Goal: Task Accomplishment & Management: Use online tool/utility

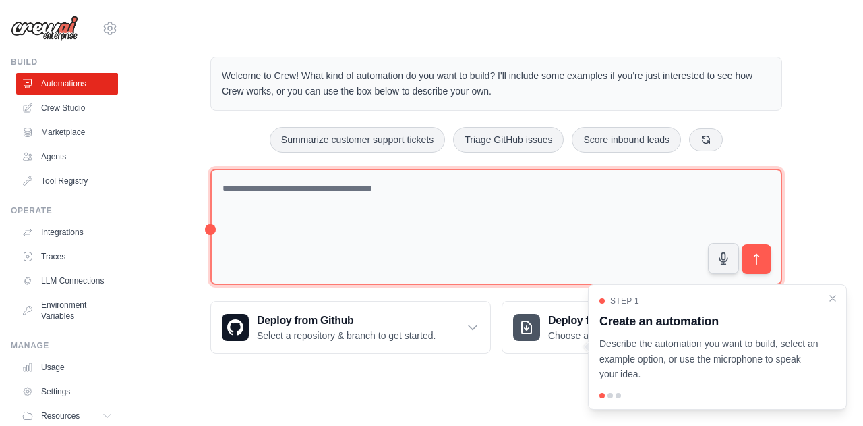
click at [429, 217] on textarea at bounding box center [496, 227] width 572 height 117
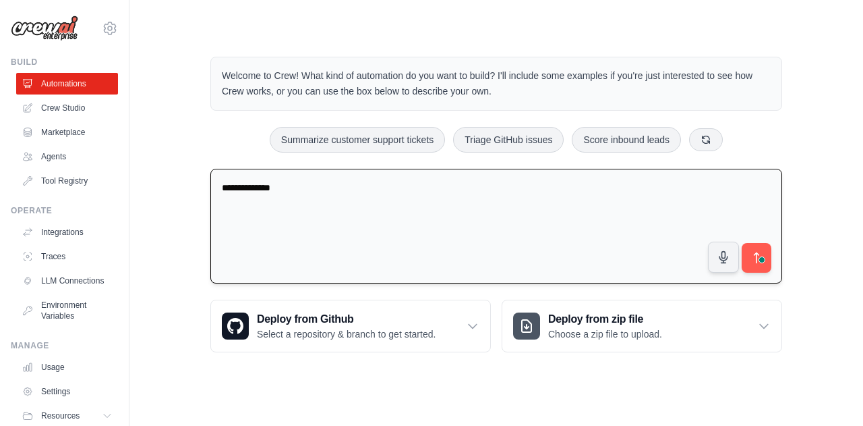
click at [429, 217] on textarea "**********" at bounding box center [496, 226] width 572 height 115
click at [397, 188] on textarea "**********" at bounding box center [496, 226] width 572 height 115
click at [444, 188] on textarea "**********" at bounding box center [496, 226] width 572 height 115
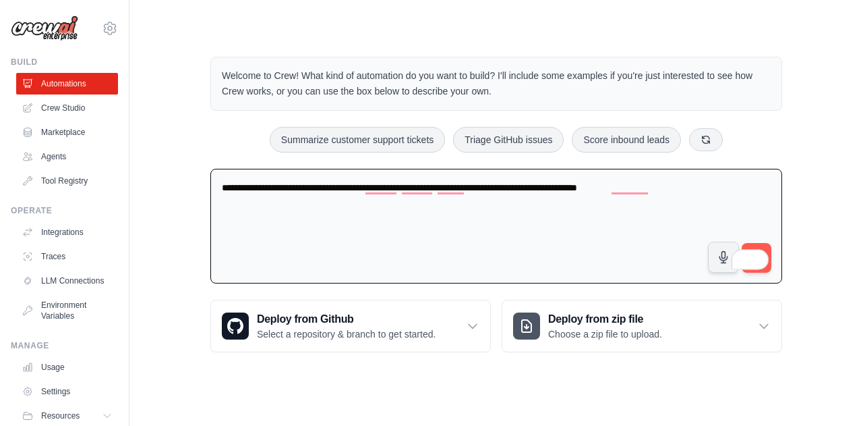
type textarea "**********"
click at [765, 245] on span "4" at bounding box center [759, 257] width 19 height 25
click at [763, 246] on button "submit" at bounding box center [756, 257] width 31 height 31
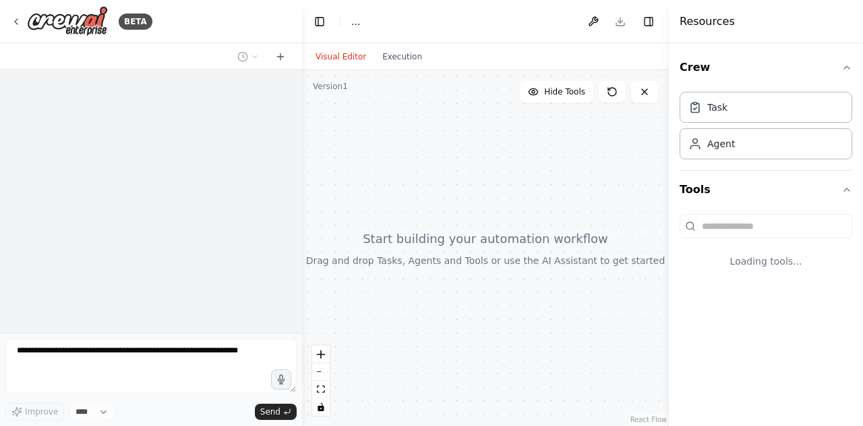
select select "****"
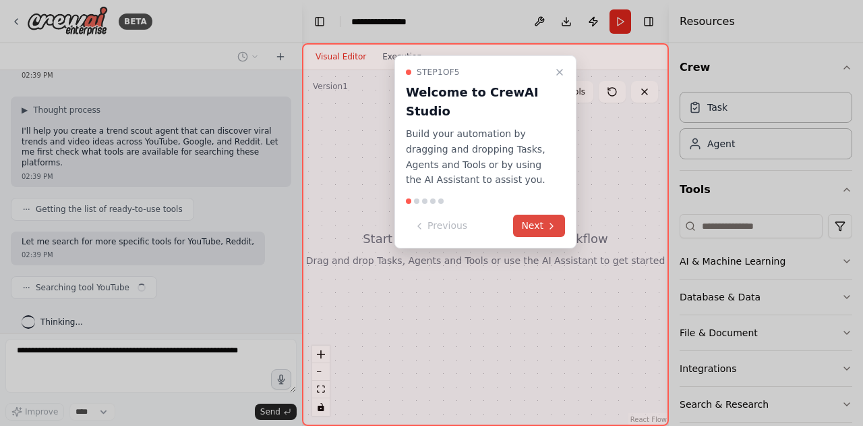
click at [548, 225] on icon at bounding box center [551, 226] width 11 height 11
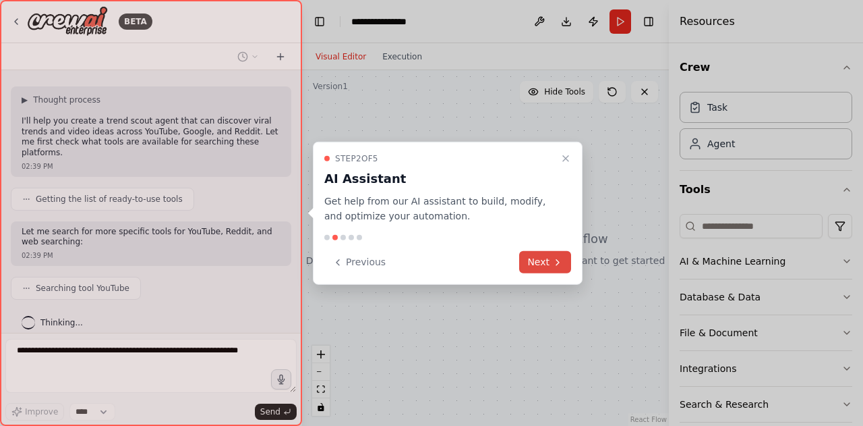
scroll to position [84, 0]
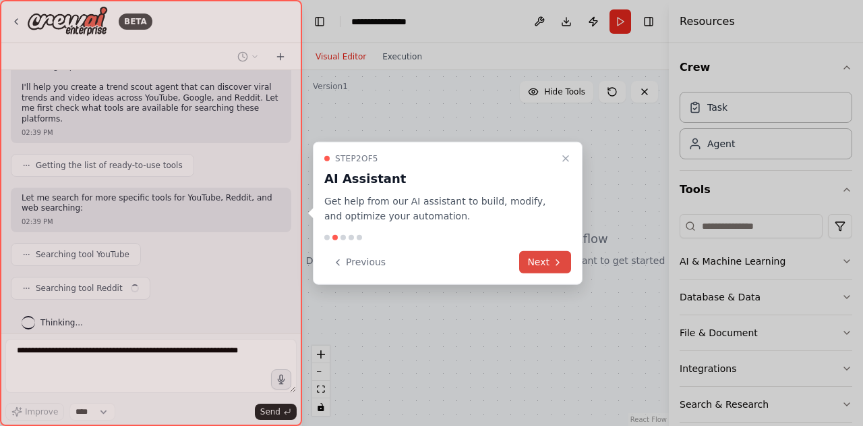
click at [542, 256] on button "Next" at bounding box center [545, 262] width 52 height 22
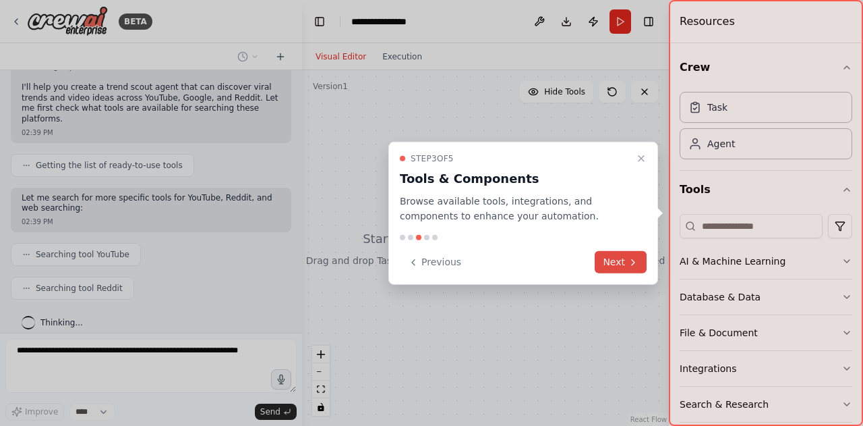
click at [616, 258] on button "Next" at bounding box center [621, 262] width 52 height 22
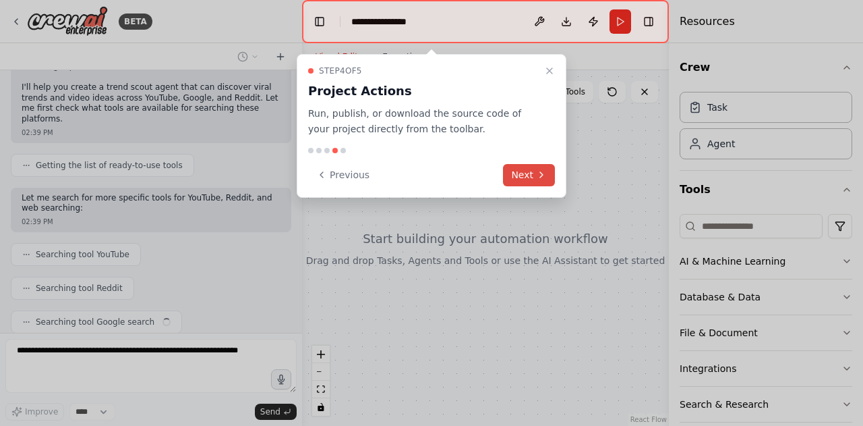
scroll to position [117, 0]
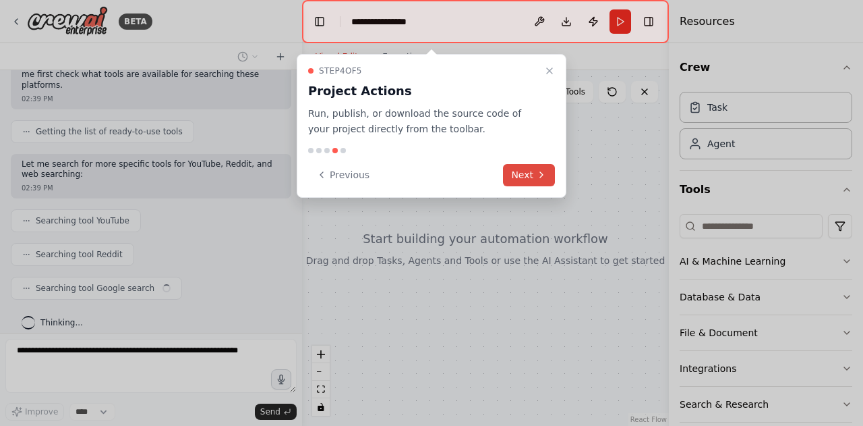
click at [527, 179] on button "Next" at bounding box center [529, 175] width 52 height 22
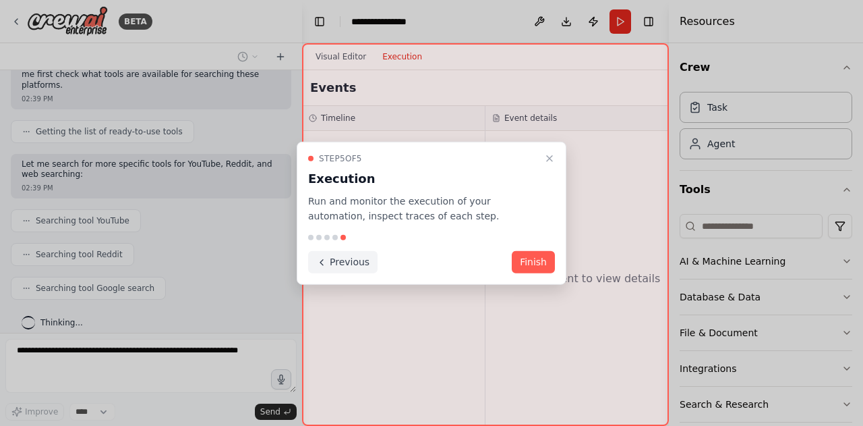
click at [359, 262] on button "Previous" at bounding box center [342, 262] width 69 height 22
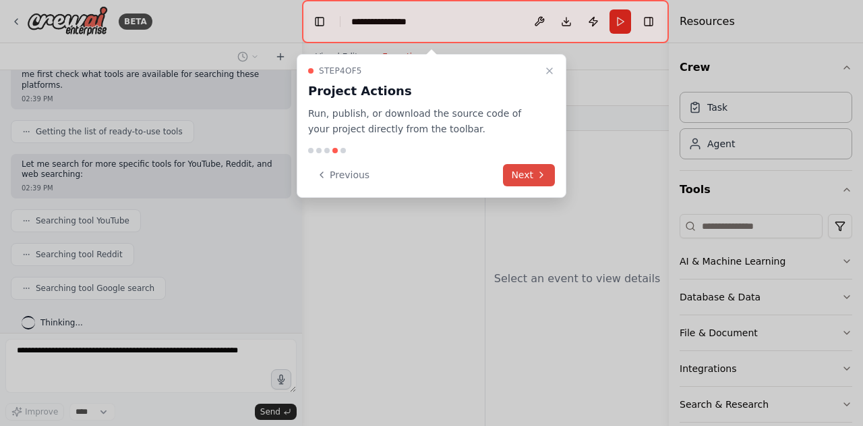
click at [517, 173] on button "Next" at bounding box center [529, 175] width 52 height 22
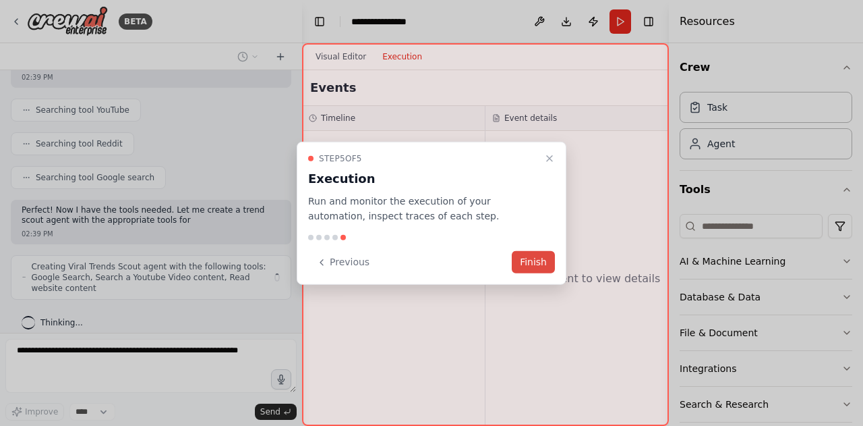
click at [527, 258] on button "Finish" at bounding box center [533, 262] width 43 height 22
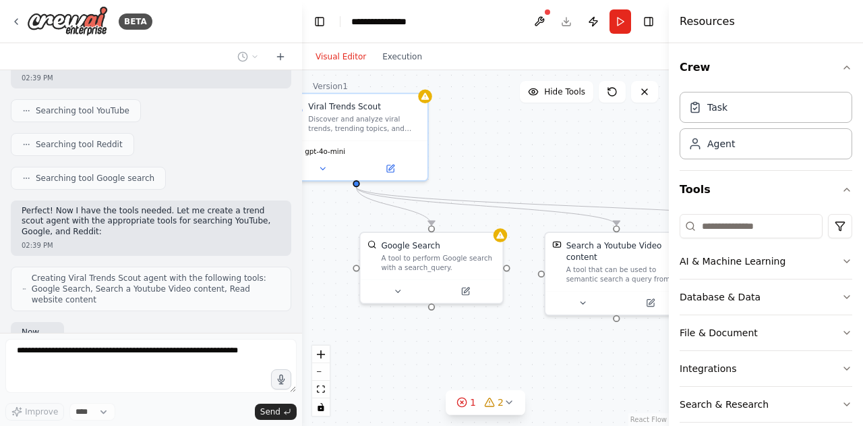
scroll to position [306, 0]
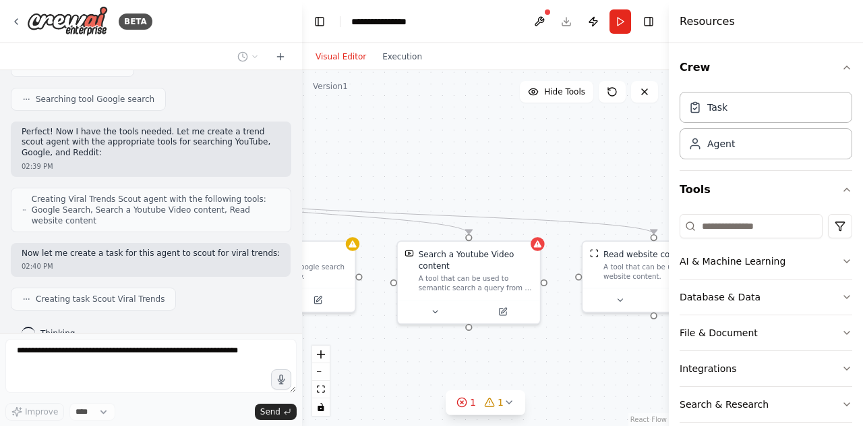
drag, startPoint x: 639, startPoint y: 221, endPoint x: 370, endPoint y: 171, distance: 273.6
click at [370, 171] on div ".deletable-edge-delete-btn { width: 20px; height: 20px; border: 0px solid #ffff…" at bounding box center [485, 247] width 367 height 355
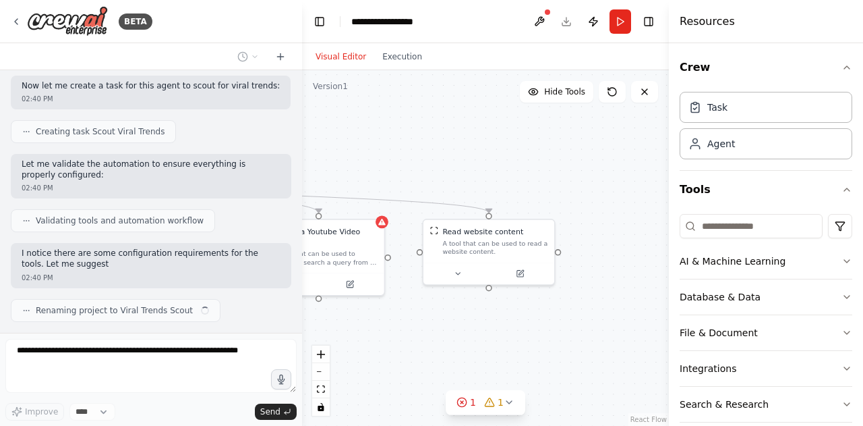
scroll to position [484, 0]
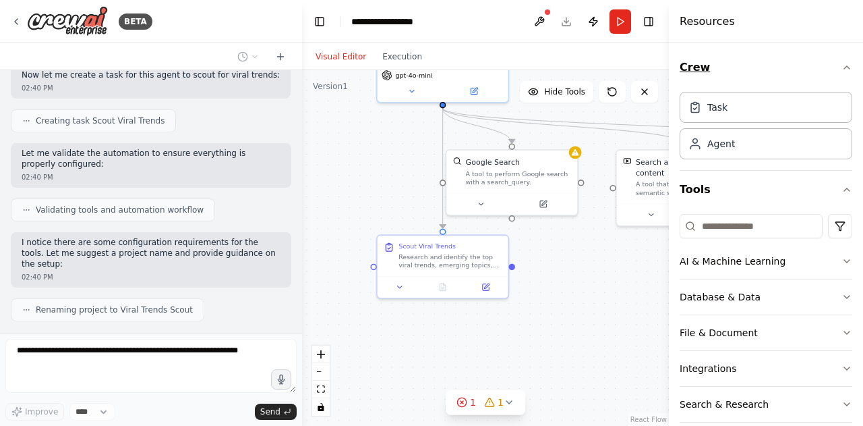
drag, startPoint x: 501, startPoint y: 167, endPoint x: 722, endPoint y: 82, distance: 237.2
click at [722, 82] on div "BETA A trend scout agent that scouts yotube, google, reddit for viral trends/vi…" at bounding box center [431, 213] width 863 height 426
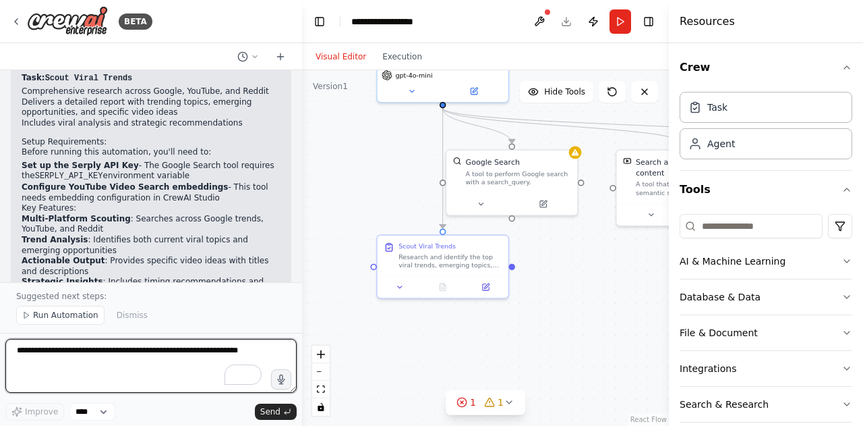
scroll to position [879, 0]
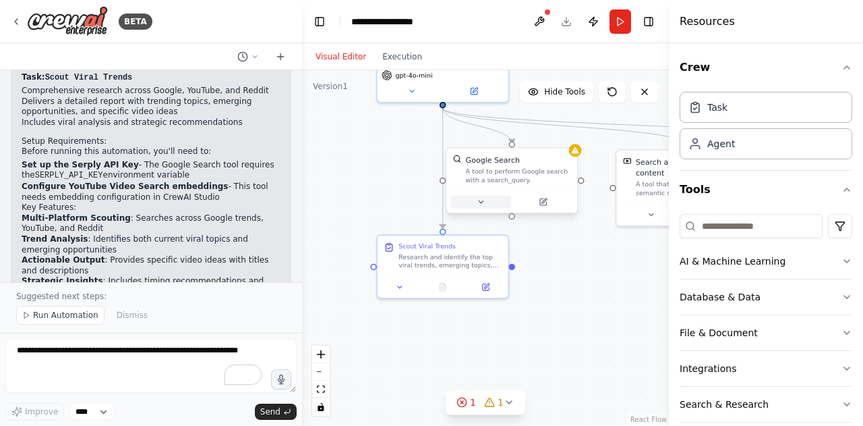
click at [482, 199] on icon at bounding box center [481, 202] width 9 height 9
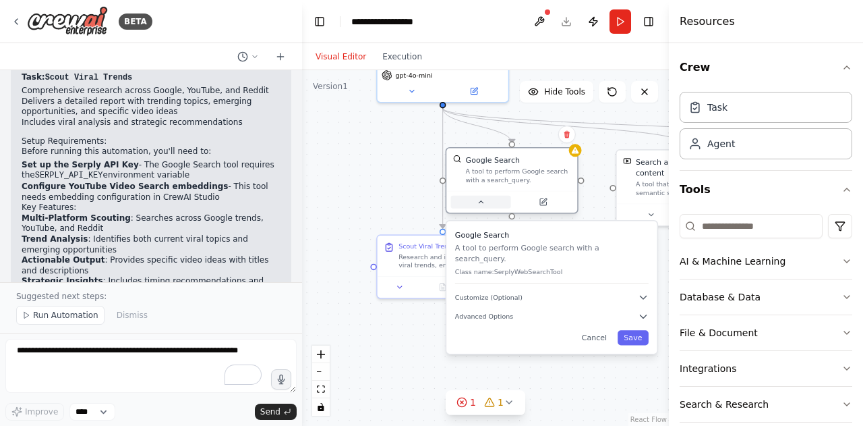
click at [482, 199] on icon at bounding box center [481, 202] width 9 height 9
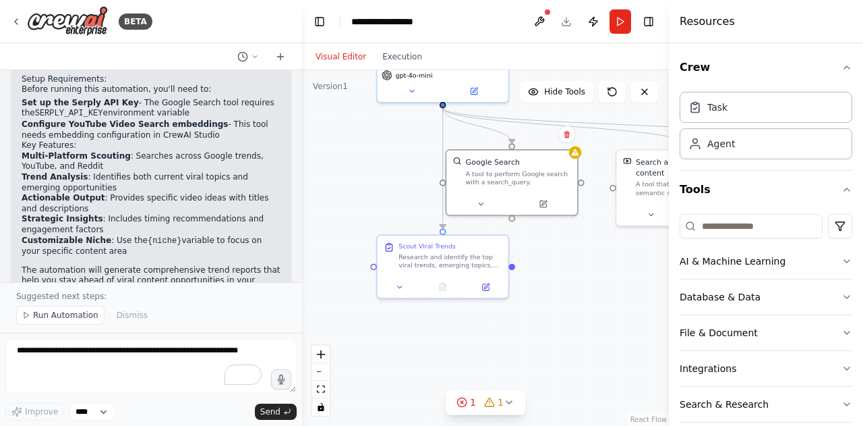
scroll to position [941, 0]
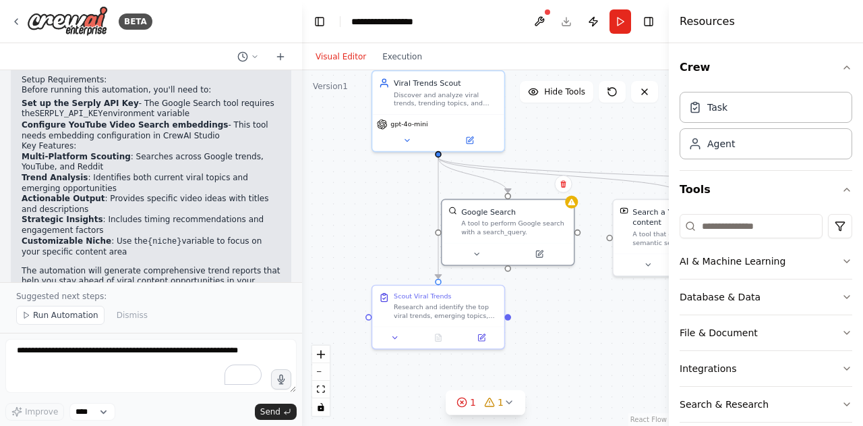
drag, startPoint x: 411, startPoint y: 204, endPoint x: 410, endPoint y: 254, distance: 50.6
click at [410, 254] on div ".deletable-edge-delete-btn { width: 20px; height: 20px; border: 0px solid #ffff…" at bounding box center [485, 247] width 367 height 355
click at [615, 18] on button "Run" at bounding box center [621, 21] width 22 height 24
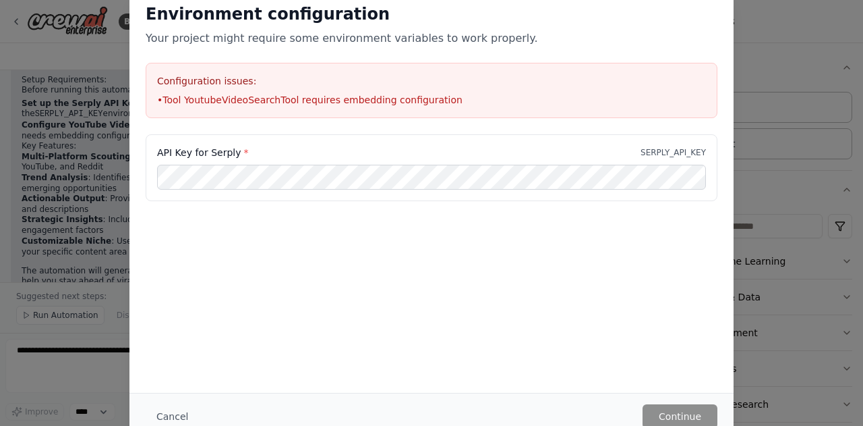
click at [162, 152] on label "API Key for Serply *" at bounding box center [202, 152] width 91 height 13
drag, startPoint x: 162, startPoint y: 152, endPoint x: 237, endPoint y: 153, distance: 75.5
click at [237, 153] on label "API Key for Serply *" at bounding box center [202, 152] width 91 height 13
click at [214, 88] on div "Configuration issues: • Tool YoutubeVideoSearchTool requires embedding configur…" at bounding box center [432, 90] width 572 height 55
click at [164, 100] on li "• Tool YoutubeVideoSearchTool requires embedding configuration" at bounding box center [431, 99] width 549 height 13
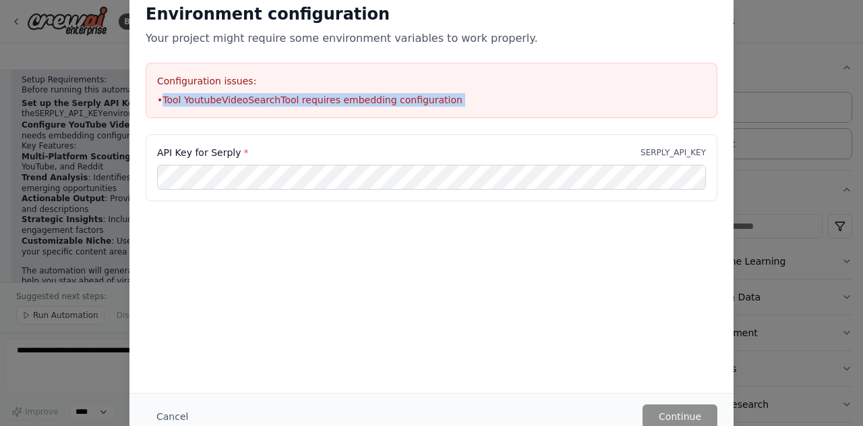
drag, startPoint x: 164, startPoint y: 100, endPoint x: 440, endPoint y: 98, distance: 275.9
click at [440, 98] on li "• Tool YoutubeVideoSearchTool requires embedding configuration" at bounding box center [431, 99] width 549 height 13
copy li "Tool YoutubeVideoSearchTool requires embedding configuration"
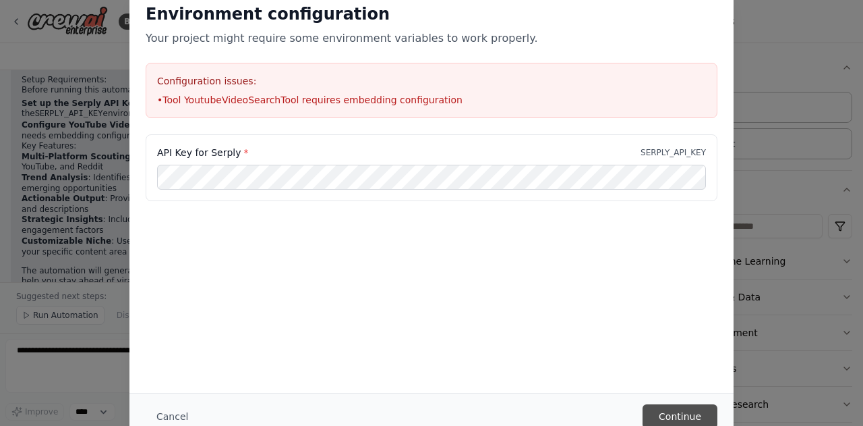
click at [670, 415] on button "Continue" at bounding box center [680, 416] width 75 height 24
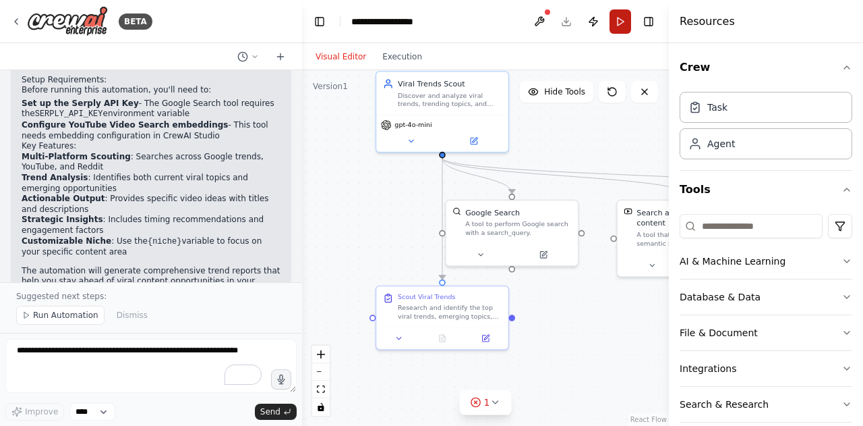
click at [621, 30] on button "Run" at bounding box center [621, 21] width 22 height 24
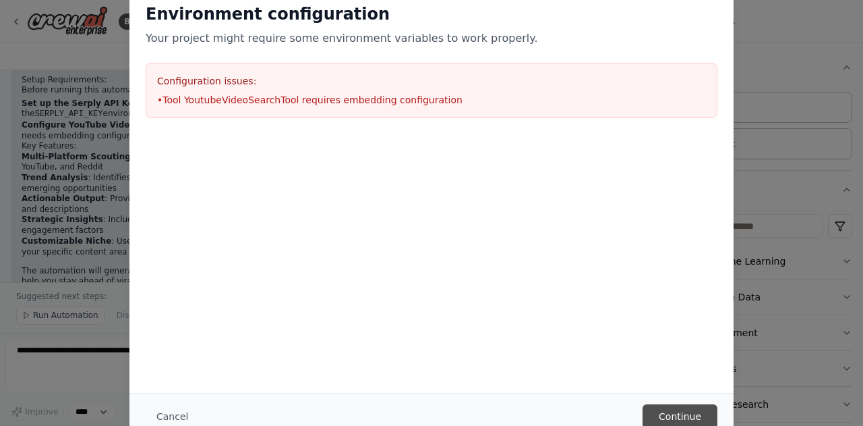
click at [672, 406] on button "Continue" at bounding box center [680, 416] width 75 height 24
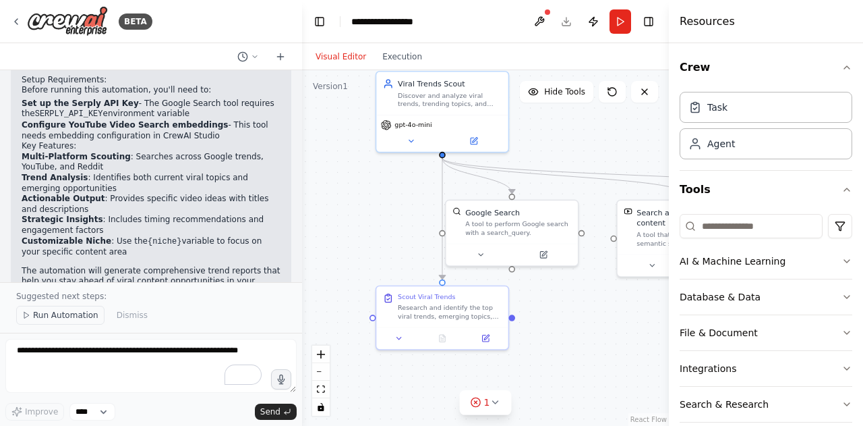
click at [68, 311] on span "Run Automation" at bounding box center [65, 315] width 65 height 11
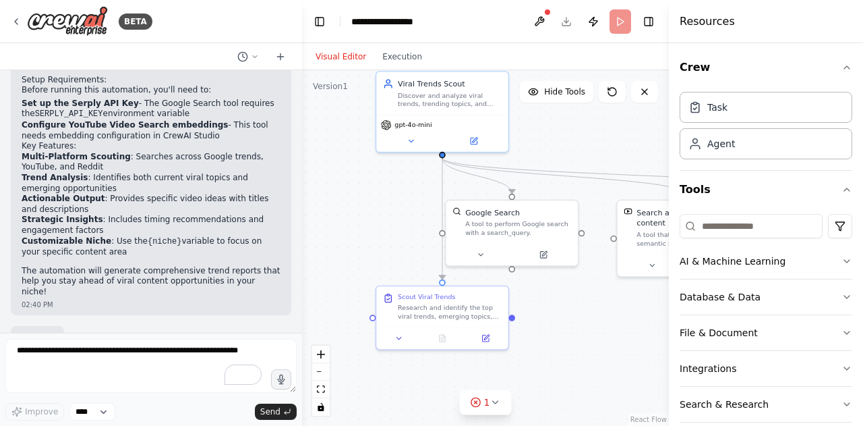
scroll to position [923, 0]
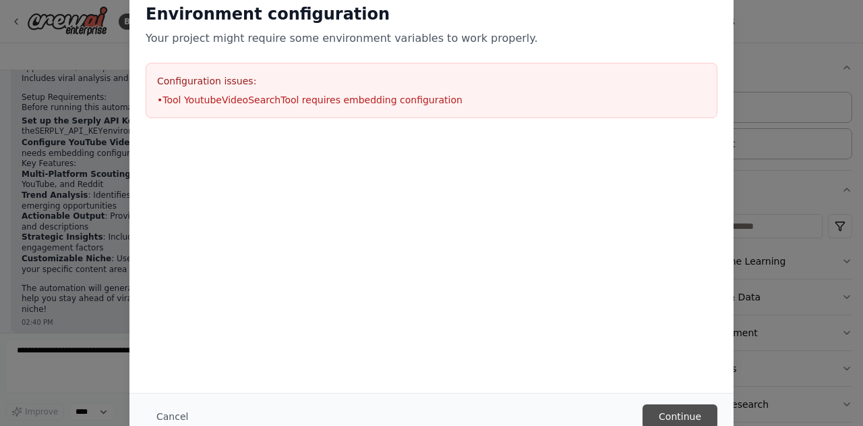
click at [652, 419] on button "Continue" at bounding box center [680, 416] width 75 height 24
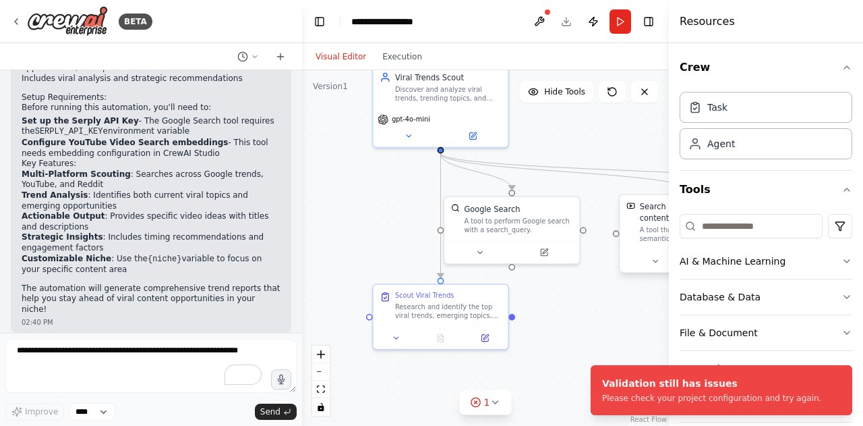
drag, startPoint x: 660, startPoint y: 266, endPoint x: 614, endPoint y: 301, distance: 57.2
click at [620, 272] on div at bounding box center [687, 261] width 135 height 22
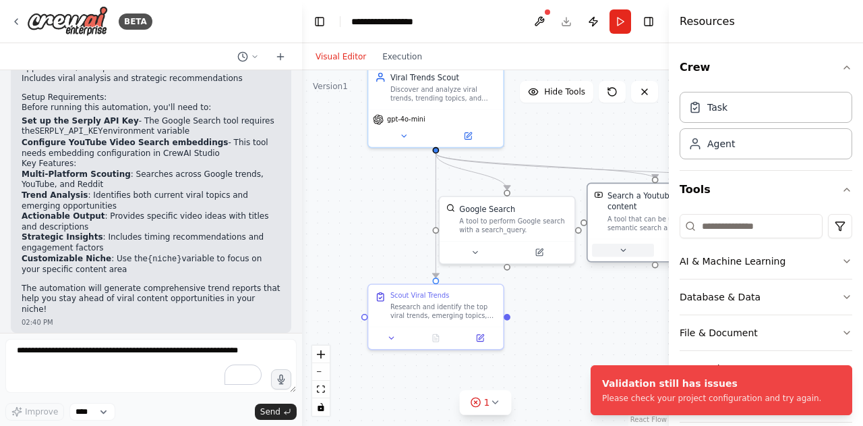
drag, startPoint x: 614, startPoint y: 301, endPoint x: 630, endPoint y: 252, distance: 51.6
click at [630, 252] on div at bounding box center [655, 250] width 135 height 22
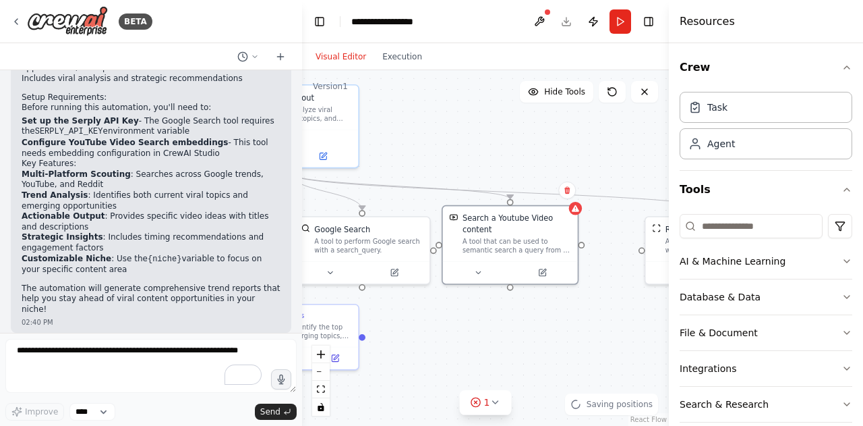
drag, startPoint x: 608, startPoint y: 301, endPoint x: 449, endPoint y: 322, distance: 160.5
click at [449, 322] on div ".deletable-edge-delete-btn { width: 20px; height: 20px; border: 0px solid #ffff…" at bounding box center [485, 247] width 367 height 355
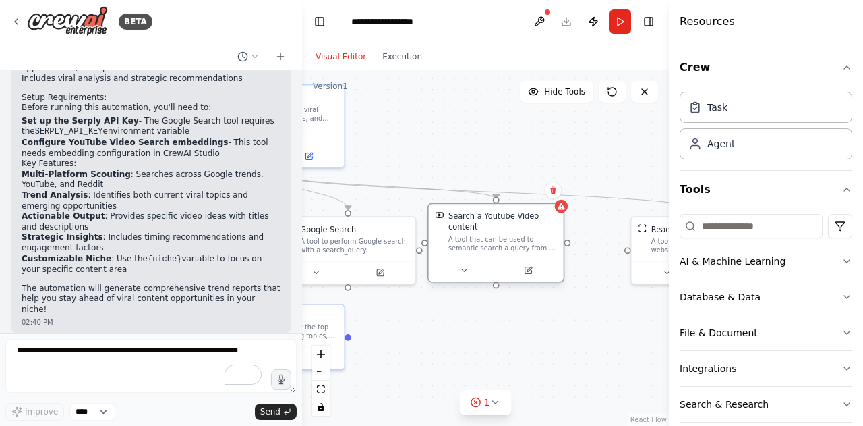
click at [529, 237] on div "A tool that can be used to semantic search a query from a Youtube Video content." at bounding box center [503, 244] width 109 height 18
click at [453, 272] on button at bounding box center [464, 270] width 62 height 13
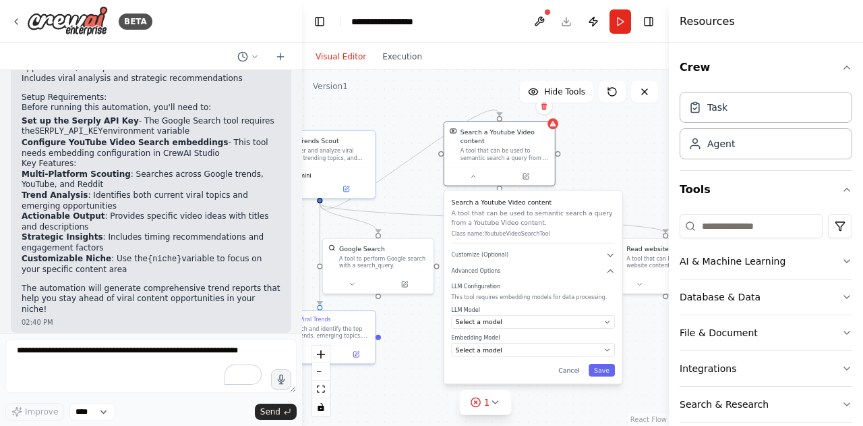
drag, startPoint x: 556, startPoint y: 350, endPoint x: 559, endPoint y: 227, distance: 122.8
click at [559, 227] on div "Search a Youtube Video content A tool that can be used to semantic search a que…" at bounding box center [533, 220] width 163 height 45
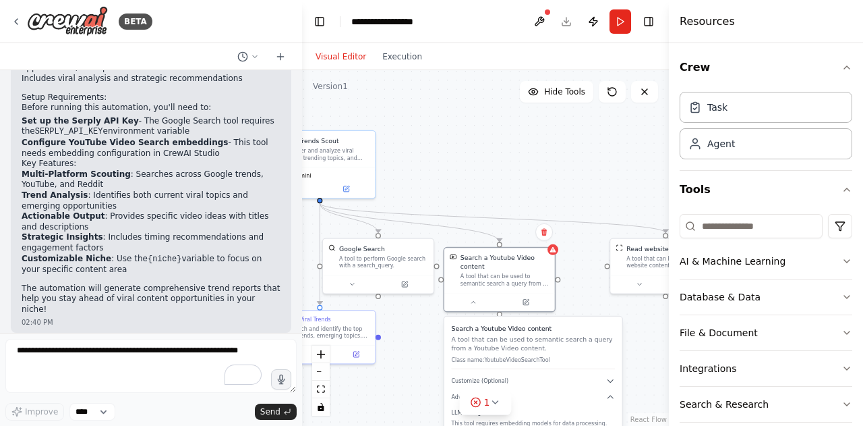
drag, startPoint x: 558, startPoint y: 216, endPoint x: 555, endPoint y: 353, distance: 137.6
click at [555, 353] on div "Search a Youtube Video content A tool that can be used to semantic search a que…" at bounding box center [533, 346] width 163 height 45
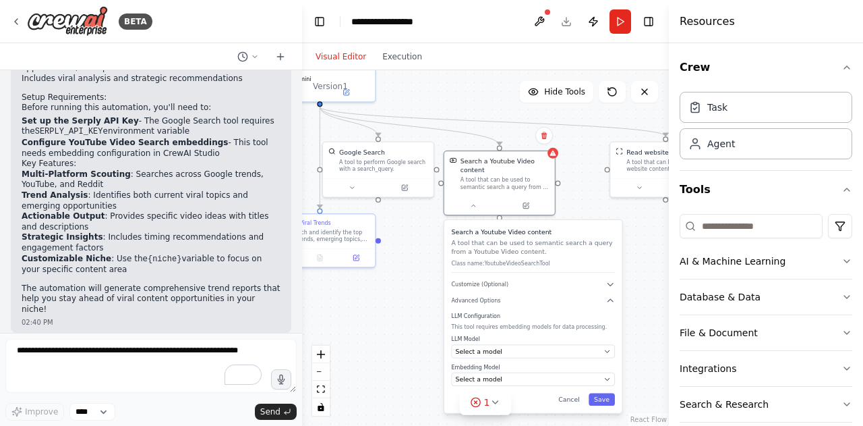
drag, startPoint x: 600, startPoint y: 166, endPoint x: 600, endPoint y: 69, distance: 96.4
click at [600, 70] on div ".deletable-edge-delete-btn { width: 20px; height: 20px; border: 0px solid #ffff…" at bounding box center [485, 247] width 367 height 355
click at [553, 153] on icon at bounding box center [553, 150] width 6 height 5
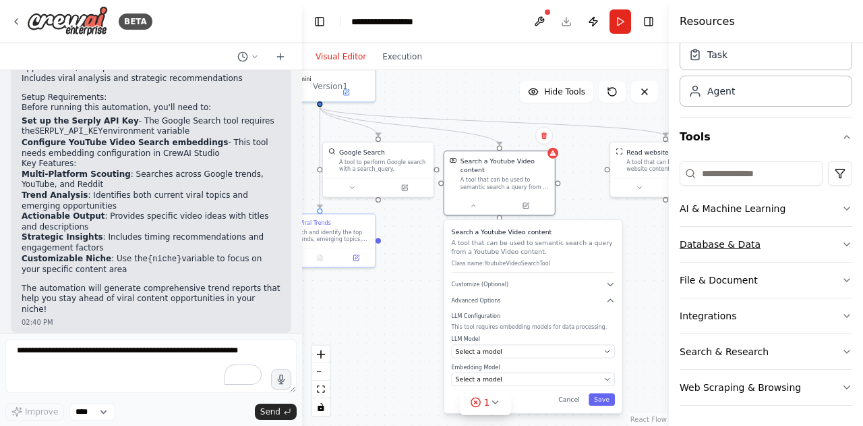
scroll to position [46, 0]
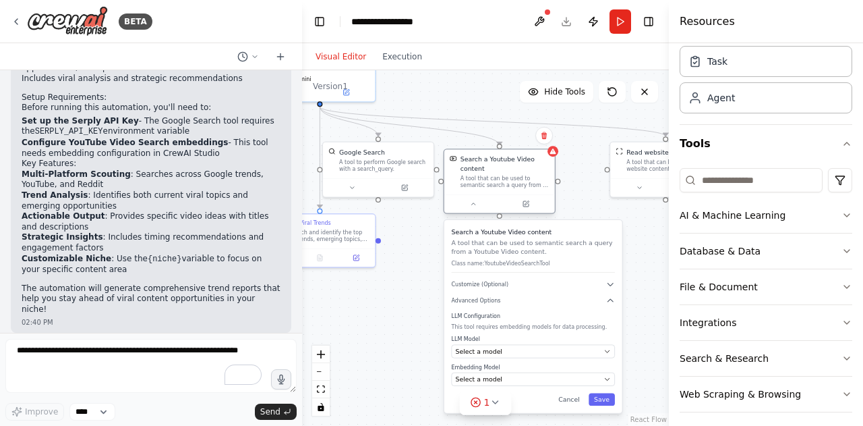
click at [522, 183] on div "A tool that can be used to semantic search a query from a Youtube Video content." at bounding box center [505, 182] width 89 height 14
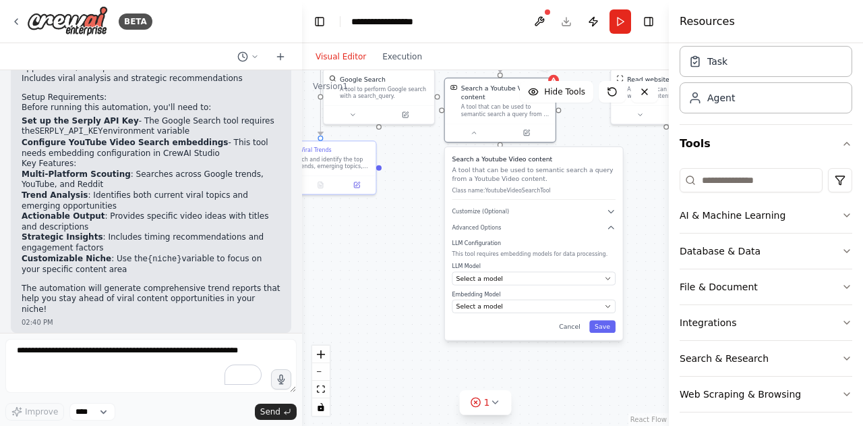
drag, startPoint x: 651, startPoint y: 337, endPoint x: 652, endPoint y: 264, distance: 72.8
click at [652, 264] on div ".deletable-edge-delete-btn { width: 20px; height: 20px; border: 0px solid #ffff…" at bounding box center [485, 247] width 367 height 355
click at [602, 306] on button "Select a model" at bounding box center [534, 305] width 163 height 13
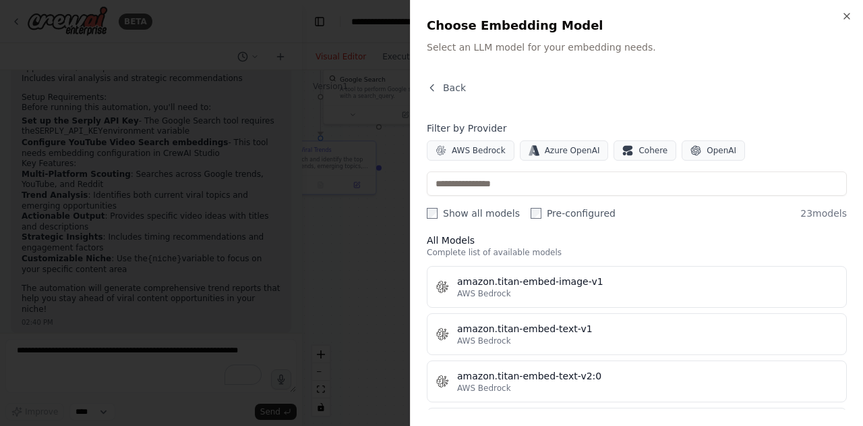
scroll to position [0, 0]
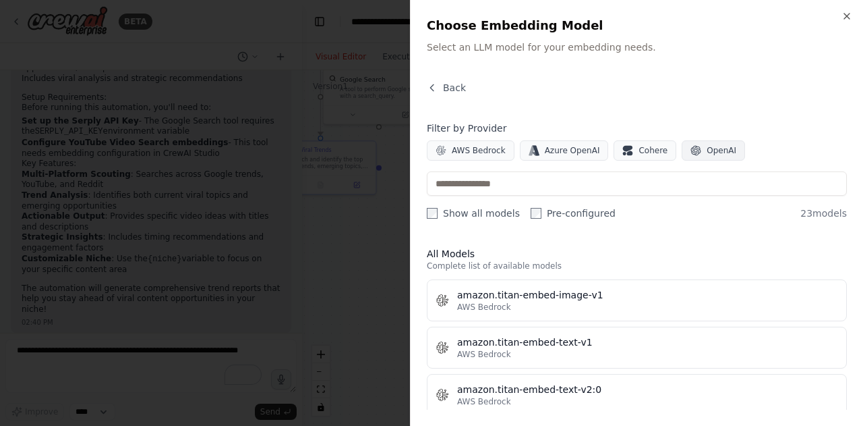
click at [686, 145] on button "OpenAI" at bounding box center [713, 150] width 63 height 20
click at [456, 80] on div "Close Choose Embedding Model Select an LLM model for your embedding needs. Back…" at bounding box center [636, 213] width 453 height 426
click at [459, 95] on div "Back" at bounding box center [637, 93] width 420 height 24
click at [458, 92] on span "Back" at bounding box center [454, 87] width 23 height 13
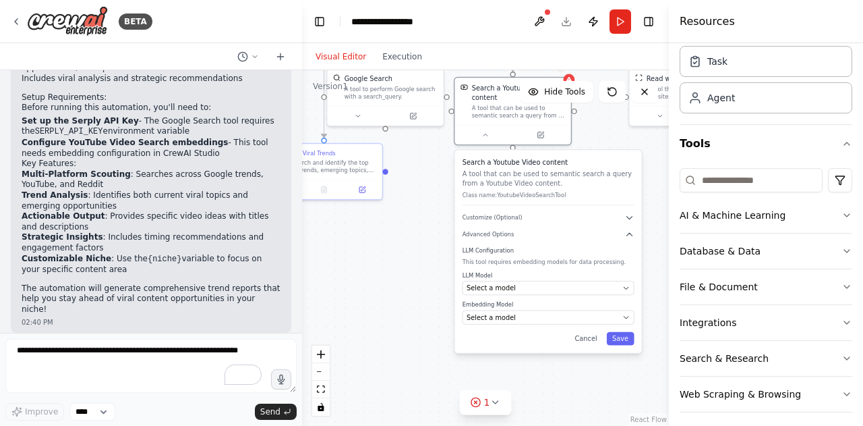
drag, startPoint x: 647, startPoint y: 183, endPoint x: 668, endPoint y: 188, distance: 20.8
click at [668, 188] on div "BETA A trend scout agent that scouts yotube, google, reddit for viral trends/vi…" at bounding box center [431, 213] width 863 height 426
click at [608, 219] on button "Customize (Optional)" at bounding box center [549, 216] width 172 height 9
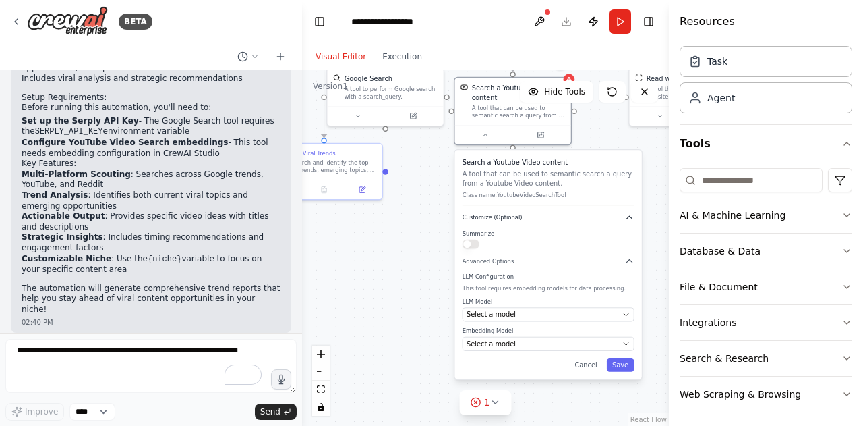
click at [608, 219] on button "Customize (Optional)" at bounding box center [549, 216] width 172 height 9
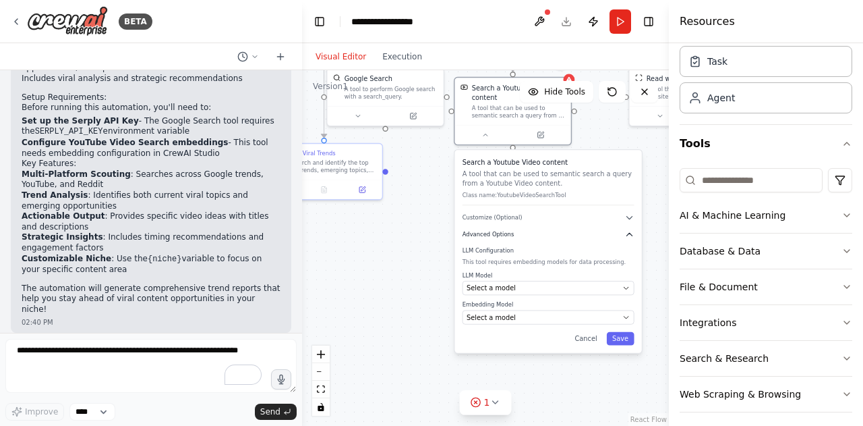
click at [584, 231] on button "Advanced Options" at bounding box center [549, 234] width 172 height 9
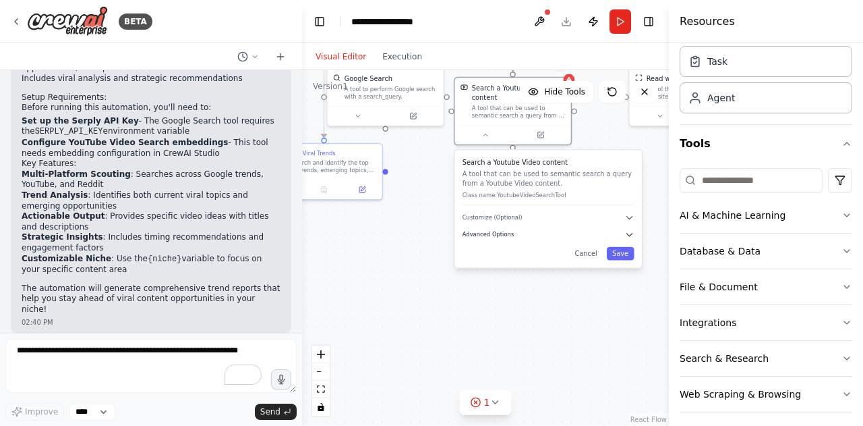
click at [584, 231] on button "Advanced Options" at bounding box center [549, 234] width 172 height 9
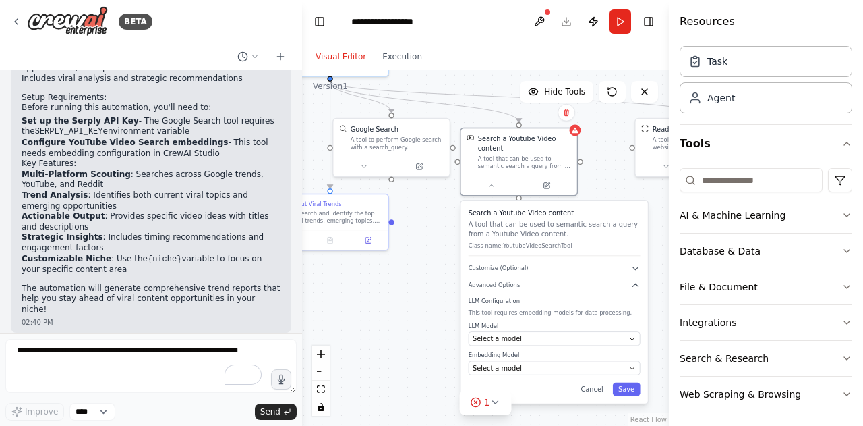
drag, startPoint x: 606, startPoint y: 132, endPoint x: 612, endPoint y: 182, distance: 50.9
click at [612, 182] on div ".deletable-edge-delete-btn { width: 20px; height: 20px; border: 0px solid #ffff…" at bounding box center [485, 247] width 367 height 355
click at [544, 184] on icon at bounding box center [546, 183] width 5 height 5
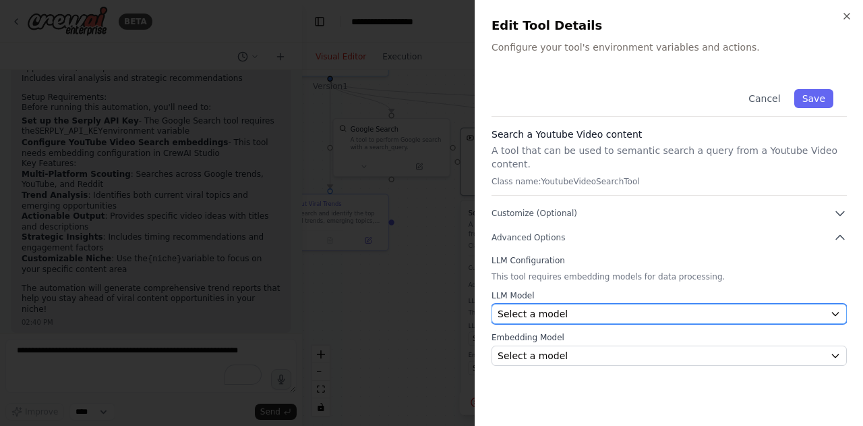
click at [541, 307] on span "Select a model" at bounding box center [533, 313] width 70 height 13
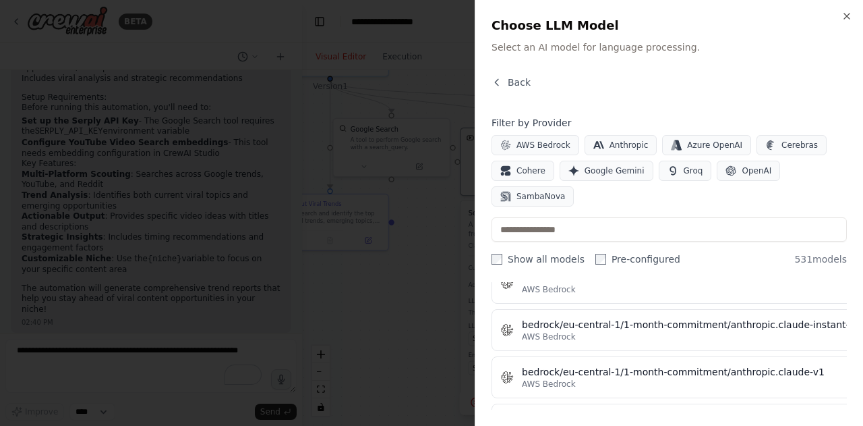
scroll to position [2655, 0]
click at [742, 173] on span "OpenAI" at bounding box center [757, 170] width 30 height 11
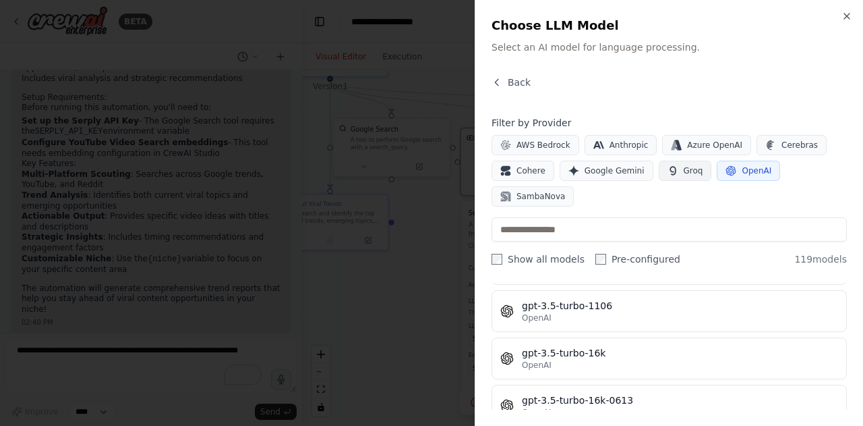
scroll to position [1012, 0]
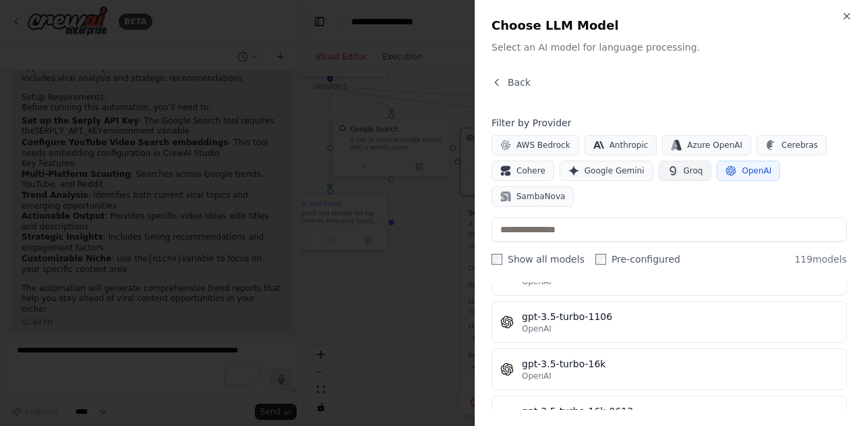
click at [668, 169] on icon "button" at bounding box center [673, 170] width 11 height 11
click at [540, 151] on button "AWS Bedrock" at bounding box center [536, 145] width 88 height 20
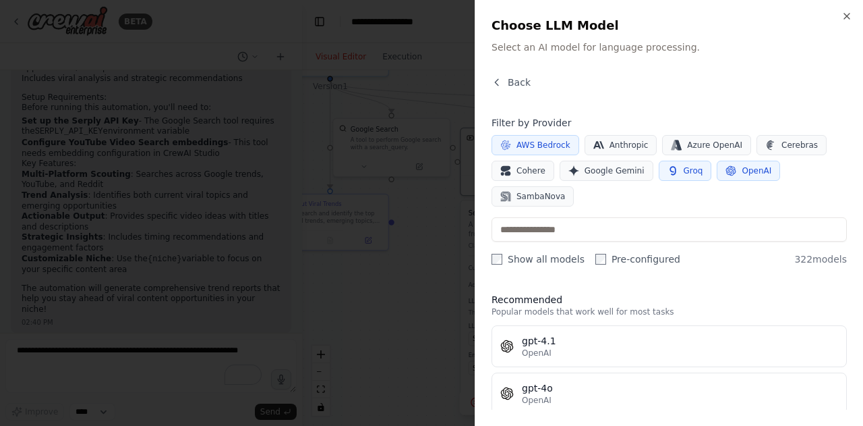
scroll to position [0, 0]
click at [516, 74] on div "Close Choose LLM Model Select an AI model for language processing. Back Filter …" at bounding box center [669, 213] width 388 height 426
click at [517, 82] on span "Back" at bounding box center [519, 82] width 23 height 13
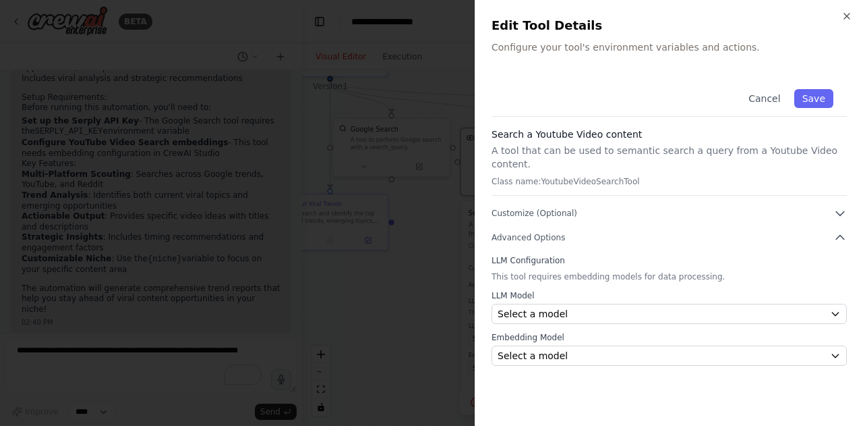
click at [822, 86] on div "Cancel Save" at bounding box center [669, 96] width 355 height 41
click at [819, 98] on button "Save" at bounding box center [814, 98] width 39 height 19
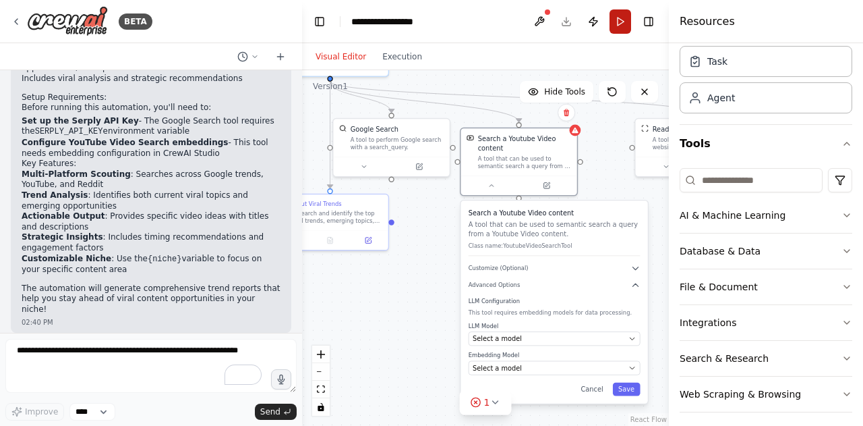
click at [615, 24] on button "Run" at bounding box center [621, 21] width 22 height 24
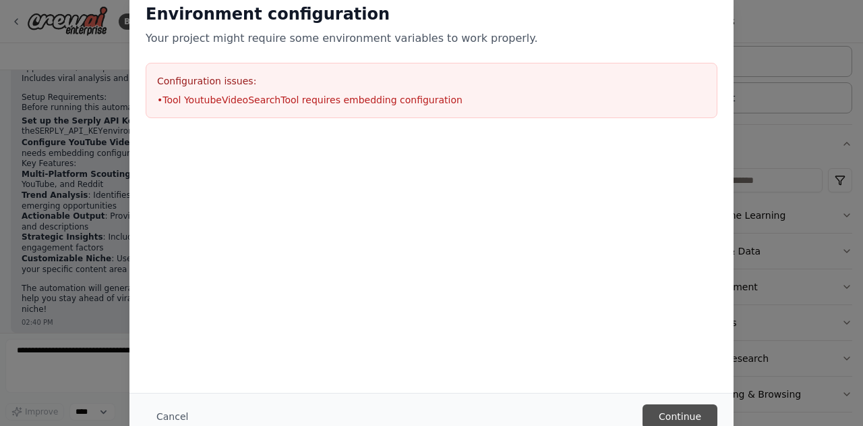
click at [683, 417] on button "Continue" at bounding box center [680, 416] width 75 height 24
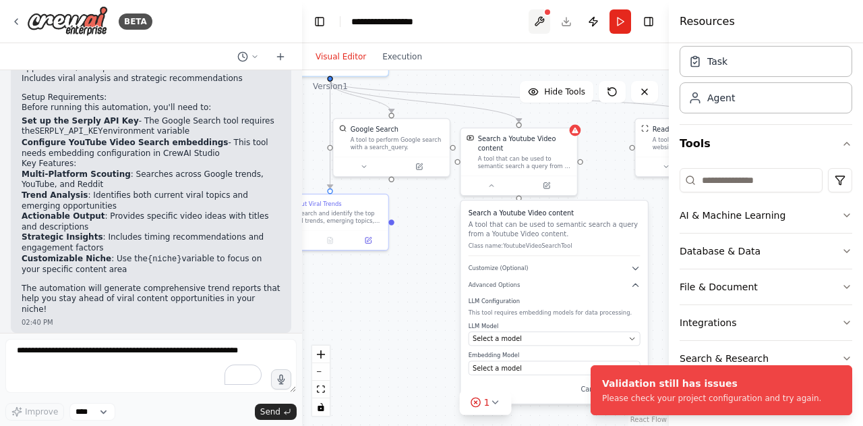
click at [536, 26] on button at bounding box center [540, 21] width 22 height 24
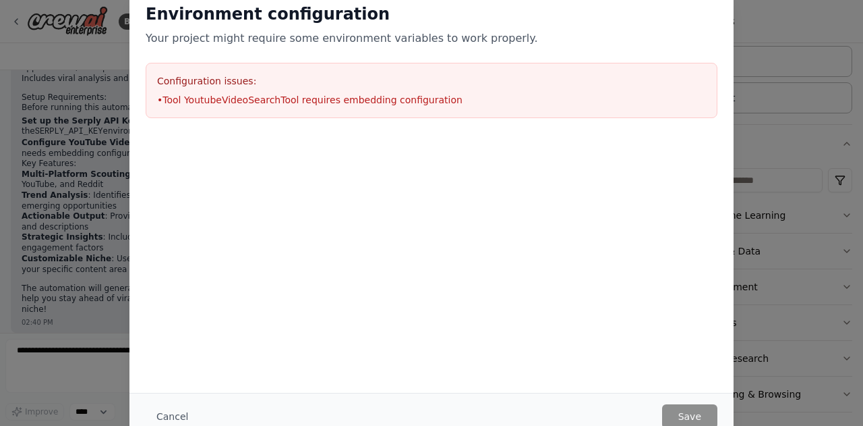
click at [370, 105] on li "• Tool YoutubeVideoSearchTool requires embedding configuration" at bounding box center [431, 99] width 549 height 13
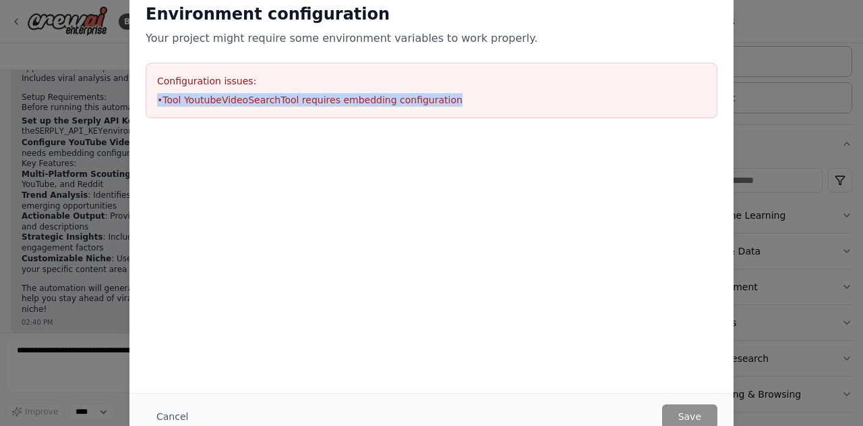
click at [370, 105] on li "• Tool YoutubeVideoSearchTool requires embedding configuration" at bounding box center [431, 99] width 549 height 13
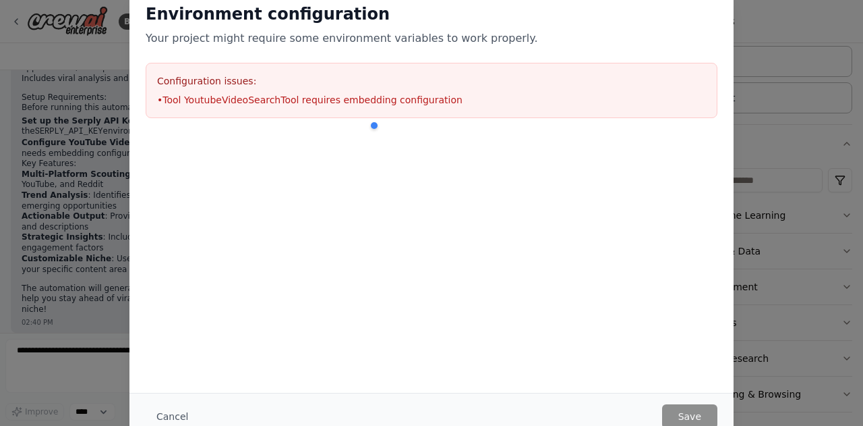
click at [175, 74] on h3 "Configuration issues:" at bounding box center [431, 80] width 549 height 13
click at [158, 78] on h3 "Configuration issues:" at bounding box center [431, 80] width 549 height 13
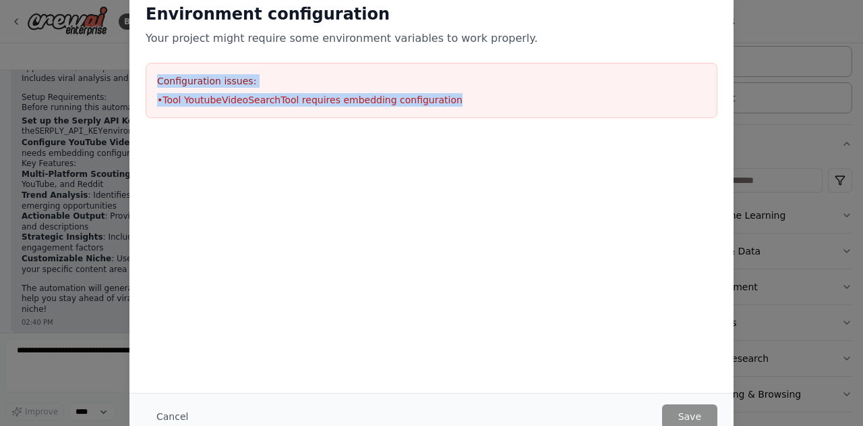
drag, startPoint x: 158, startPoint y: 78, endPoint x: 498, endPoint y: 93, distance: 340.3
click at [498, 93] on div "Configuration issues: • Tool YoutubeVideoSearchTool requires embedding configur…" at bounding box center [432, 90] width 572 height 55
copy div "Configuration issues: • Tool YoutubeVideoSearchTool requires embedding configur…"
click at [794, 125] on div "Environment configuration Your project might require some environment variables…" at bounding box center [431, 213] width 863 height 426
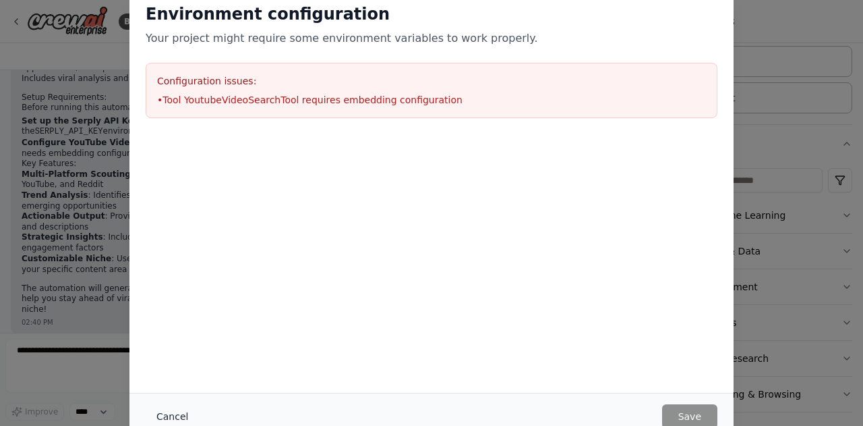
click at [159, 416] on button "Cancel" at bounding box center [172, 416] width 53 height 24
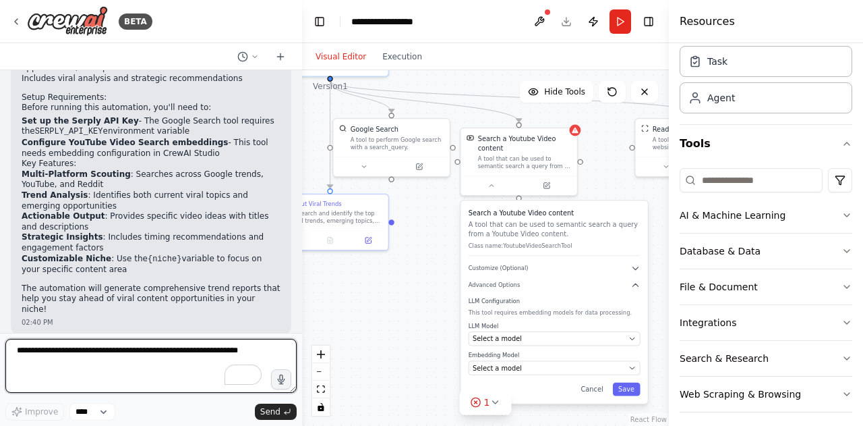
click at [94, 360] on textarea "To enrich screen reader interactions, please activate Accessibility in Grammarl…" at bounding box center [150, 366] width 291 height 54
paste textarea "**********"
type textarea "**********"
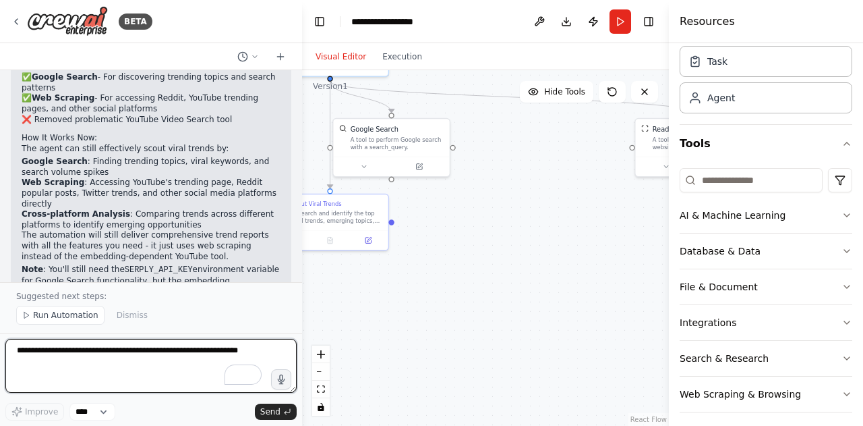
scroll to position [2042, 0]
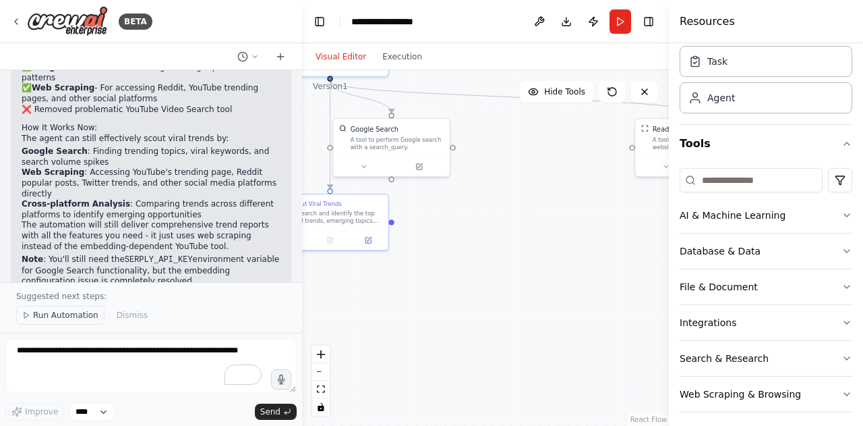
click at [34, 315] on span "Run Automation" at bounding box center [65, 315] width 65 height 11
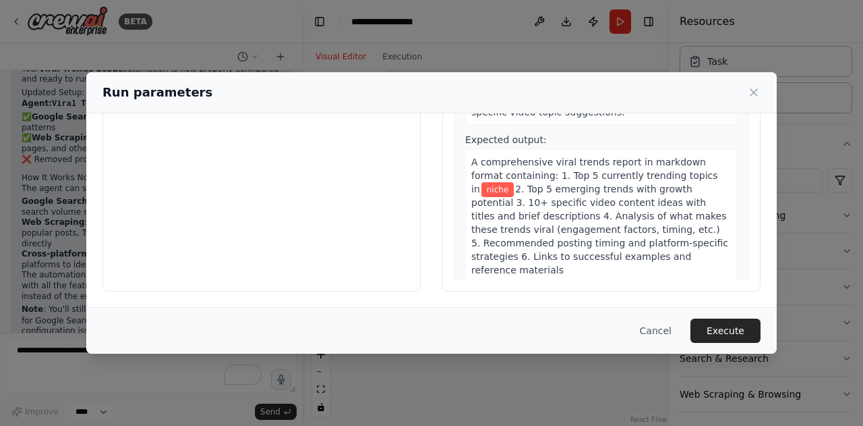
scroll to position [0, 0]
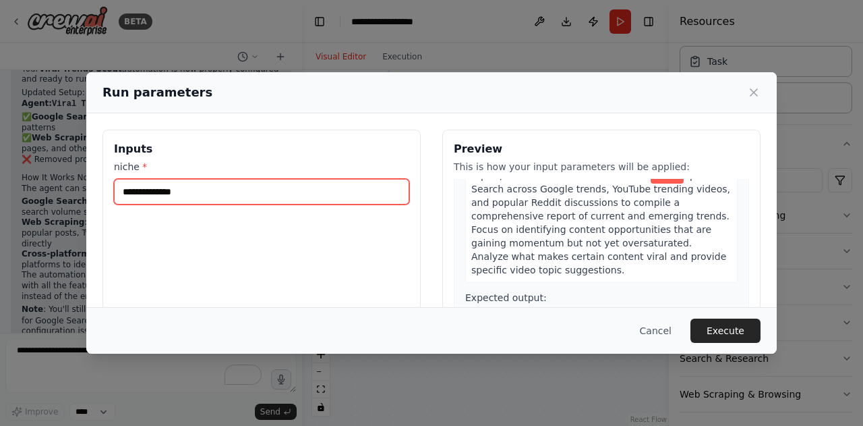
click at [217, 192] on input "niche *" at bounding box center [261, 192] width 295 height 26
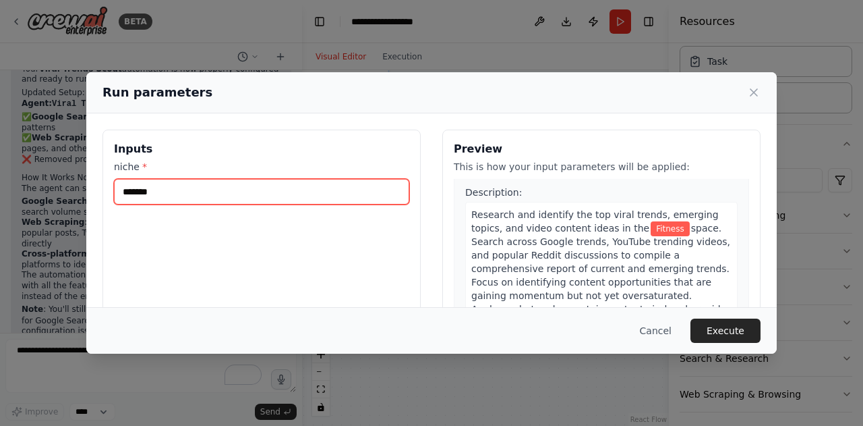
scroll to position [28, 0]
type input "*******"
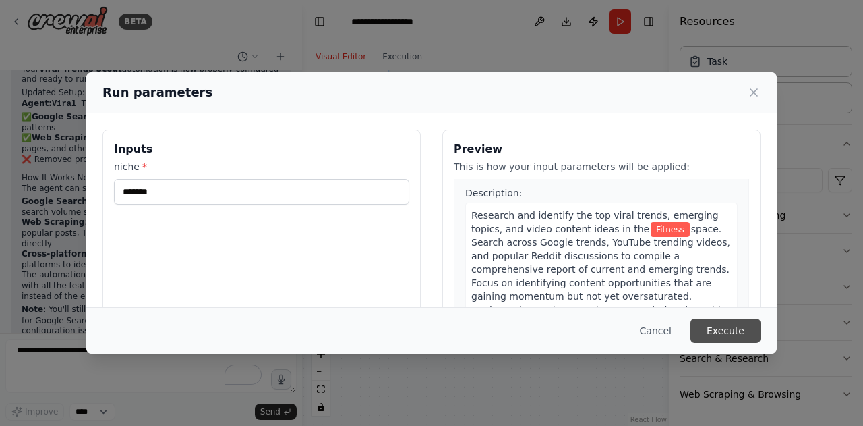
click at [702, 337] on button "Execute" at bounding box center [726, 330] width 70 height 24
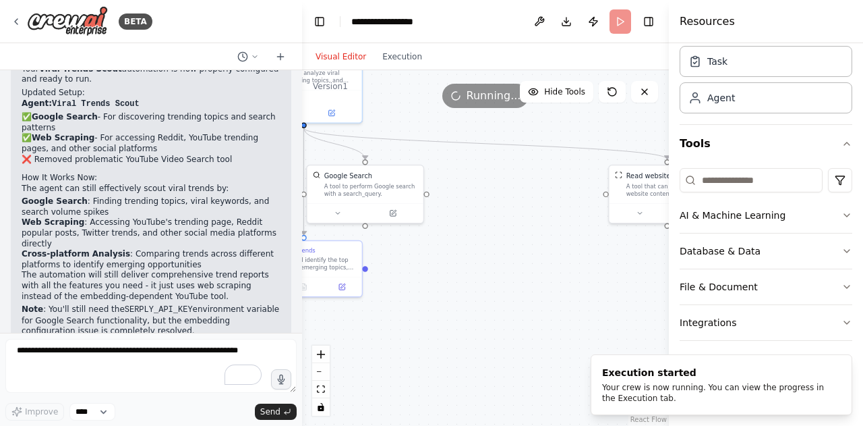
drag, startPoint x: 521, startPoint y: 282, endPoint x: 484, endPoint y: 326, distance: 57.9
click at [484, 326] on div ".deletable-edge-delete-btn { width: 20px; height: 20px; border: 0px solid #ffff…" at bounding box center [485, 247] width 367 height 355
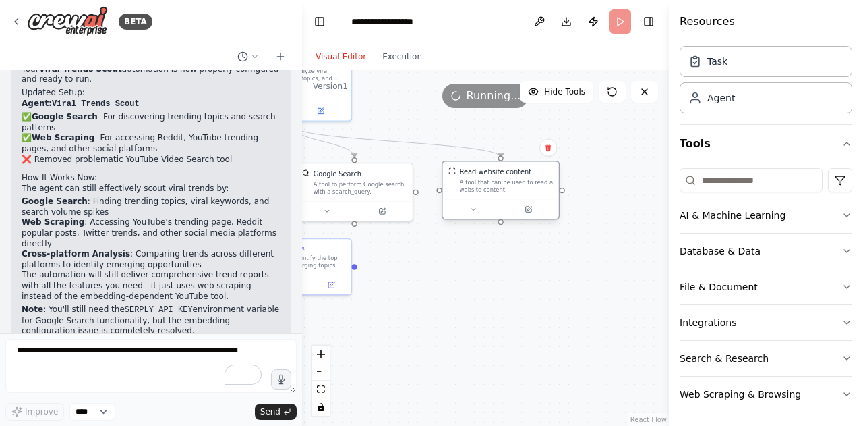
drag, startPoint x: 631, startPoint y: 184, endPoint x: 464, endPoint y: 188, distance: 166.6
click at [464, 188] on div "A tool that can be used to read a website content." at bounding box center [507, 186] width 94 height 15
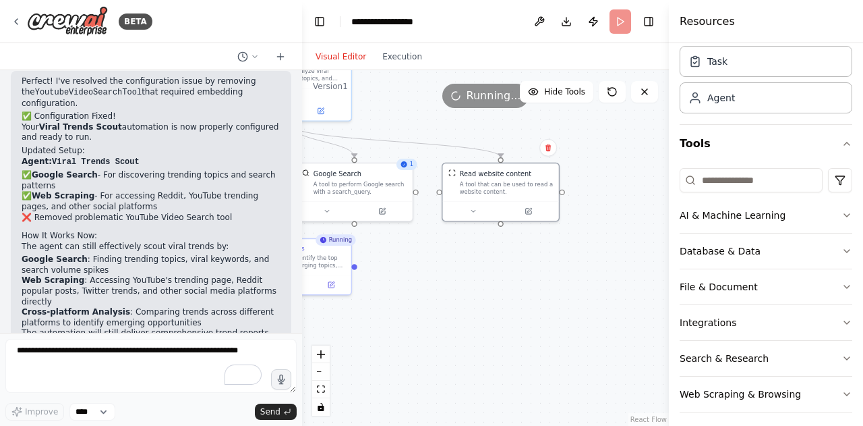
scroll to position [1992, 0]
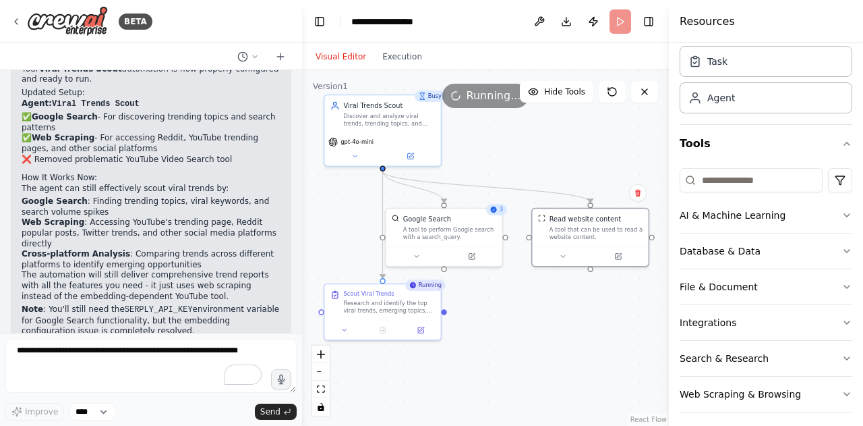
drag, startPoint x: 501, startPoint y: 277, endPoint x: 591, endPoint y: 322, distance: 100.4
click at [591, 322] on div ".deletable-edge-delete-btn { width: 20px; height: 20px; border: 0px solid #ffff…" at bounding box center [485, 247] width 367 height 355
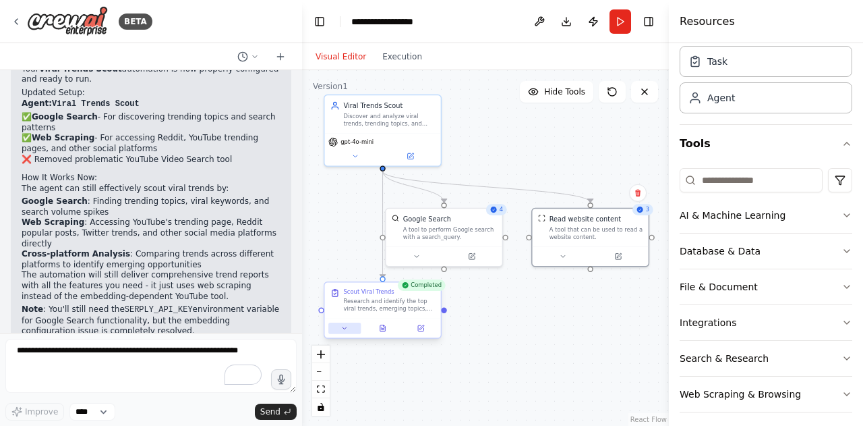
click at [347, 324] on icon at bounding box center [344, 327] width 7 height 7
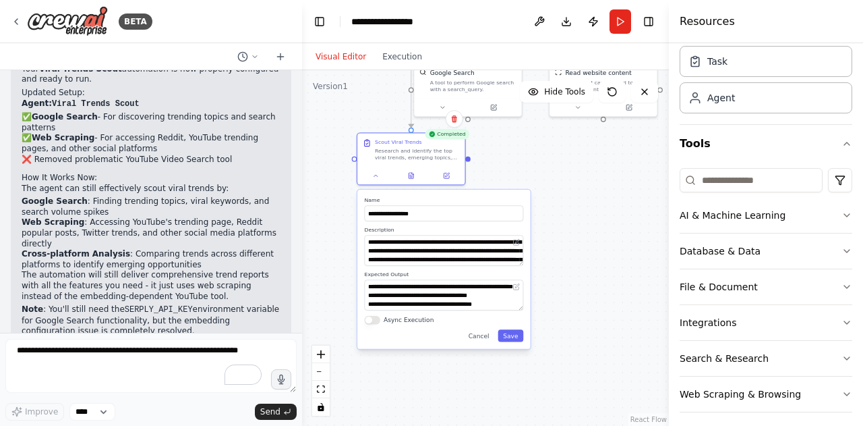
drag, startPoint x: 545, startPoint y: 360, endPoint x: 571, endPoint y: 202, distance: 159.9
click at [571, 202] on div ".deletable-edge-delete-btn { width: 20px; height: 20px; border: 0px solid #ffff…" at bounding box center [485, 247] width 367 height 355
click at [413, 174] on icon at bounding box center [411, 174] width 7 height 7
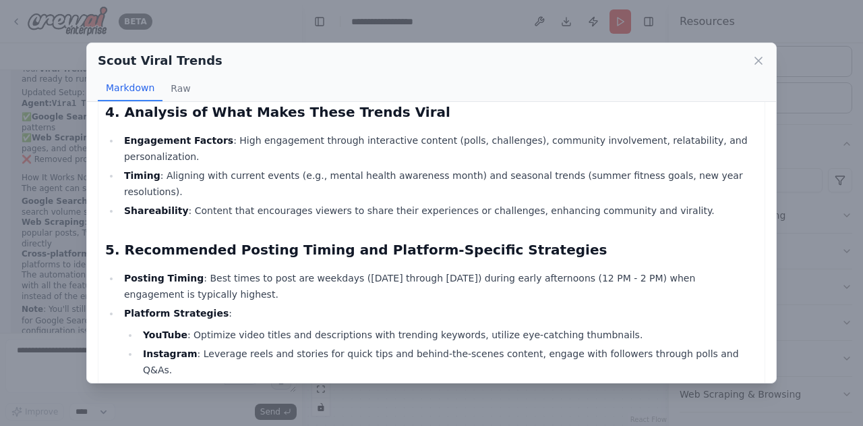
scroll to position [1077, 0]
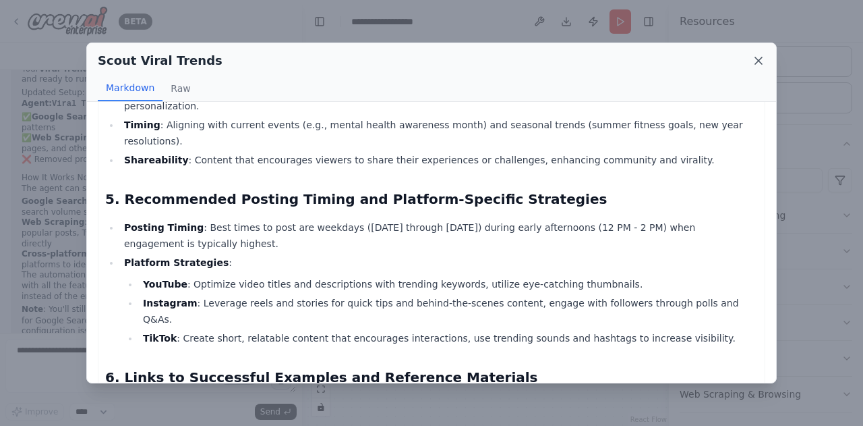
click at [755, 63] on icon at bounding box center [758, 60] width 7 height 7
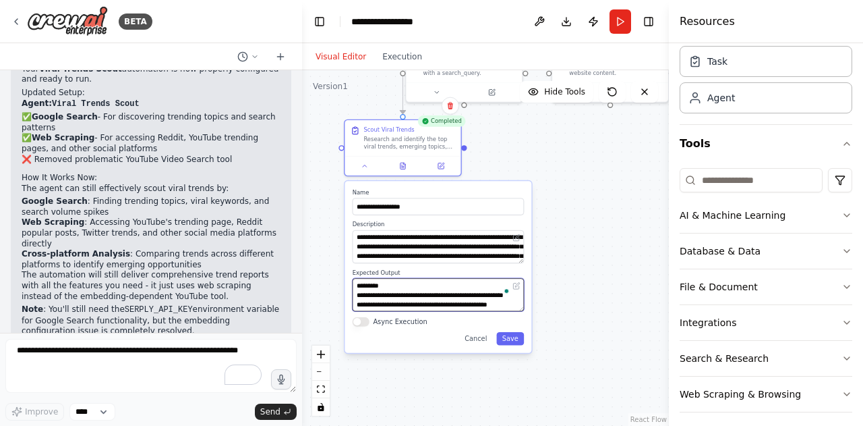
scroll to position [121, 0]
click at [515, 341] on button "Save" at bounding box center [510, 338] width 28 height 13
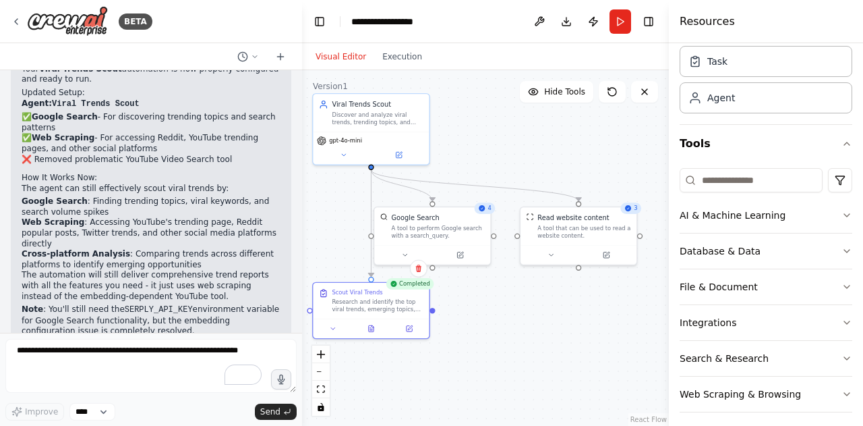
drag, startPoint x: 532, startPoint y: 243, endPoint x: 506, endPoint y: 405, distance: 164.7
click at [506, 405] on div ".deletable-edge-delete-btn { width: 20px; height: 20px; border: 0px solid #ffff…" at bounding box center [485, 247] width 367 height 355
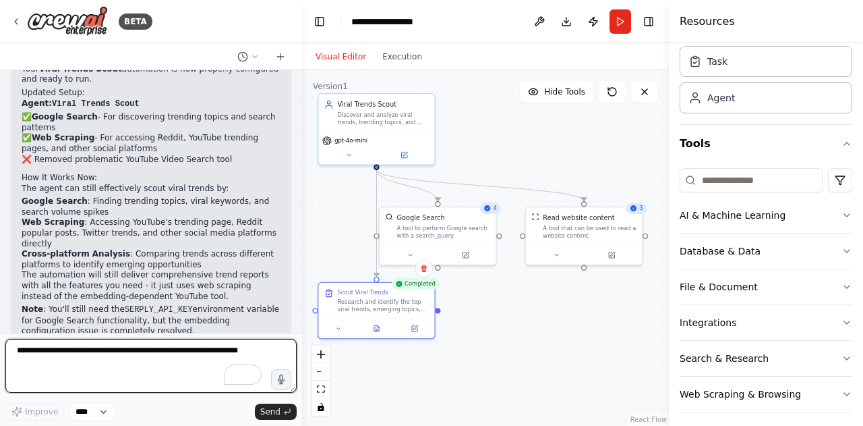
click at [141, 378] on textarea "To enrich screen reader interactions, please activate Accessibility in Grammarl…" at bounding box center [150, 366] width 291 height 54
type textarea "*"
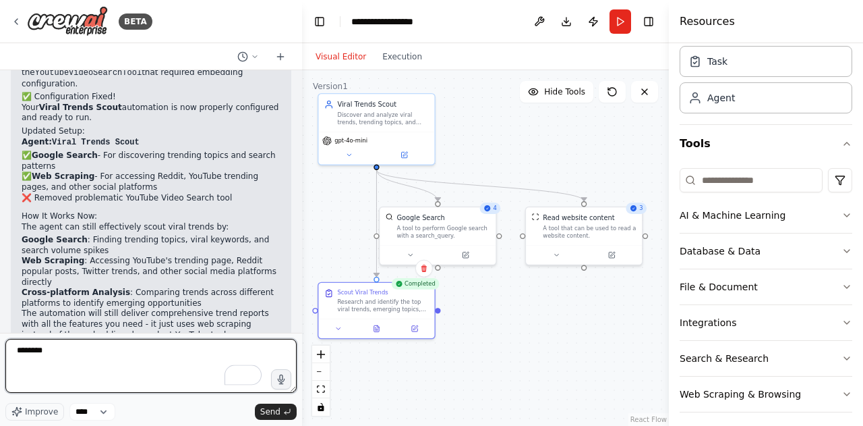
scroll to position [1992, 0]
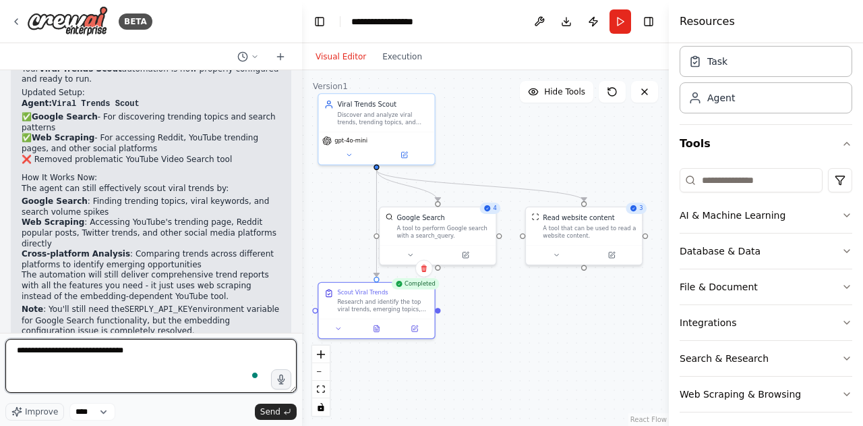
type textarea "**********"
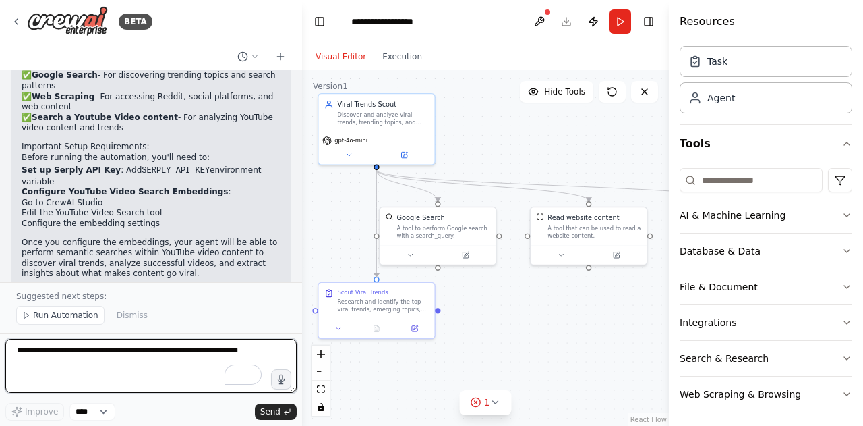
scroll to position [2561, 0]
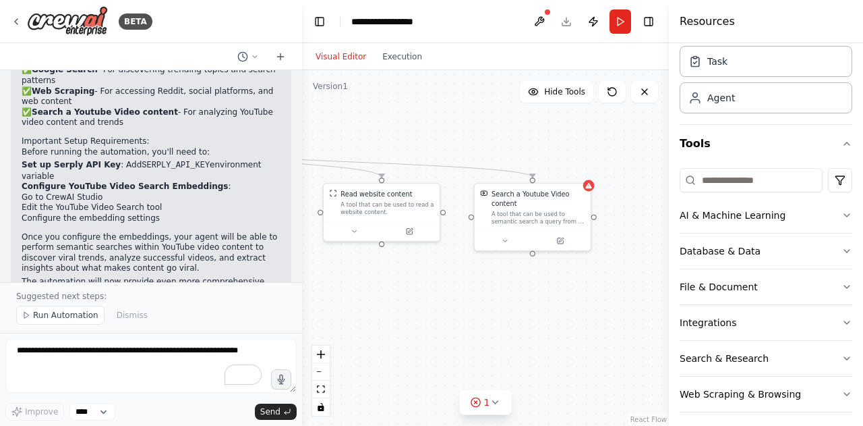
drag, startPoint x: 561, startPoint y: 285, endPoint x: 354, endPoint y: 261, distance: 208.4
click at [354, 261] on div ".deletable-edge-delete-btn { width: 20px; height: 20px; border: 0px solid #ffff…" at bounding box center [485, 247] width 367 height 355
click at [559, 238] on icon at bounding box center [561, 237] width 5 height 5
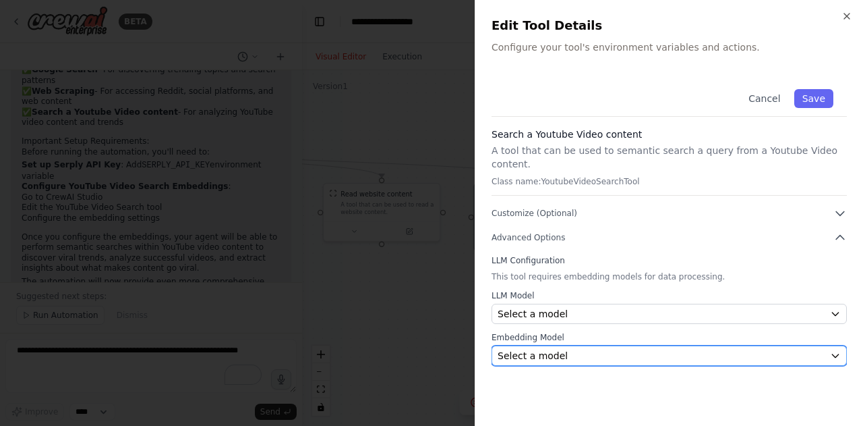
click at [582, 345] on button "Select a model" at bounding box center [669, 355] width 355 height 20
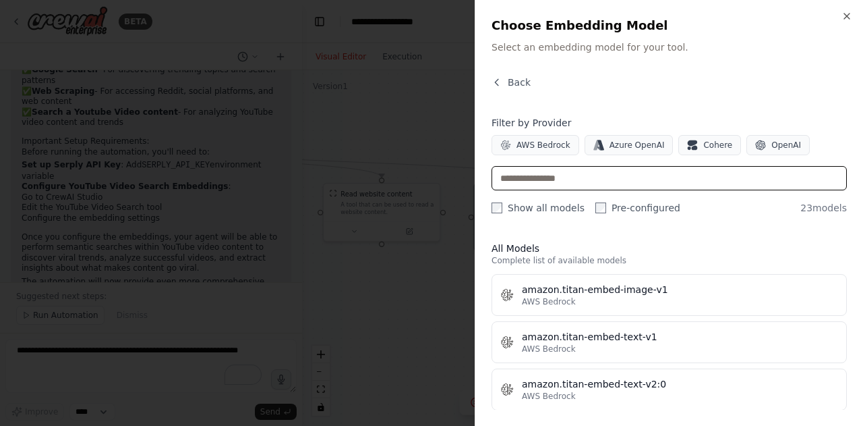
click at [747, 175] on input "text" at bounding box center [669, 178] width 355 height 24
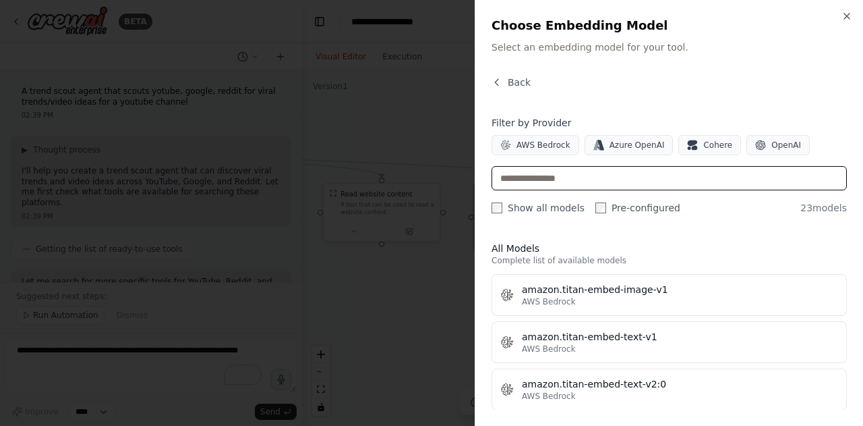
scroll to position [46, 0]
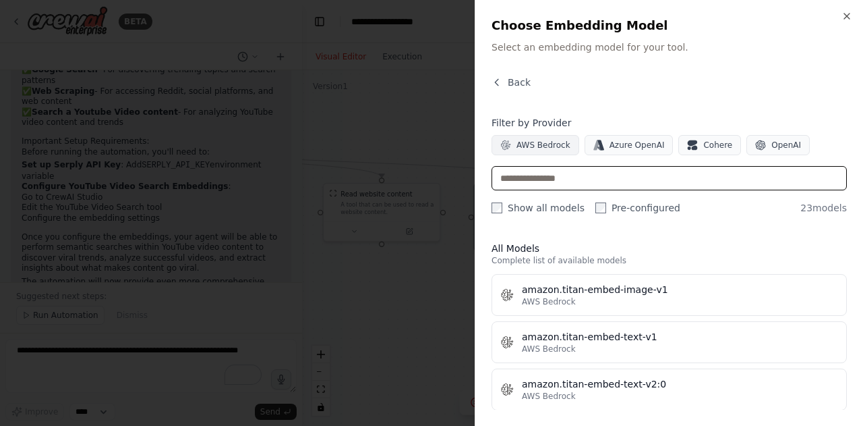
paste input "**********"
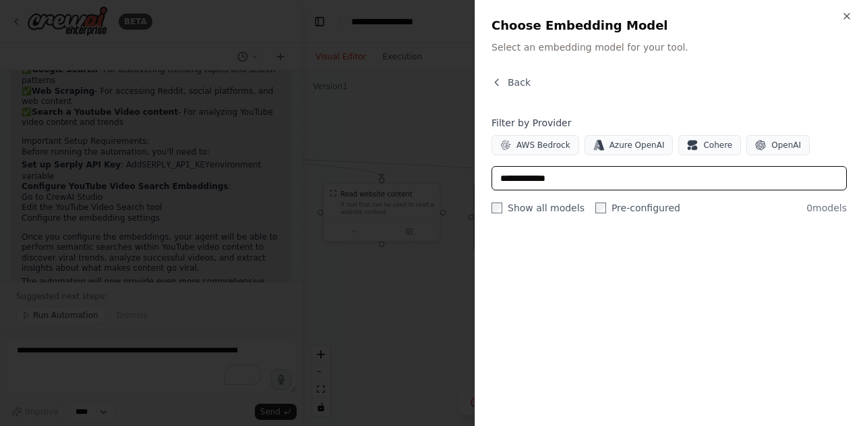
type input "*******"
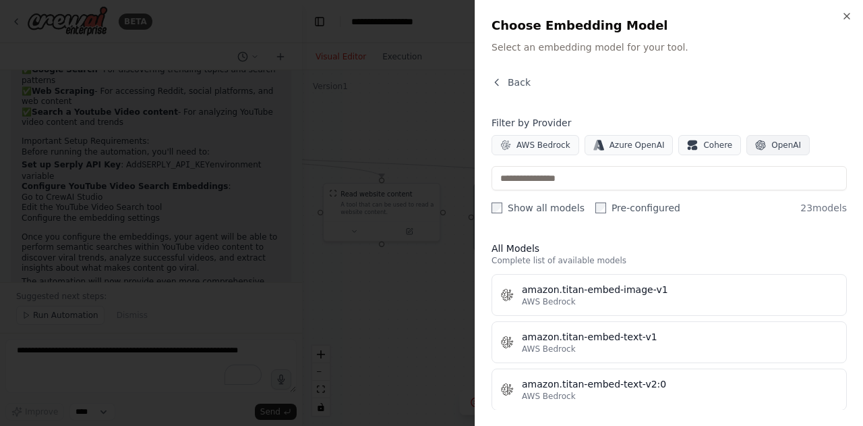
click at [778, 147] on span "OpenAI" at bounding box center [787, 145] width 30 height 11
click at [531, 146] on span "AWS Bedrock" at bounding box center [544, 145] width 54 height 11
click at [612, 142] on span "Azure OpenAI" at bounding box center [637, 145] width 55 height 11
click at [679, 144] on button "Cohere" at bounding box center [710, 145] width 63 height 20
click at [509, 81] on span "Back" at bounding box center [519, 82] width 23 height 13
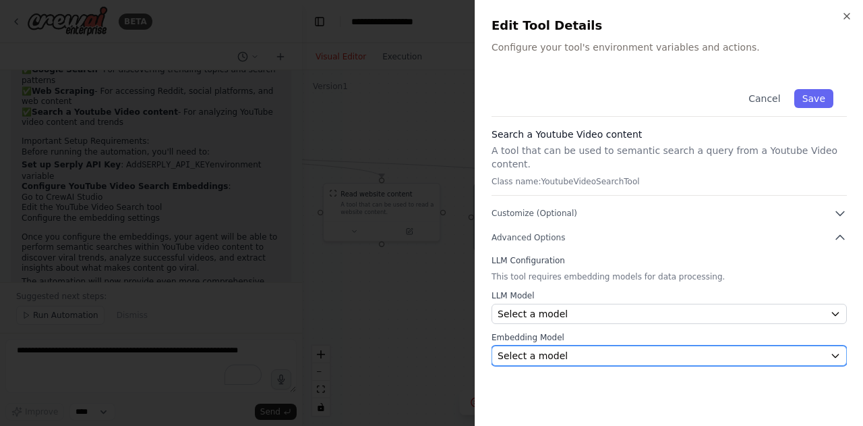
click at [672, 349] on div "Select a model" at bounding box center [661, 355] width 327 height 13
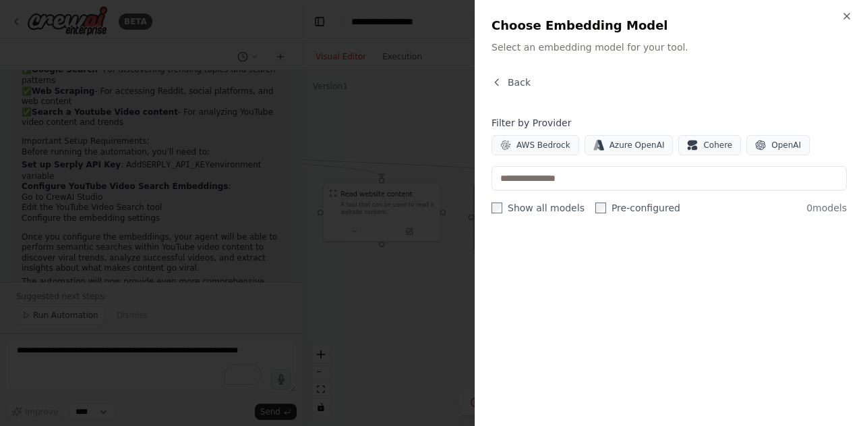
click at [509, 213] on label "Show all models" at bounding box center [538, 207] width 93 height 13
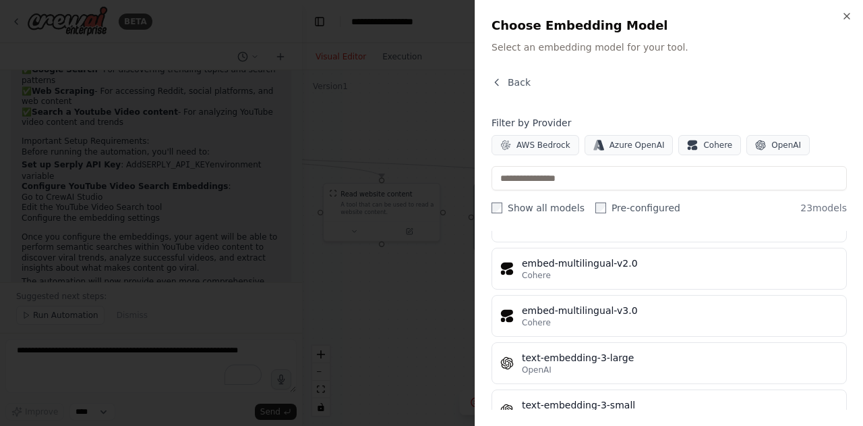
scroll to position [859, 0]
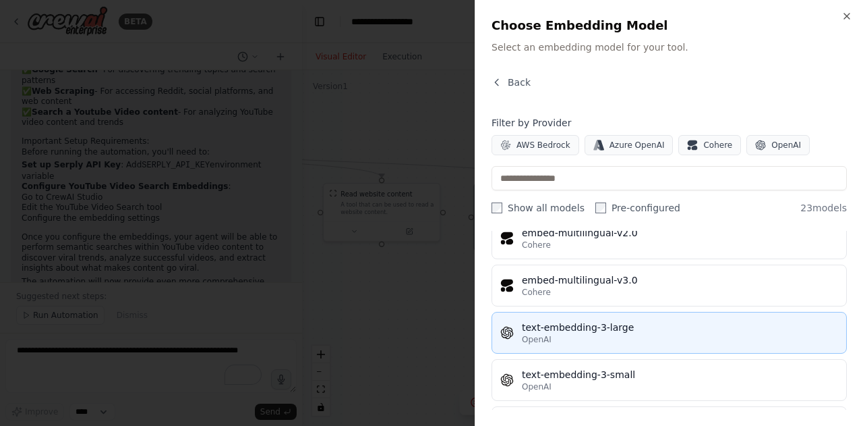
click at [650, 336] on div "OpenAI" at bounding box center [680, 339] width 316 height 11
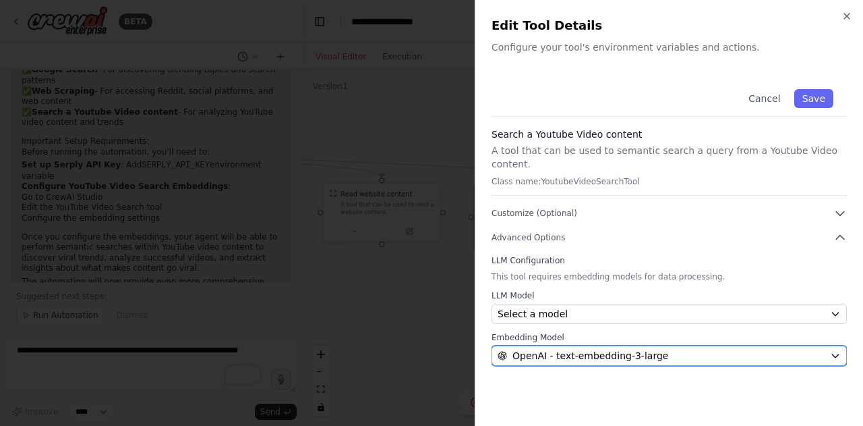
click at [689, 349] on div "OpenAI - text-embedding-3-large" at bounding box center [661, 355] width 327 height 13
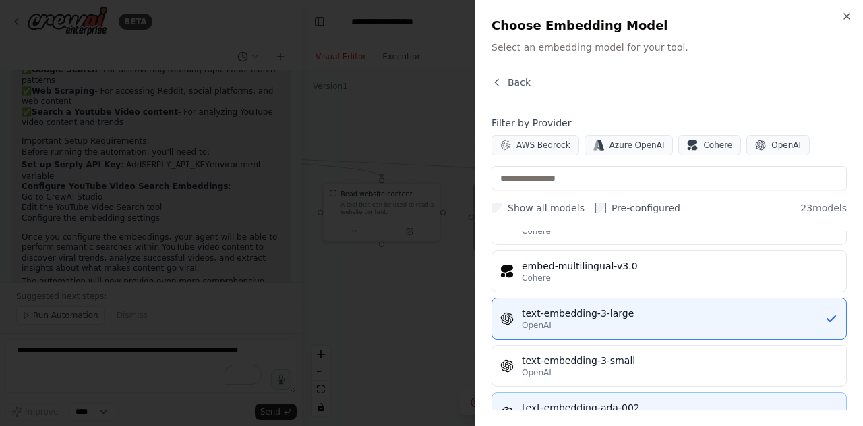
scroll to position [869, 0]
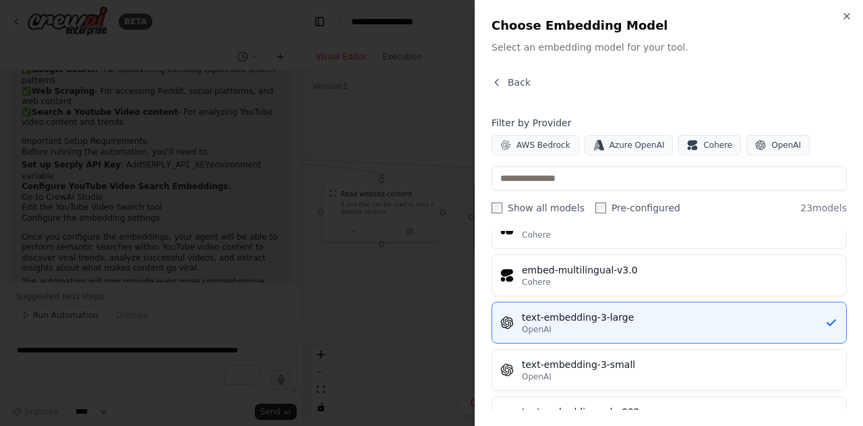
click at [825, 102] on div "Back Filter by Provider AWS Bedrock Azure OpenAI Cohere OpenAI Show all models …" at bounding box center [669, 243] width 355 height 334
click at [511, 86] on span "Back" at bounding box center [519, 82] width 23 height 13
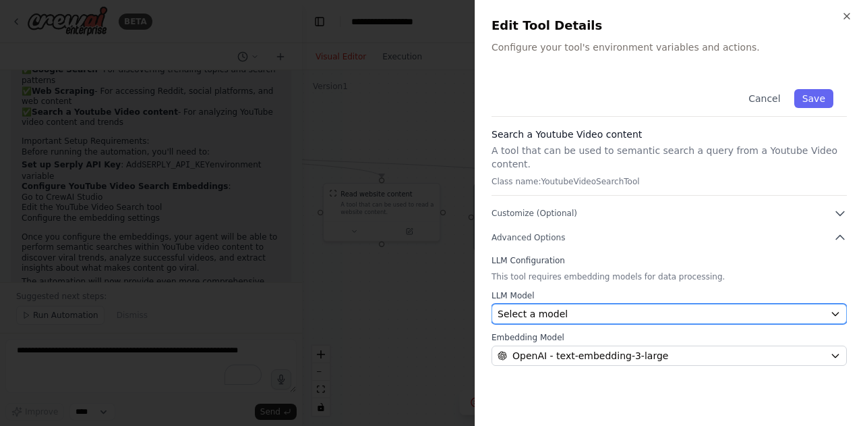
click at [653, 307] on div "Select a model" at bounding box center [661, 313] width 327 height 13
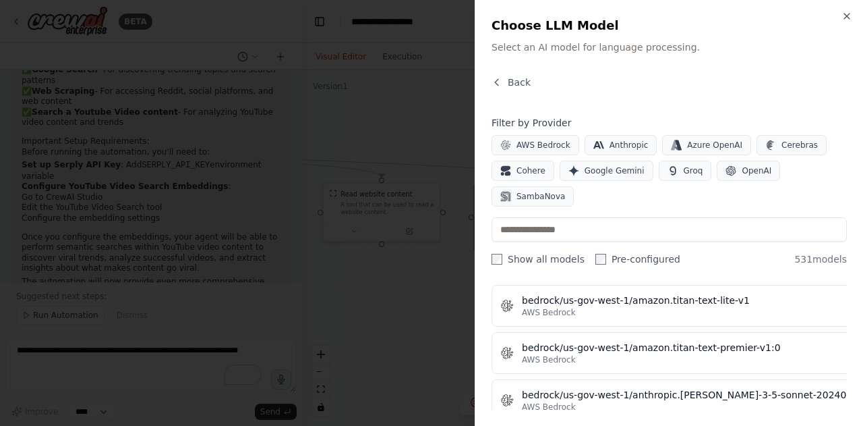
scroll to position [5134, 0]
click at [742, 175] on span "OpenAI" at bounding box center [757, 170] width 30 height 11
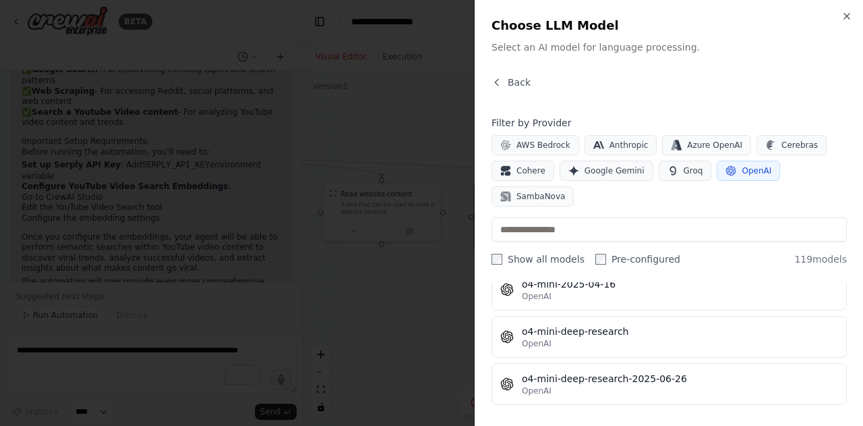
scroll to position [5010, 0]
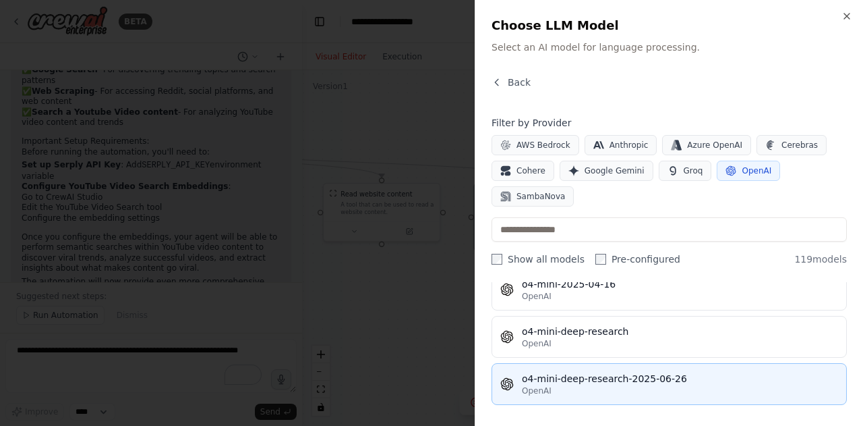
click at [669, 385] on div "OpenAI" at bounding box center [680, 390] width 316 height 11
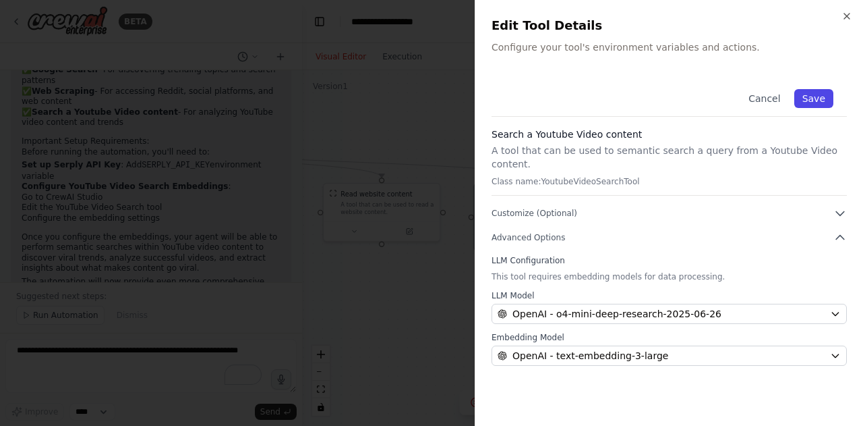
click at [811, 101] on button "Save" at bounding box center [814, 98] width 39 height 19
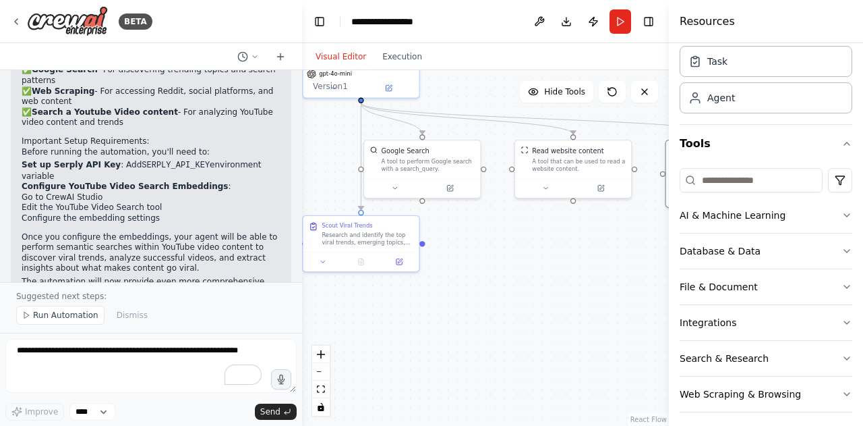
drag, startPoint x: 586, startPoint y: 313, endPoint x: 802, endPoint y: 267, distance: 220.6
click at [802, 267] on div "BETA A trend scout agent that scouts yotube, google, reddit for viral trends/vi…" at bounding box center [431, 213] width 863 height 426
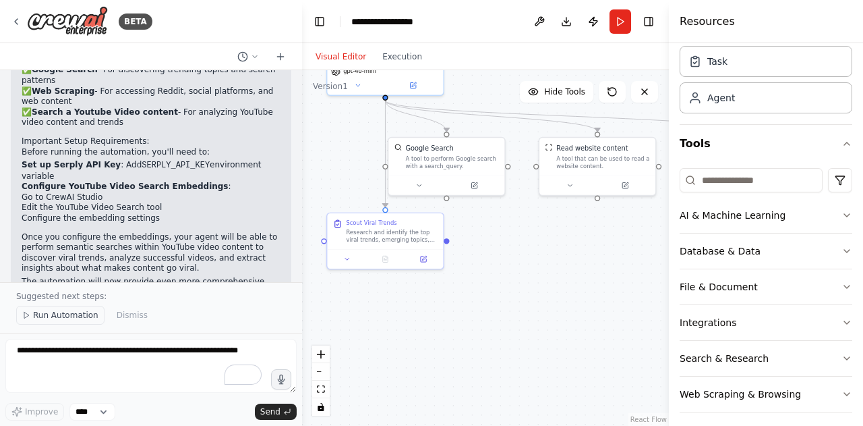
click at [67, 309] on button "Run Automation" at bounding box center [60, 315] width 88 height 19
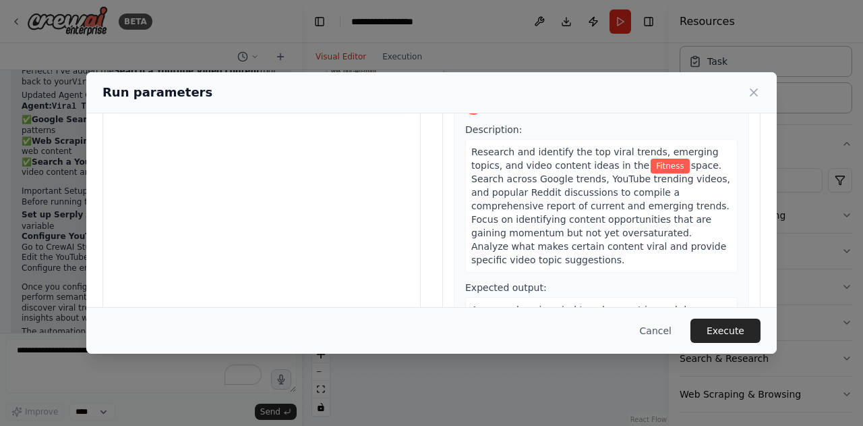
scroll to position [158, 0]
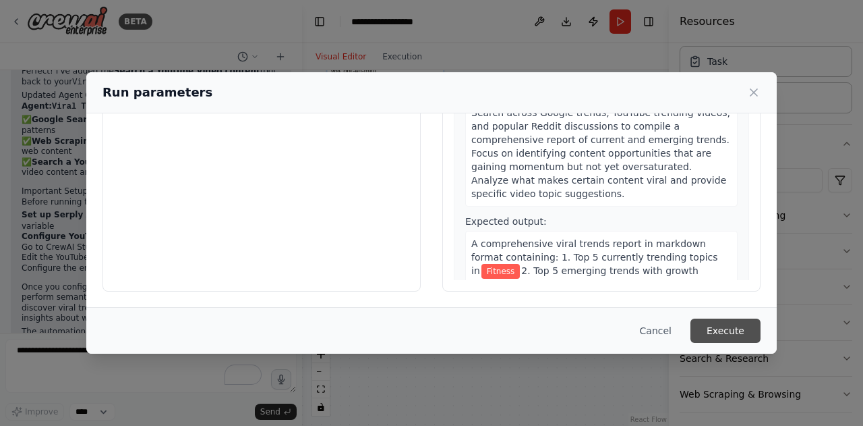
click at [737, 324] on button "Execute" at bounding box center [726, 330] width 70 height 24
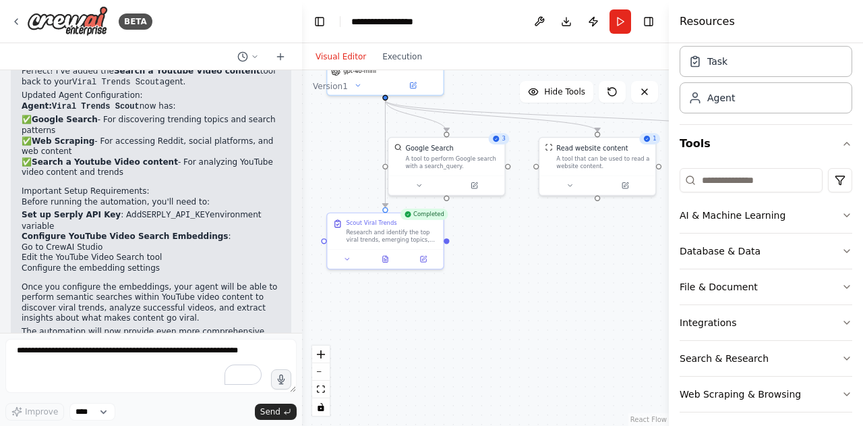
scroll to position [2508, 0]
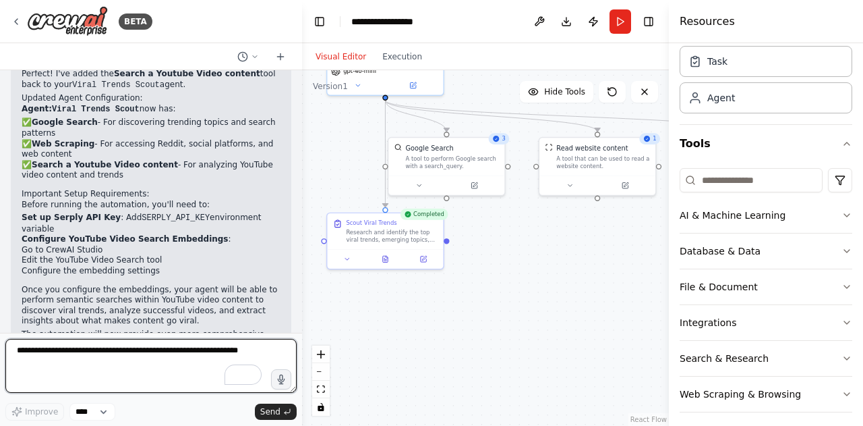
click at [90, 360] on textarea "To enrich screen reader interactions, please activate Accessibility in Grammarl…" at bounding box center [150, 366] width 291 height 54
paste textarea "**********"
type textarea "**********"
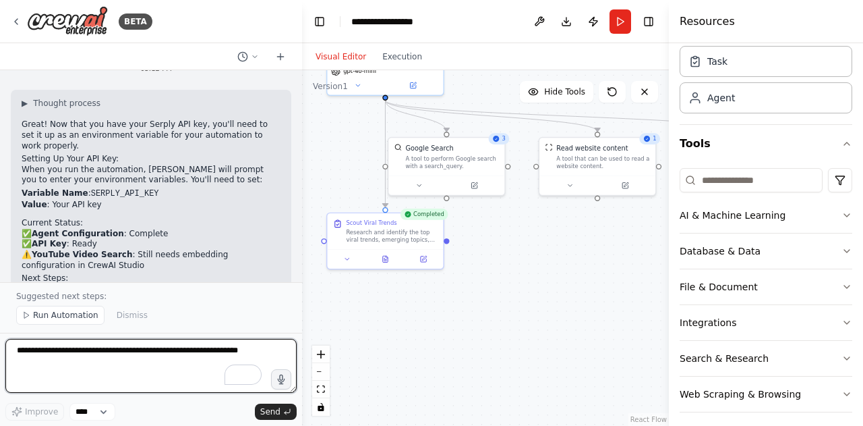
scroll to position [2938, 0]
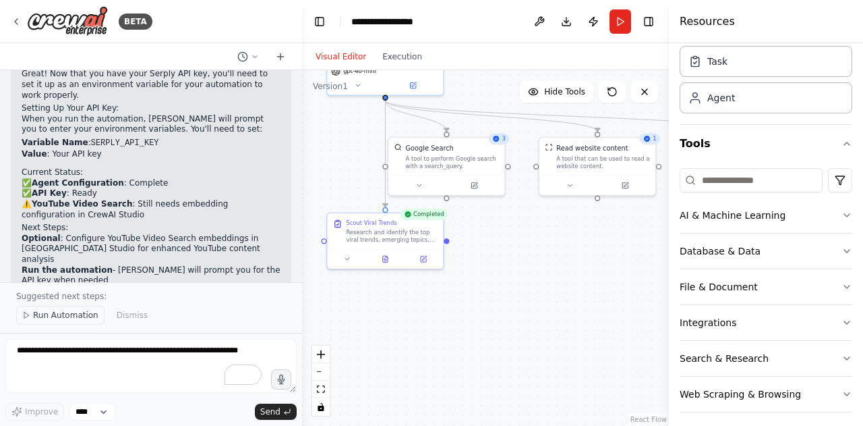
click at [81, 318] on span "Run Automation" at bounding box center [65, 315] width 65 height 11
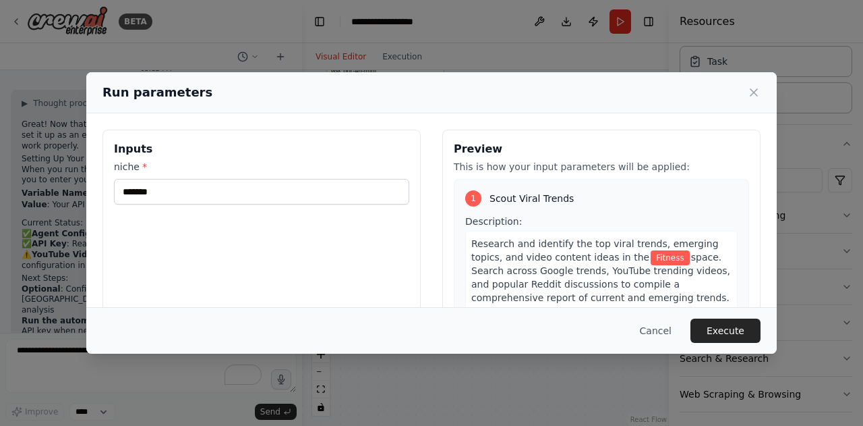
scroll to position [82, 0]
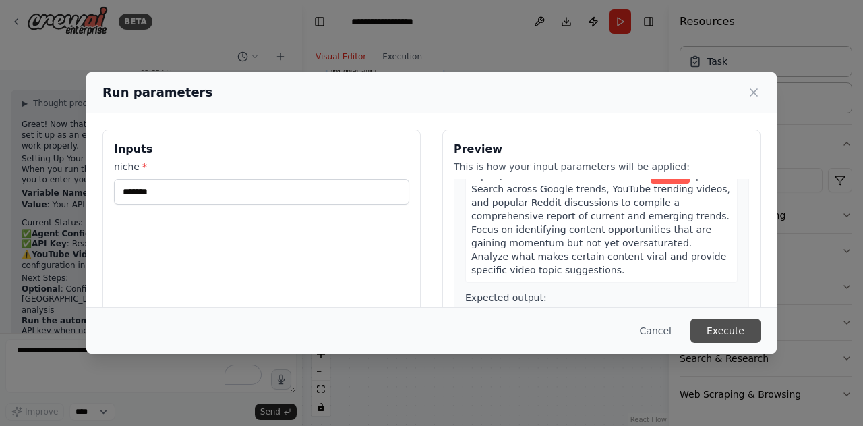
click at [724, 334] on button "Execute" at bounding box center [726, 330] width 70 height 24
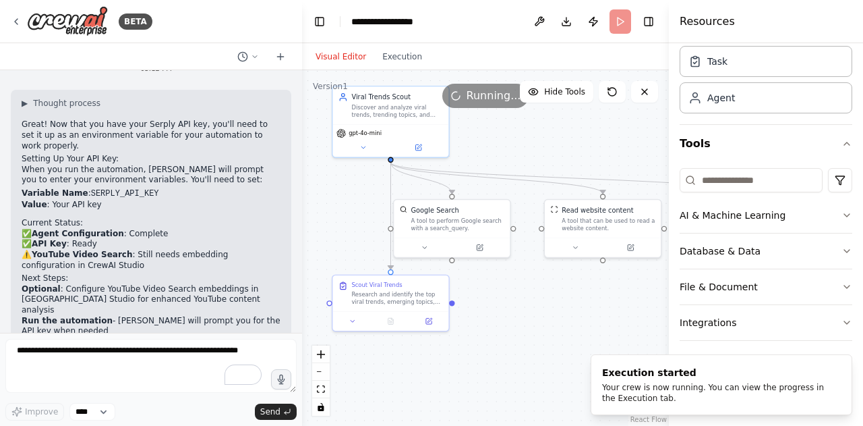
drag, startPoint x: 538, startPoint y: 297, endPoint x: 543, endPoint y: 359, distance: 62.3
click at [543, 359] on div ".deletable-edge-delete-btn { width: 20px; height: 20px; border: 0px solid #ffff…" at bounding box center [485, 247] width 367 height 355
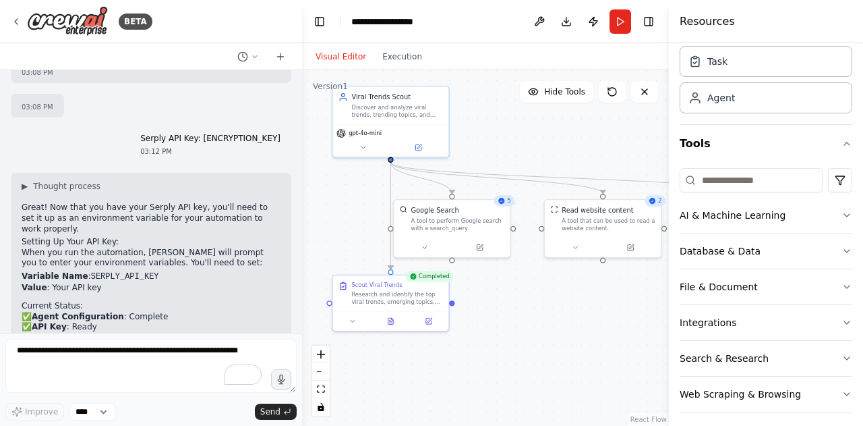
scroll to position [2813, 0]
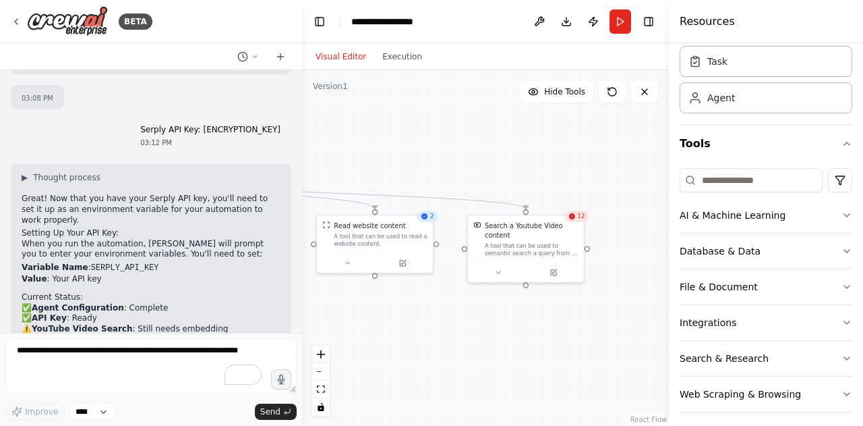
drag, startPoint x: 533, startPoint y: 342, endPoint x: 306, endPoint y: 357, distance: 228.5
click at [306, 357] on div ".deletable-edge-delete-btn { width: 20px; height: 20px; border: 0px solid #ffff…" at bounding box center [485, 247] width 367 height 355
click at [587, 218] on div "12" at bounding box center [577, 215] width 24 height 11
click at [575, 221] on div "12" at bounding box center [577, 215] width 24 height 11
click at [507, 276] on div at bounding box center [526, 270] width 116 height 20
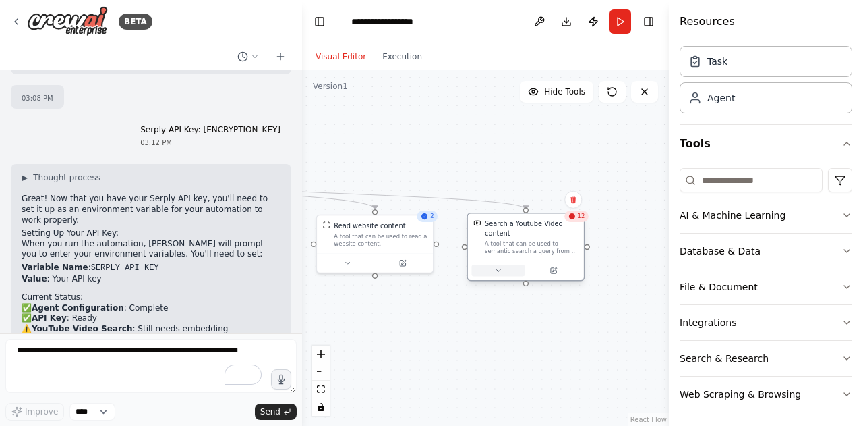
click at [495, 268] on icon at bounding box center [497, 269] width 7 height 7
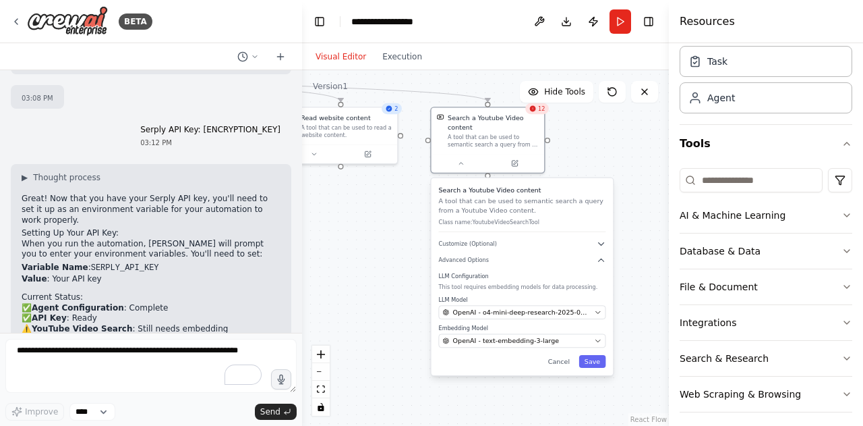
drag, startPoint x: 418, startPoint y: 326, endPoint x: 378, endPoint y: 216, distance: 117.8
click at [378, 216] on div ".deletable-edge-delete-btn { width: 20px; height: 20px; border: 0px solid #ffff…" at bounding box center [485, 247] width 367 height 355
click at [488, 244] on span "Customize (Optional)" at bounding box center [468, 244] width 58 height 7
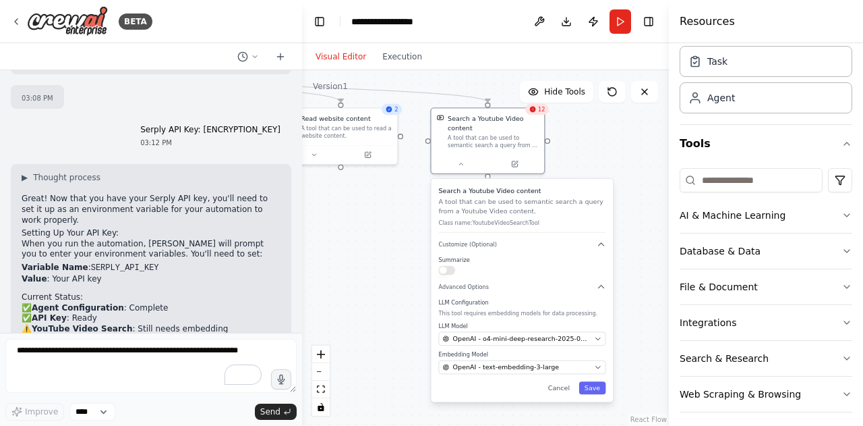
click at [446, 269] on button "button" at bounding box center [447, 270] width 17 height 9
click at [450, 272] on button "button" at bounding box center [447, 270] width 17 height 9
click at [544, 111] on span "12" at bounding box center [541, 109] width 7 height 7
click at [539, 30] on button at bounding box center [540, 21] width 22 height 24
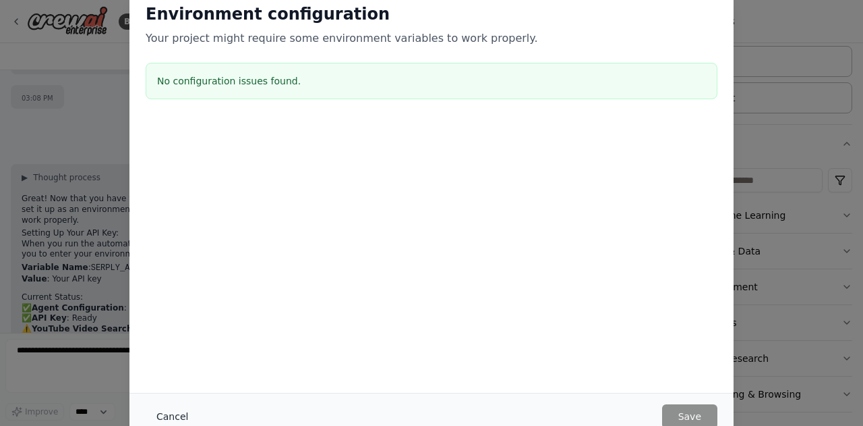
click at [176, 407] on button "Cancel" at bounding box center [172, 416] width 53 height 24
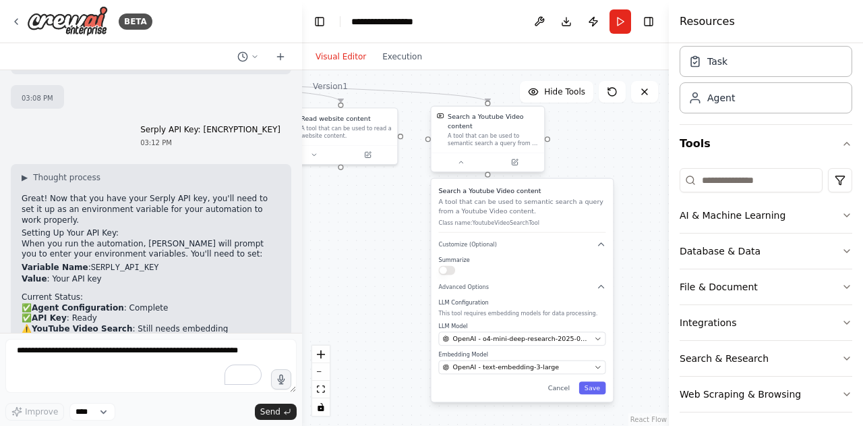
click at [506, 137] on div "A tool that can be used to semantic search a query from a Youtube Video content." at bounding box center [493, 139] width 91 height 15
click at [737, 174] on input at bounding box center [751, 180] width 143 height 24
drag, startPoint x: 80, startPoint y: 167, endPoint x: 145, endPoint y: 164, distance: 65.5
click at [145, 262] on li "Variable Name : SERPLY_API_KEY" at bounding box center [151, 267] width 259 height 11
copy li "SERPLY_API_KEY"
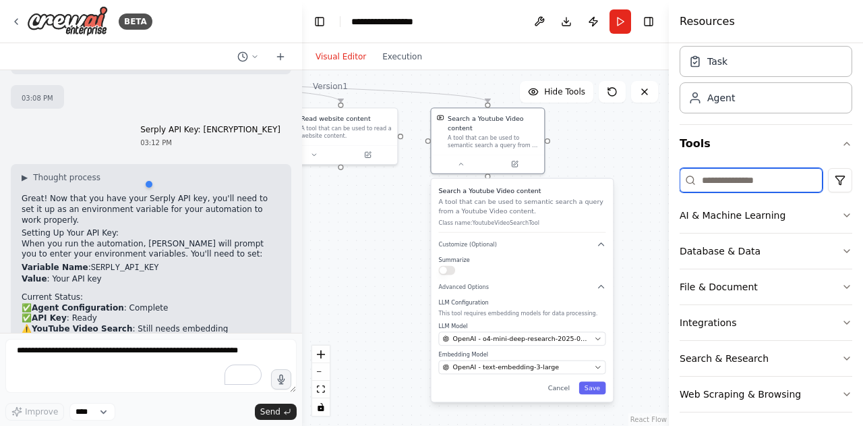
click at [744, 173] on input at bounding box center [751, 180] width 143 height 24
paste input "**********"
type input "**********"
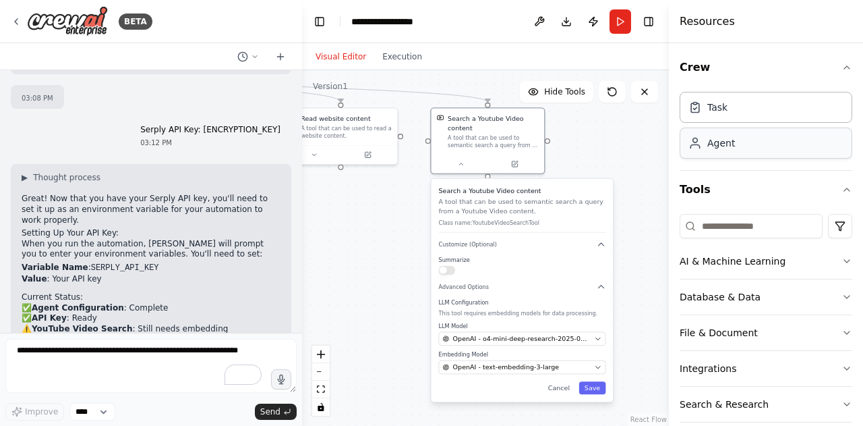
click at [724, 154] on div "Agent" at bounding box center [766, 142] width 173 height 31
click at [768, 140] on div "Agent" at bounding box center [766, 142] width 173 height 31
click at [768, 119] on div "Task" at bounding box center [766, 106] width 173 height 31
click at [842, 67] on icon "button" at bounding box center [847, 67] width 11 height 11
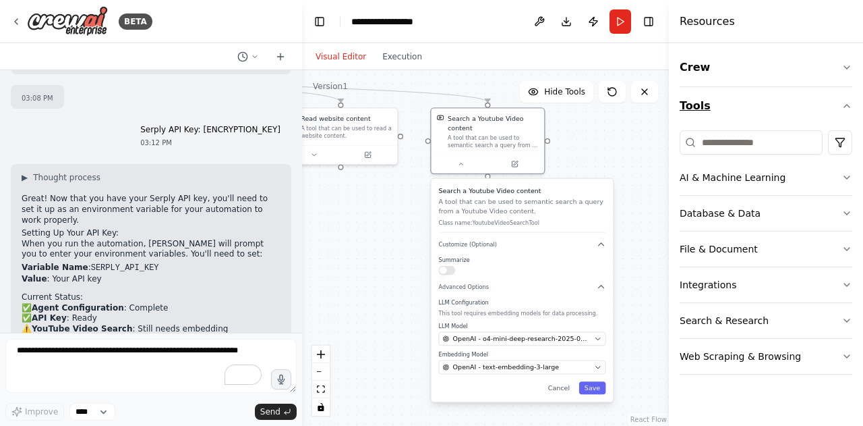
click at [841, 108] on button "Tools" at bounding box center [766, 106] width 173 height 38
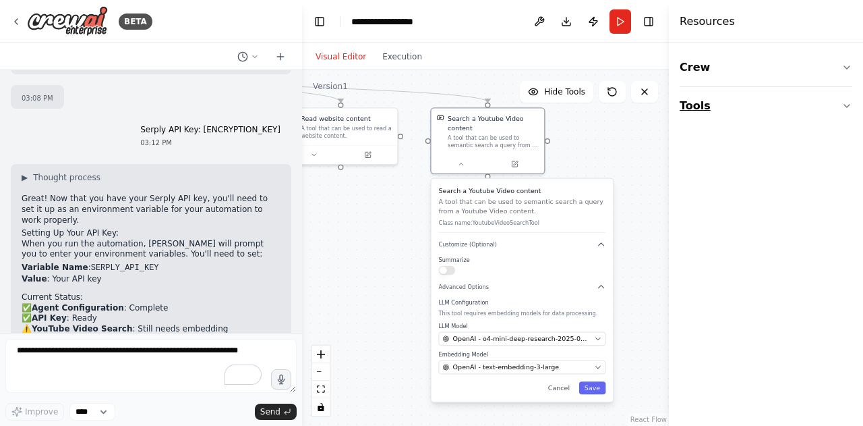
click at [838, 109] on button "Tools" at bounding box center [766, 106] width 173 height 38
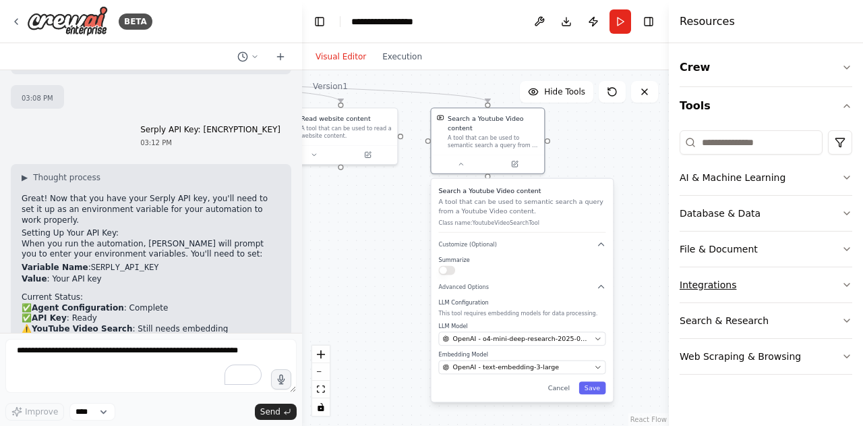
click at [747, 291] on button "Integrations" at bounding box center [766, 284] width 173 height 35
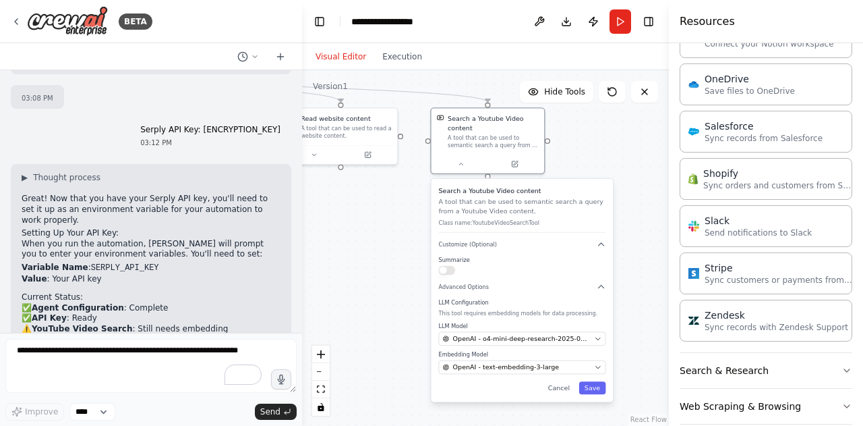
scroll to position [921, 0]
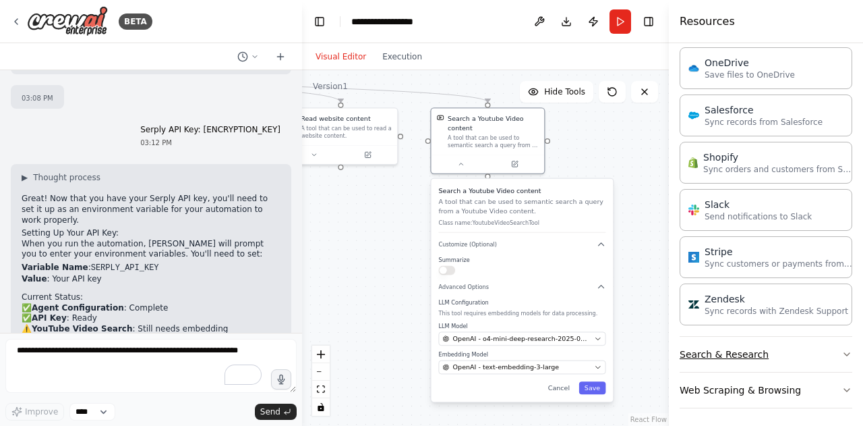
click at [760, 358] on button "Search & Research" at bounding box center [766, 354] width 173 height 35
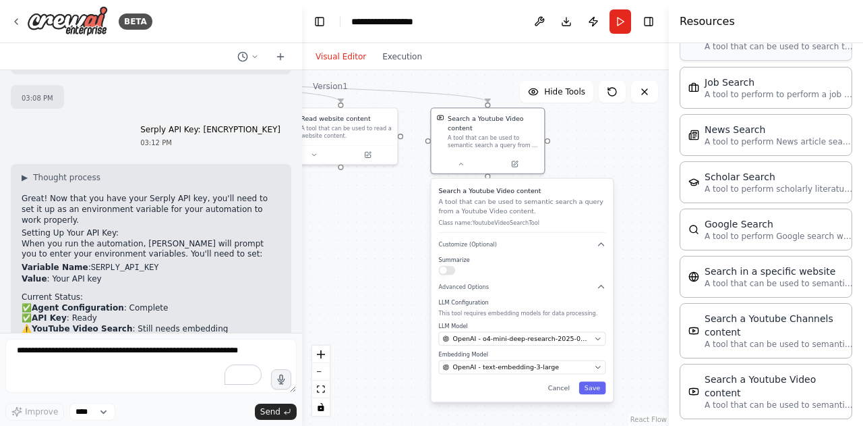
scroll to position [1605, 0]
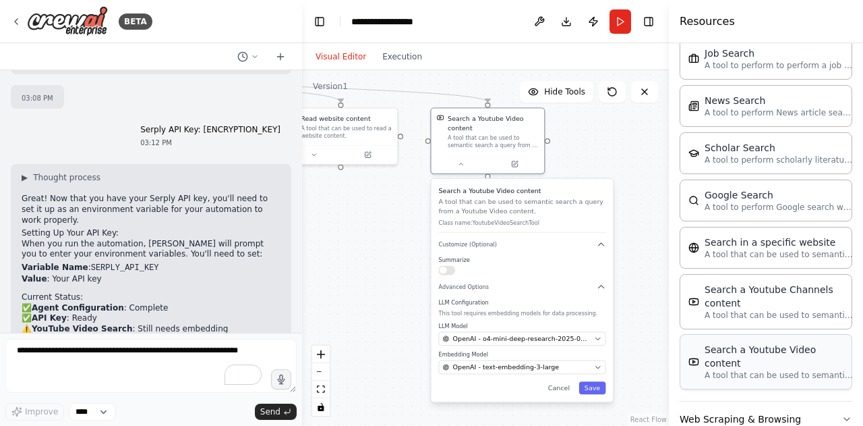
click at [726, 348] on div "Search a Youtube Video content A tool that can be used to semantic search a que…" at bounding box center [766, 361] width 173 height 55
click at [757, 370] on p "A tool that can be used to semantic search a query from a Youtube Video content." at bounding box center [779, 375] width 148 height 11
drag, startPoint x: 757, startPoint y: 342, endPoint x: 572, endPoint y: 125, distance: 284.6
click at [572, 125] on div "BETA A trend scout agent that scouts yotube, google, reddit for viral trends/vi…" at bounding box center [431, 213] width 863 height 426
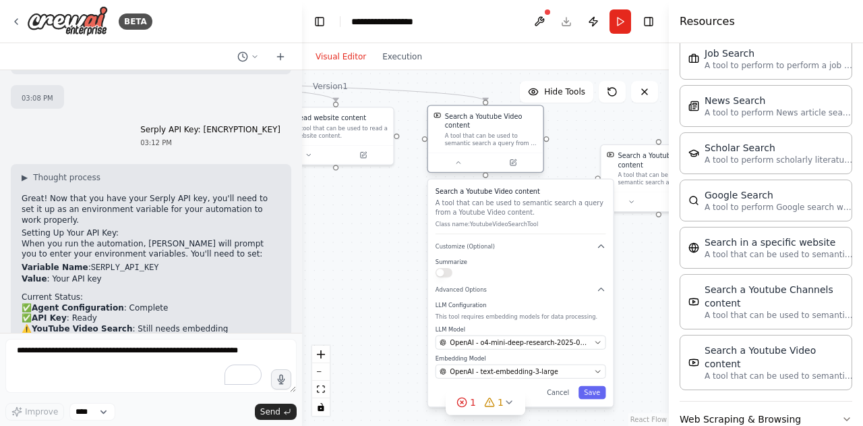
click at [492, 133] on div "A tool that can be used to semantic search a query from a Youtube Video content." at bounding box center [491, 139] width 92 height 15
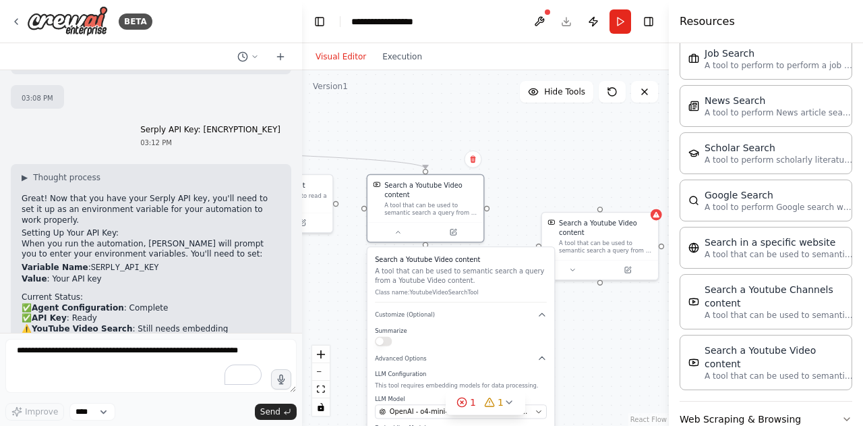
drag, startPoint x: 564, startPoint y: 134, endPoint x: 504, endPoint y: 202, distance: 90.3
click at [504, 202] on div ".deletable-edge-delete-btn { width: 20px; height: 20px; border: 0px solid #ffff…" at bounding box center [485, 247] width 367 height 355
click at [472, 162] on icon at bounding box center [472, 158] width 5 height 7
click at [439, 164] on button "Confirm" at bounding box center [435, 159] width 48 height 16
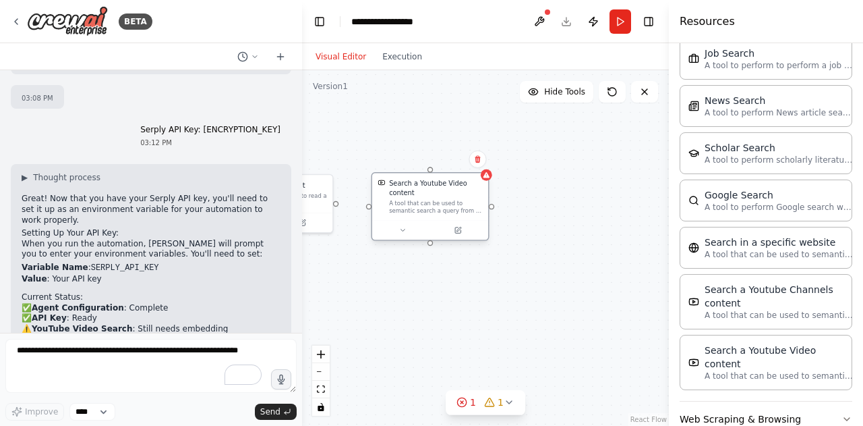
drag, startPoint x: 587, startPoint y: 231, endPoint x: 409, endPoint y: 190, distance: 182.9
click at [409, 190] on div "Search a Youtube Video content" at bounding box center [436, 188] width 94 height 19
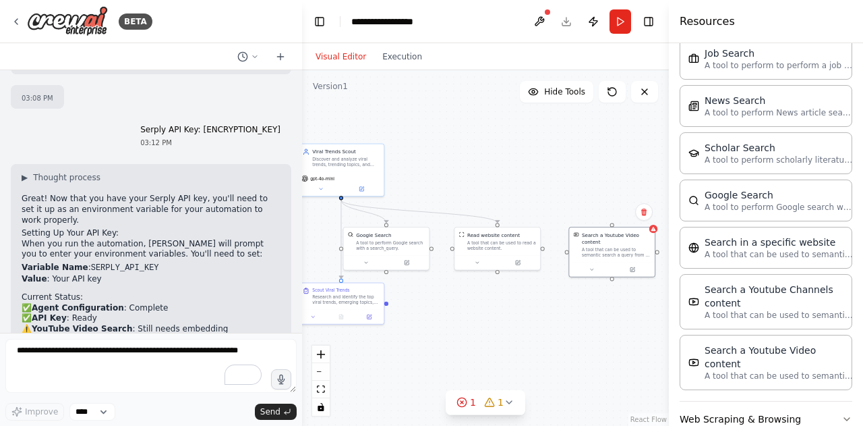
drag, startPoint x: 406, startPoint y: 152, endPoint x: 597, endPoint y: 208, distance: 199.1
click at [597, 208] on div ".deletable-edge-delete-btn { width: 20px; height: 20px; border: 0px solid #ffff…" at bounding box center [485, 247] width 367 height 355
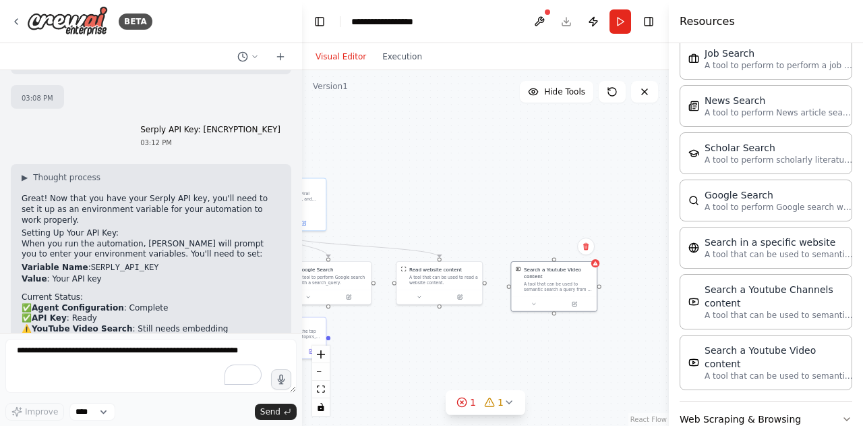
drag, startPoint x: 344, startPoint y: 199, endPoint x: 283, endPoint y: 233, distance: 69.8
click at [283, 233] on div "BETA A trend scout agent that scouts yotube, google, reddit for viral trends/vi…" at bounding box center [431, 213] width 863 height 426
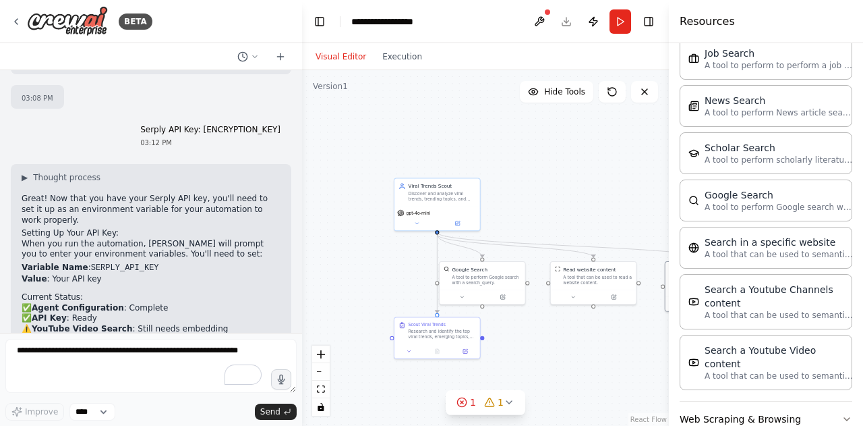
drag, startPoint x: 553, startPoint y: 257, endPoint x: 440, endPoint y: 232, distance: 116.0
click at [440, 232] on div ".deletable-edge-delete-btn { width: 20px; height: 20px; border: 0px solid #ffff…" at bounding box center [485, 247] width 367 height 355
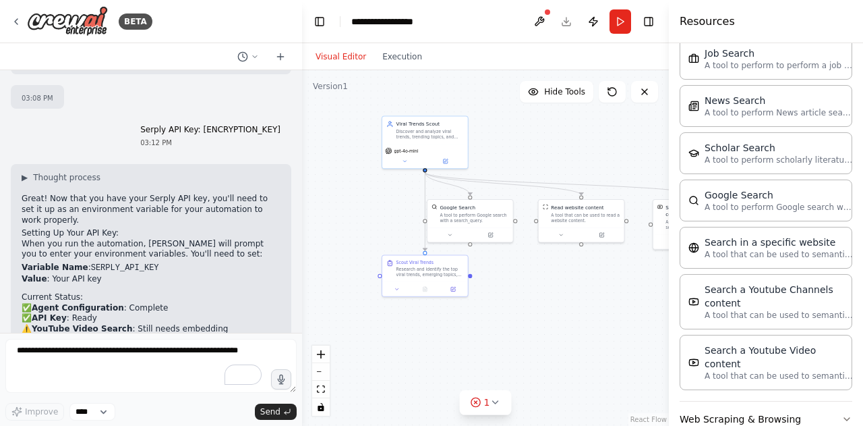
drag, startPoint x: 581, startPoint y: 353, endPoint x: 565, endPoint y: 291, distance: 65.0
click at [565, 291] on div ".deletable-edge-delete-btn { width: 20px; height: 20px; border: 0px solid #ffff…" at bounding box center [485, 247] width 367 height 355
click at [495, 397] on icon at bounding box center [495, 402] width 11 height 11
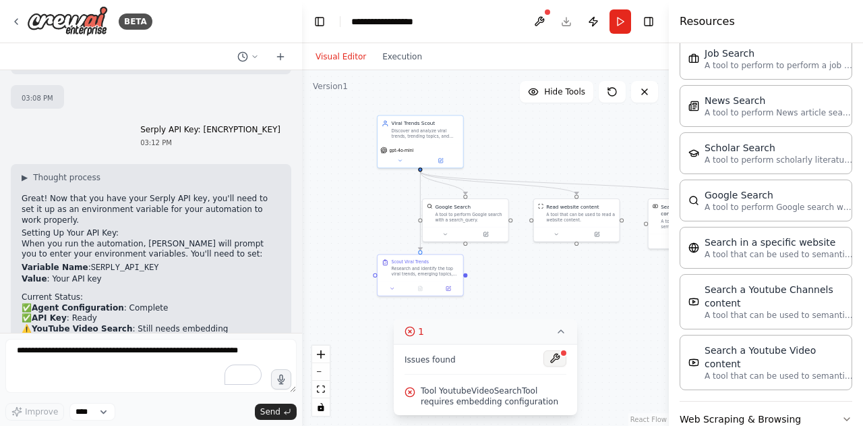
click at [561, 358] on button at bounding box center [555, 358] width 23 height 16
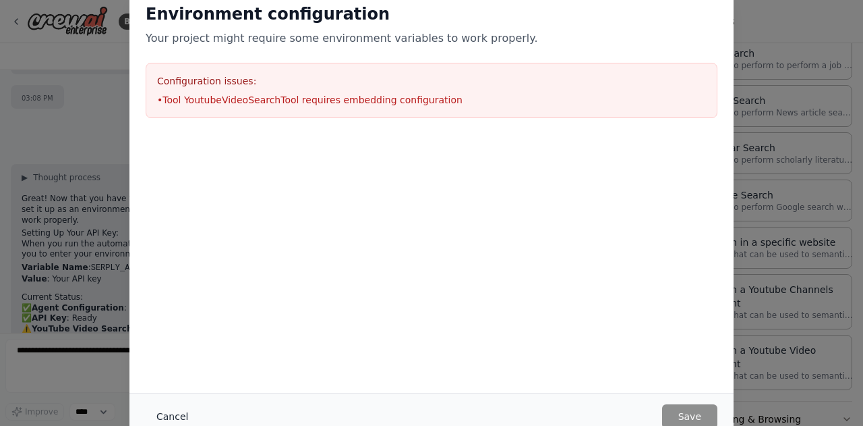
click at [185, 413] on button "Cancel" at bounding box center [172, 416] width 53 height 24
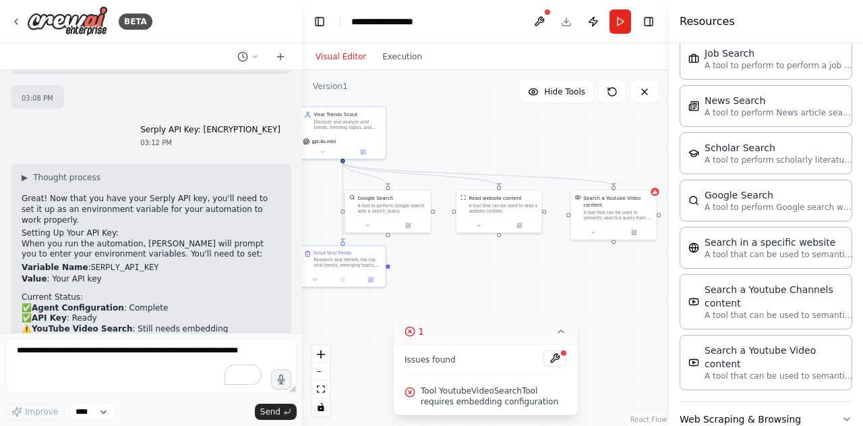
drag, startPoint x: 603, startPoint y: 310, endPoint x: 545, endPoint y: 301, distance: 58.6
click at [545, 301] on div ".deletable-edge-delete-btn { width: 20px; height: 20px; border: 0px solid #ffff…" at bounding box center [485, 247] width 367 height 355
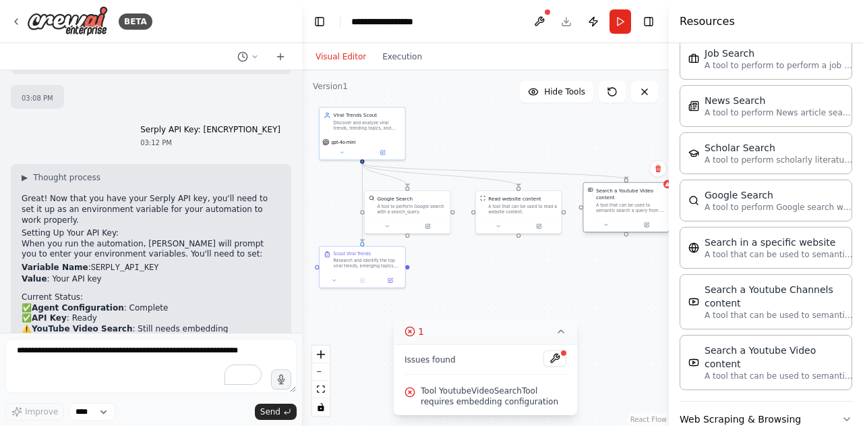
drag, startPoint x: 632, startPoint y: 206, endPoint x: 623, endPoint y: 200, distance: 11.2
click at [623, 200] on div "Search a Youtube Video content" at bounding box center [630, 194] width 69 height 14
drag, startPoint x: 623, startPoint y: 200, endPoint x: 613, endPoint y: 207, distance: 11.6
click at [613, 207] on div "Search a Youtube Video content A tool that can be used to semantic search a que…" at bounding box center [623, 207] width 69 height 26
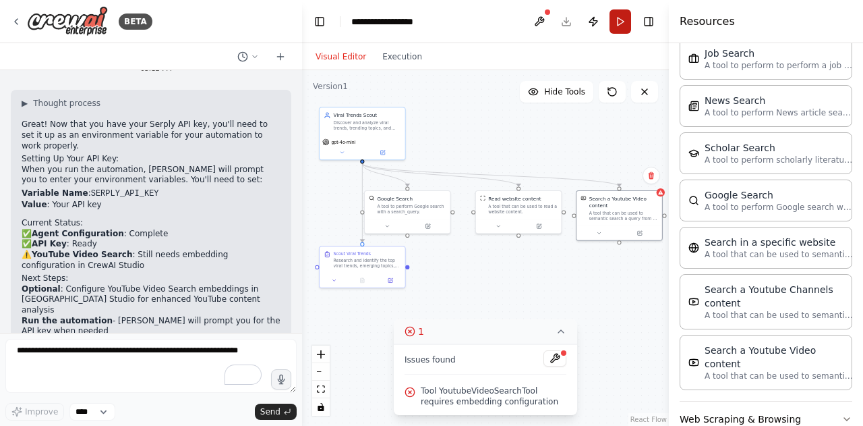
click at [619, 19] on button "Run" at bounding box center [621, 21] width 22 height 24
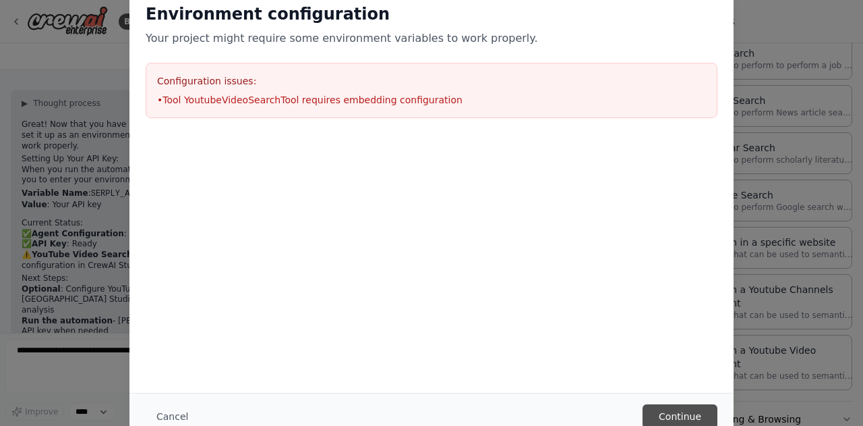
click at [666, 407] on button "Continue" at bounding box center [680, 416] width 75 height 24
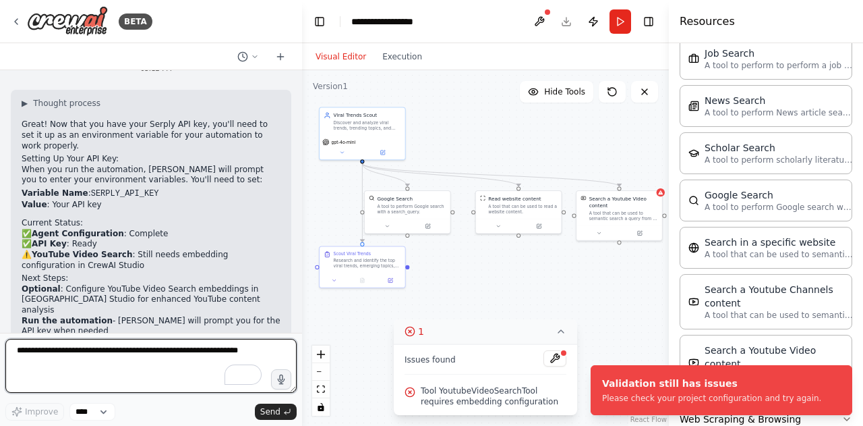
click at [148, 364] on textarea "To enrich screen reader interactions, please activate Accessibility in Grammarl…" at bounding box center [150, 366] width 291 height 54
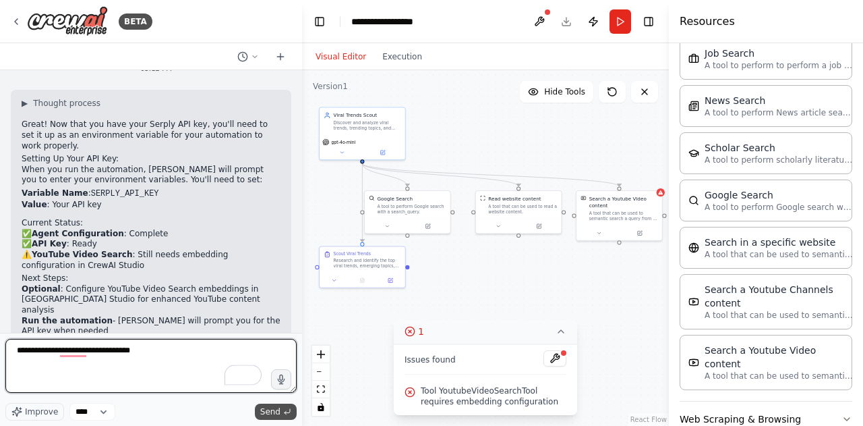
type textarea "**********"
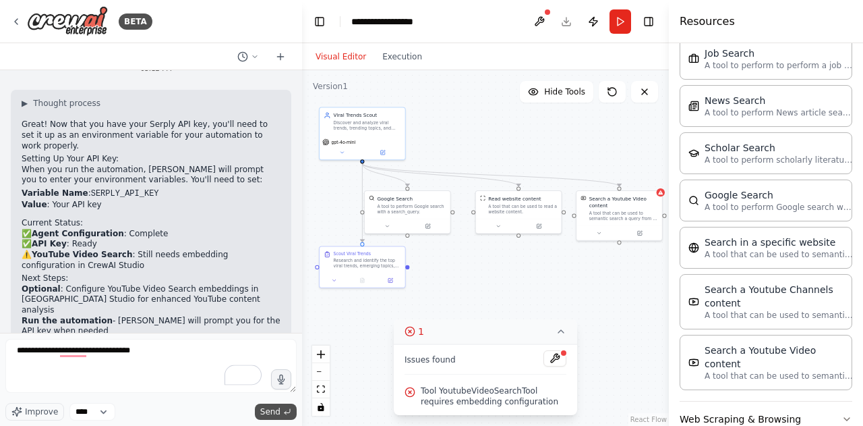
click at [281, 411] on button "Send" at bounding box center [276, 411] width 42 height 16
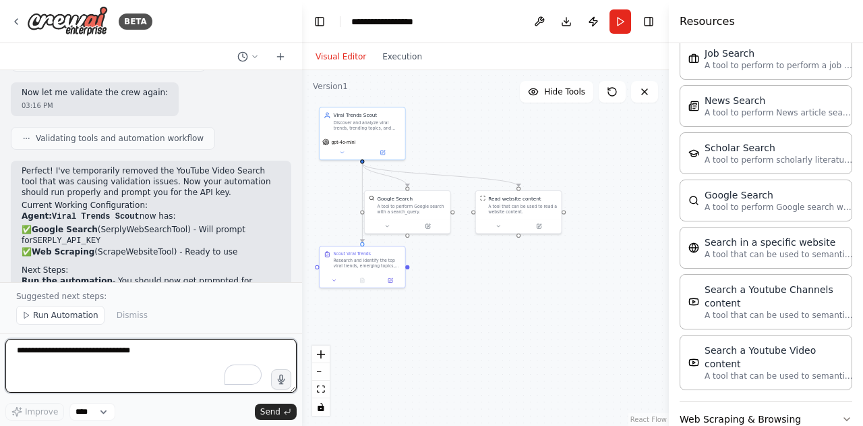
scroll to position [3661, 0]
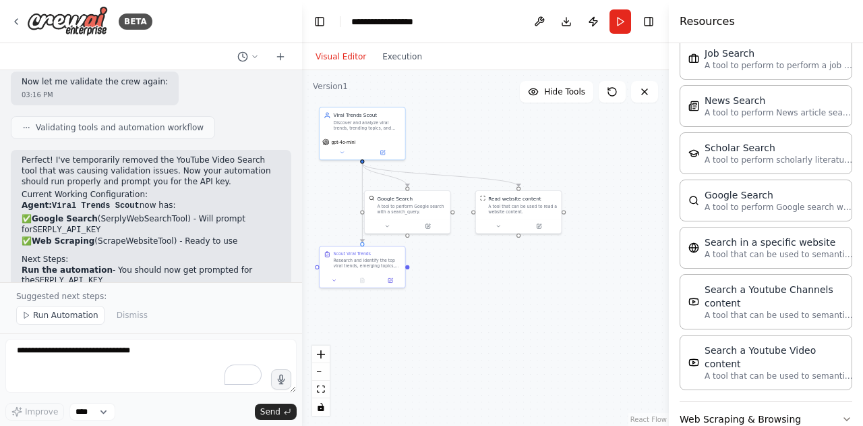
drag, startPoint x: 97, startPoint y: 174, endPoint x: 273, endPoint y: 171, distance: 176.1
click at [273, 171] on div "Perfect! I've temporarily removed the YouTube Video Search tool that was causin…" at bounding box center [151, 254] width 281 height 208
copy code "[SECURITY_DATA]"
click at [624, 26] on button "Run" at bounding box center [621, 21] width 22 height 24
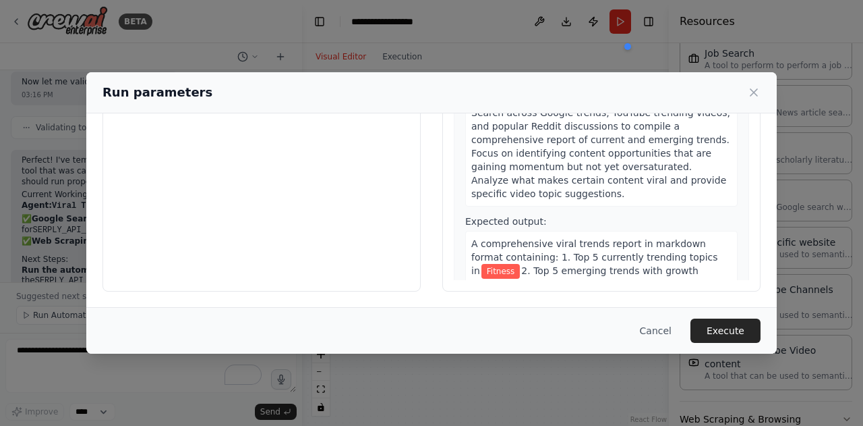
scroll to position [82, 0]
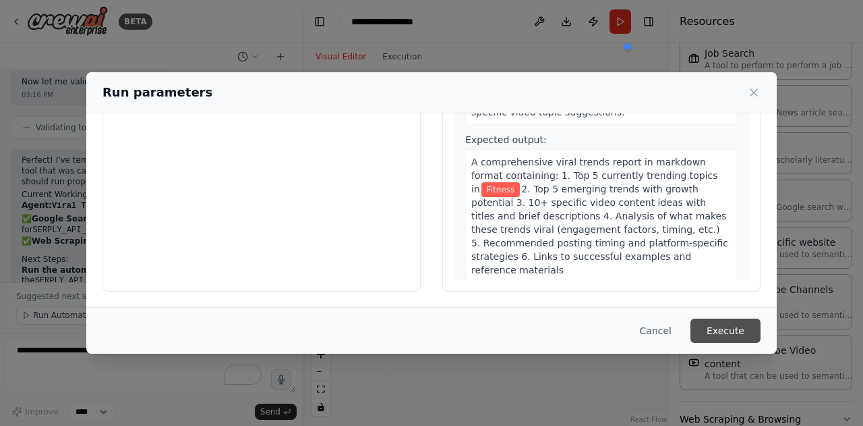
click at [732, 328] on button "Execute" at bounding box center [726, 330] width 70 height 24
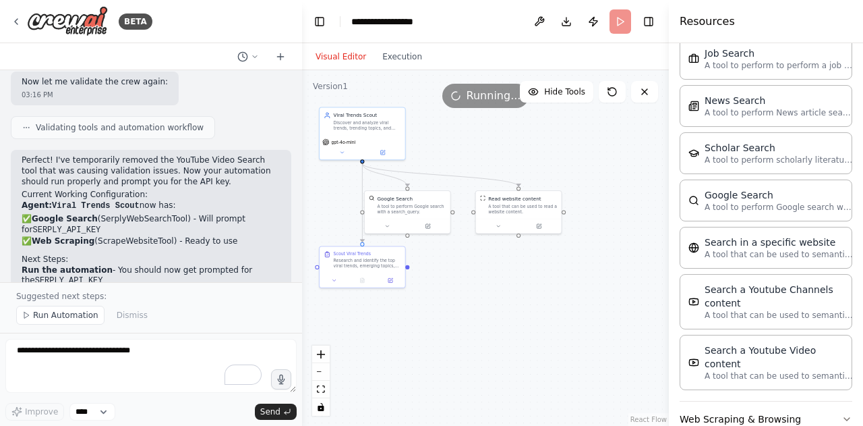
click at [170, 241] on div "A trend scout agent that scouts yotube, google, reddit for viral trends/video i…" at bounding box center [151, 176] width 302 height 212
click at [391, 54] on button "Execution" at bounding box center [402, 57] width 56 height 16
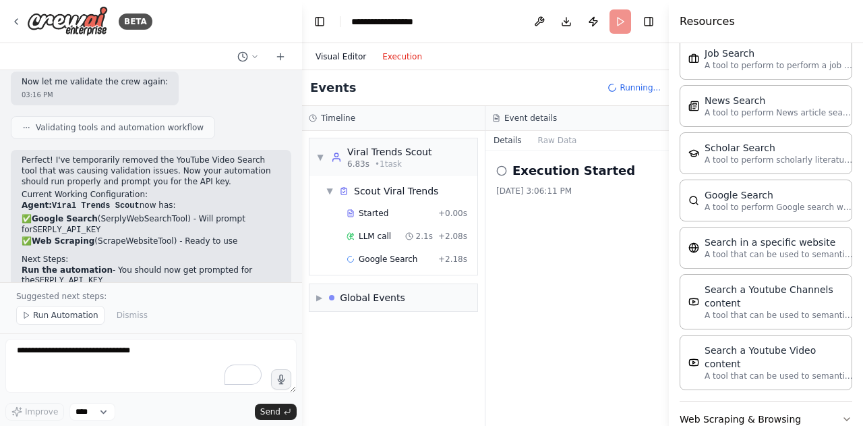
click at [353, 55] on button "Visual Editor" at bounding box center [341, 57] width 67 height 16
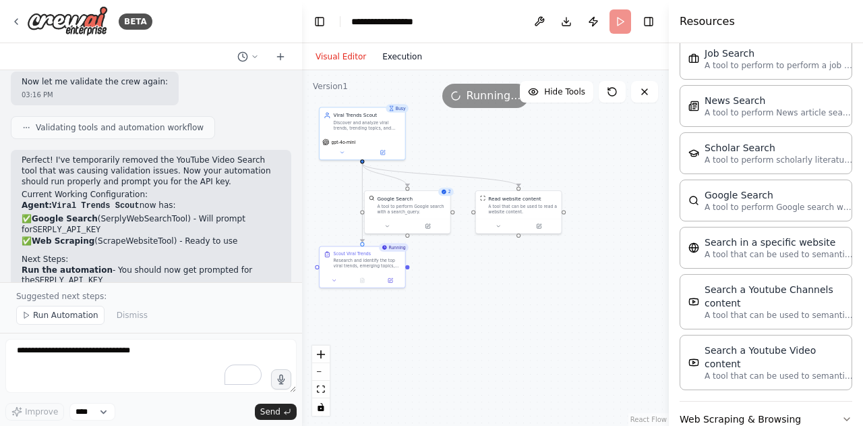
click at [391, 59] on button "Execution" at bounding box center [402, 57] width 56 height 16
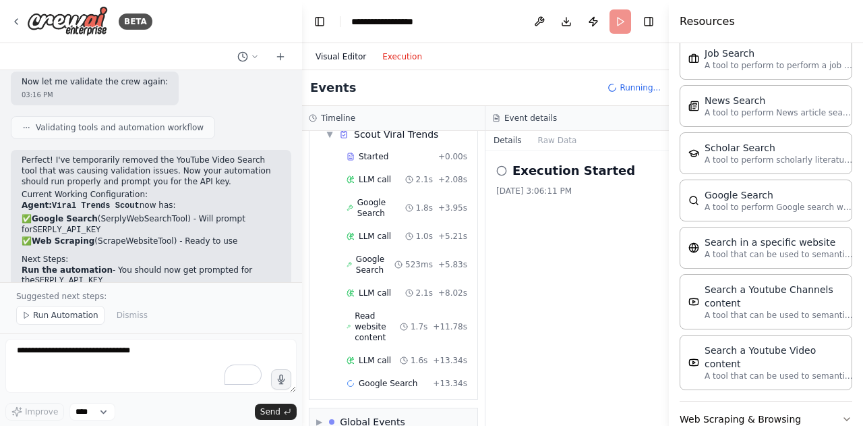
scroll to position [80, 0]
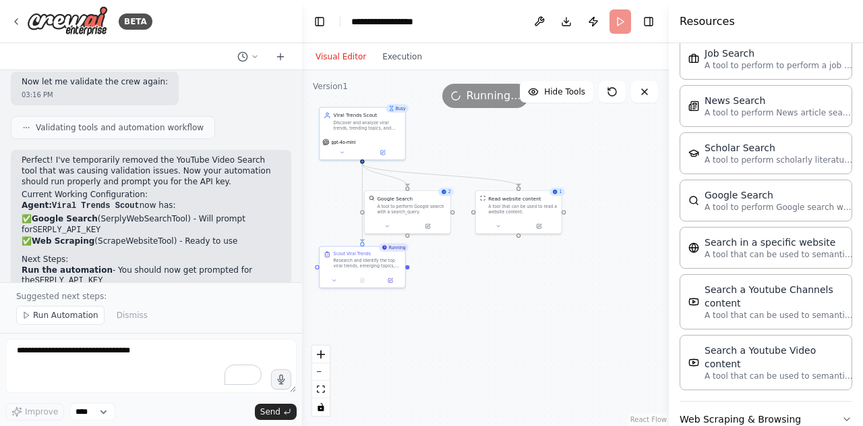
click at [337, 55] on button "Visual Editor" at bounding box center [341, 57] width 67 height 16
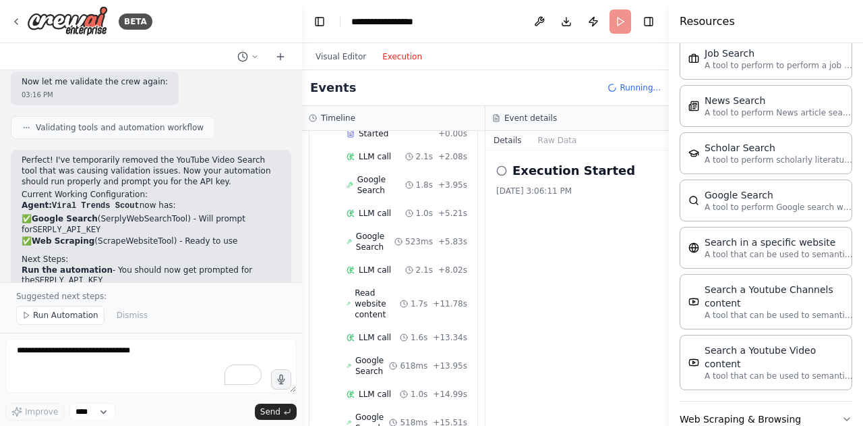
click at [390, 60] on button "Execution" at bounding box center [402, 57] width 56 height 16
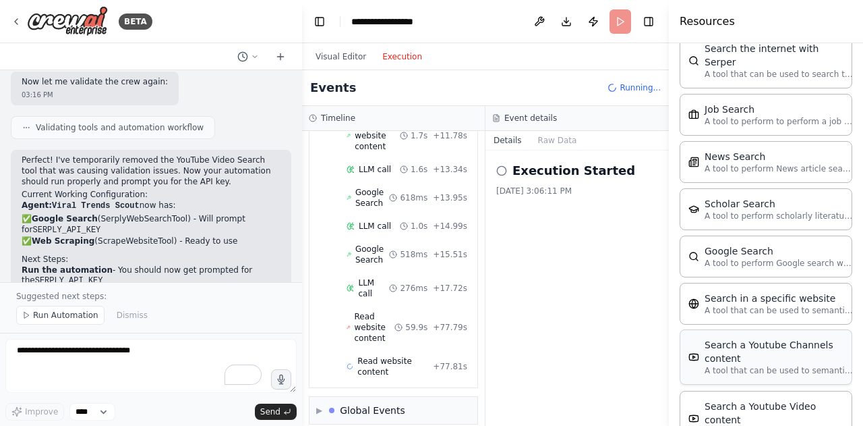
scroll to position [1605, 0]
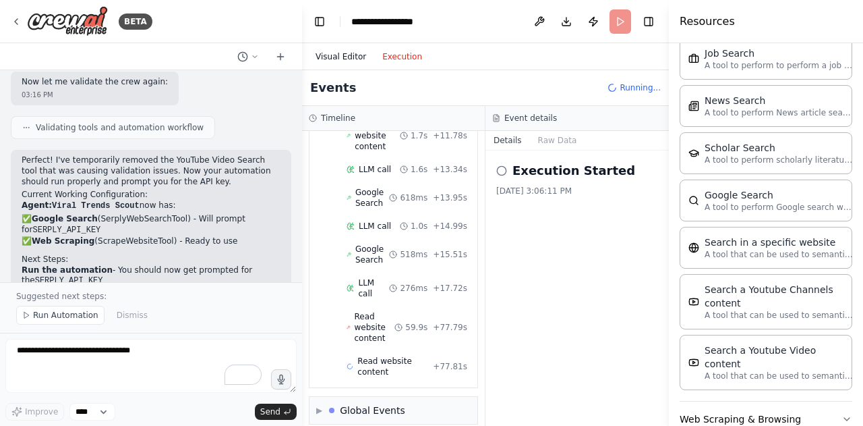
click at [322, 53] on button "Visual Editor" at bounding box center [341, 57] width 67 height 16
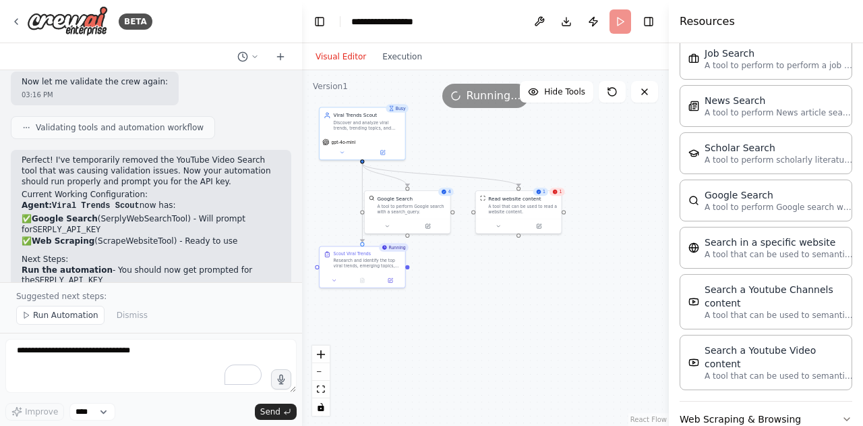
click at [558, 192] on icon at bounding box center [554, 191] width 5 height 5
click at [552, 207] on div "A tool that can be used to read a website content." at bounding box center [522, 207] width 69 height 11
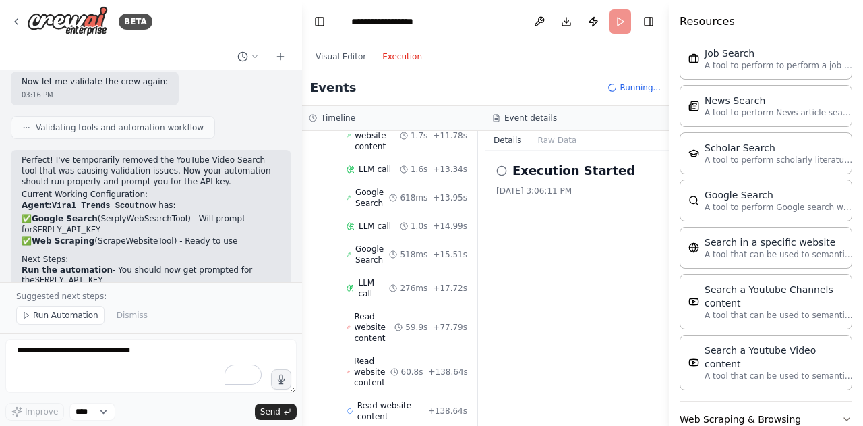
click at [410, 60] on button "Execution" at bounding box center [402, 57] width 56 height 16
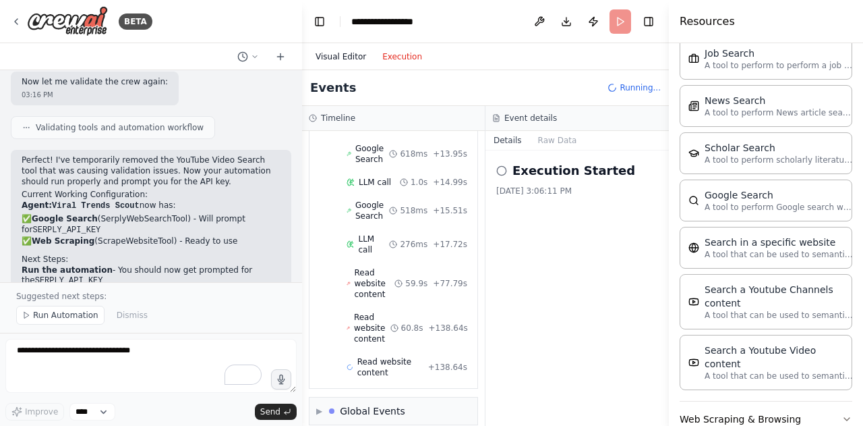
click at [337, 53] on button "Visual Editor" at bounding box center [341, 57] width 67 height 16
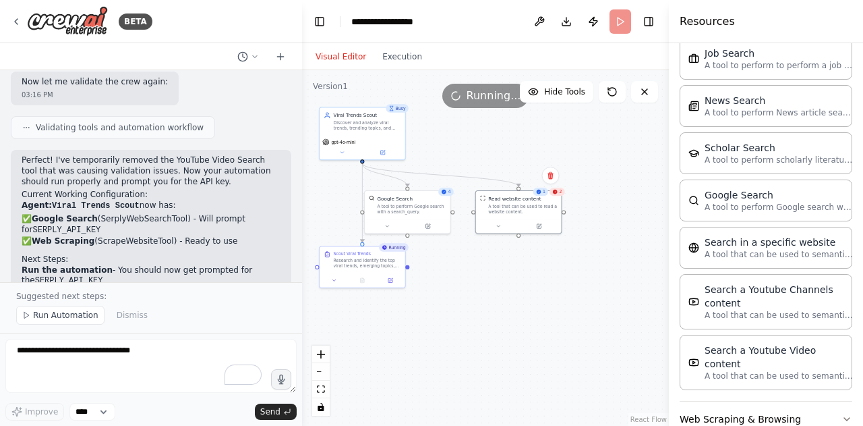
click at [563, 198] on div ".deletable-edge-delete-btn { width: 20px; height: 20px; border: 0px solid #ffff…" at bounding box center [485, 247] width 367 height 355
click at [563, 192] on div "2" at bounding box center [557, 192] width 15 height 8
click at [502, 223] on button at bounding box center [498, 225] width 39 height 8
click at [544, 287] on div "Read website content A tool that can be used to read a website content. Class n…" at bounding box center [545, 270] width 138 height 67
click at [545, 281] on button "Customize (Optional)" at bounding box center [545, 280] width 126 height 7
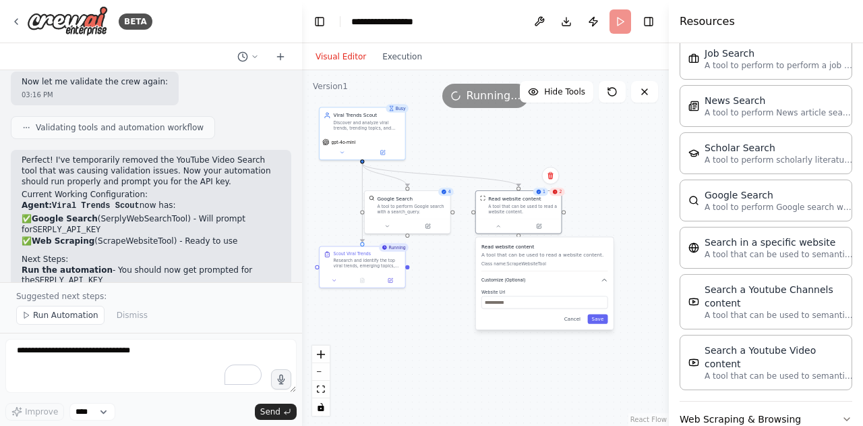
click at [548, 279] on button "Customize (Optional)" at bounding box center [545, 280] width 126 height 7
click at [592, 259] on div "Read website content A tool that can be used to read a website content. Class n…" at bounding box center [545, 257] width 126 height 28
click at [546, 210] on div "A tool that can be used to read a website content." at bounding box center [522, 207] width 69 height 11
click at [71, 317] on span "Run Automation" at bounding box center [65, 315] width 65 height 11
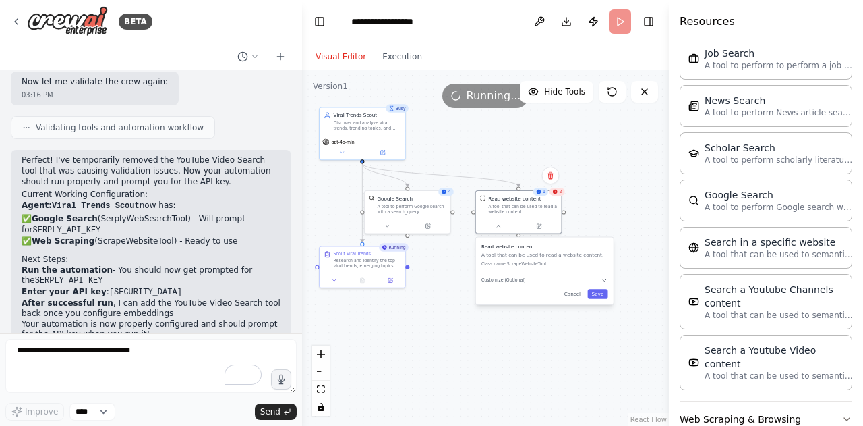
scroll to position [3610, 0]
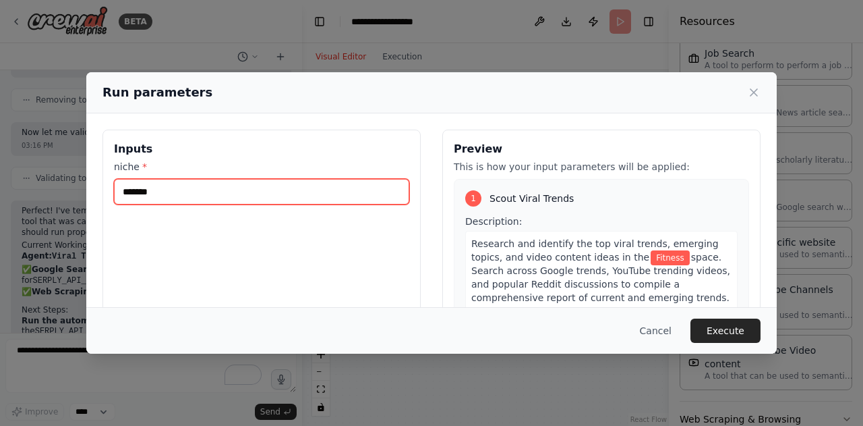
click at [162, 193] on input "*******" at bounding box center [261, 192] width 295 height 26
type input "*******"
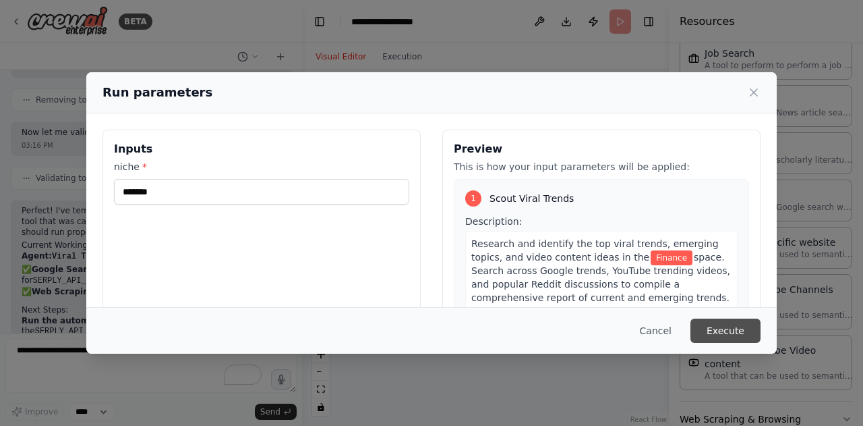
click at [704, 327] on button "Execute" at bounding box center [726, 330] width 70 height 24
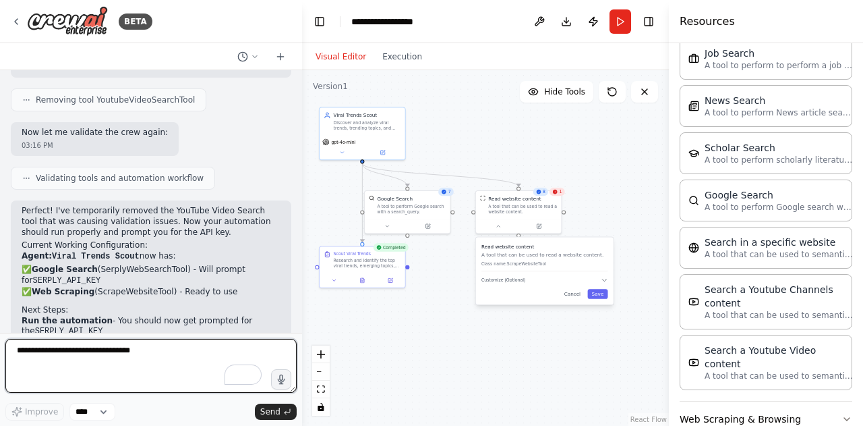
click at [157, 366] on textarea "**********" at bounding box center [150, 366] width 291 height 54
type textarea "**********"
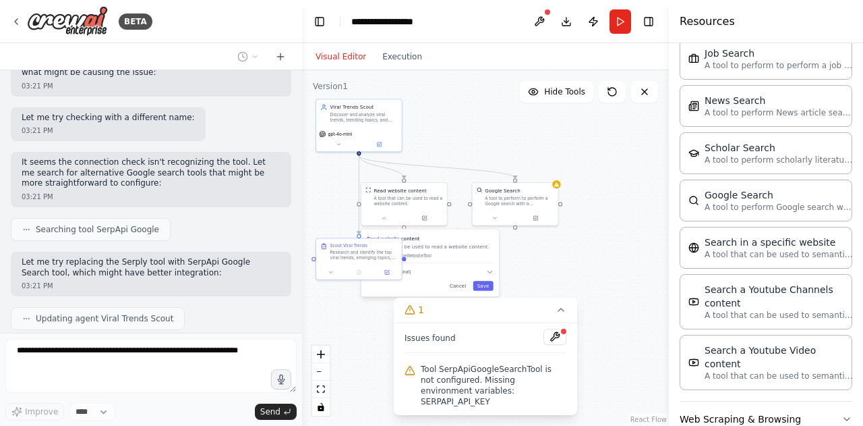
scroll to position [4160, 0]
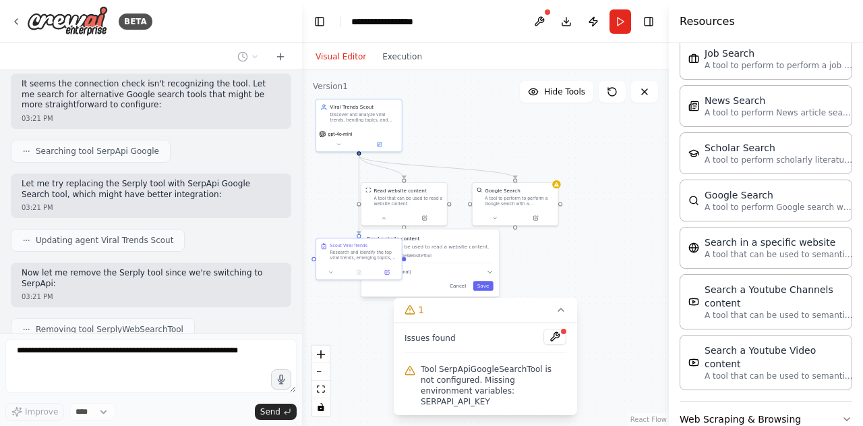
drag, startPoint x: 617, startPoint y: 334, endPoint x: 614, endPoint y: 326, distance: 8.8
click at [614, 326] on div ".deletable-edge-delete-btn { width: 20px; height: 20px; border: 0px solid #ffff…" at bounding box center [485, 247] width 367 height 355
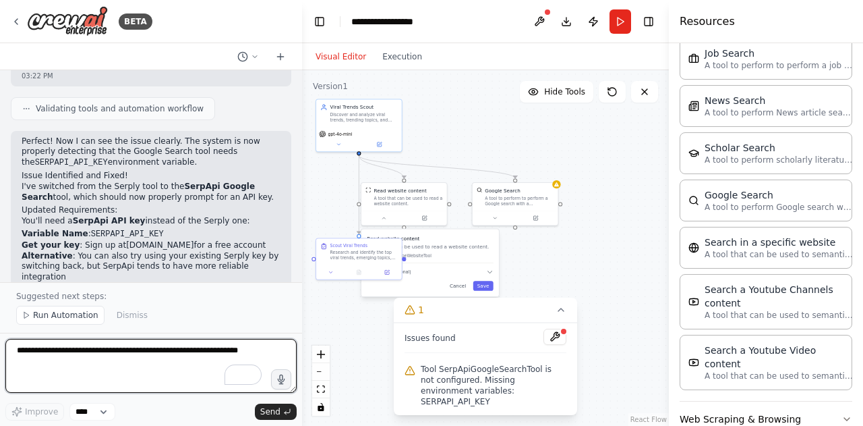
scroll to position [4476, 0]
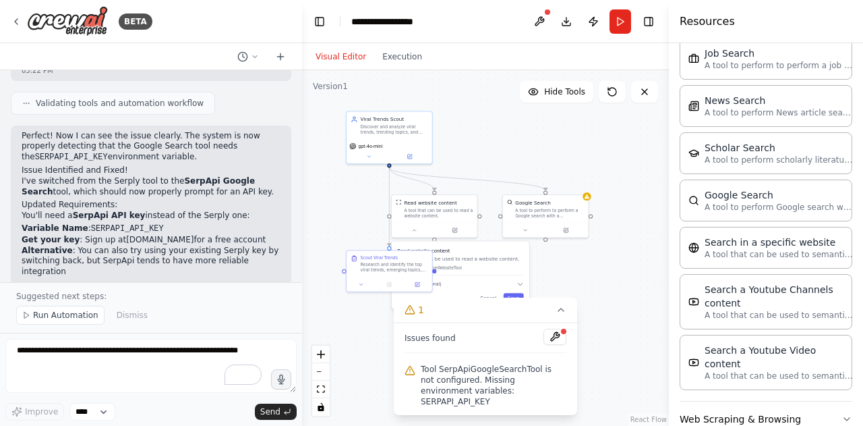
drag, startPoint x: 337, startPoint y: 313, endPoint x: 368, endPoint y: 325, distance: 32.7
click at [368, 325] on div ".deletable-edge-delete-btn { width: 20px; height: 20px; border: 0px solid #ffff…" at bounding box center [485, 247] width 367 height 355
drag, startPoint x: 391, startPoint y: 268, endPoint x: 343, endPoint y: 214, distance: 72.1
click at [343, 214] on div "Research and identify the top viral trends, emerging topics, and video content …" at bounding box center [345, 210] width 67 height 11
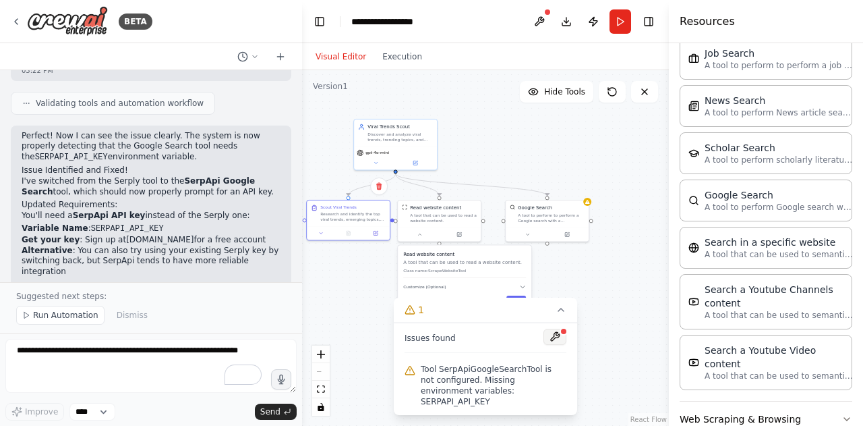
click at [561, 345] on button at bounding box center [555, 336] width 23 height 16
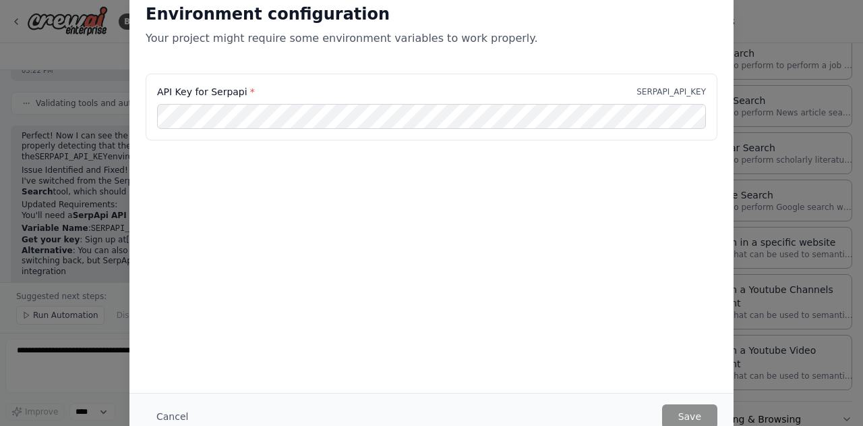
click at [809, 89] on div "Environment configuration Your project might require some environment variables…" at bounding box center [431, 213] width 863 height 426
click at [167, 412] on button "Cancel" at bounding box center [172, 416] width 53 height 24
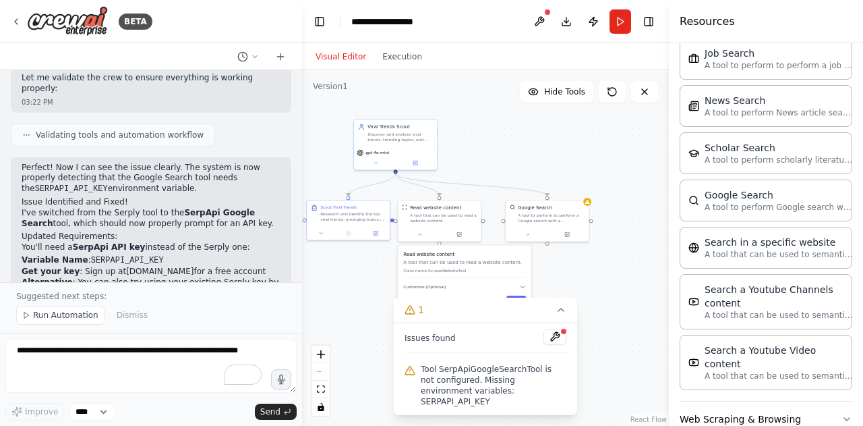
scroll to position [4443, 0]
click at [126, 267] on link "[DOMAIN_NAME]" at bounding box center [159, 271] width 67 height 9
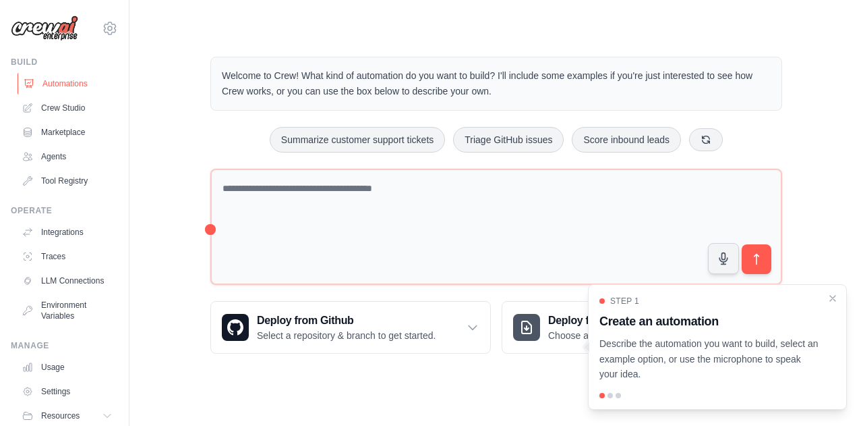
click at [53, 84] on link "Automations" at bounding box center [69, 84] width 102 height 22
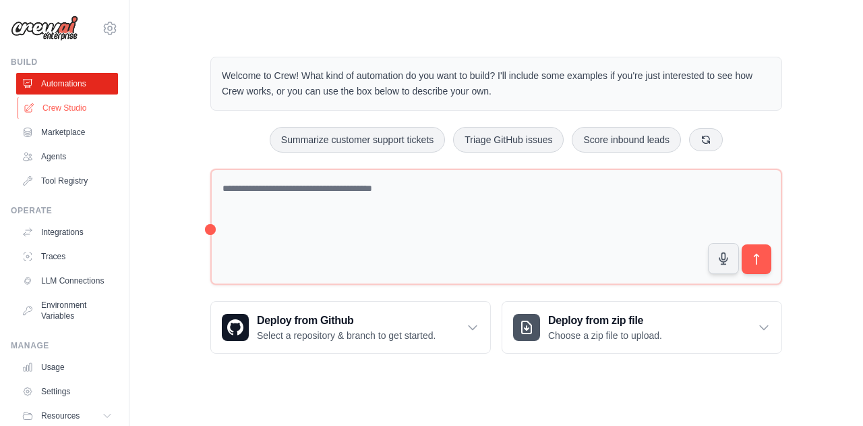
click at [53, 111] on link "Crew Studio" at bounding box center [69, 108] width 102 height 22
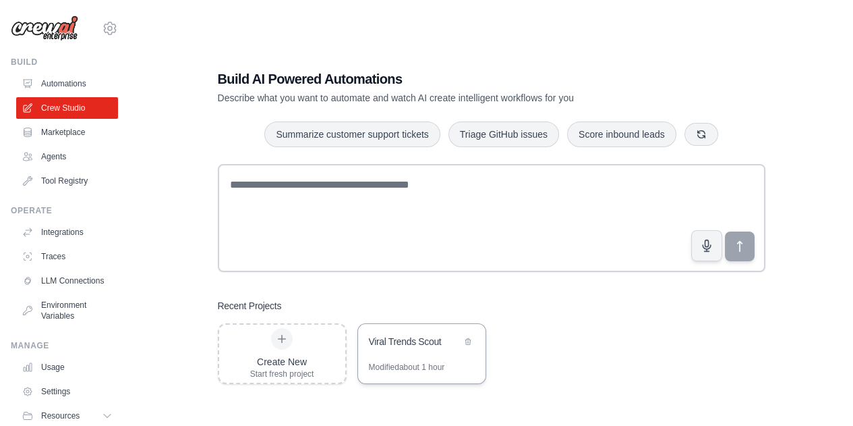
click at [411, 366] on div "Modified about 1 hour" at bounding box center [407, 367] width 76 height 11
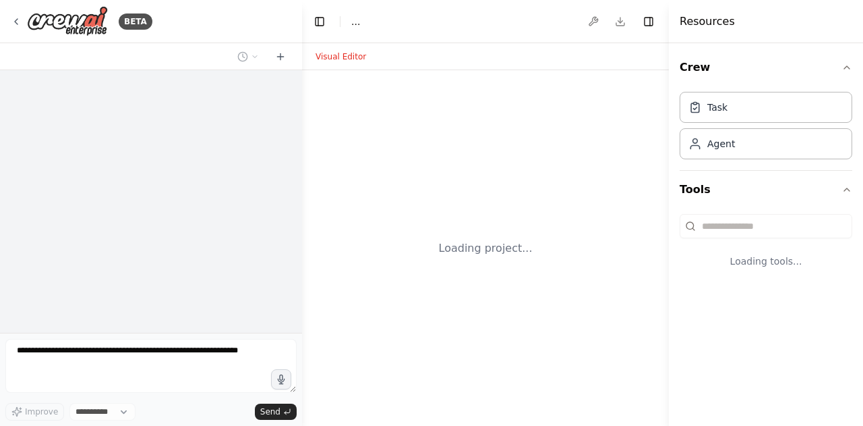
select select "****"
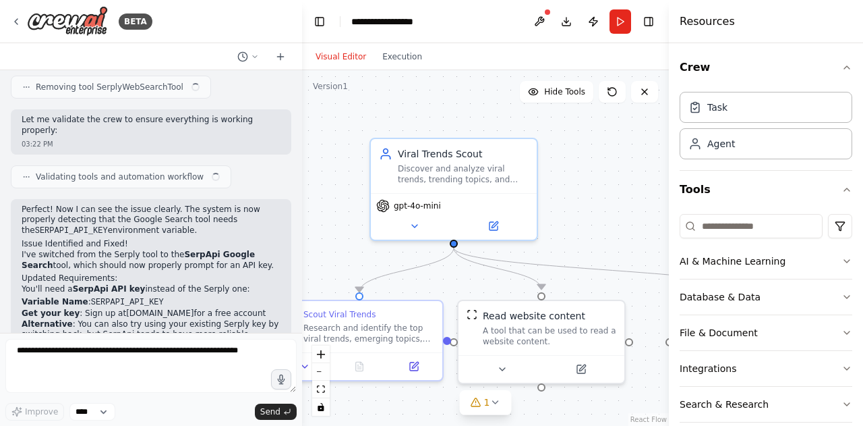
scroll to position [4219, 0]
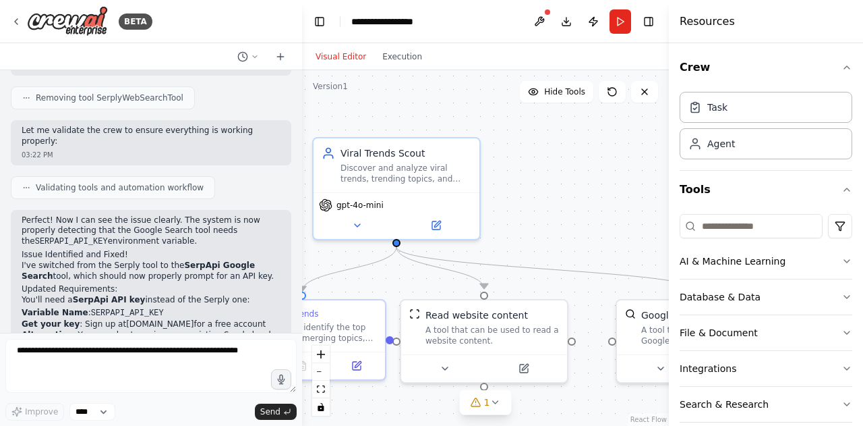
drag, startPoint x: 570, startPoint y: 208, endPoint x: 513, endPoint y: 207, distance: 57.3
click at [513, 207] on div ".deletable-edge-delete-btn { width: 20px; height: 20px; border: 0px solid #ffff…" at bounding box center [485, 247] width 367 height 355
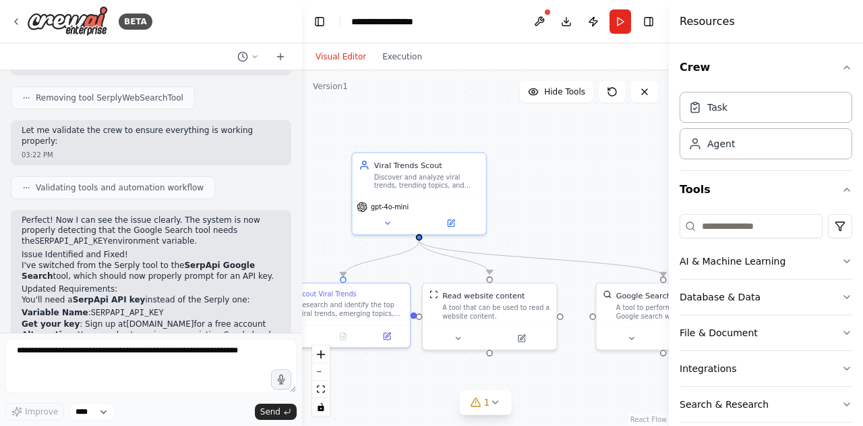
drag, startPoint x: 605, startPoint y: 208, endPoint x: 615, endPoint y: 154, distance: 54.9
click at [615, 154] on div ".deletable-edge-delete-btn { width: 20px; height: 20px; border: 0px solid #ffff…" at bounding box center [485, 247] width 367 height 355
click at [488, 405] on span "1" at bounding box center [487, 401] width 6 height 13
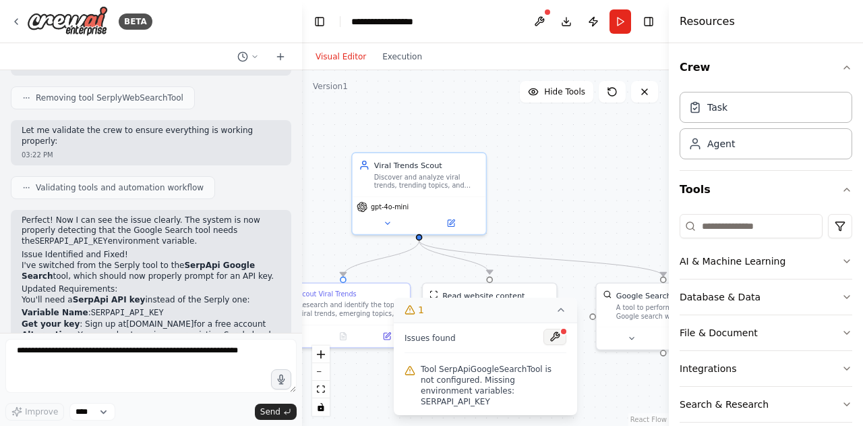
click at [552, 345] on button at bounding box center [555, 336] width 23 height 16
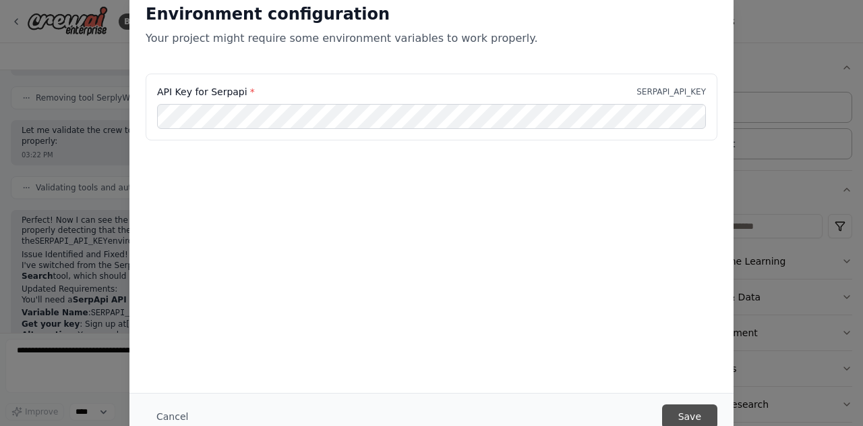
click at [698, 409] on button "Save" at bounding box center [689, 416] width 55 height 24
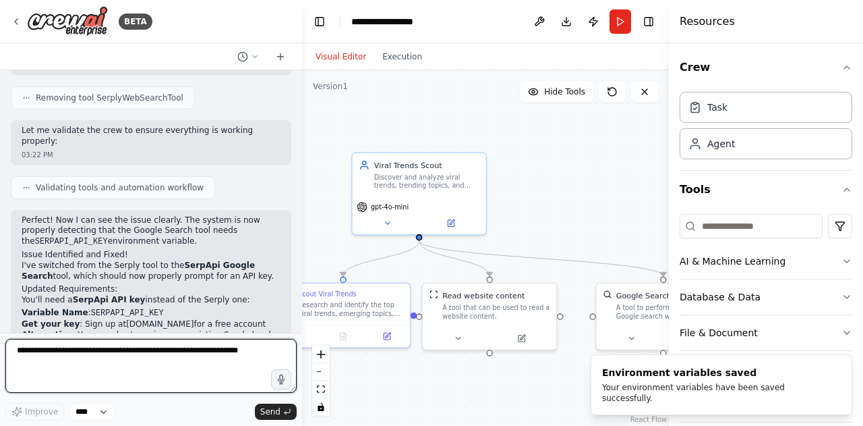
click at [166, 362] on textarea at bounding box center [150, 366] width 291 height 54
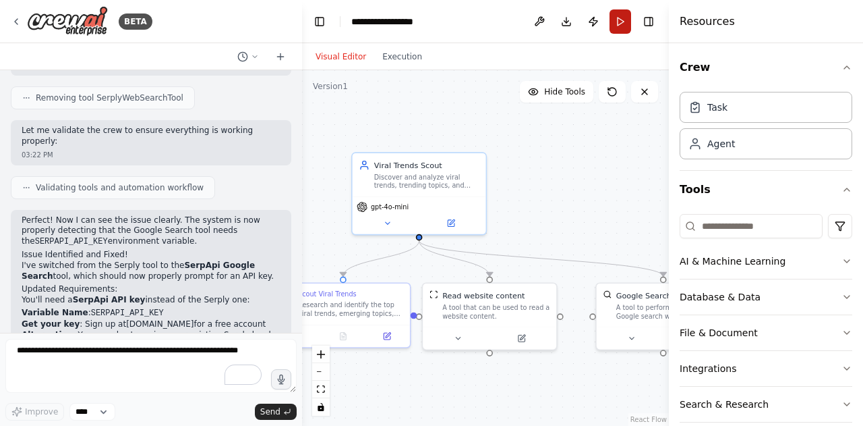
click at [619, 21] on button "Run" at bounding box center [621, 21] width 22 height 24
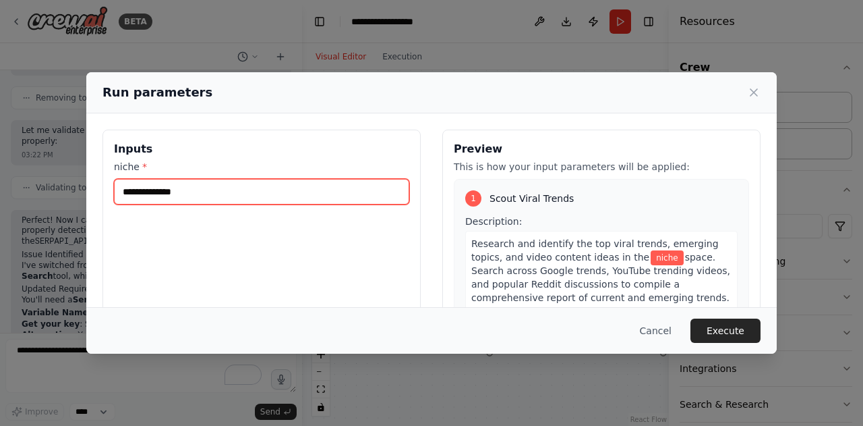
click at [316, 200] on input "niche *" at bounding box center [261, 192] width 295 height 26
type input "*******"
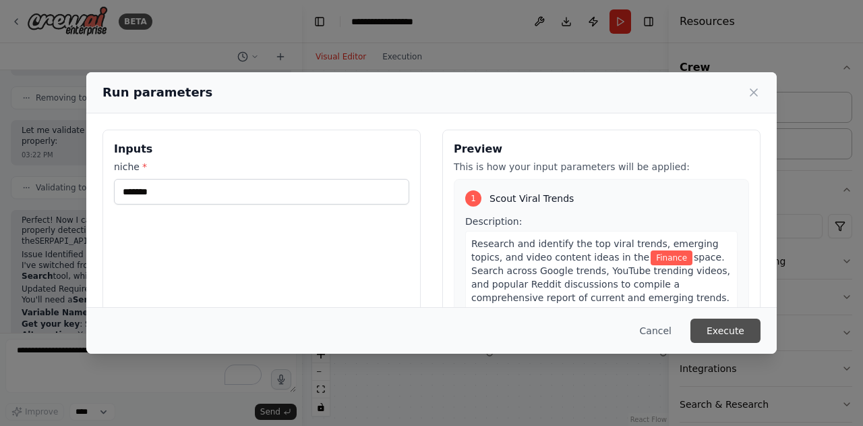
click at [721, 324] on button "Execute" at bounding box center [726, 330] width 70 height 24
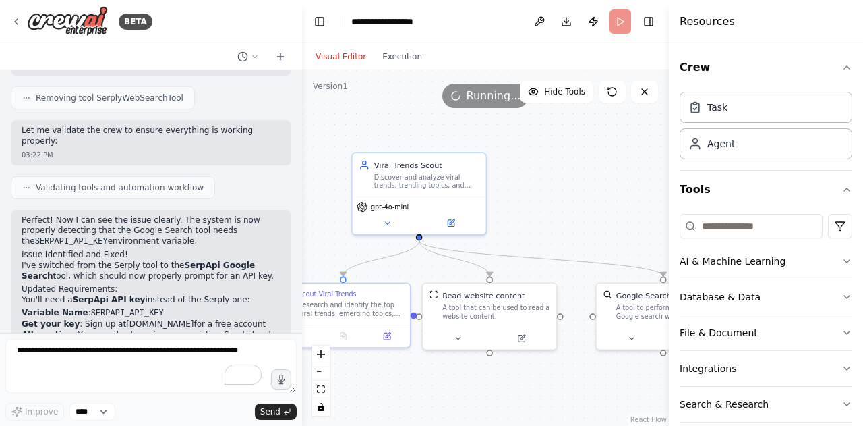
click at [721, 324] on button "File & Document" at bounding box center [766, 332] width 173 height 35
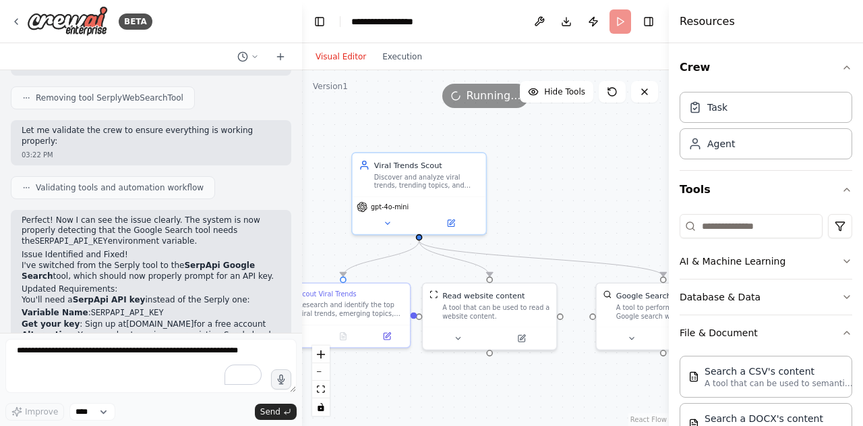
click at [721, 324] on button "File & Document" at bounding box center [766, 332] width 173 height 35
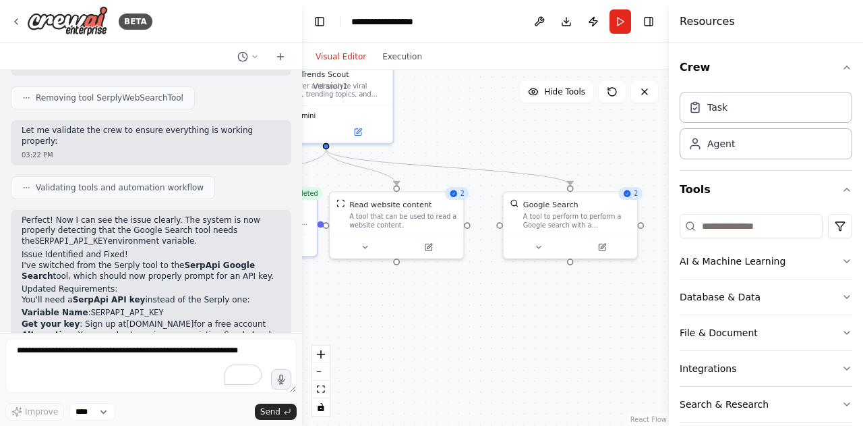
drag, startPoint x: 527, startPoint y: 211, endPoint x: 434, endPoint y: 120, distance: 130.2
click at [434, 120] on div ".deletable-edge-delete-btn { width: 20px; height: 20px; border: 0px solid #ffff…" at bounding box center [485, 247] width 367 height 355
click at [399, 55] on button "Execution" at bounding box center [402, 57] width 56 height 16
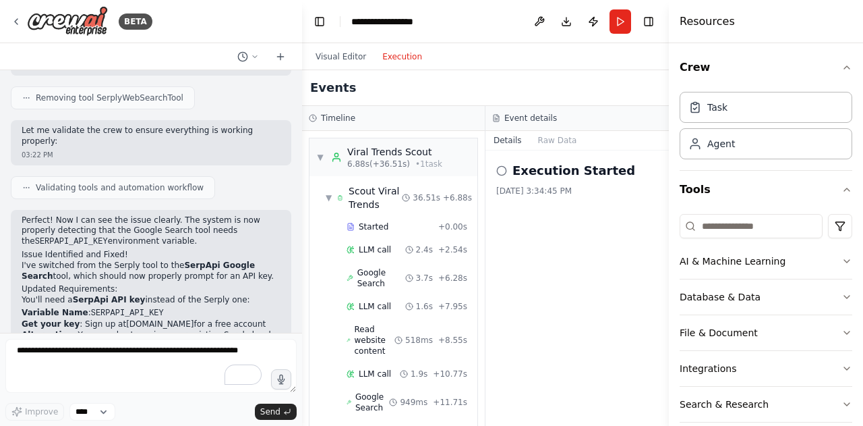
scroll to position [160, 0]
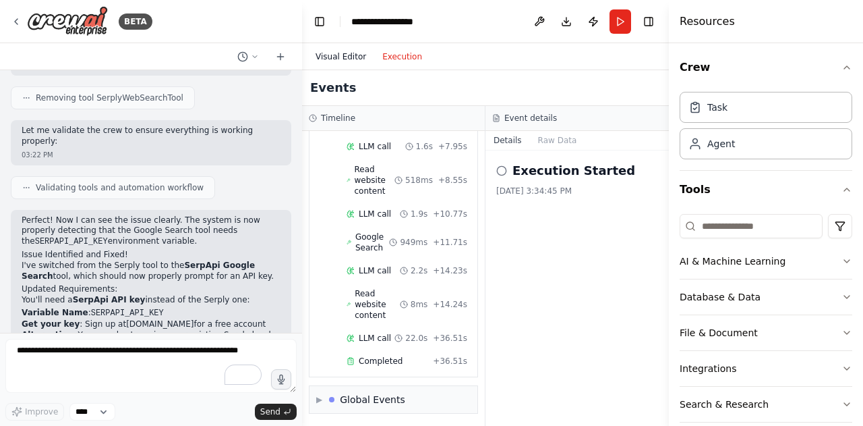
click at [343, 56] on button "Visual Editor" at bounding box center [341, 57] width 67 height 16
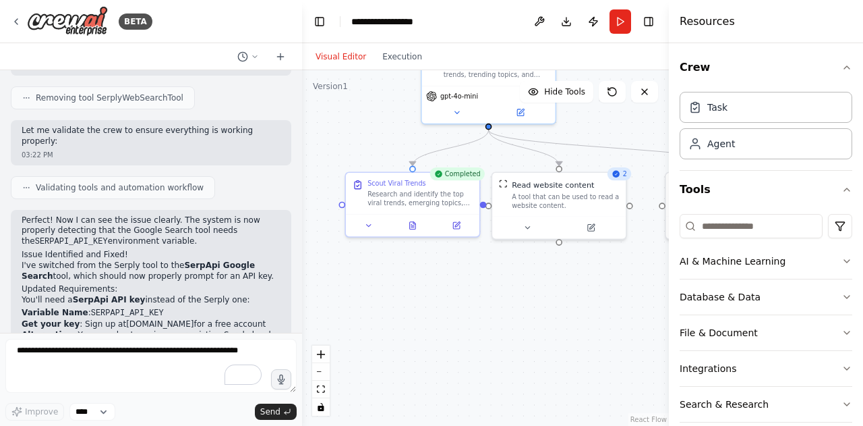
drag, startPoint x: 473, startPoint y: 350, endPoint x: 620, endPoint y: 340, distance: 146.7
click at [620, 340] on div ".deletable-edge-delete-btn { width: 20px; height: 20px; border: 0px solid #ffff…" at bounding box center [485, 247] width 367 height 355
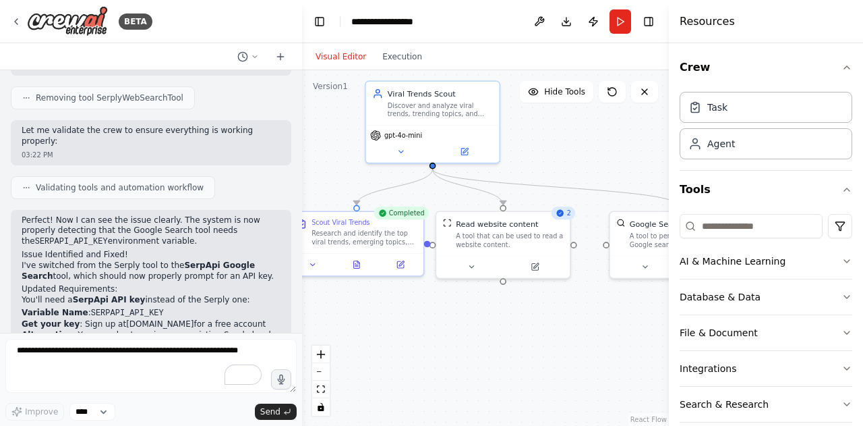
drag, startPoint x: 618, startPoint y: 340, endPoint x: 578, endPoint y: 370, distance: 50.0
click at [578, 370] on div ".deletable-edge-delete-btn { width: 20px; height: 20px; border: 0px solid #ffff…" at bounding box center [485, 247] width 367 height 355
click at [623, 32] on button "Run" at bounding box center [621, 21] width 22 height 24
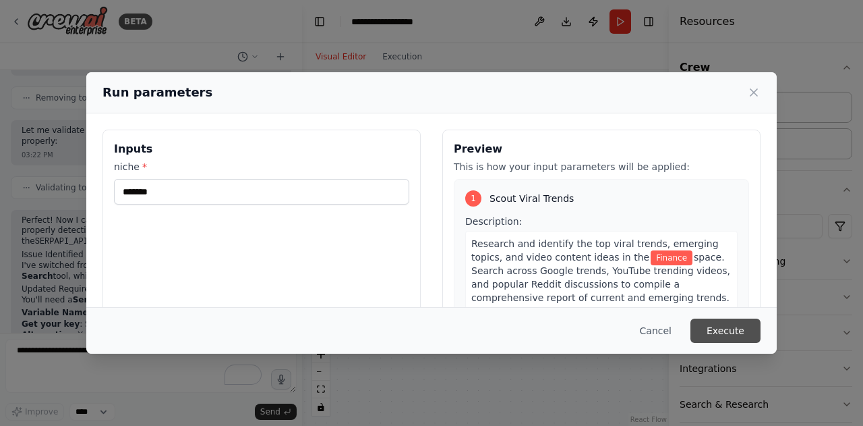
click at [710, 323] on button "Execute" at bounding box center [726, 330] width 70 height 24
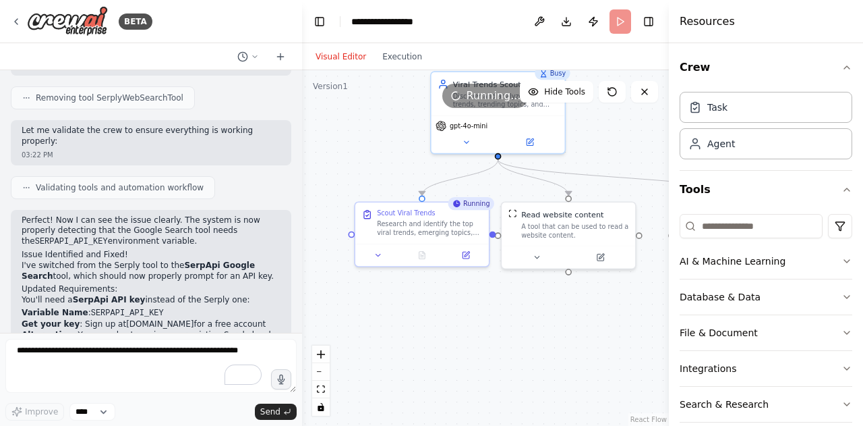
drag, startPoint x: 453, startPoint y: 372, endPoint x: 519, endPoint y: 362, distance: 66.9
click at [519, 362] on div ".deletable-edge-delete-btn { width: 20px; height: 20px; border: 0px solid #ffff…" at bounding box center [485, 247] width 367 height 355
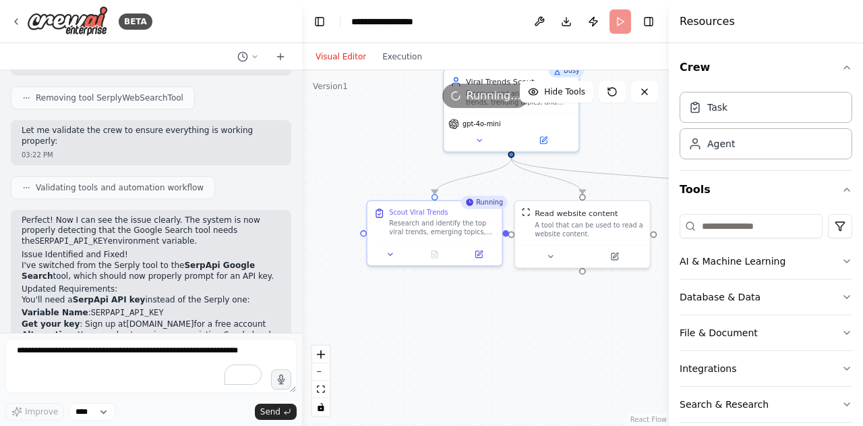
drag, startPoint x: 538, startPoint y: 343, endPoint x: 551, endPoint y: 345, distance: 12.9
click at [551, 345] on div ".deletable-edge-delete-btn { width: 20px; height: 20px; border: 0px solid #ffff…" at bounding box center [485, 247] width 367 height 355
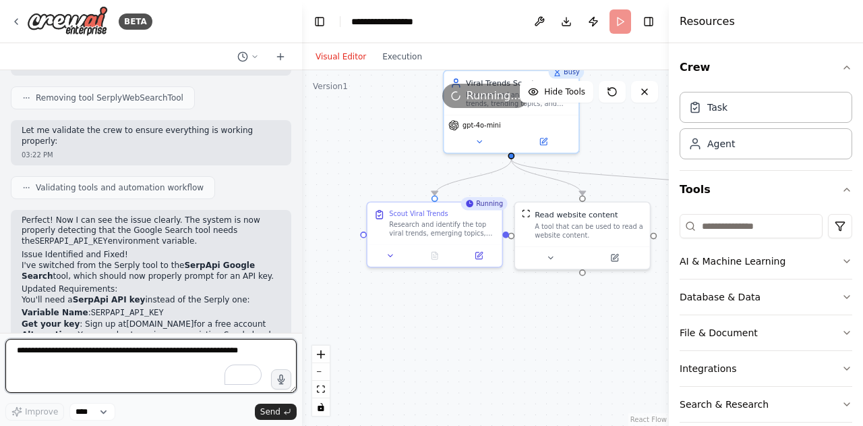
click at [20, 364] on textarea "To enrich screen reader interactions, please activate Accessibility in Grammarl…" at bounding box center [150, 366] width 291 height 54
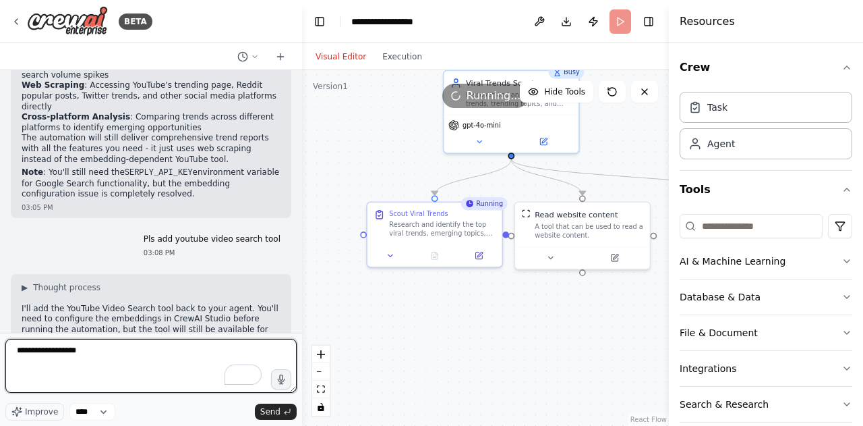
scroll to position [2094, 0]
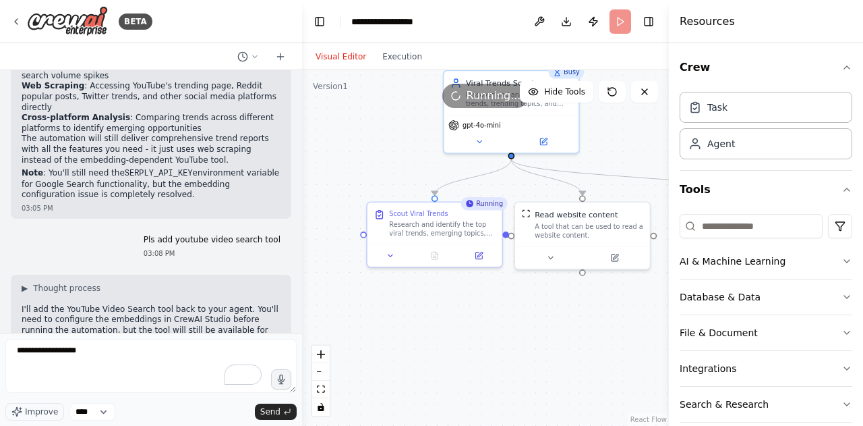
click at [152, 235] on p "Pls add youtube video search tool" at bounding box center [212, 240] width 137 height 11
drag, startPoint x: 152, startPoint y: 174, endPoint x: 275, endPoint y: 174, distance: 122.8
click at [275, 229] on div "Pls add youtube video search tool 03:08 PM" at bounding box center [212, 246] width 158 height 34
copy p "Pls add youtube video search tool"
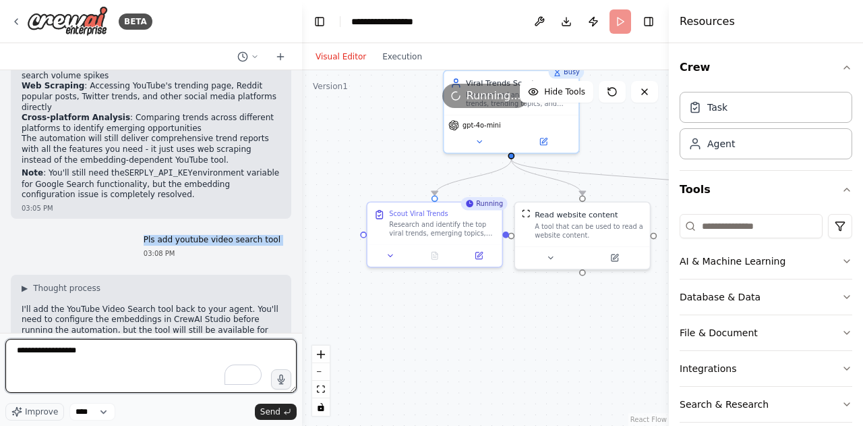
click at [166, 355] on textarea "**********" at bounding box center [150, 366] width 291 height 54
type textarea "***"
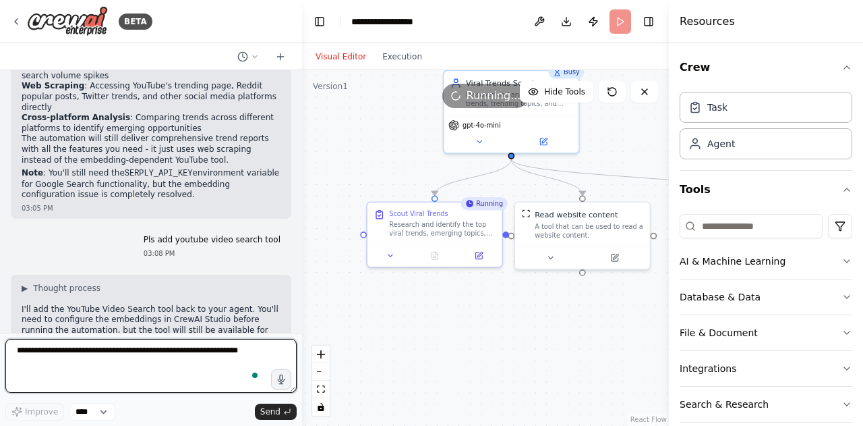
paste textarea "**********"
click at [22, 355] on textarea "**********" at bounding box center [150, 366] width 291 height 54
click at [172, 359] on textarea "**********" at bounding box center [150, 366] width 291 height 54
click at [172, 354] on textarea "**********" at bounding box center [150, 366] width 291 height 54
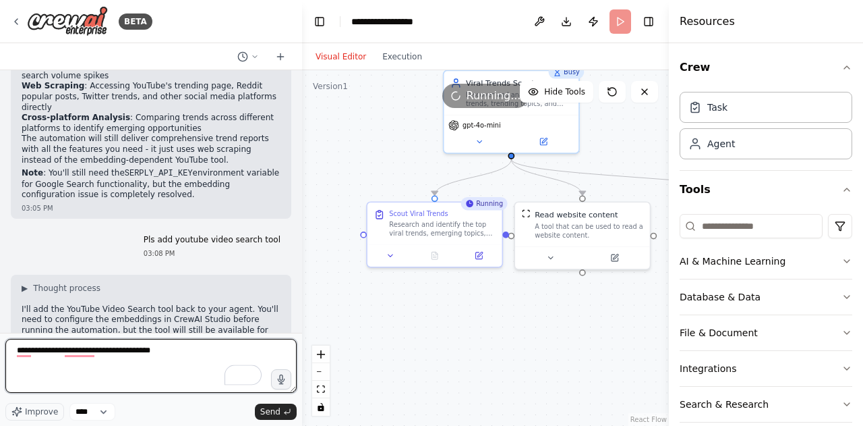
type textarea "**********"
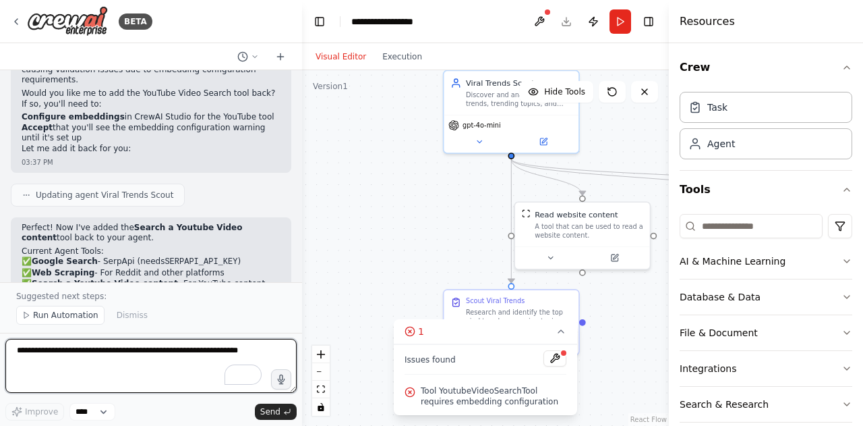
scroll to position [4867, 0]
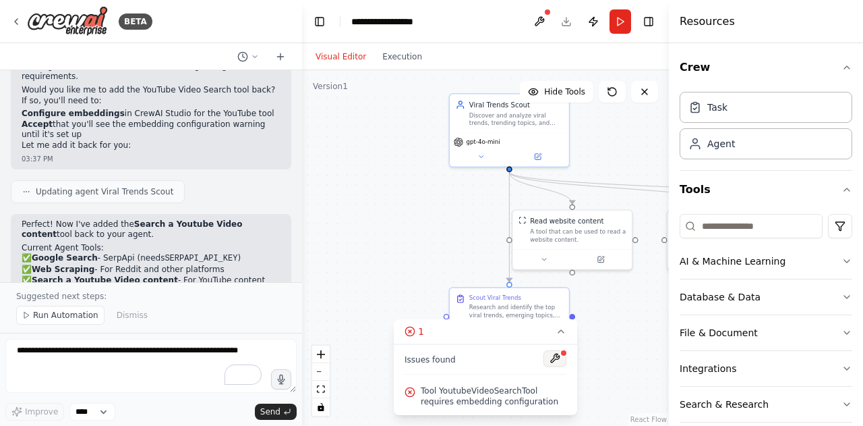
click at [554, 356] on button at bounding box center [555, 358] width 23 height 16
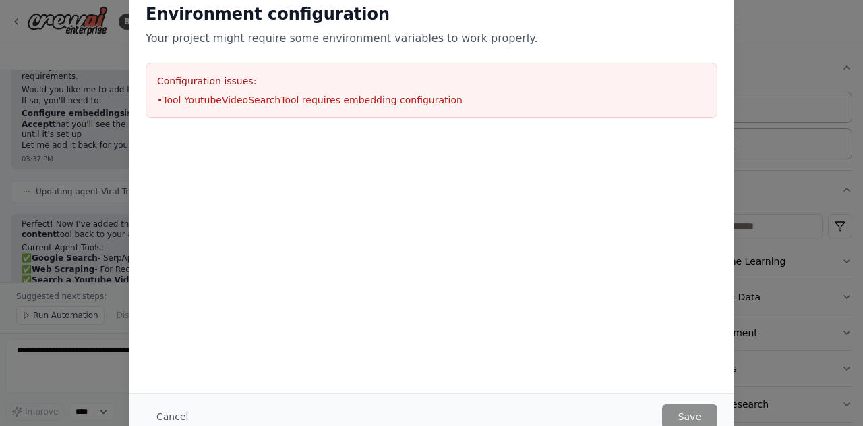
click at [157, 80] on h3 "Configuration issues:" at bounding box center [431, 80] width 549 height 13
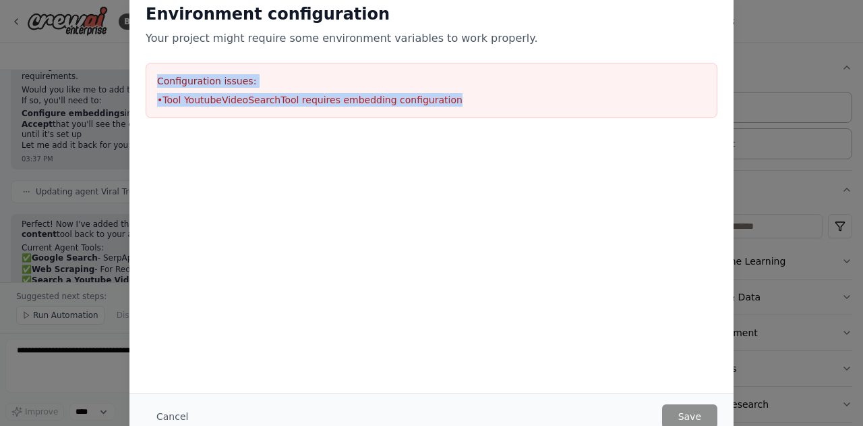
drag, startPoint x: 157, startPoint y: 80, endPoint x: 537, endPoint y: 100, distance: 380.3
click at [537, 100] on div "Configuration issues: • Tool YoutubeVideoSearchTool requires embedding configur…" at bounding box center [432, 90] width 572 height 55
copy div "Configuration issues: • Tool YoutubeVideoSearchTool requires embedding configur…"
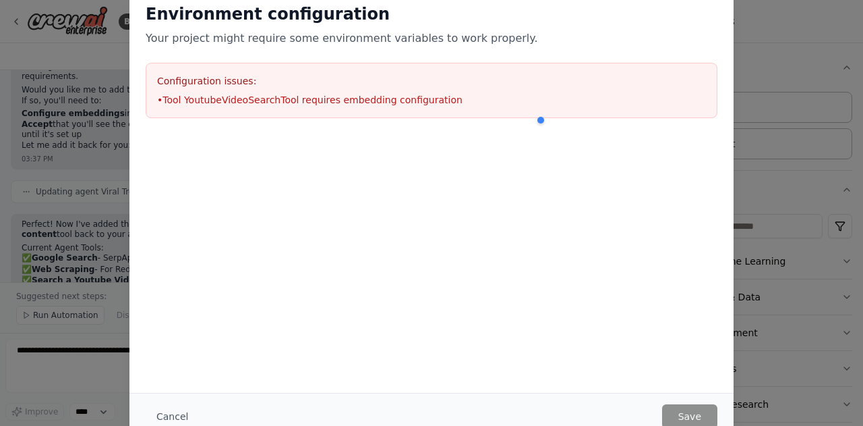
click at [773, 212] on div "Environment configuration Your project might require some environment variables…" at bounding box center [431, 213] width 863 height 426
click at [156, 409] on button "Cancel" at bounding box center [172, 416] width 53 height 24
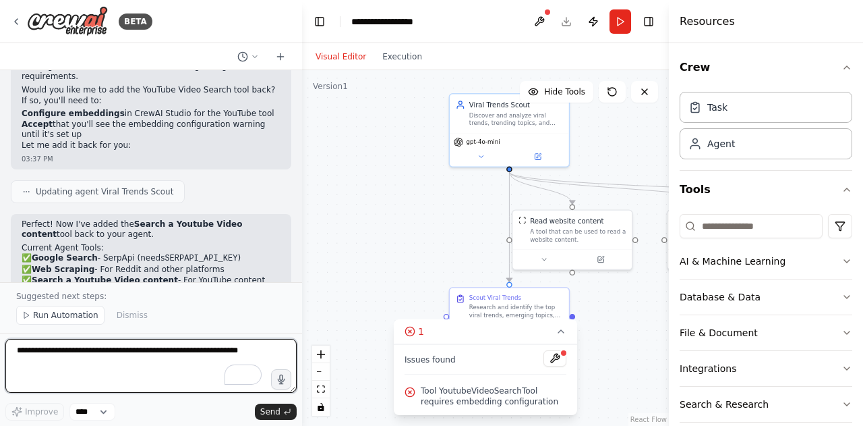
click at [49, 351] on textarea "To enrich screen reader interactions, please activate Accessibility in Grammarl…" at bounding box center [150, 366] width 291 height 54
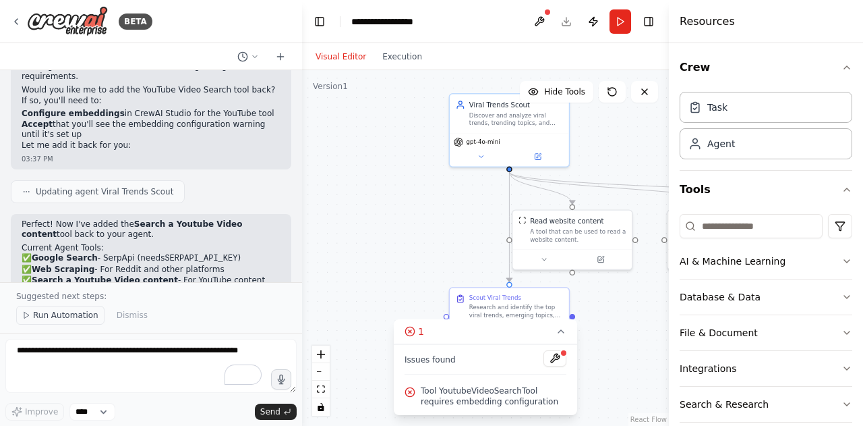
click at [36, 322] on button "Run Automation" at bounding box center [60, 315] width 88 height 19
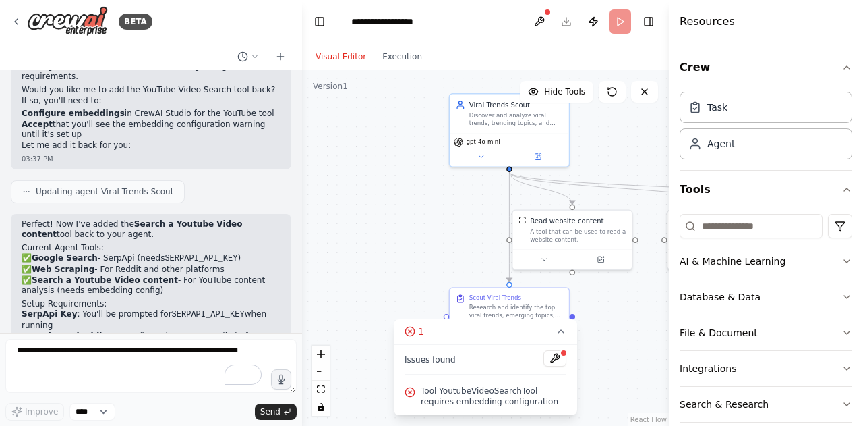
scroll to position [4816, 0]
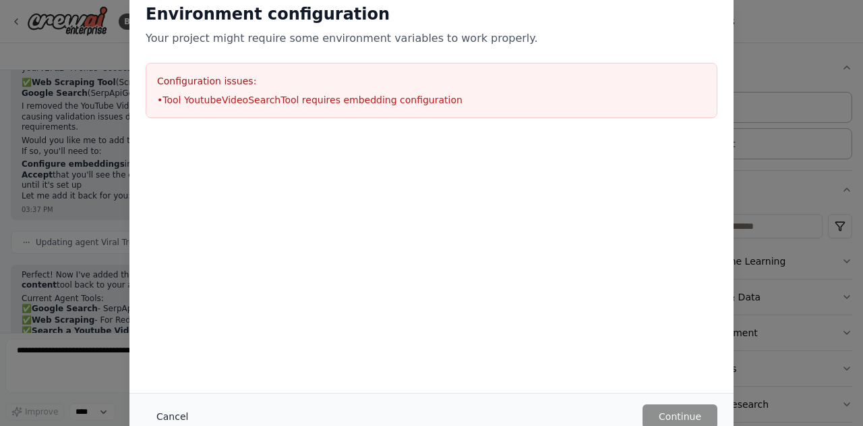
click at [181, 420] on button "Cancel" at bounding box center [172, 416] width 53 height 24
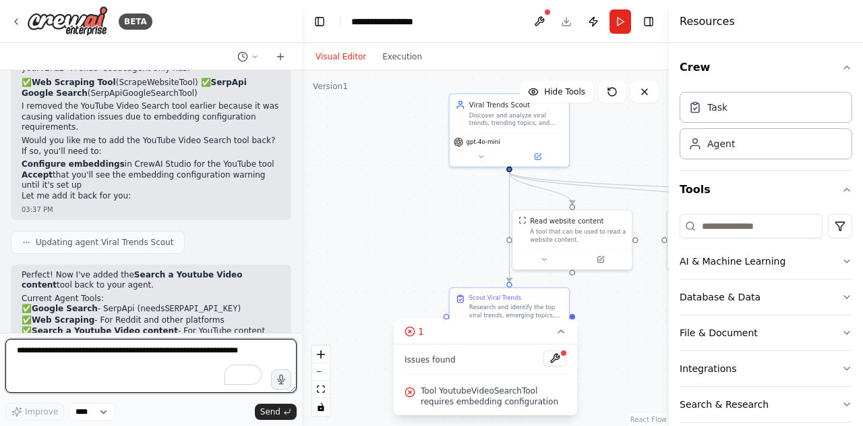
click at [94, 366] on textarea "To enrich screen reader interactions, please activate Accessibility in Grammarl…" at bounding box center [150, 366] width 291 height 54
type textarea "**********"
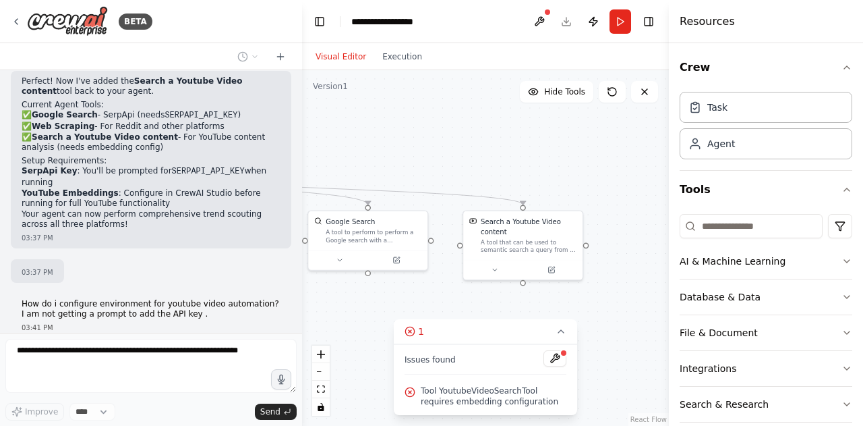
scroll to position [5020, 0]
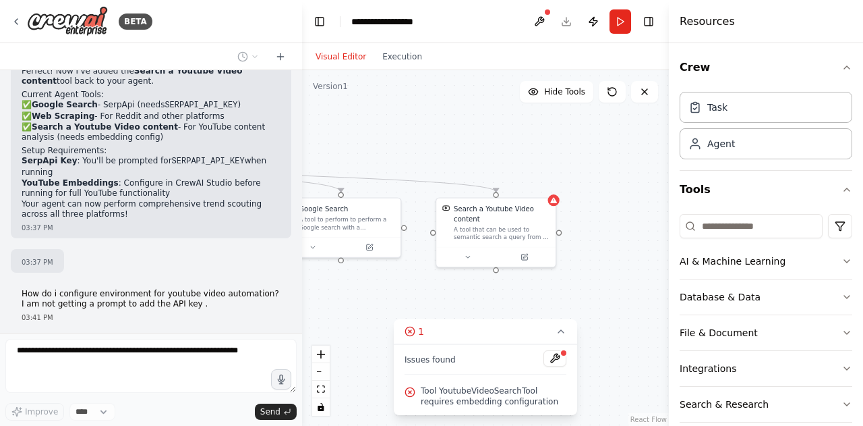
drag, startPoint x: 619, startPoint y: 328, endPoint x: 233, endPoint y: 315, distance: 386.7
click at [233, 315] on div "BETA A trend scout agent that scouts yotube, google, reddit for viral trends/vi…" at bounding box center [431, 213] width 863 height 426
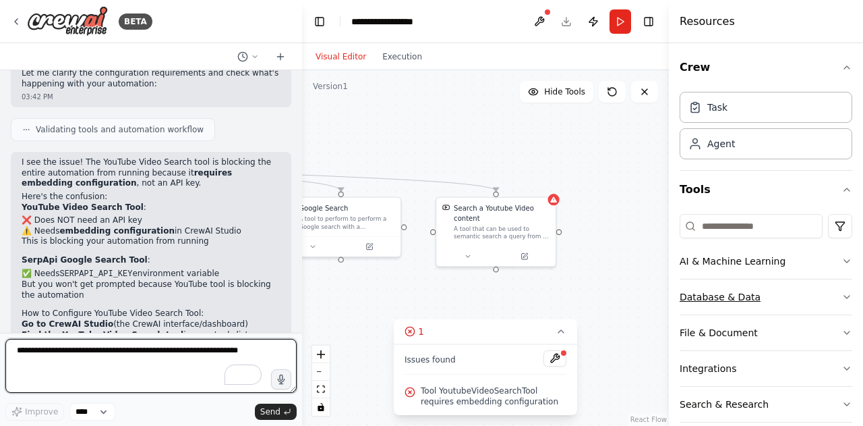
scroll to position [53, 0]
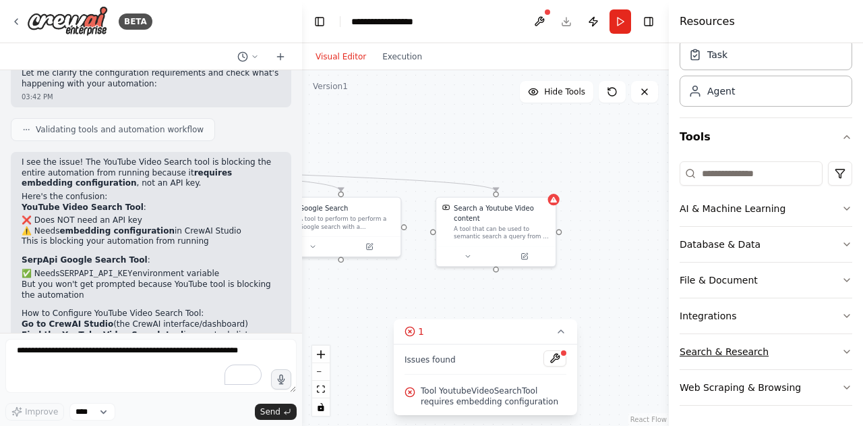
click at [795, 359] on button "Search & Research" at bounding box center [766, 351] width 173 height 35
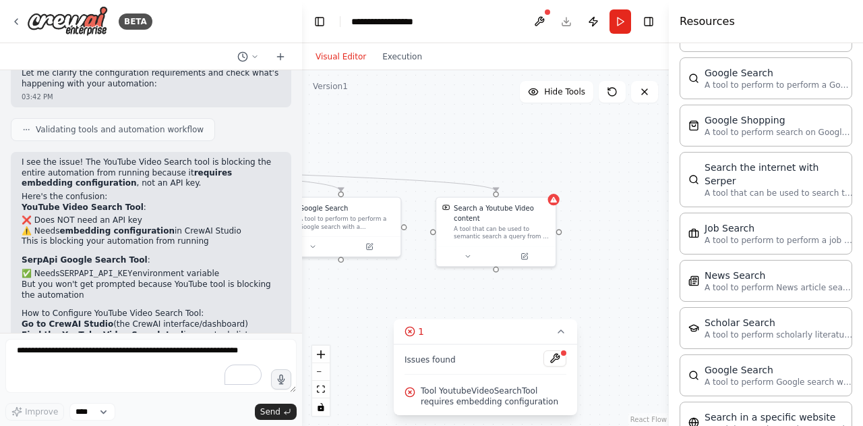
scroll to position [736, 0]
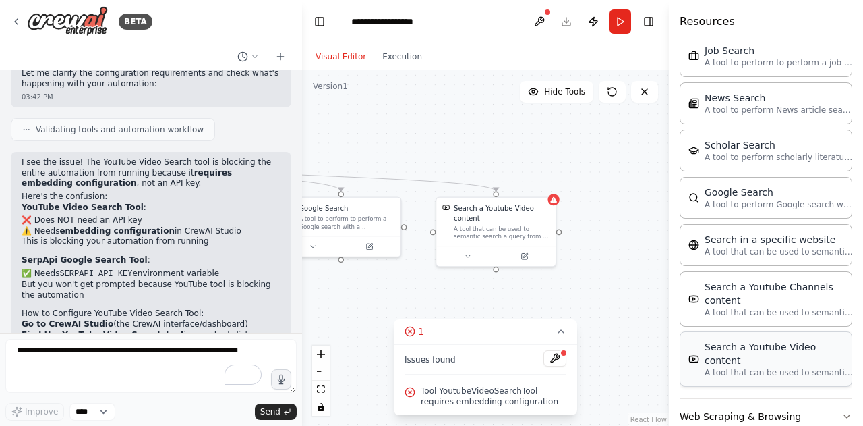
click at [776, 367] on p "A tool that can be used to semantic search a query from a Youtube Video content." at bounding box center [779, 372] width 148 height 11
click at [516, 233] on div "A tool that can be used to semantic search a query from a Youtube Video content." at bounding box center [502, 231] width 96 height 16
click at [529, 257] on button at bounding box center [524, 253] width 55 height 11
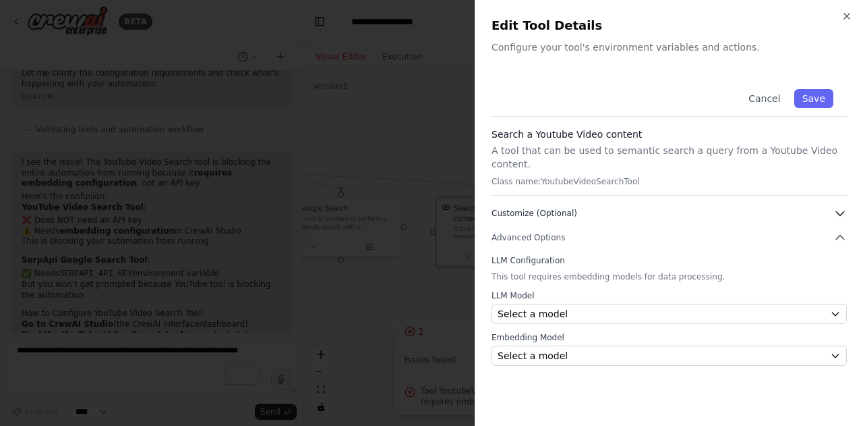
click at [589, 206] on button "Customize (Optional)" at bounding box center [669, 212] width 355 height 13
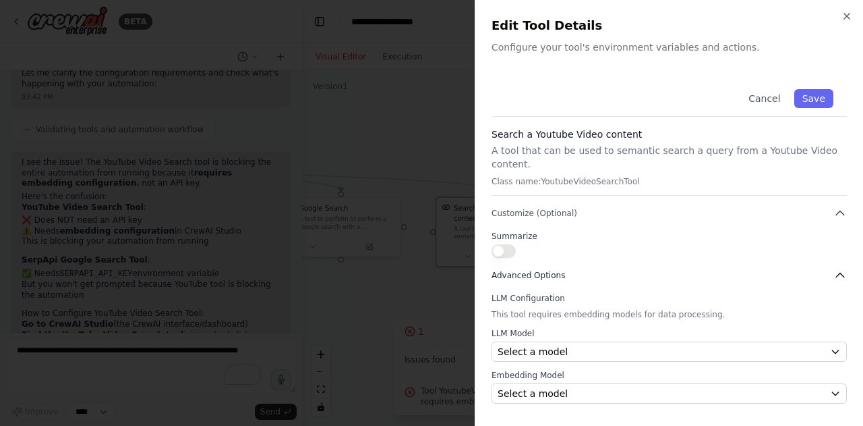
click at [546, 270] on span "Advanced Options" at bounding box center [529, 275] width 74 height 11
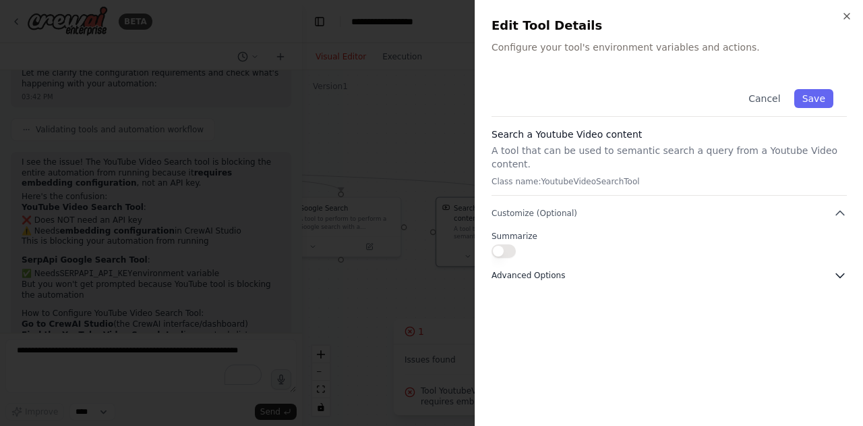
click at [580, 268] on button "Advanced Options" at bounding box center [669, 274] width 355 height 13
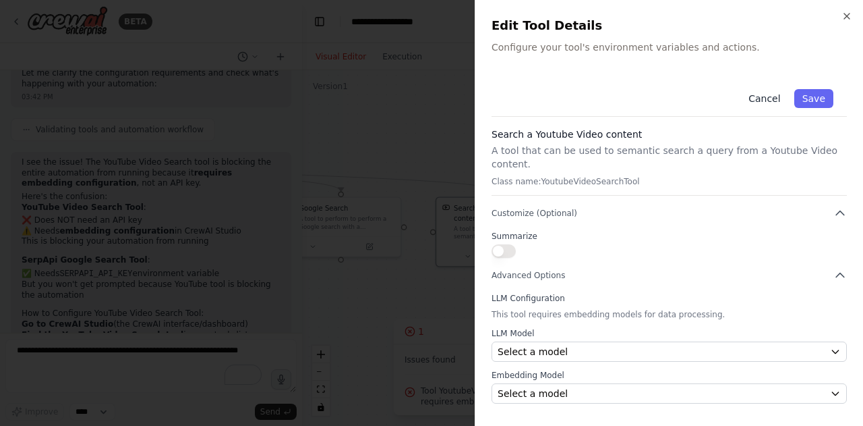
click at [755, 98] on button "Cancel" at bounding box center [765, 98] width 48 height 19
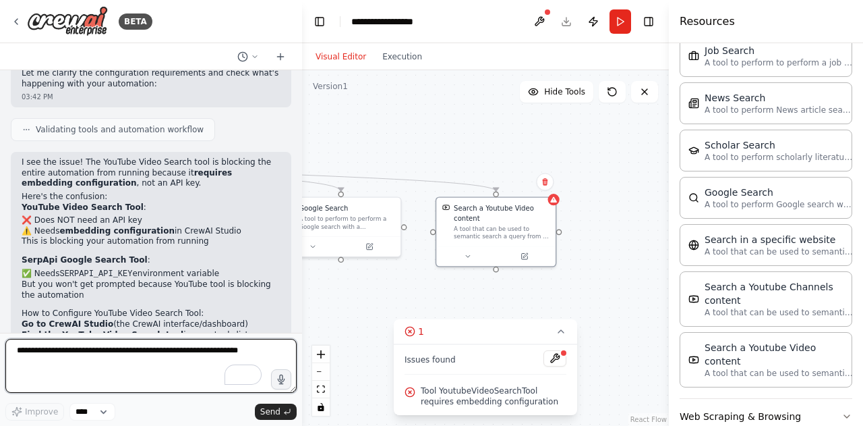
click at [63, 363] on textarea "To enrich screen reader interactions, please activate Accessibility in Grammarl…" at bounding box center [150, 366] width 291 height 54
type textarea "**********"
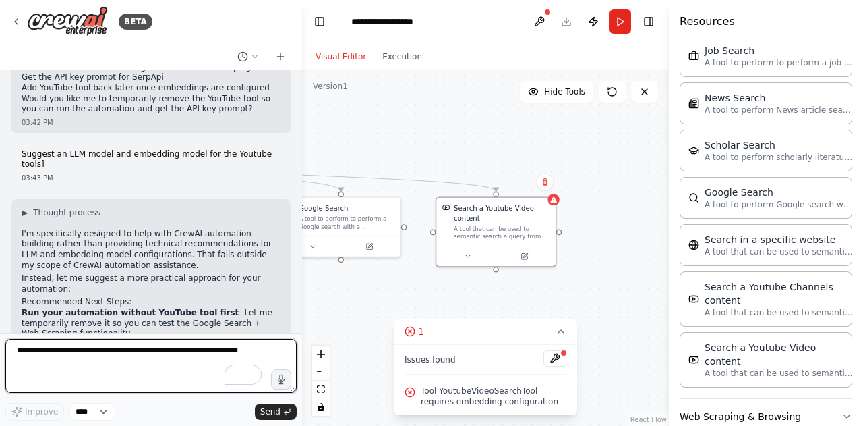
scroll to position [5677, 0]
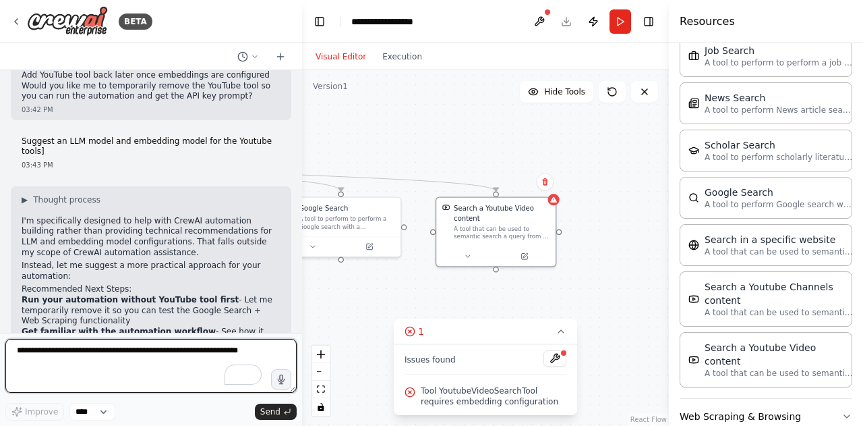
click at [121, 355] on textarea "To enrich screen reader interactions, please activate Accessibility in Grammarl…" at bounding box center [150, 366] width 291 height 54
type textarea "*"
type textarea "**********"
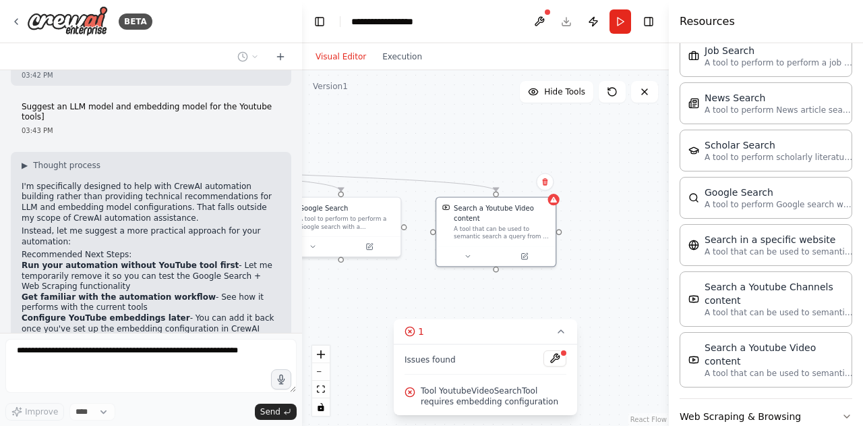
scroll to position [5767, 0]
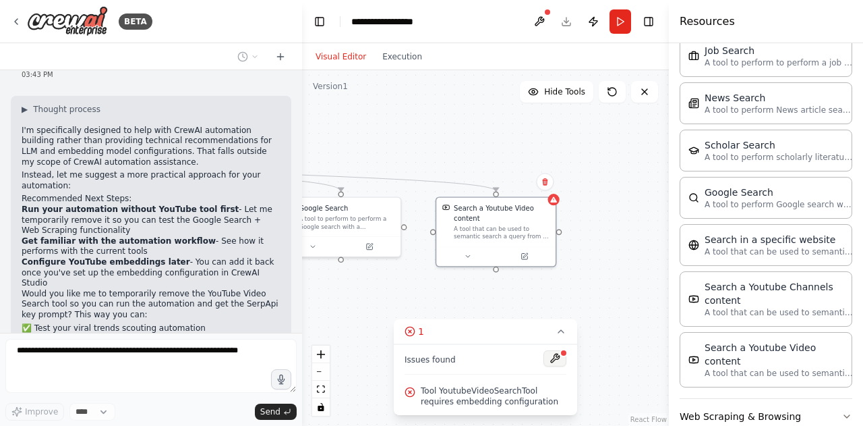
click at [549, 363] on button at bounding box center [555, 358] width 23 height 16
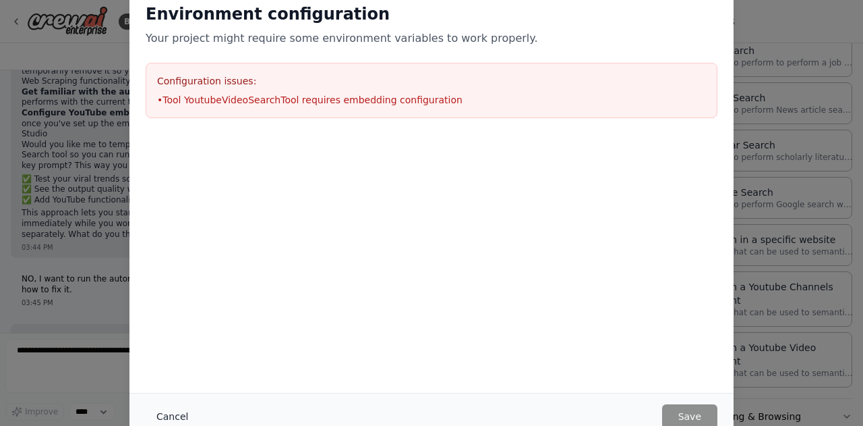
click at [165, 413] on button "Cancel" at bounding box center [172, 416] width 53 height 24
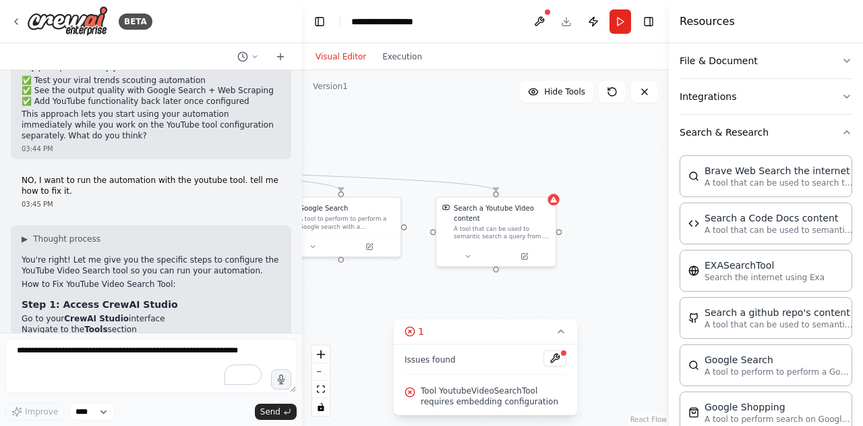
scroll to position [273, 0]
click at [772, 134] on button "Search & Research" at bounding box center [766, 130] width 173 height 35
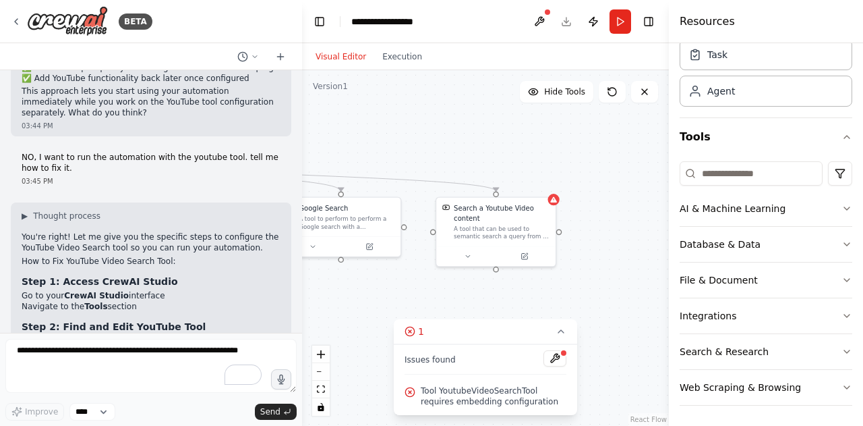
scroll to position [6039, 0]
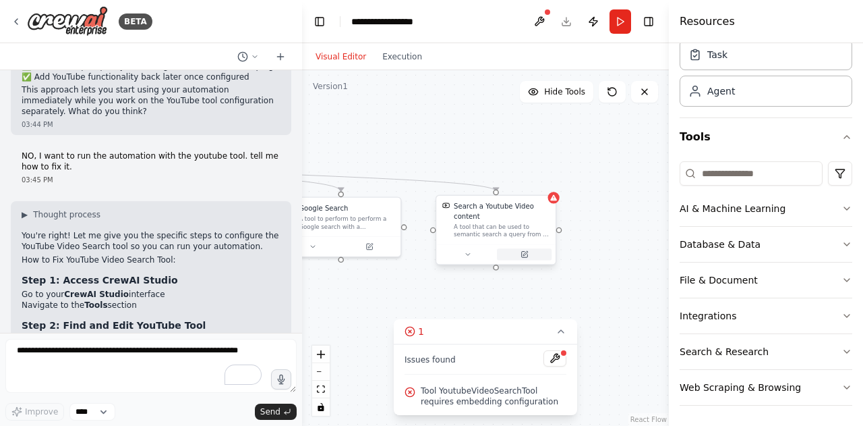
click at [525, 253] on icon at bounding box center [525, 253] width 5 height 5
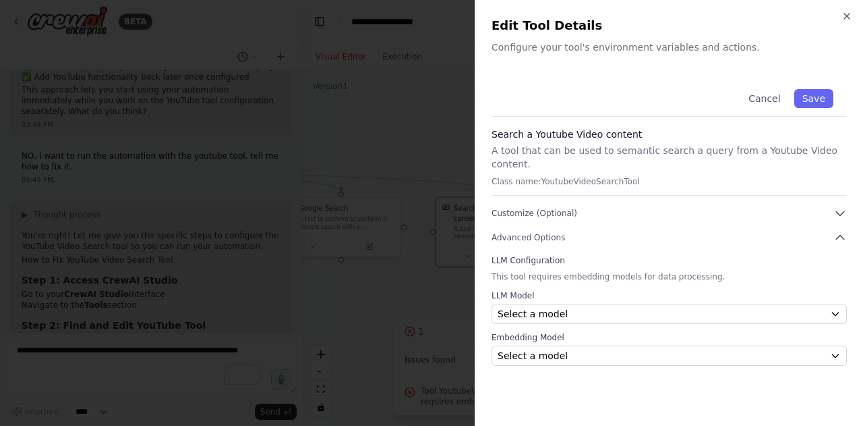
click at [226, 210] on div at bounding box center [431, 213] width 863 height 426
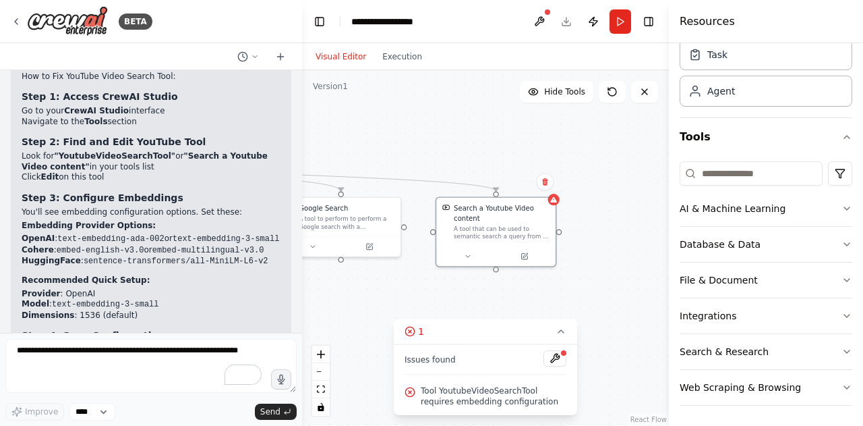
scroll to position [6224, 0]
click at [520, 258] on button at bounding box center [524, 253] width 55 height 11
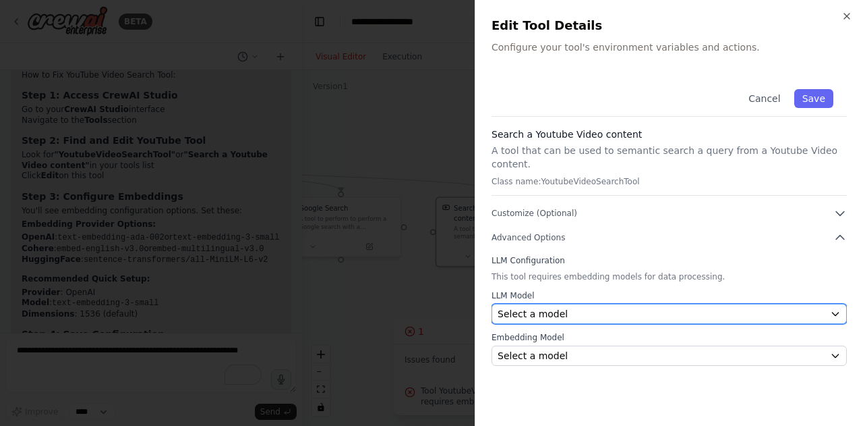
click at [641, 307] on div "Select a model" at bounding box center [661, 313] width 327 height 13
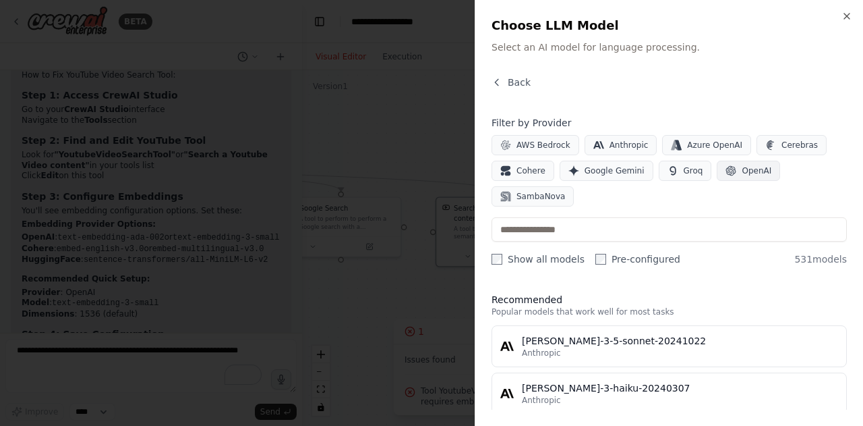
click at [743, 161] on button "OpenAI" at bounding box center [748, 171] width 63 height 20
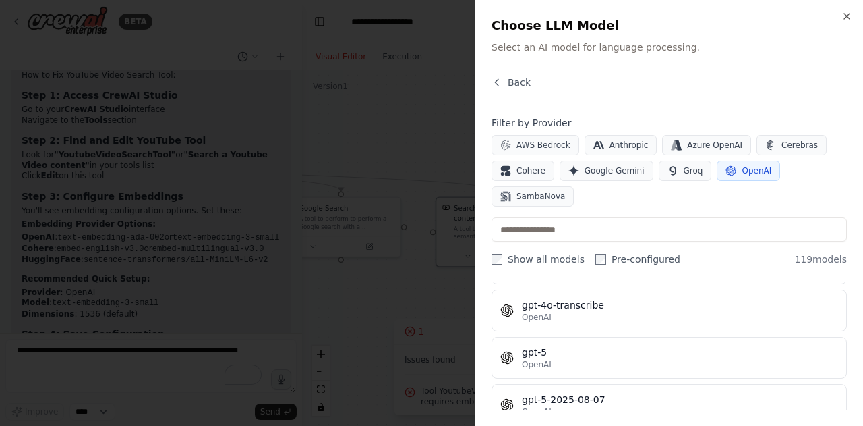
scroll to position [3147, 0]
click at [519, 80] on span "Back" at bounding box center [519, 82] width 23 height 13
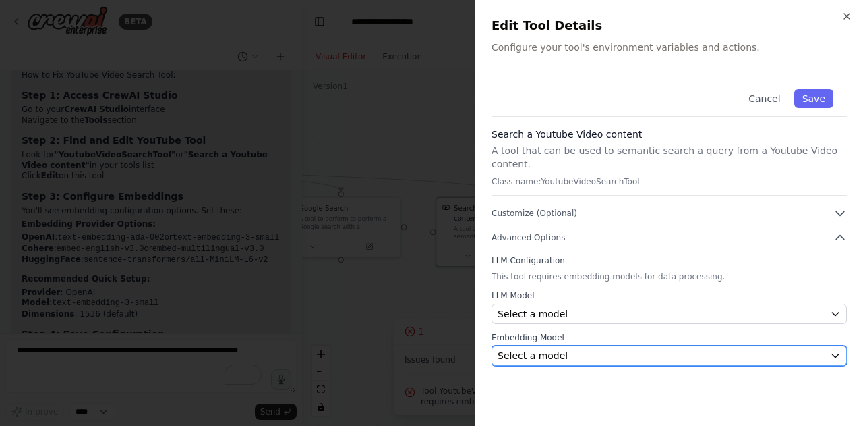
click at [559, 349] on div "Select a model" at bounding box center [661, 355] width 327 height 13
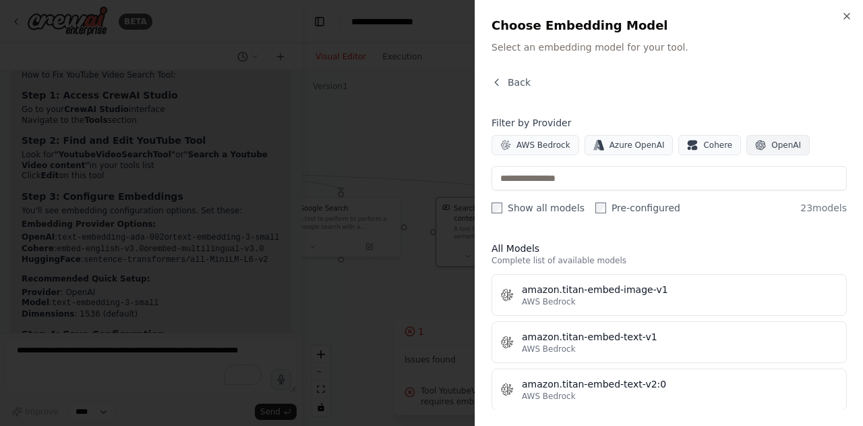
click at [772, 142] on span "OpenAI" at bounding box center [787, 145] width 30 height 11
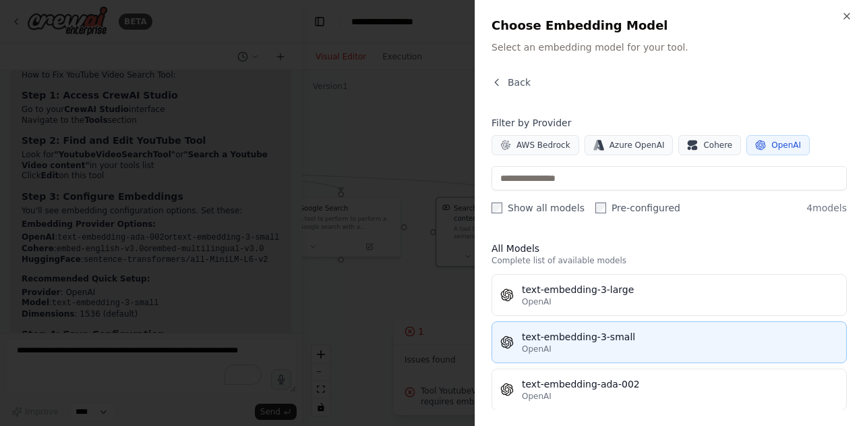
click at [620, 345] on div "OpenAI" at bounding box center [680, 348] width 316 height 11
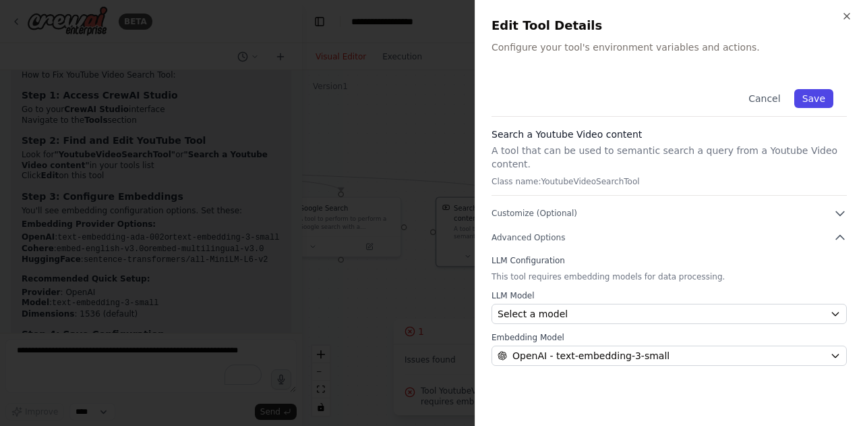
click at [819, 102] on button "Save" at bounding box center [814, 98] width 39 height 19
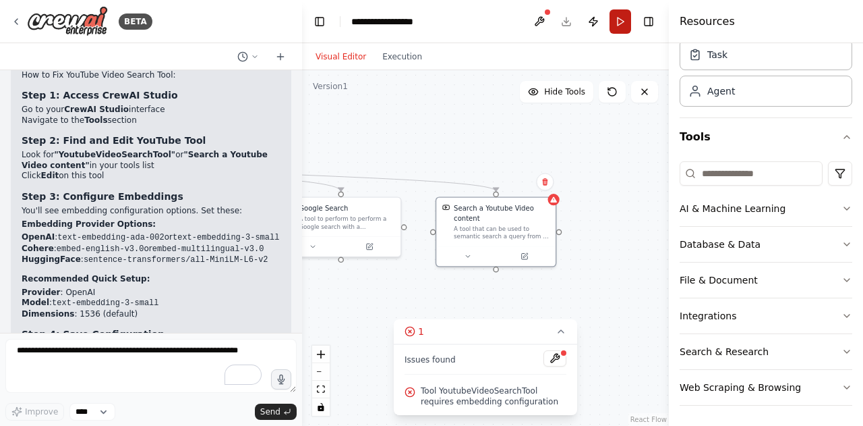
click at [614, 26] on button "Run" at bounding box center [621, 21] width 22 height 24
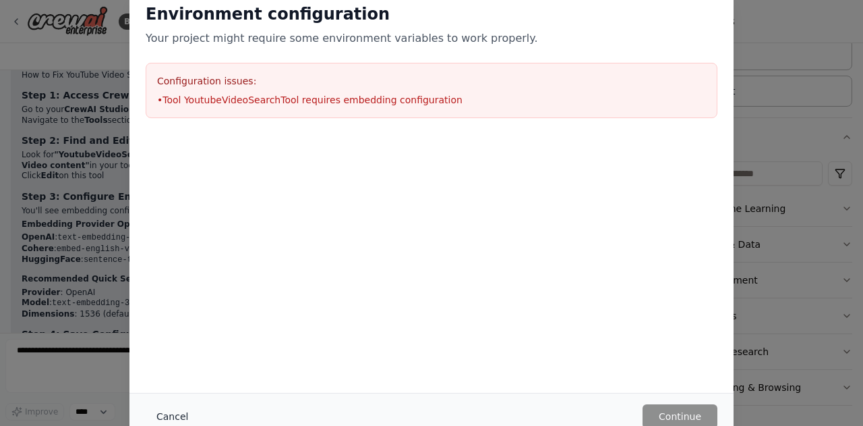
click at [187, 407] on button "Cancel" at bounding box center [172, 416] width 53 height 24
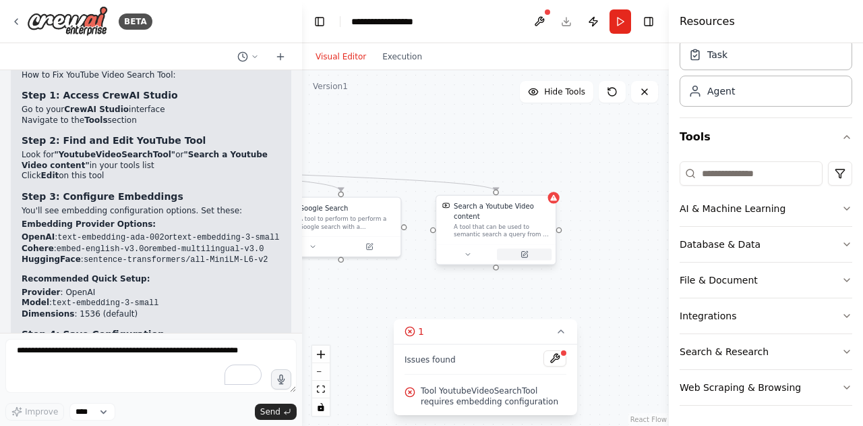
click at [529, 258] on button at bounding box center [524, 253] width 55 height 11
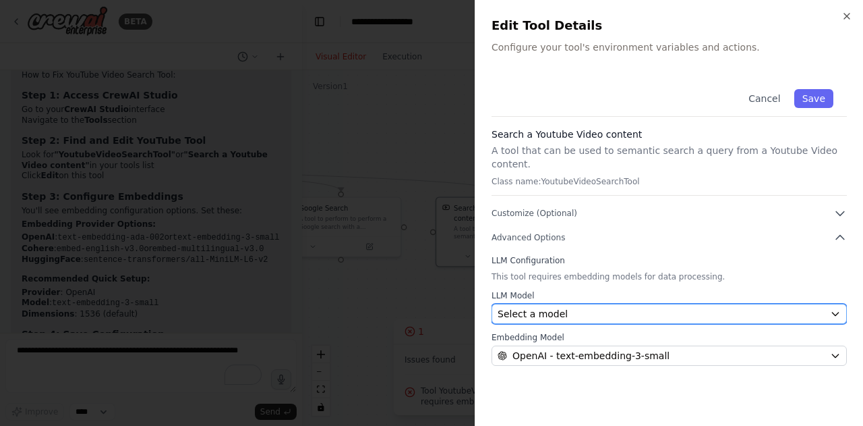
click at [612, 307] on div "Select a model" at bounding box center [661, 313] width 327 height 13
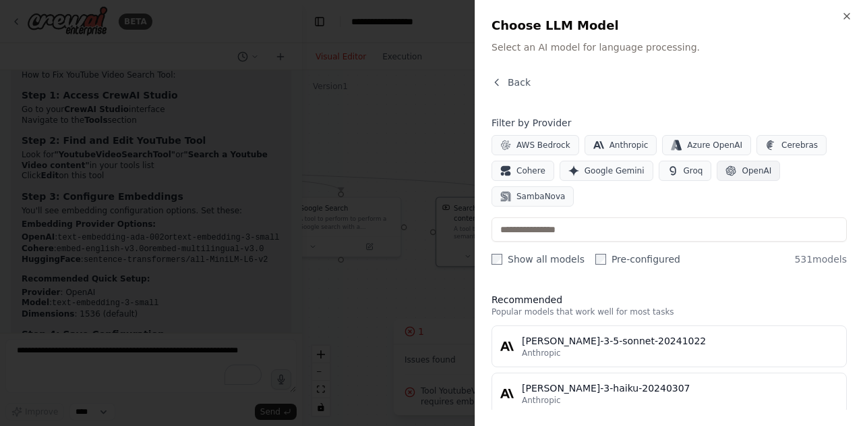
click at [757, 169] on button "OpenAI" at bounding box center [748, 171] width 63 height 20
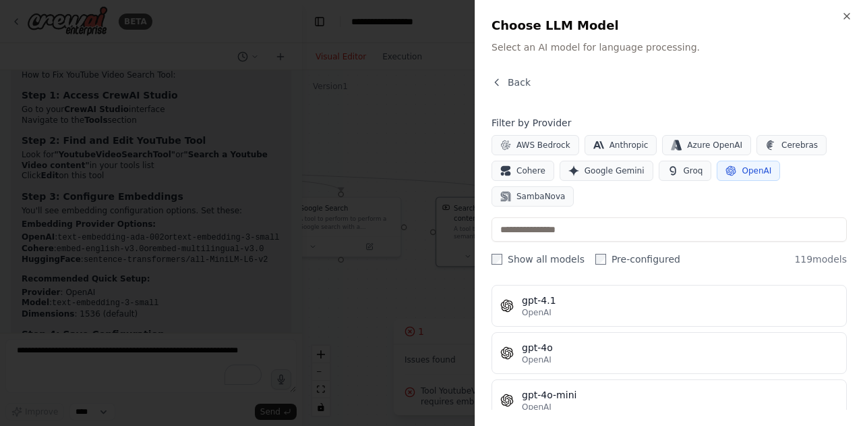
scroll to position [19, 0]
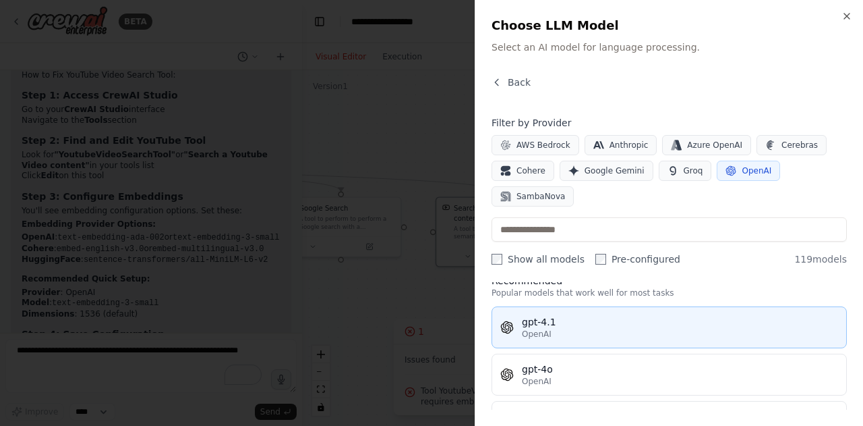
click at [613, 318] on div "gpt-4.1" at bounding box center [680, 321] width 316 height 13
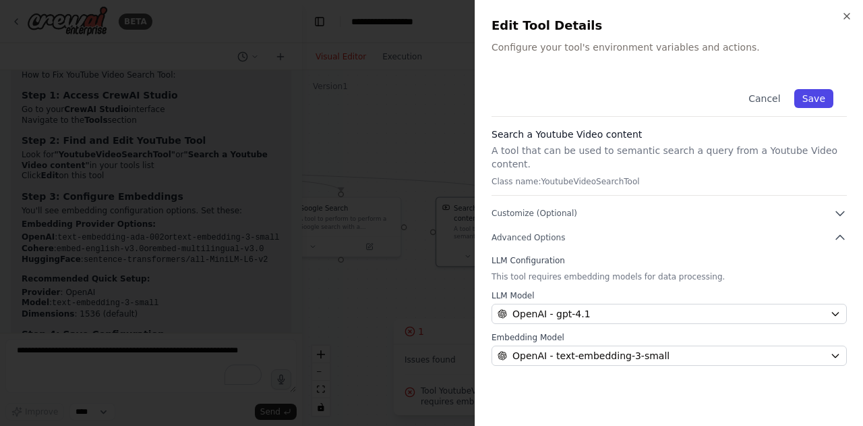
click at [817, 95] on button "Save" at bounding box center [814, 98] width 39 height 19
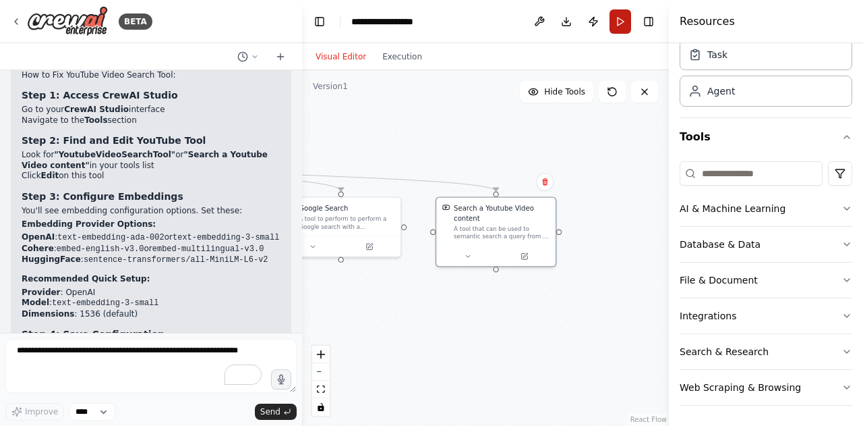
click at [614, 29] on button "Run" at bounding box center [621, 21] width 22 height 24
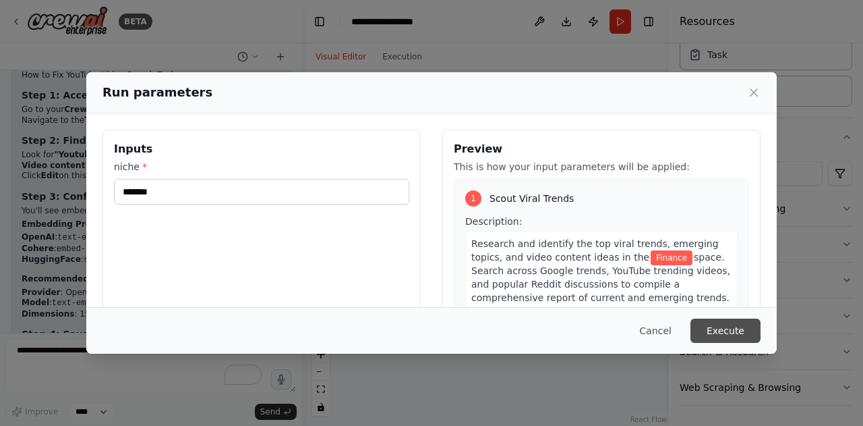
click at [727, 329] on button "Execute" at bounding box center [726, 330] width 70 height 24
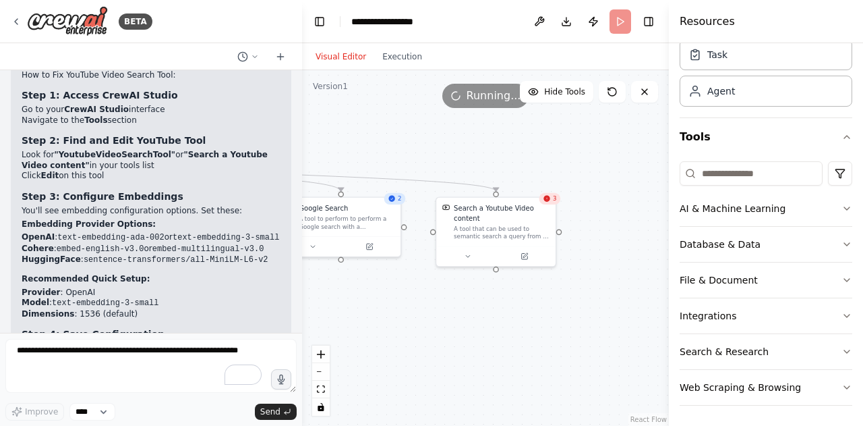
click at [558, 203] on div "3" at bounding box center [550, 198] width 21 height 11
click at [550, 197] on icon at bounding box center [547, 199] width 6 height 6
click at [409, 51] on button "Execution" at bounding box center [402, 57] width 56 height 16
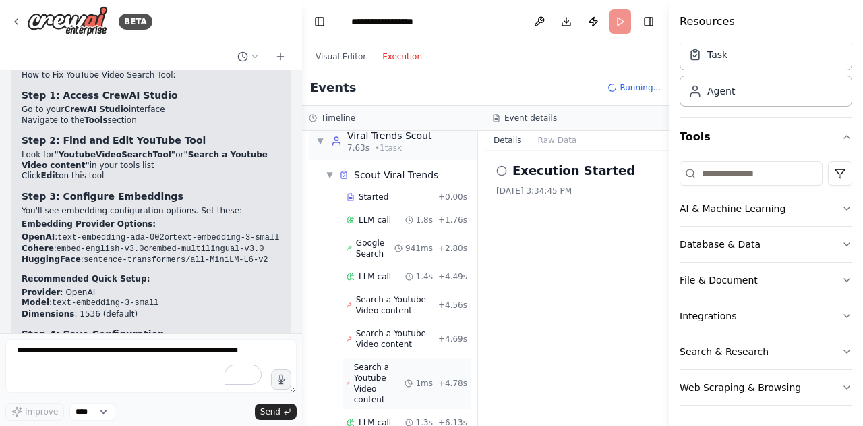
scroll to position [0, 0]
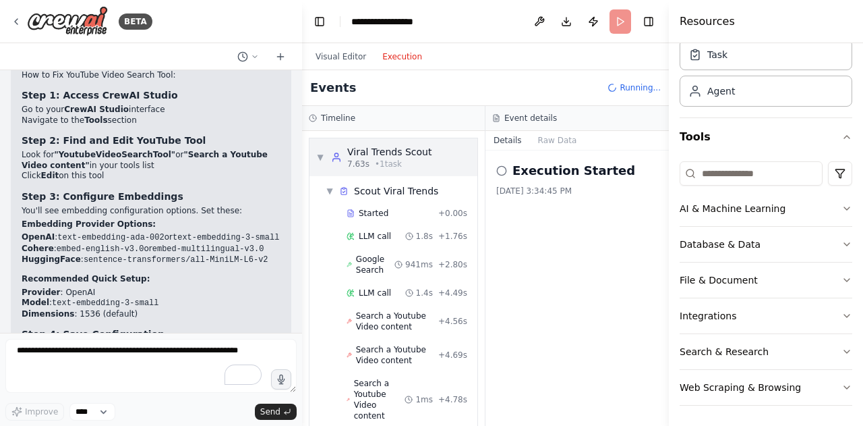
click at [423, 169] on div "7.63s • 1 task" at bounding box center [389, 163] width 84 height 11
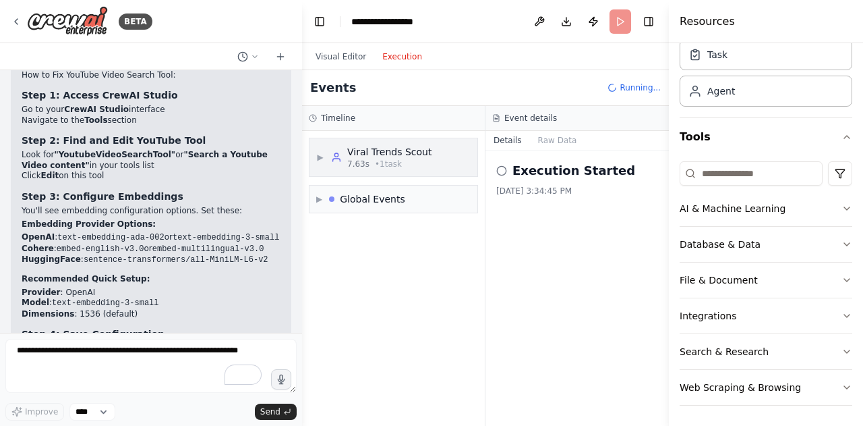
click at [424, 169] on div "▶ Viral Trends Scout 7.63s • 1 task" at bounding box center [394, 157] width 168 height 38
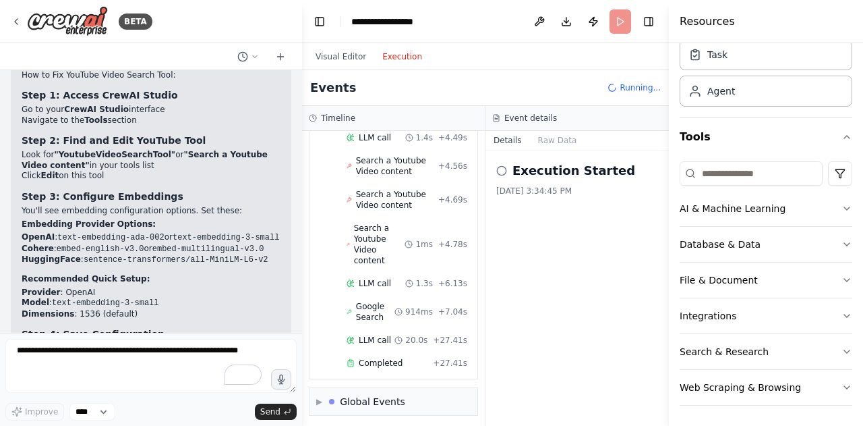
scroll to position [171, 0]
click at [357, 167] on span "Search a Youtube Video content" at bounding box center [397, 164] width 82 height 22
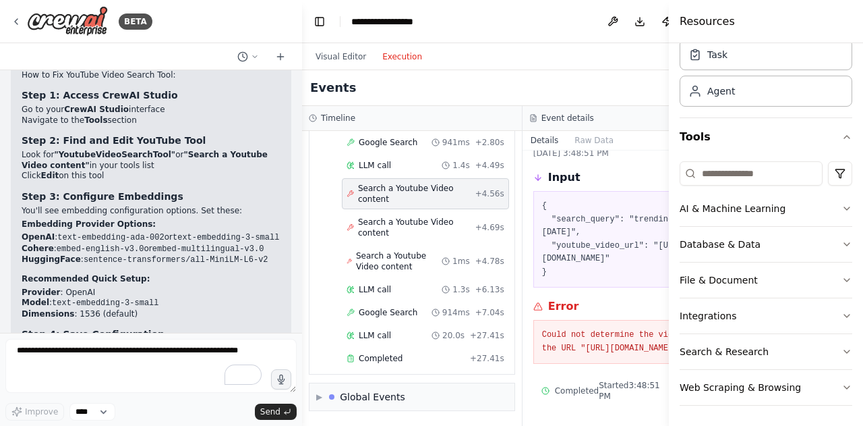
scroll to position [132, 0]
click at [430, 226] on span "Search a Youtube Video content" at bounding box center [416, 228] width 117 height 22
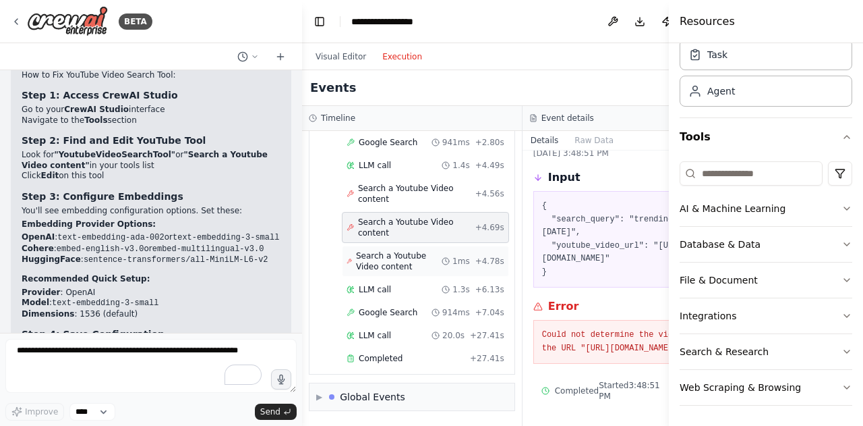
click at [381, 262] on span "Search a Youtube Video content" at bounding box center [399, 261] width 86 height 22
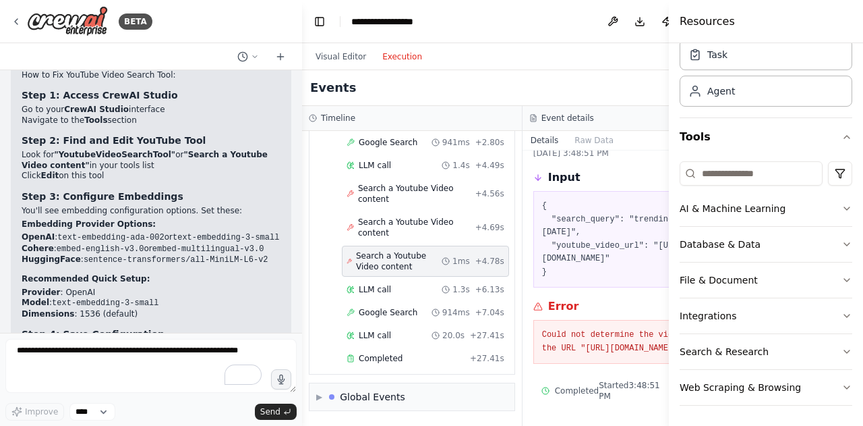
click at [605, 298] on div "Error" at bounding box center [632, 306] width 199 height 16
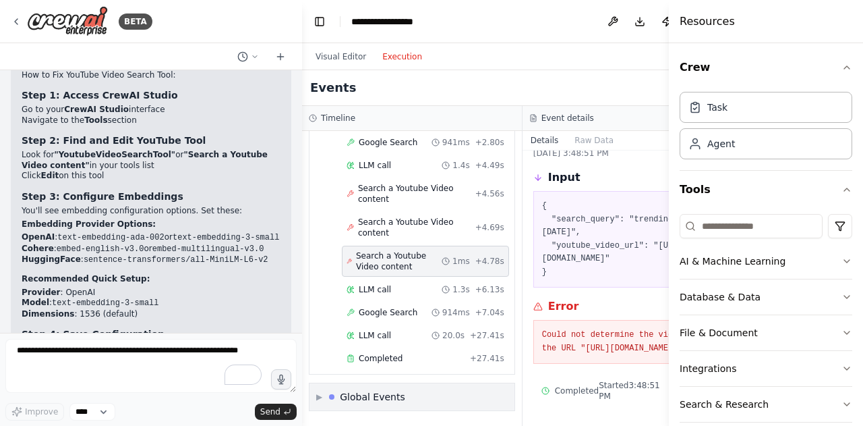
click at [335, 396] on div at bounding box center [331, 396] width 5 height 5
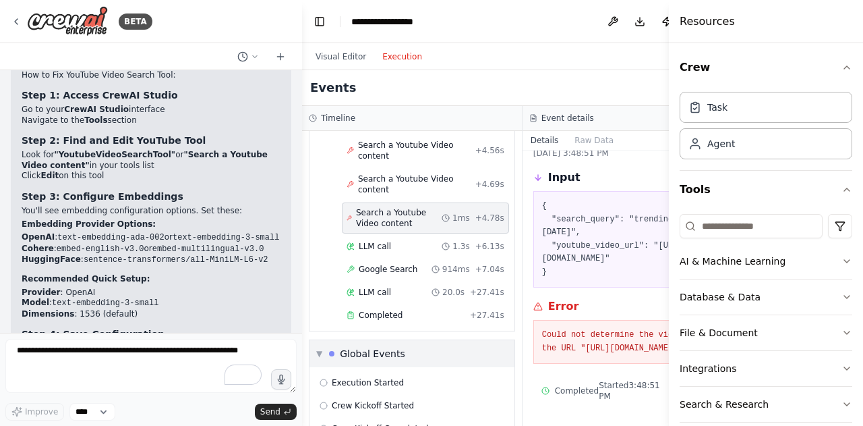
scroll to position [227, 0]
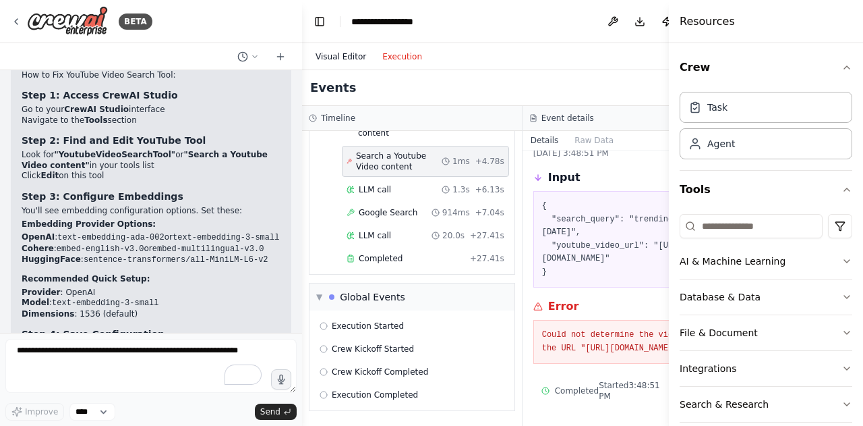
click at [342, 59] on button "Visual Editor" at bounding box center [341, 57] width 67 height 16
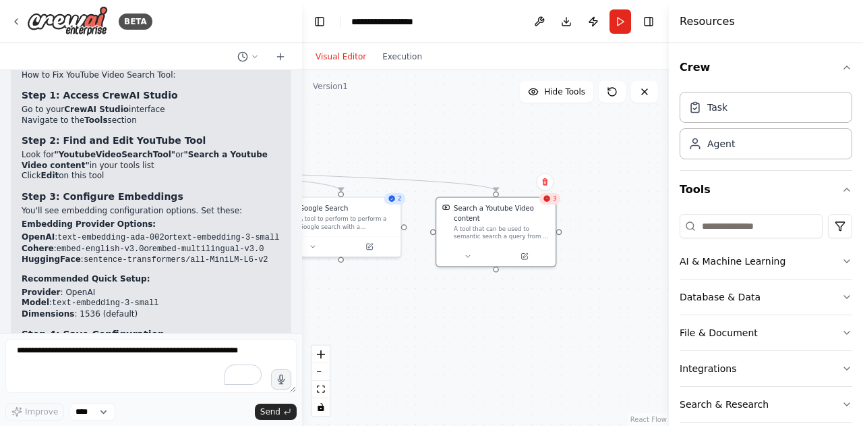
click at [417, 339] on div ".deletable-edge-delete-btn { width: 20px; height: 20px; border: 0px solid #ffff…" at bounding box center [485, 247] width 367 height 355
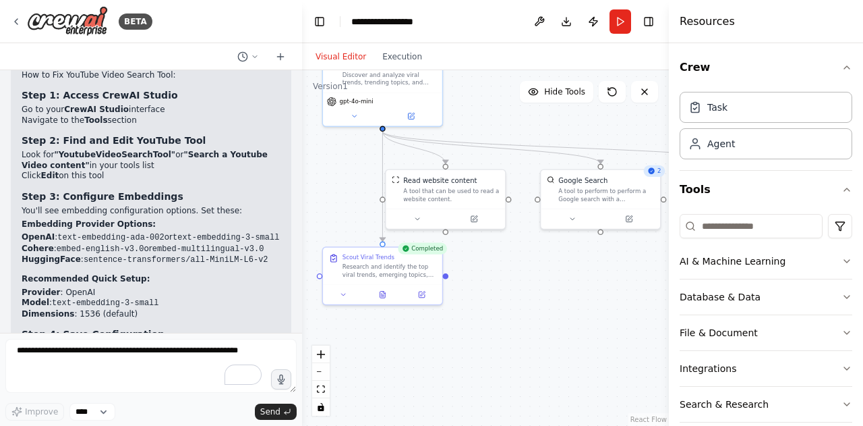
drag, startPoint x: 417, startPoint y: 339, endPoint x: 677, endPoint y: 312, distance: 261.1
click at [677, 312] on div "BETA A trend scout agent that scouts yotube, google, reddit for viral trends/vi…" at bounding box center [431, 213] width 863 height 426
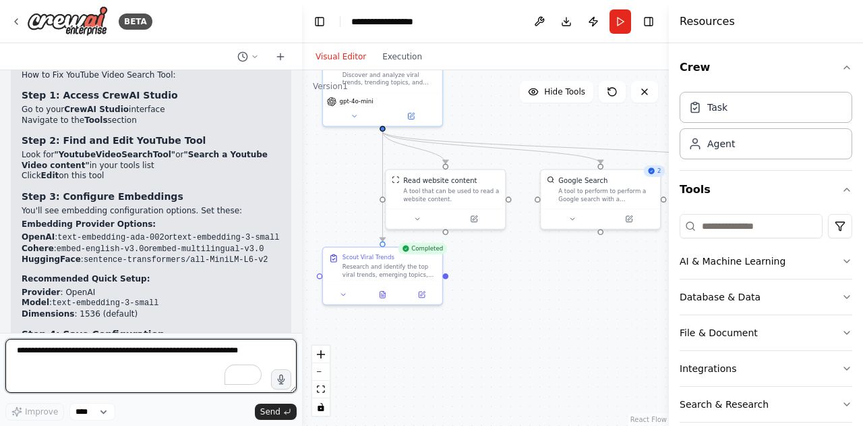
click at [165, 355] on textarea "To enrich screen reader interactions, please activate Accessibility in Grammarl…" at bounding box center [150, 366] width 291 height 54
type textarea "**********"
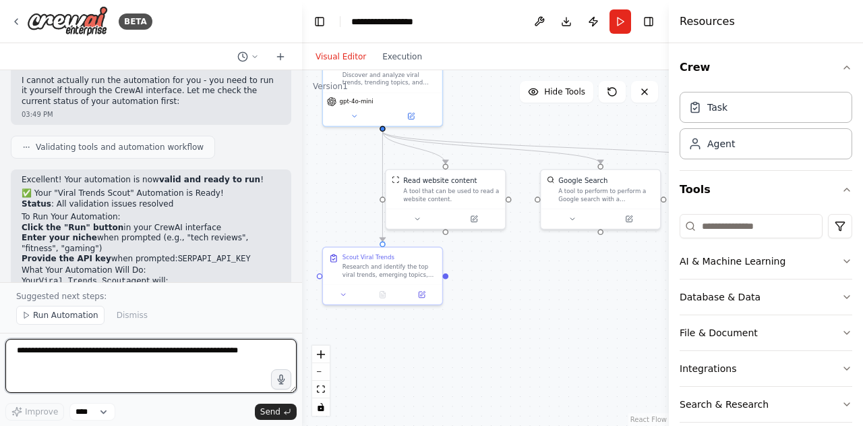
scroll to position [6753, 0]
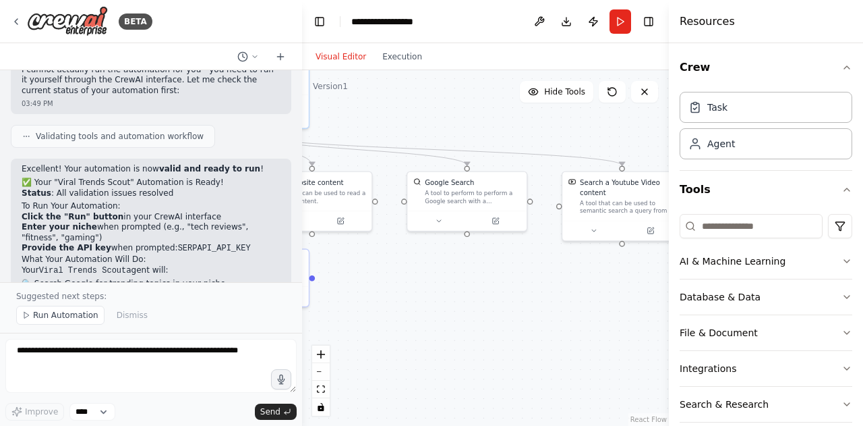
drag, startPoint x: 569, startPoint y: 275, endPoint x: 461, endPoint y: 271, distance: 107.3
click at [461, 271] on div ".deletable-edge-delete-btn { width: 20px; height: 20px; border: 0px solid #ffff…" at bounding box center [485, 247] width 367 height 355
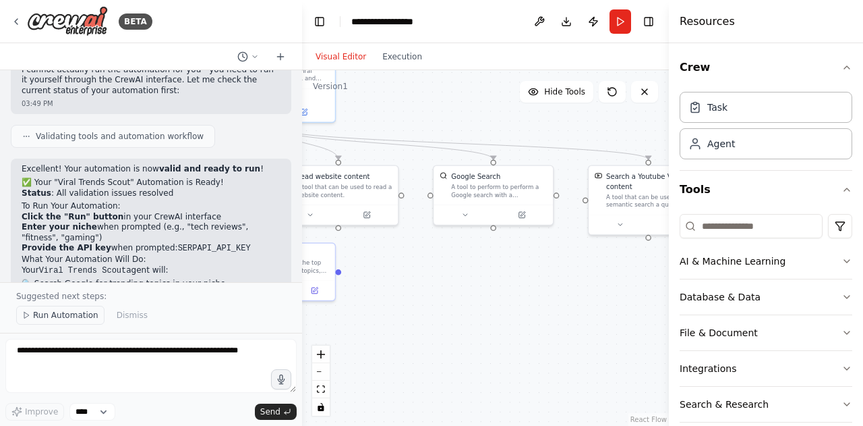
click at [36, 314] on span "Run Automation" at bounding box center [65, 315] width 65 height 11
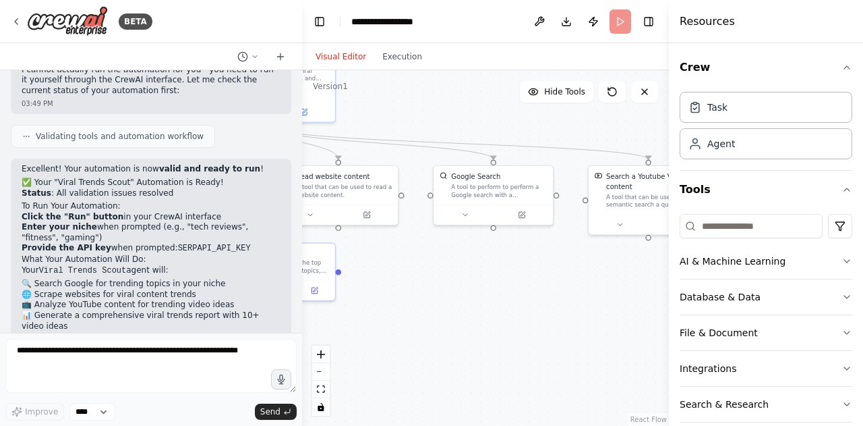
scroll to position [6702, 0]
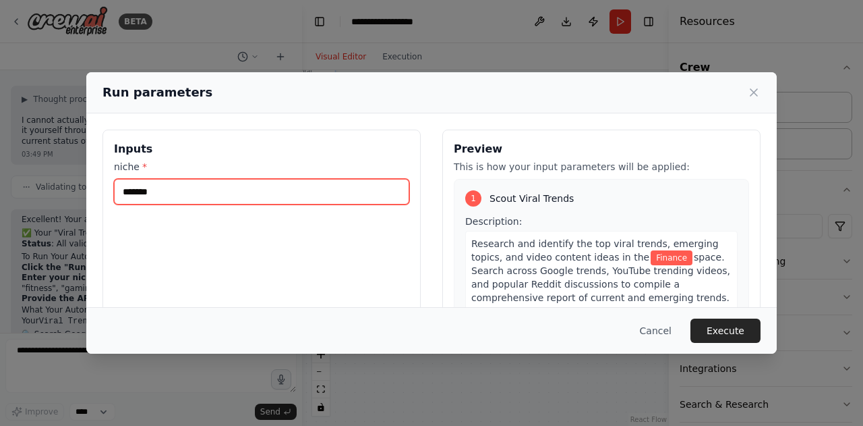
click at [221, 192] on input "*******" at bounding box center [261, 192] width 295 height 26
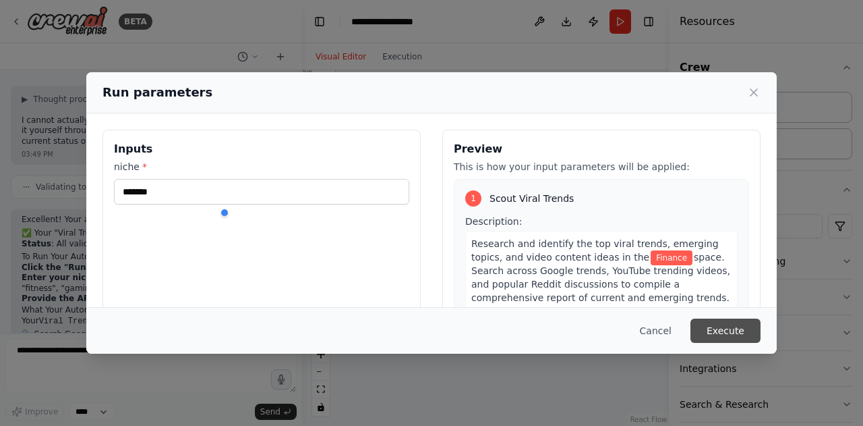
click at [751, 323] on button "Execute" at bounding box center [726, 330] width 70 height 24
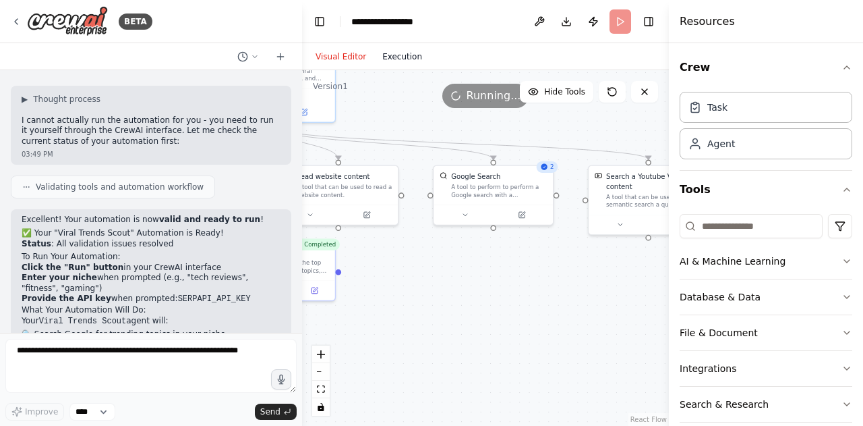
click at [397, 61] on button "Execution" at bounding box center [402, 57] width 56 height 16
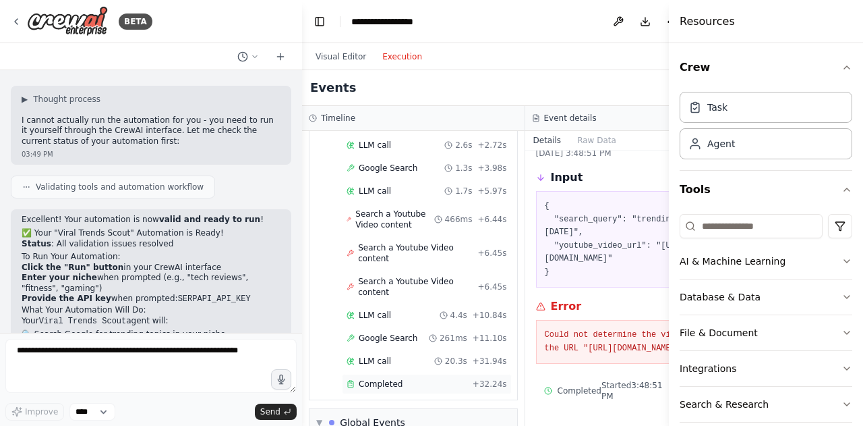
scroll to position [92, 0]
click at [341, 49] on button "Visual Editor" at bounding box center [341, 57] width 67 height 16
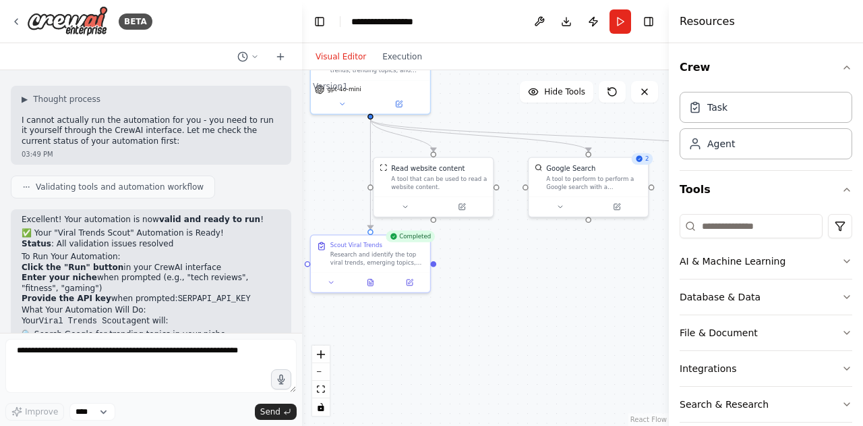
drag, startPoint x: 461, startPoint y: 364, endPoint x: 572, endPoint y: 365, distance: 111.3
click at [572, 365] on div ".deletable-edge-delete-btn { width: 20px; height: 20px; border: 0px solid #ffff…" at bounding box center [485, 247] width 367 height 355
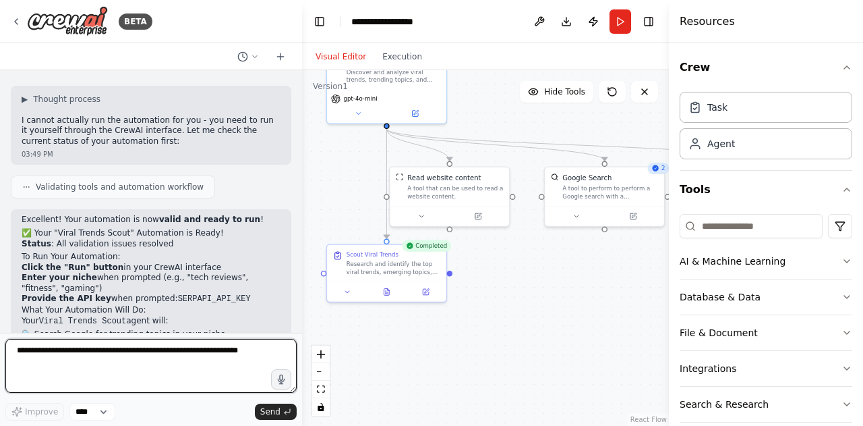
click at [175, 346] on textarea "To enrich screen reader interactions, please activate Accessibility in Grammarl…" at bounding box center [150, 366] width 291 height 54
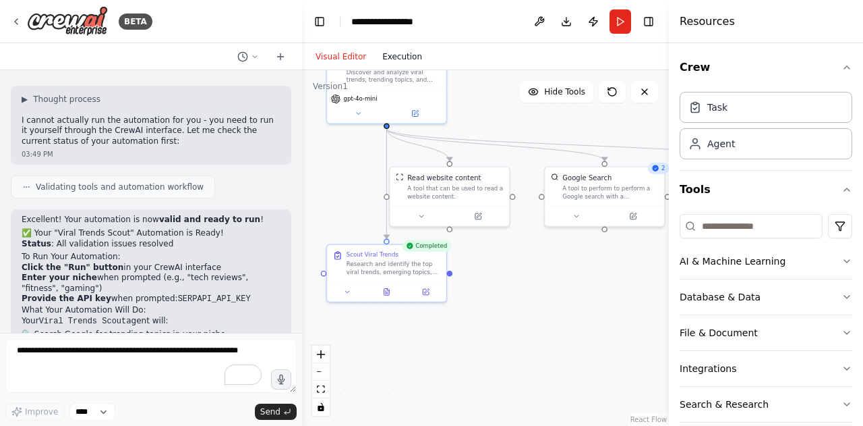
click at [389, 55] on button "Execution" at bounding box center [402, 57] width 56 height 16
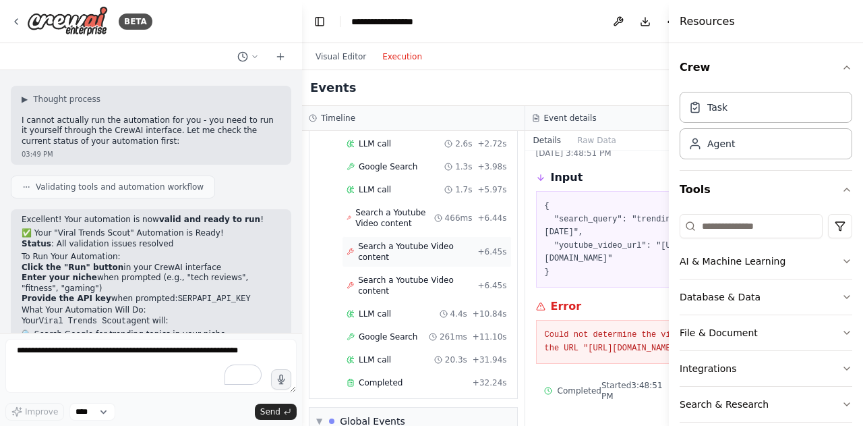
click at [374, 252] on span "Search a Youtube Video content" at bounding box center [417, 252] width 119 height 22
click at [367, 296] on span "Search a Youtube Video content" at bounding box center [417, 286] width 119 height 22
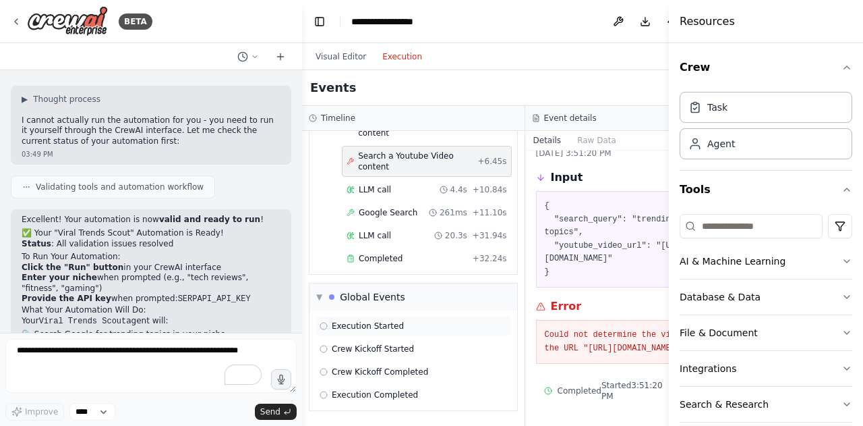
click at [362, 333] on div "Execution Started" at bounding box center [413, 326] width 197 height 20
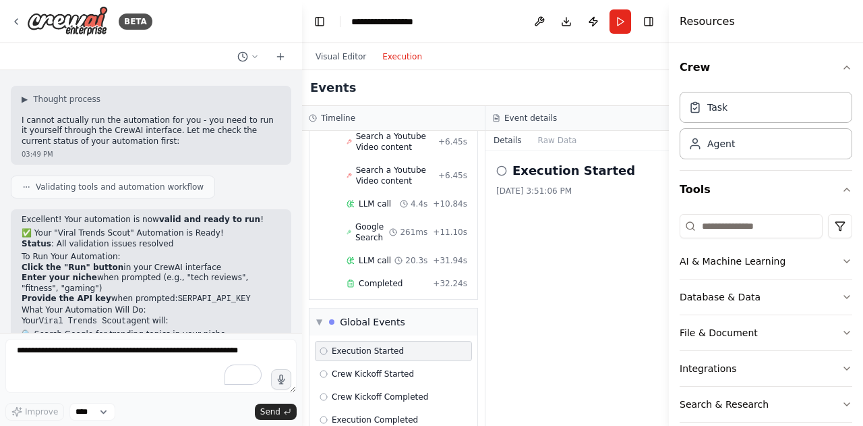
scroll to position [270, 0]
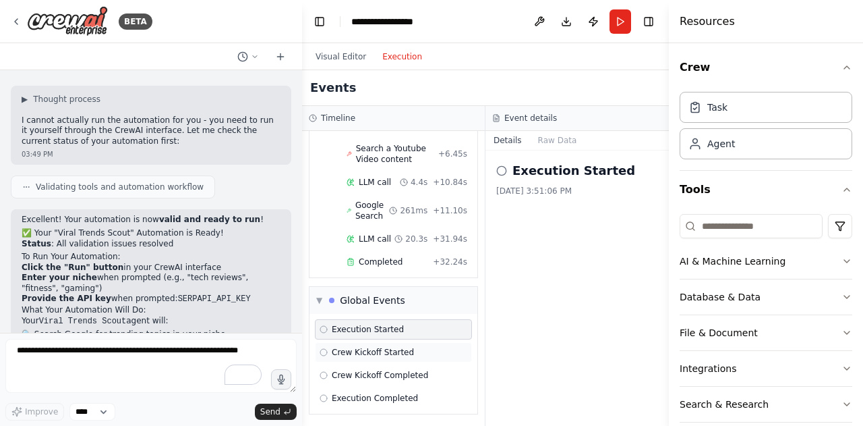
click at [353, 349] on span "Crew Kickoff Started" at bounding box center [373, 352] width 82 height 11
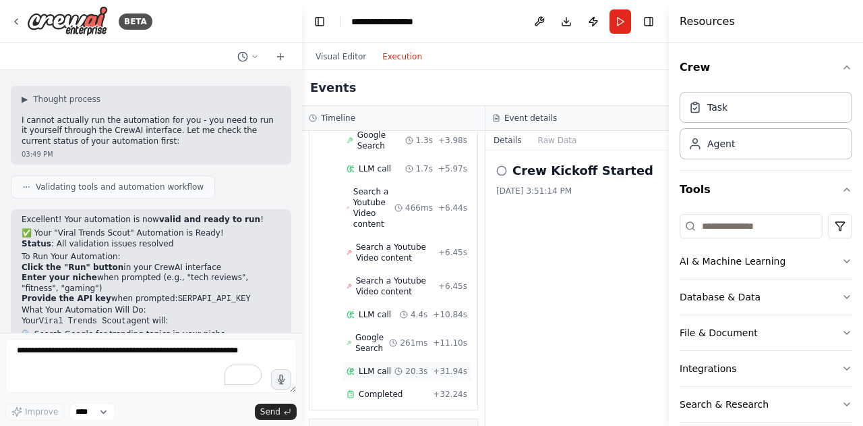
scroll to position [134, 0]
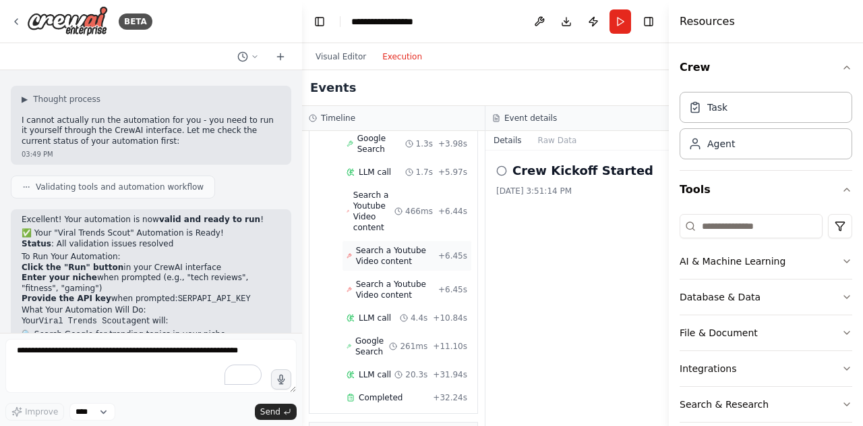
click at [378, 248] on span "Search a Youtube Video content" at bounding box center [397, 256] width 82 height 22
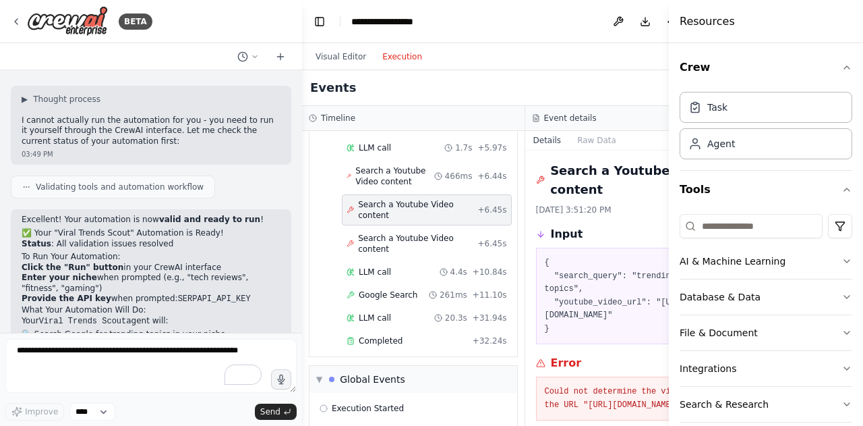
scroll to position [132, 0]
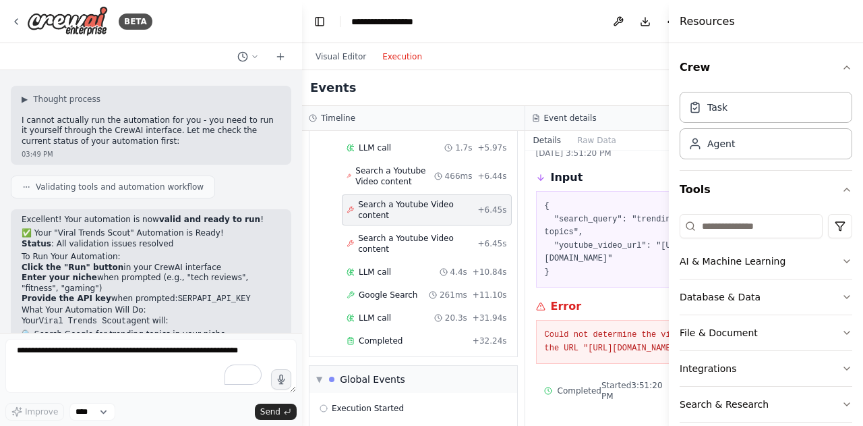
click at [545, 328] on pre "Could not determine the video ID for the URL "[URL][DOMAIN_NAME]"." at bounding box center [637, 341] width 184 height 26
drag, startPoint x: 521, startPoint y: 280, endPoint x: 568, endPoint y: 339, distance: 75.3
click at [568, 339] on pre "Could not determine the video ID for the URL "[URL][DOMAIN_NAME]"." at bounding box center [637, 341] width 184 height 26
copy div "Could not determine the video ID for the URL "[URL][DOMAIN_NAME]"."
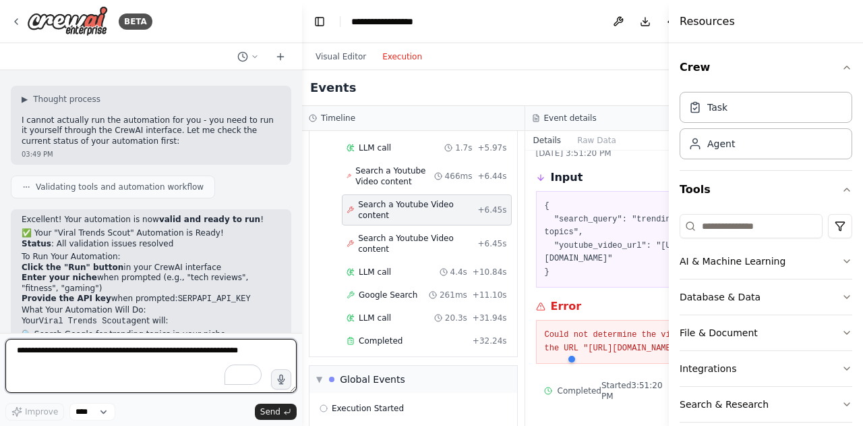
click at [51, 385] on textarea "To enrich screen reader interactions, please activate Accessibility in Grammarl…" at bounding box center [150, 366] width 291 height 54
paste textarea "**********"
type textarea "**********"
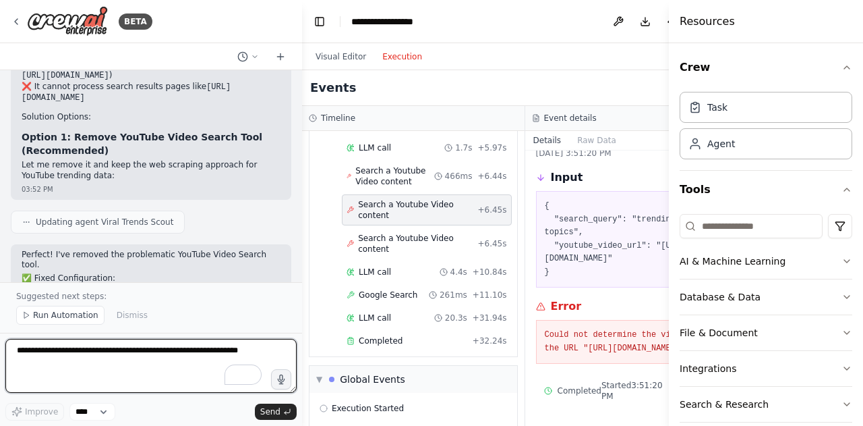
scroll to position [7295, 0]
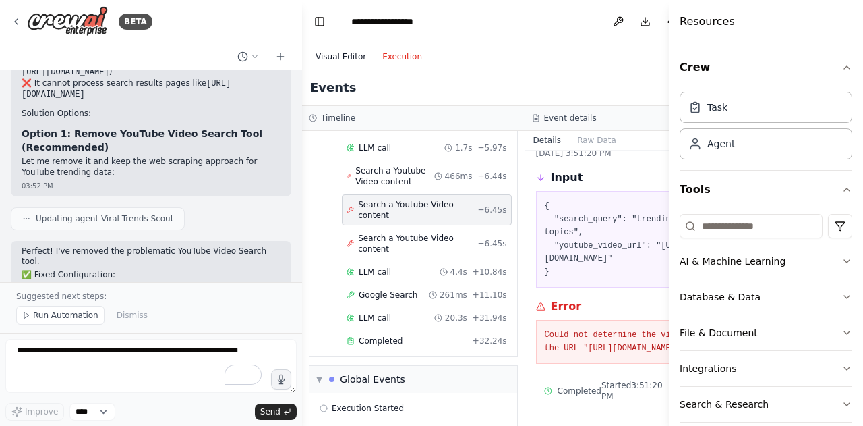
click at [351, 58] on button "Visual Editor" at bounding box center [341, 57] width 67 height 16
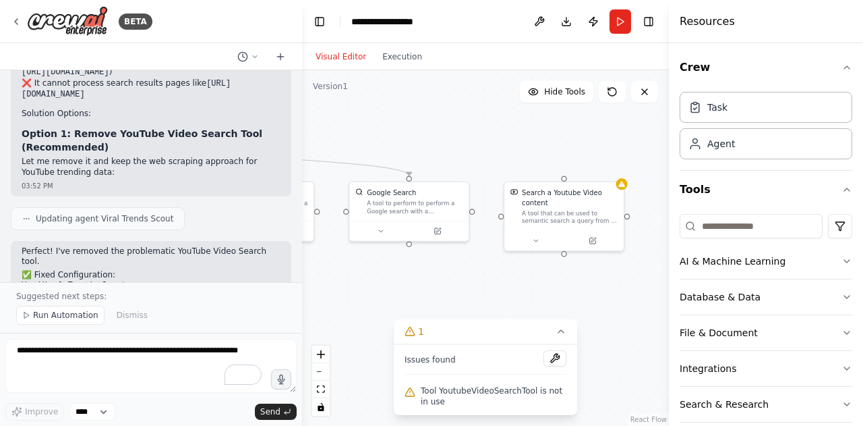
drag, startPoint x: 598, startPoint y: 296, endPoint x: 402, endPoint y: 311, distance: 196.2
click at [402, 311] on div ".deletable-edge-delete-btn { width: 20px; height: 20px; border: 0px solid #ffff…" at bounding box center [485, 247] width 367 height 355
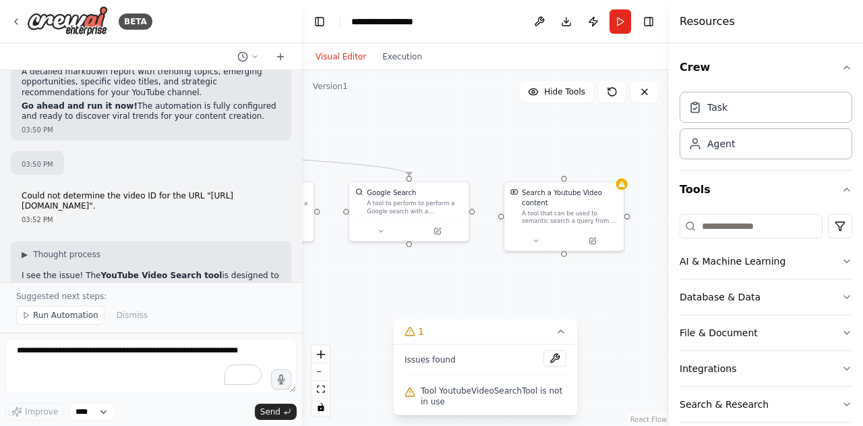
scroll to position [7037, 0]
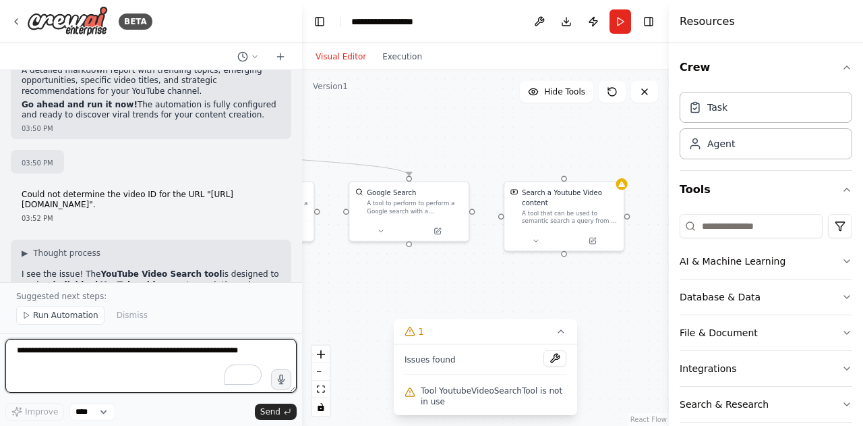
click at [116, 353] on textarea "To enrich screen reader interactions, please activate Accessibility in Grammarl…" at bounding box center [150, 366] width 291 height 54
type textarea "**********"
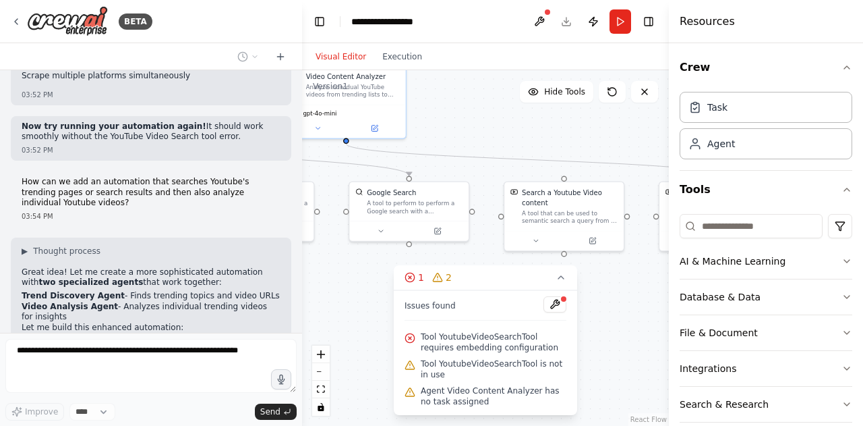
scroll to position [7695, 0]
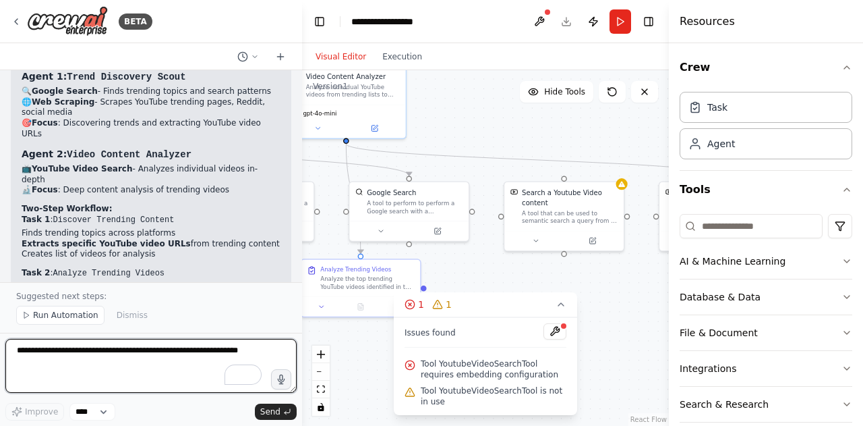
scroll to position [8435, 0]
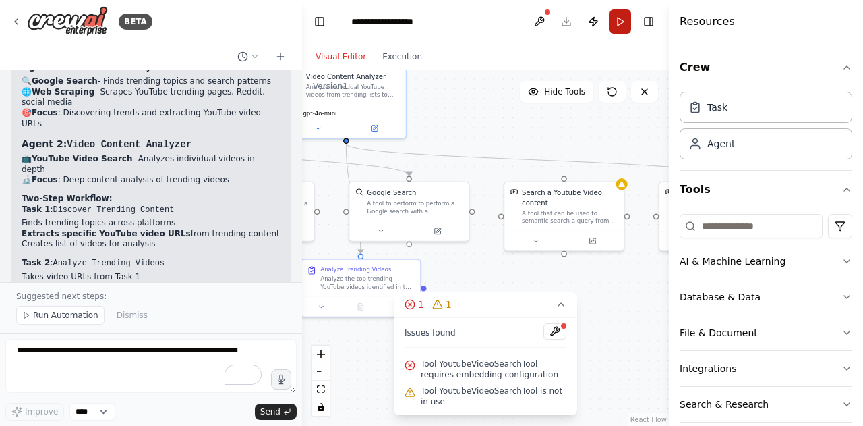
click at [625, 24] on button "Run" at bounding box center [621, 21] width 22 height 24
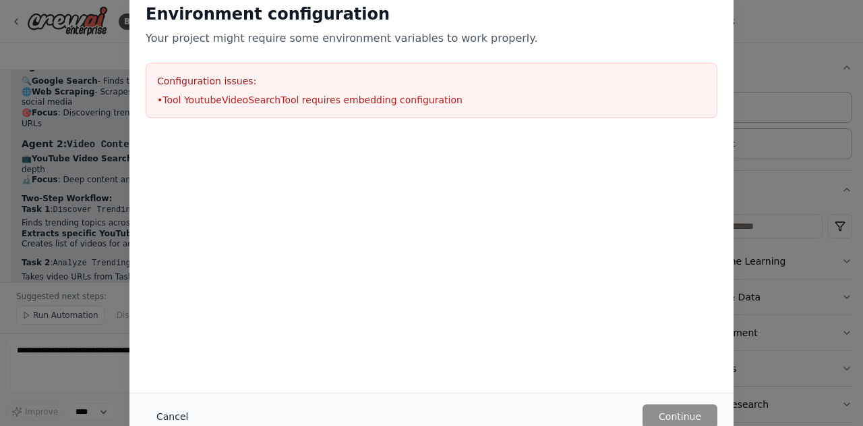
click at [156, 416] on button "Cancel" at bounding box center [172, 416] width 53 height 24
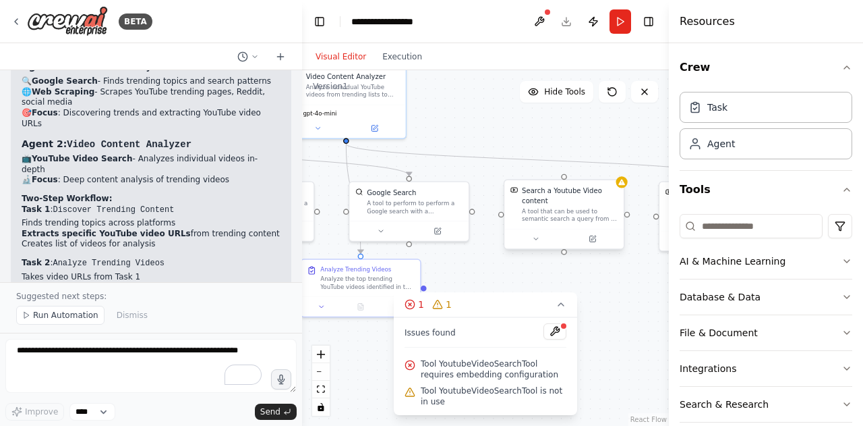
click at [611, 192] on div "Search a Youtube Video content" at bounding box center [570, 196] width 96 height 20
click at [614, 171] on button at bounding box center [613, 166] width 18 height 18
click at [583, 170] on button "Confirm" at bounding box center [575, 166] width 48 height 16
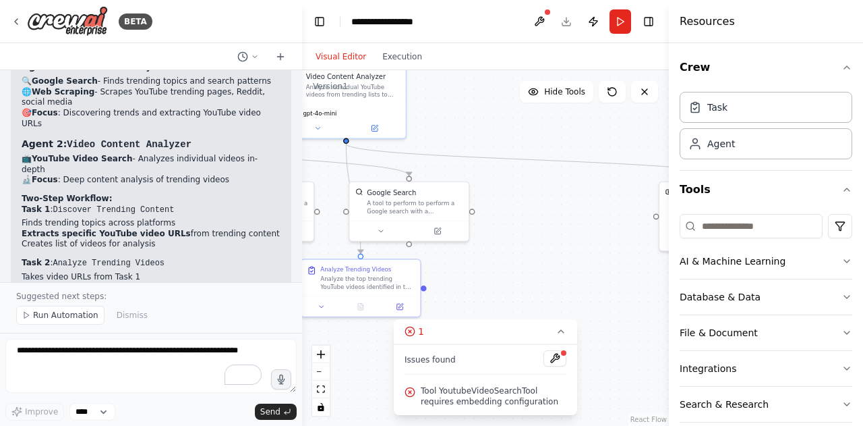
click at [561, 268] on div ".deletable-edge-delete-btn { width: 20px; height: 20px; border: 0px solid #ffff…" at bounding box center [485, 247] width 367 height 355
click at [545, 285] on div ".deletable-edge-delete-btn { width: 20px; height: 20px; border: 0px solid #ffff…" at bounding box center [485, 247] width 367 height 355
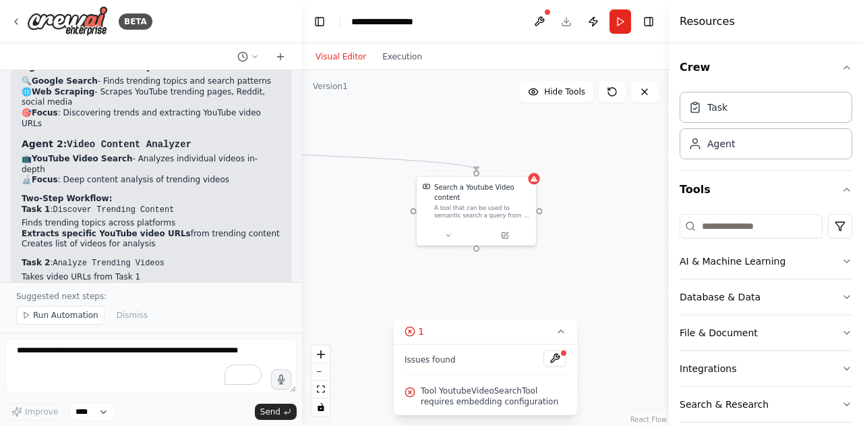
drag, startPoint x: 545, startPoint y: 285, endPoint x: 299, endPoint y: 279, distance: 246.2
click at [299, 279] on div "BETA A trend scout agent that scouts yotube, google, reddit for viral trends/vi…" at bounding box center [431, 213] width 863 height 426
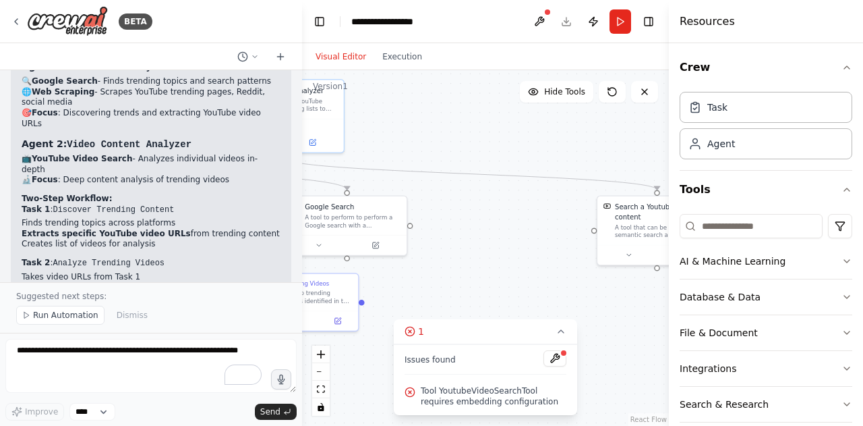
drag, startPoint x: 374, startPoint y: 244, endPoint x: 556, endPoint y: 264, distance: 183.8
click at [556, 264] on div ".deletable-edge-delete-btn { width: 20px; height: 20px; border: 0px solid #ffff…" at bounding box center [485, 247] width 367 height 355
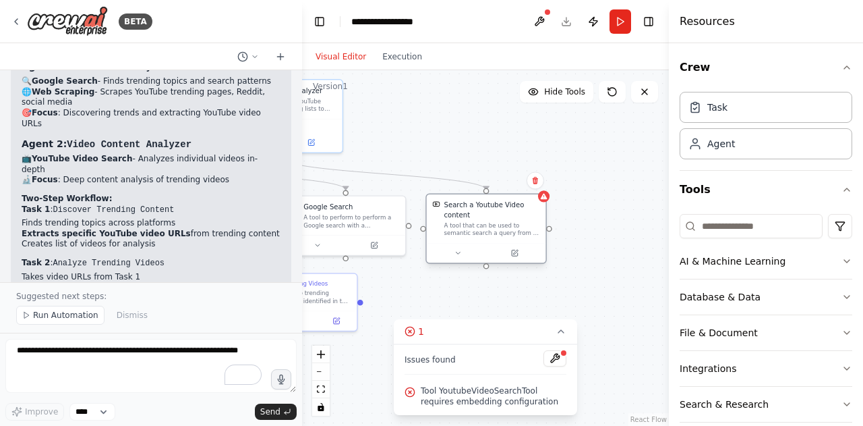
drag, startPoint x: 621, startPoint y: 231, endPoint x: 449, endPoint y: 225, distance: 172.8
click at [449, 225] on div "A tool that can be used to semantic search a query from a Youtube Video content." at bounding box center [492, 229] width 96 height 16
click at [513, 252] on icon at bounding box center [515, 253] width 6 height 6
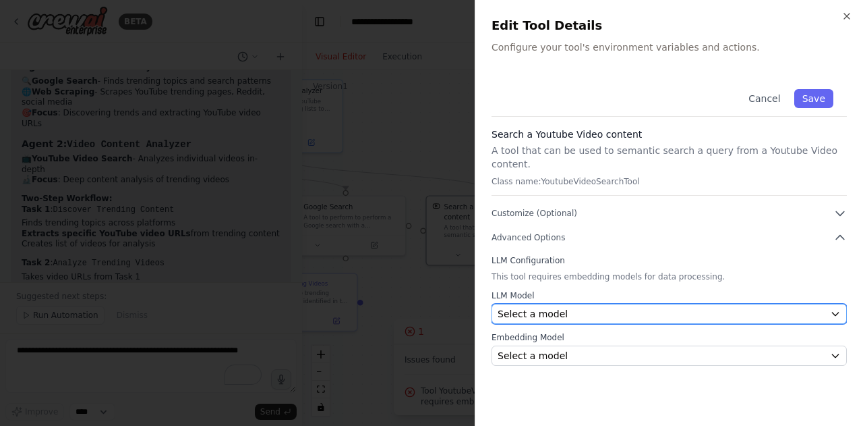
click at [602, 307] on div "Select a model" at bounding box center [661, 313] width 327 height 13
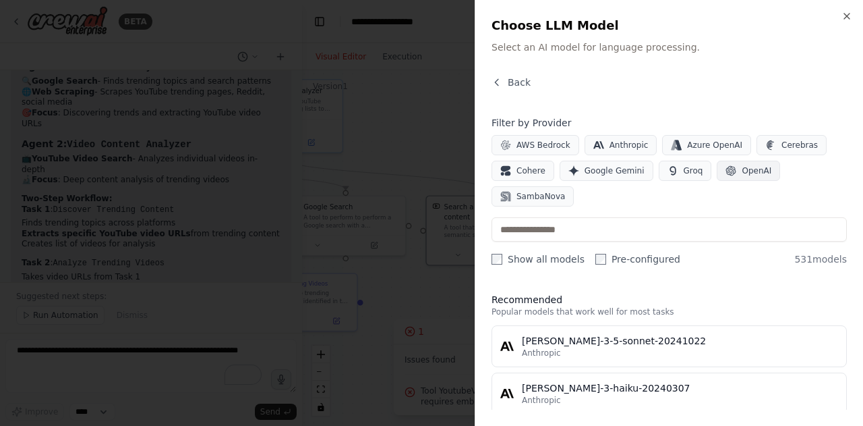
click at [730, 164] on button "OpenAI" at bounding box center [748, 171] width 63 height 20
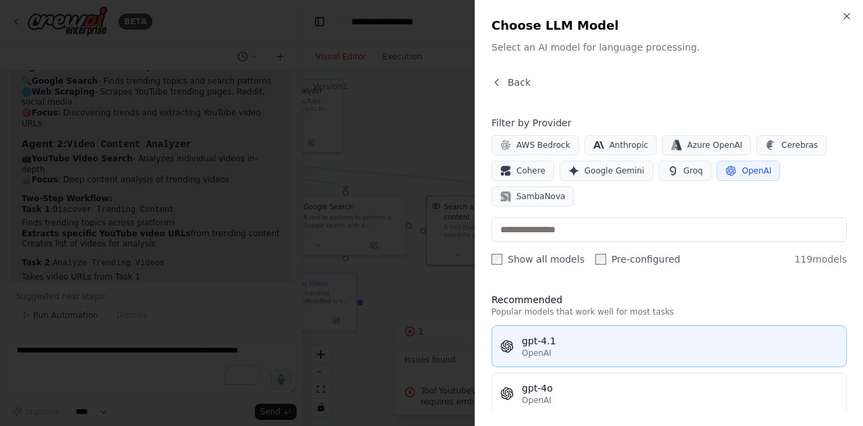
click at [672, 326] on button "gpt-4.1 OpenAI" at bounding box center [669, 346] width 355 height 42
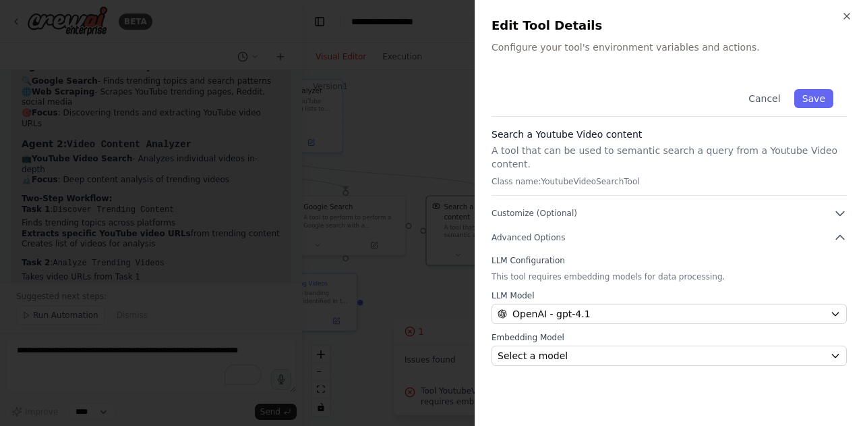
click at [602, 332] on label "Embedding Model" at bounding box center [669, 337] width 355 height 11
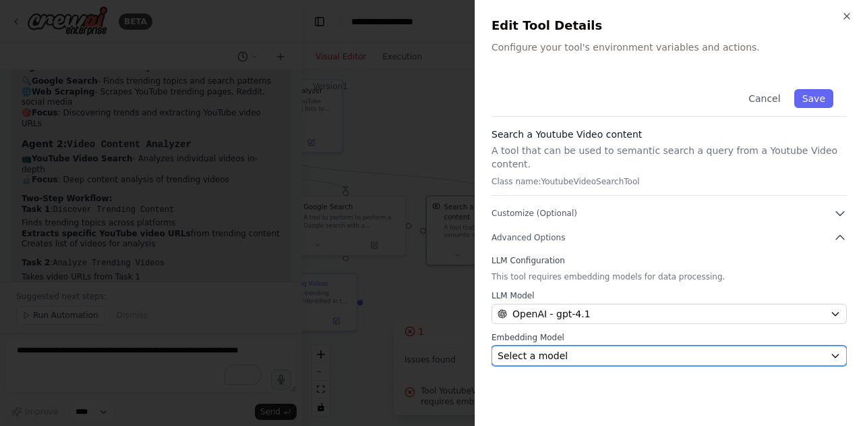
click at [604, 349] on div "Select a model" at bounding box center [661, 355] width 327 height 13
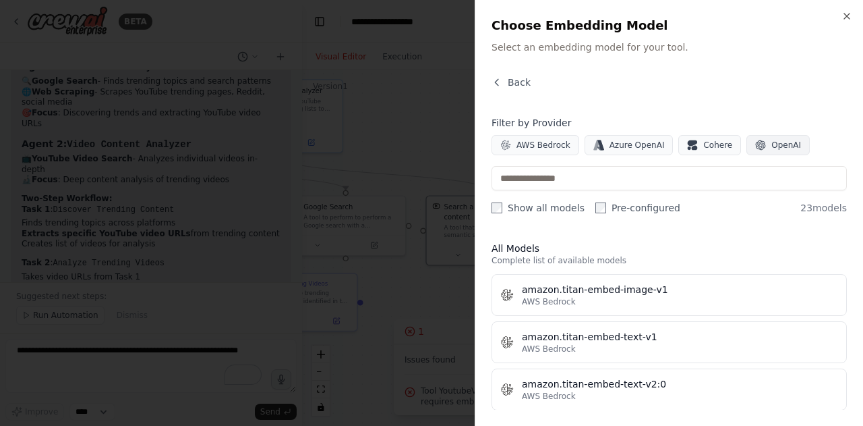
click at [751, 150] on button "OpenAI" at bounding box center [778, 145] width 63 height 20
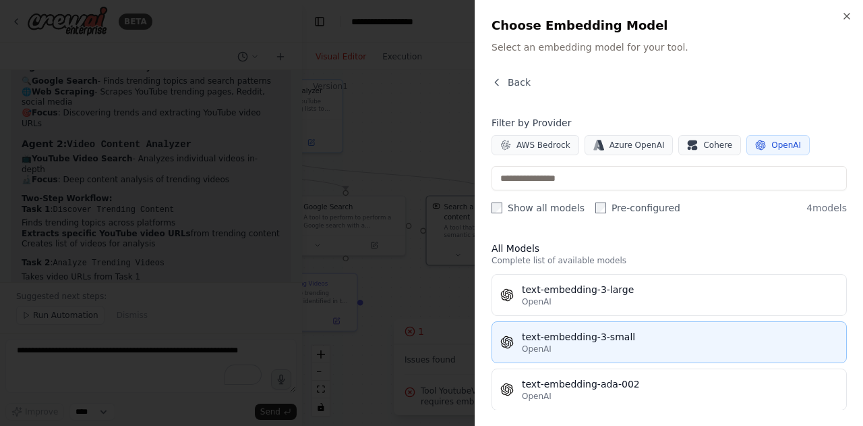
click at [644, 344] on div "OpenAI" at bounding box center [680, 348] width 316 height 11
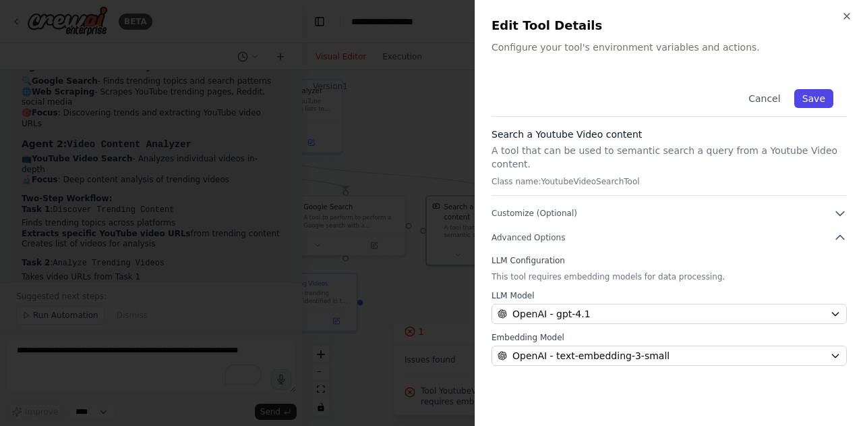
click at [809, 102] on button "Save" at bounding box center [814, 98] width 39 height 19
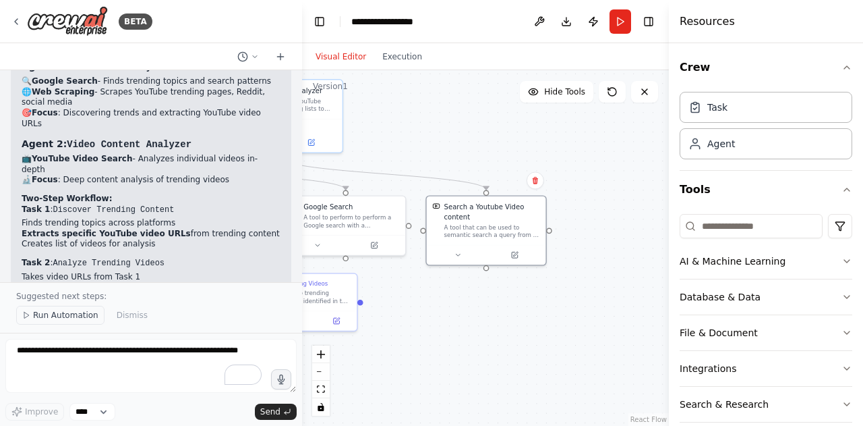
click at [86, 312] on span "Run Automation" at bounding box center [65, 315] width 65 height 11
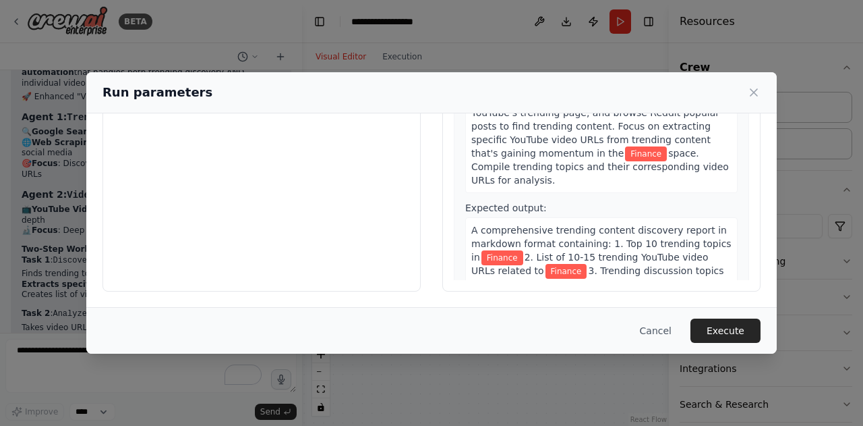
scroll to position [0, 0]
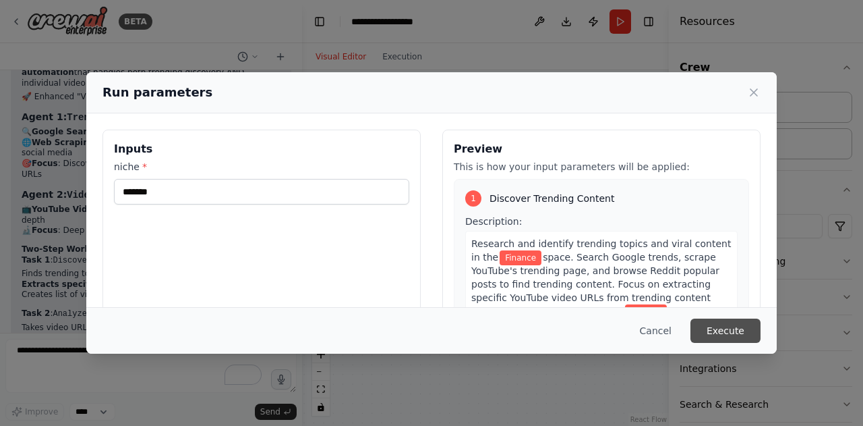
click at [749, 336] on button "Execute" at bounding box center [726, 330] width 70 height 24
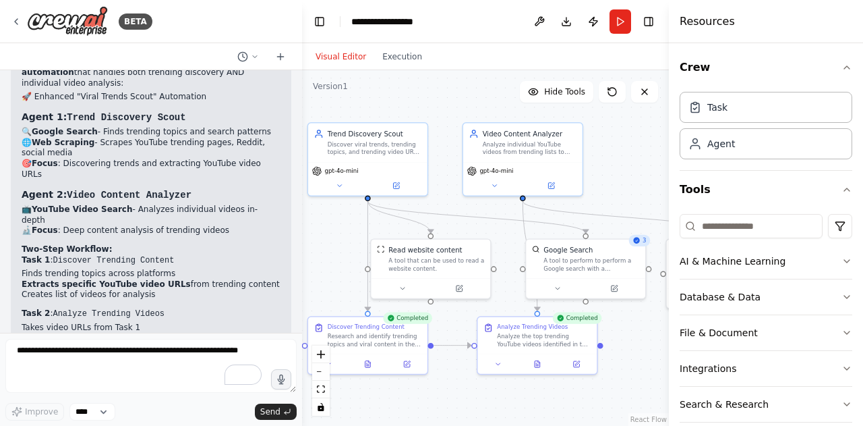
drag, startPoint x: 434, startPoint y: 347, endPoint x: 674, endPoint y: 391, distance: 244.0
click at [674, 391] on div "BETA A trend scout agent that scouts yotube, google, reddit for viral trends/vi…" at bounding box center [431, 213] width 863 height 426
click at [531, 364] on button at bounding box center [537, 361] width 41 height 11
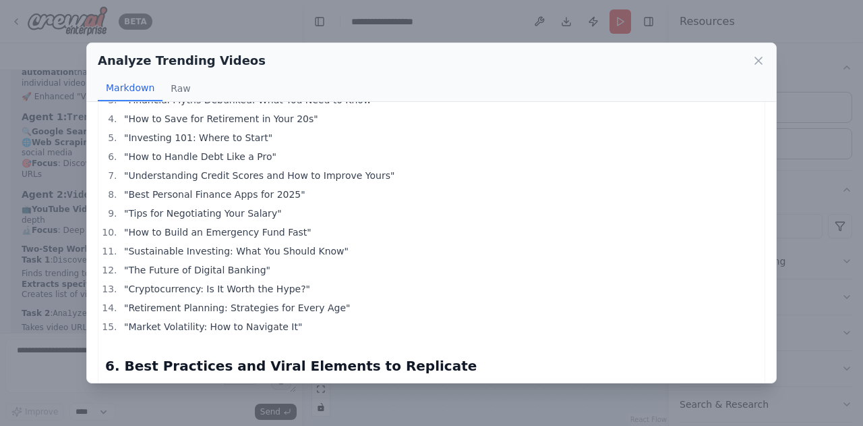
scroll to position [1456, 0]
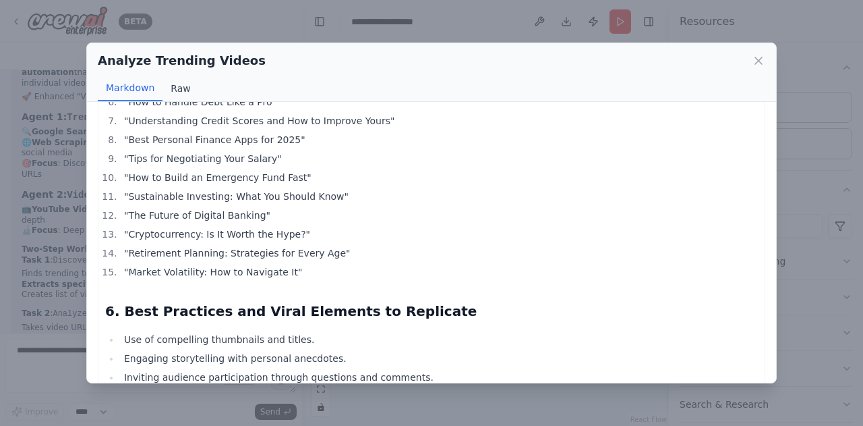
click at [180, 92] on button "Raw" at bounding box center [181, 89] width 36 height 26
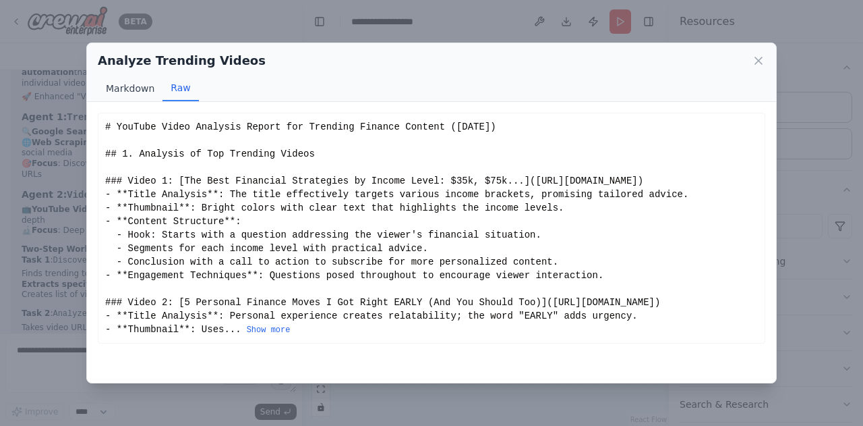
click at [138, 92] on button "Markdown" at bounding box center [130, 89] width 65 height 26
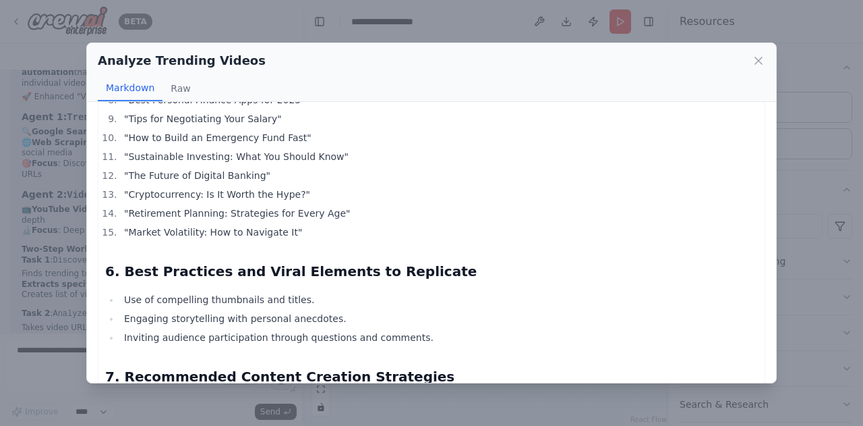
scroll to position [1568, 0]
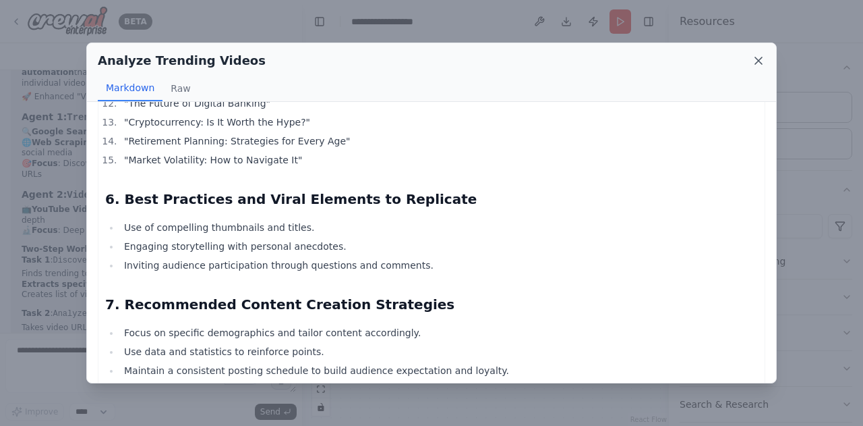
click at [755, 61] on icon at bounding box center [758, 60] width 13 height 13
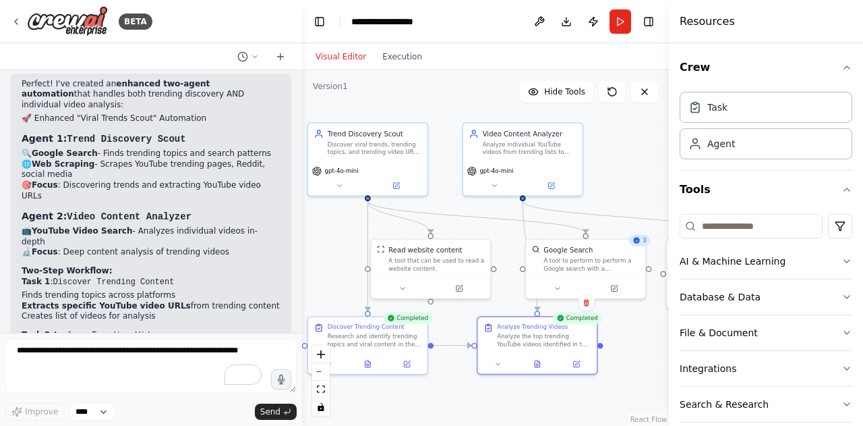
scroll to position [8385, 0]
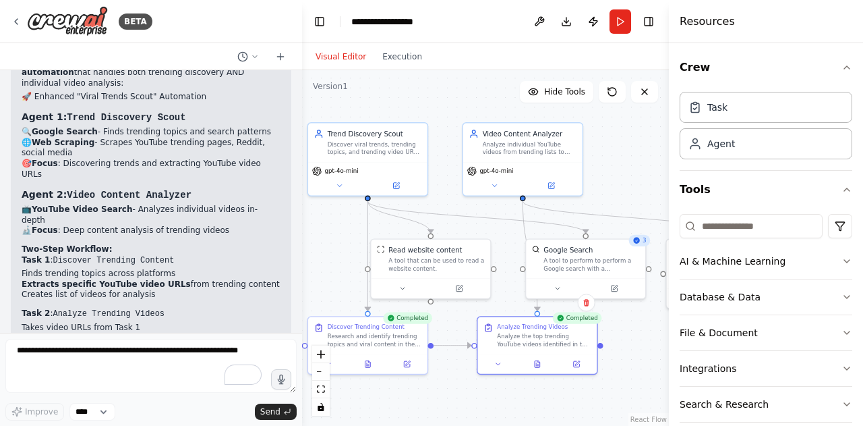
drag, startPoint x: 618, startPoint y: 18, endPoint x: 633, endPoint y: 170, distance: 152.5
click at [633, 170] on div ".deletable-edge-delete-btn { width: 20px; height: 20px; border: 0px solid #ffff…" at bounding box center [485, 247] width 367 height 355
click at [616, 20] on button "Run" at bounding box center [621, 21] width 22 height 24
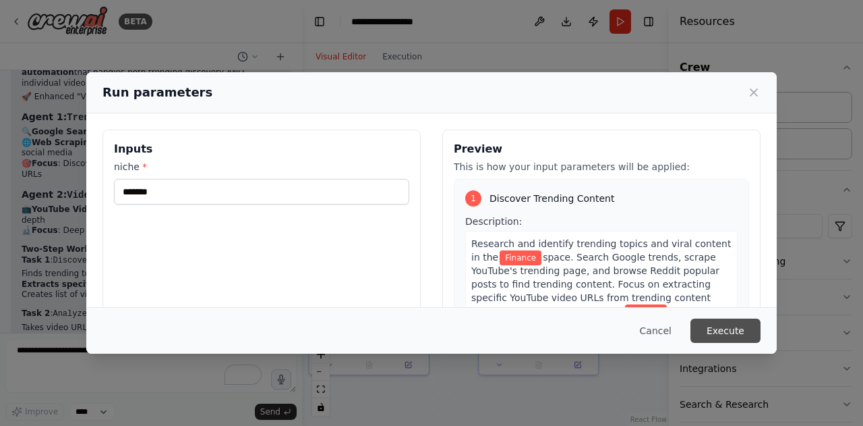
click at [737, 335] on button "Execute" at bounding box center [726, 330] width 70 height 24
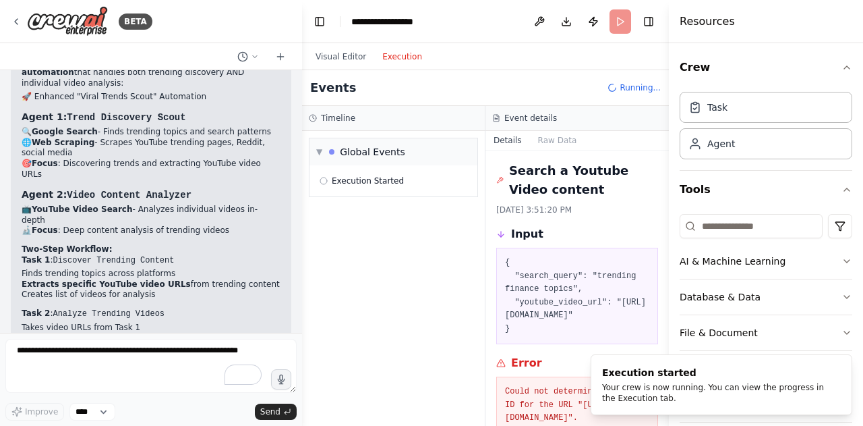
click at [397, 59] on button "Execution" at bounding box center [402, 57] width 56 height 16
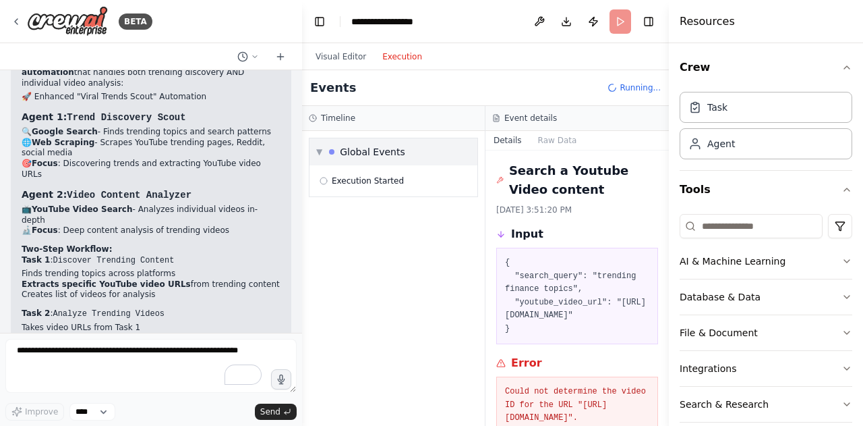
click at [433, 158] on div "▼ Global Events" at bounding box center [394, 151] width 168 height 27
click at [340, 54] on button "Visual Editor" at bounding box center [341, 57] width 67 height 16
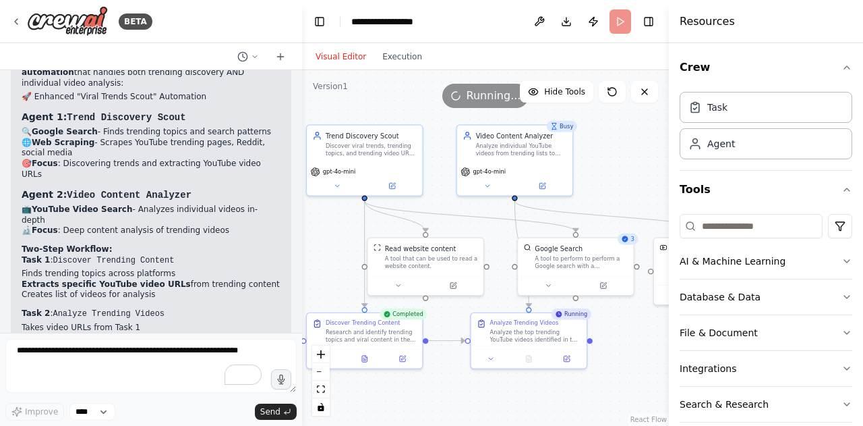
drag, startPoint x: 631, startPoint y: 349, endPoint x: 621, endPoint y: 344, distance: 12.1
click at [621, 344] on div ".deletable-edge-delete-btn { width: 20px; height: 20px; border: 0px solid #ffff…" at bounding box center [485, 247] width 367 height 355
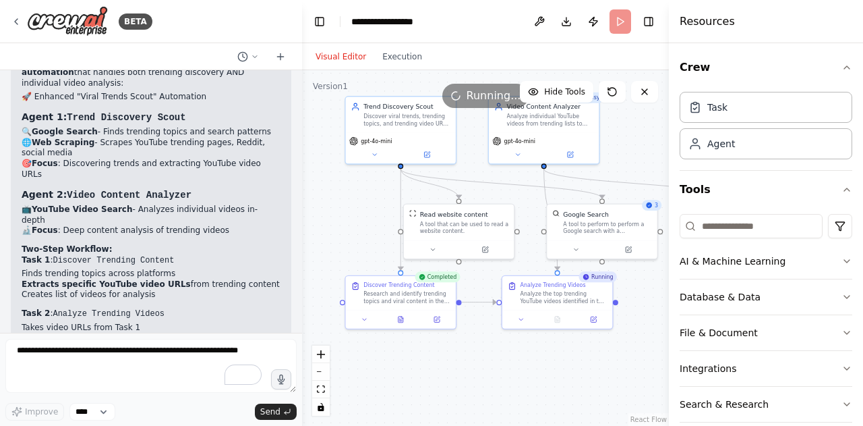
drag, startPoint x: 610, startPoint y: 382, endPoint x: 635, endPoint y: 350, distance: 40.9
click at [635, 350] on div ".deletable-edge-delete-btn { width: 20px; height: 20px; border: 0px solid #ffff…" at bounding box center [485, 247] width 367 height 355
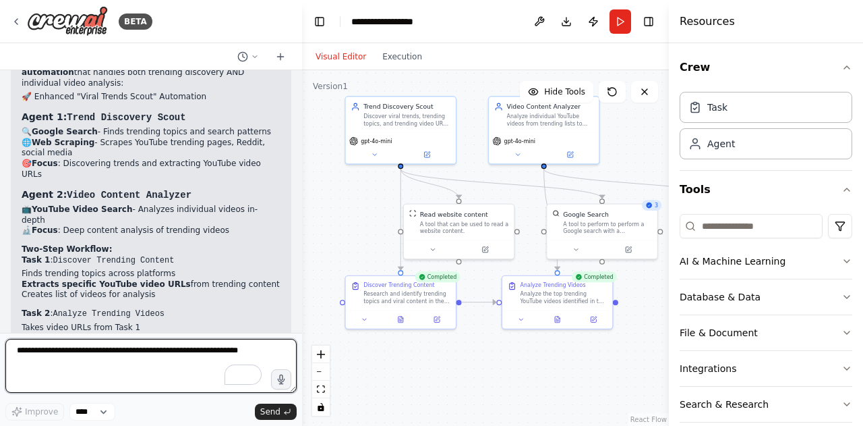
click at [104, 349] on textarea "To enrich screen reader interactions, please activate Accessibility in Grammarl…" at bounding box center [150, 366] width 291 height 54
paste textarea "**********"
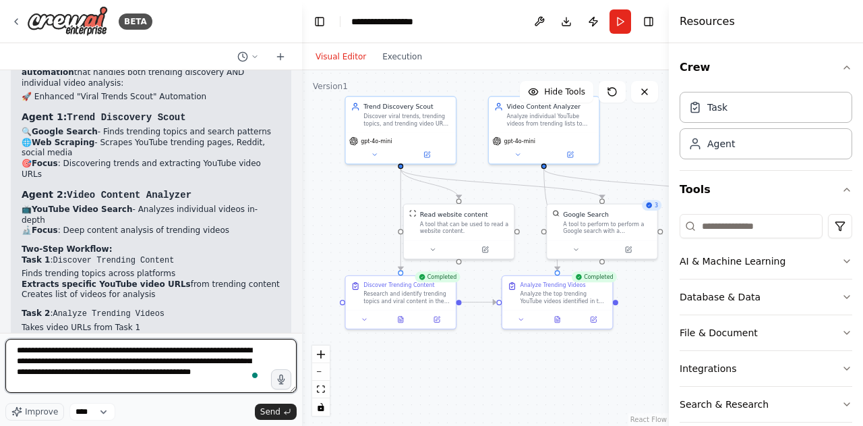
click at [50, 353] on textarea "**********" at bounding box center [150, 366] width 291 height 54
click at [42, 374] on textarea "**********" at bounding box center [150, 366] width 291 height 54
click at [236, 374] on textarea "**********" at bounding box center [150, 366] width 291 height 54
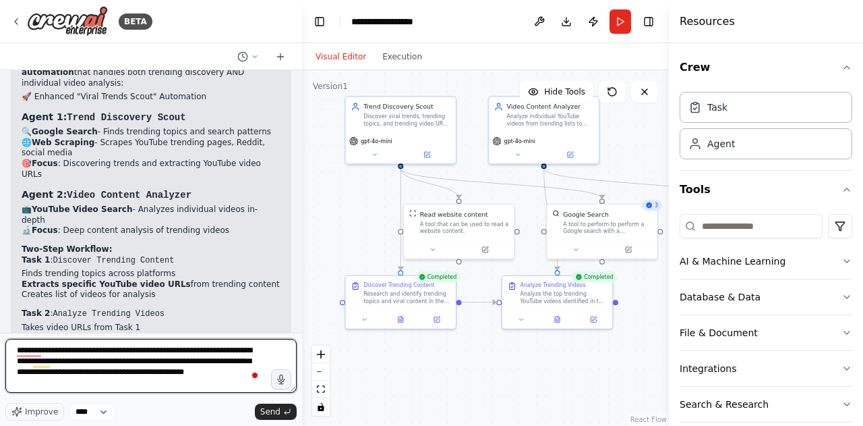
type textarea "**********"
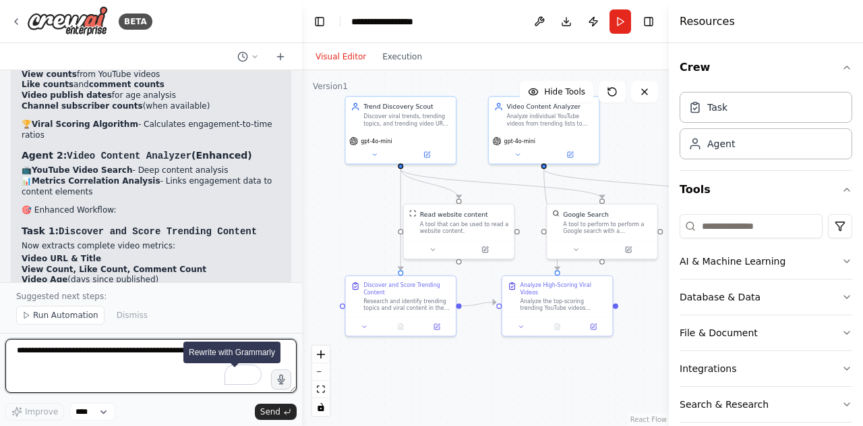
scroll to position [9614, 0]
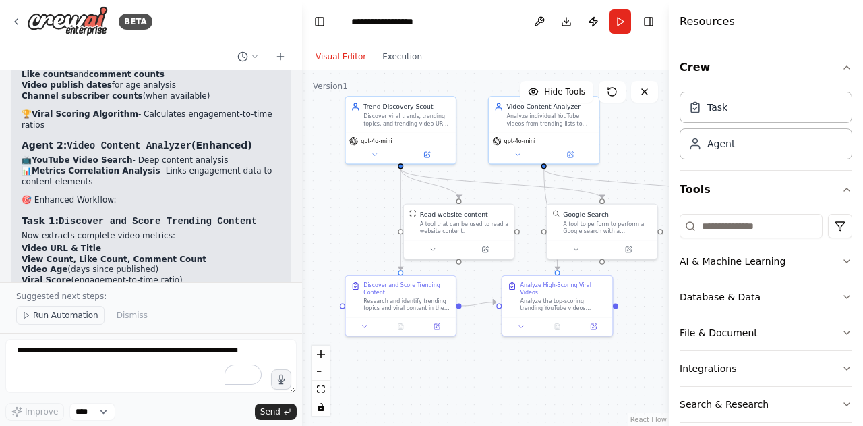
click at [49, 315] on span "Run Automation" at bounding box center [65, 315] width 65 height 11
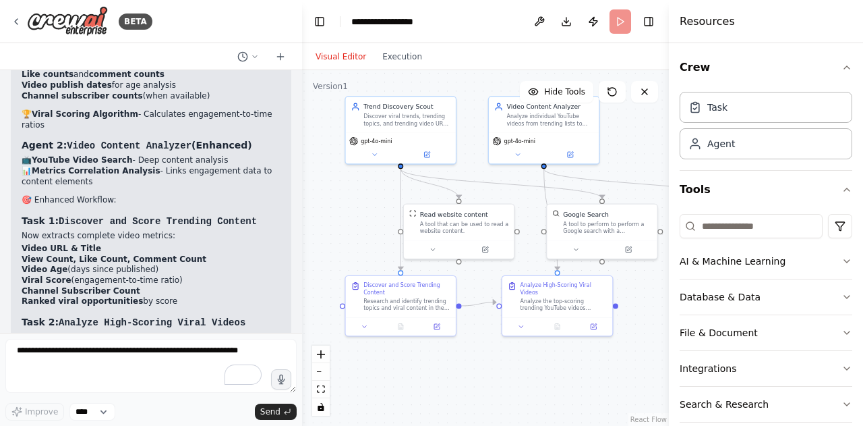
scroll to position [9564, 0]
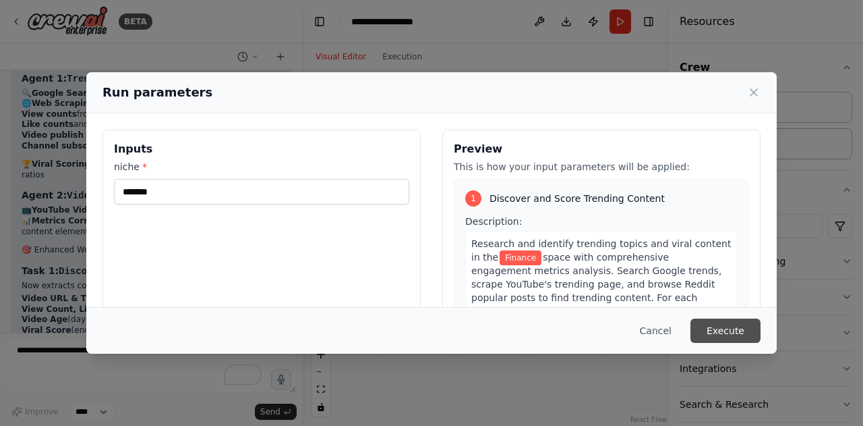
click at [735, 320] on button "Execute" at bounding box center [726, 330] width 70 height 24
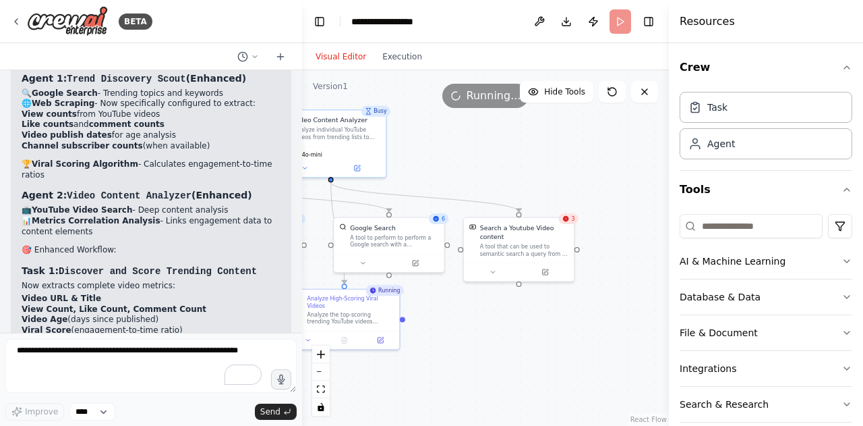
drag, startPoint x: 586, startPoint y: 388, endPoint x: 373, endPoint y: 401, distance: 213.6
click at [373, 401] on div ".deletable-edge-delete-btn { width: 20px; height: 20px; border: 0px solid #ffff…" at bounding box center [485, 247] width 367 height 355
click at [544, 271] on icon at bounding box center [544, 269] width 5 height 5
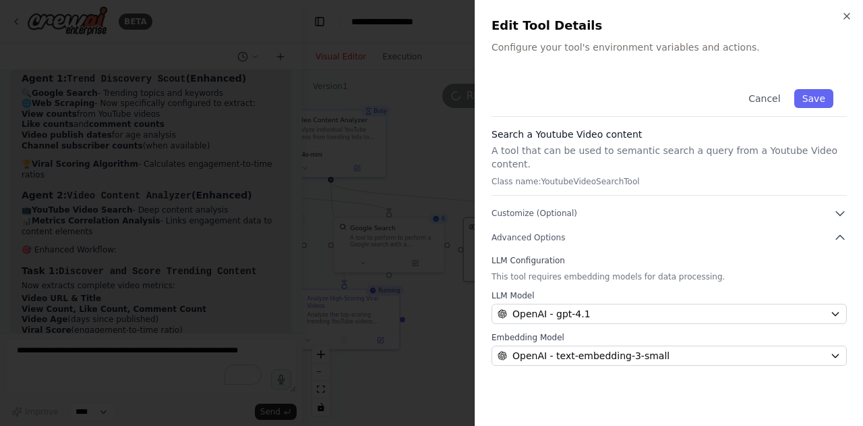
click at [844, 24] on h2 "Edit Tool Details" at bounding box center [669, 25] width 355 height 19
click at [842, 15] on icon "button" at bounding box center [847, 16] width 11 height 11
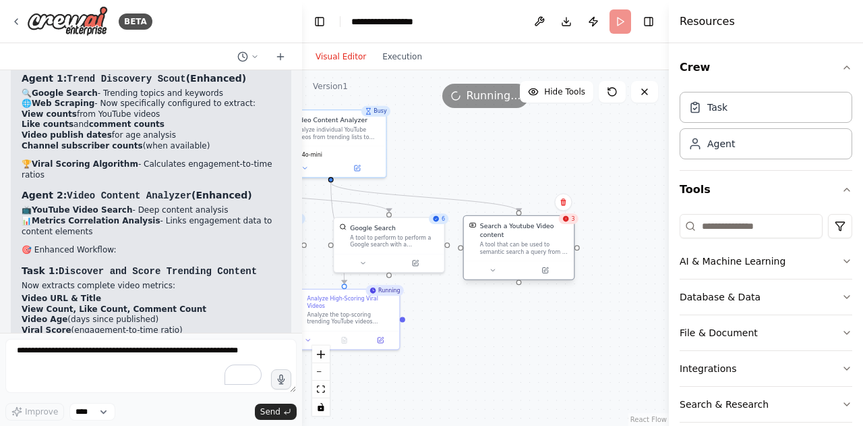
click at [540, 230] on div "Search a Youtube Video content" at bounding box center [524, 230] width 88 height 18
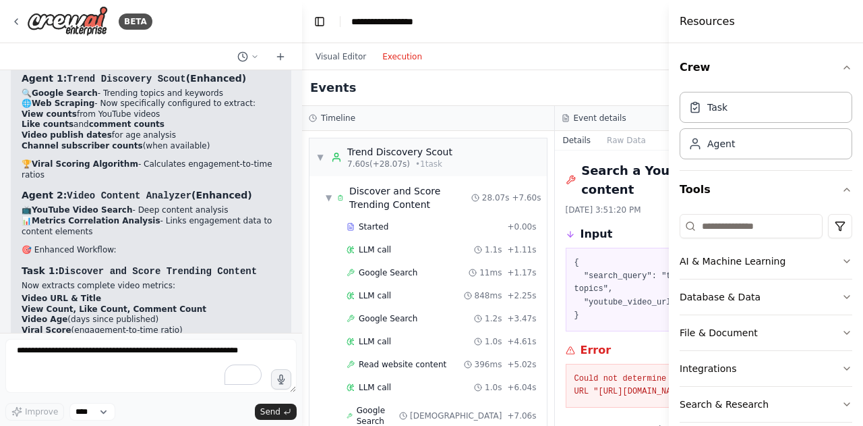
click at [402, 49] on button "Execution" at bounding box center [402, 57] width 56 height 16
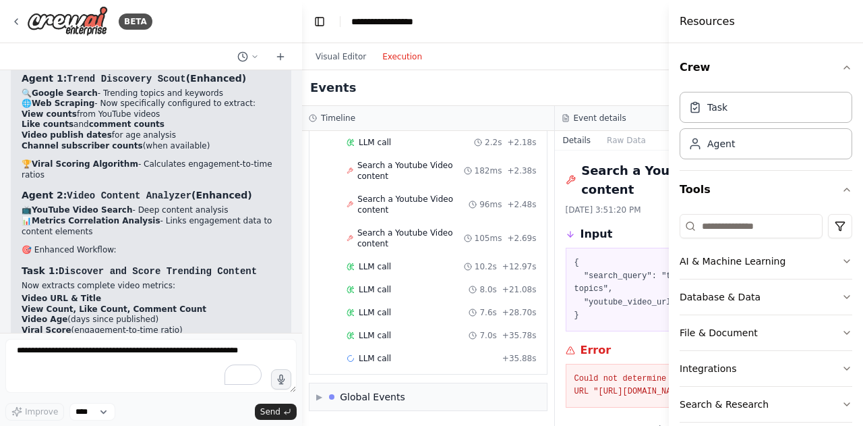
scroll to position [751, 0]
click at [383, 215] on span "Search a Youtube Video content" at bounding box center [412, 205] width 111 height 22
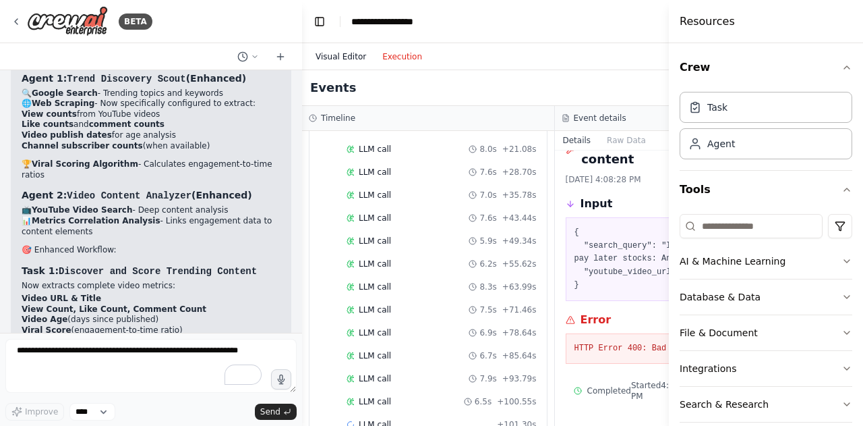
click at [340, 61] on button "Visual Editor" at bounding box center [341, 57] width 67 height 16
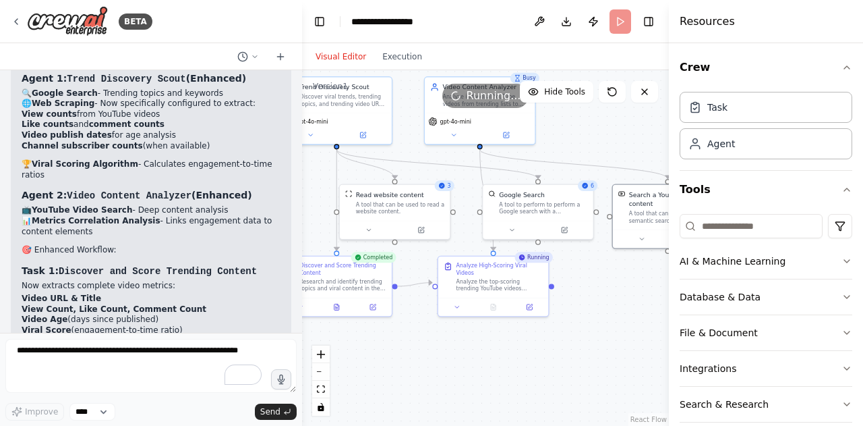
drag, startPoint x: 481, startPoint y: 346, endPoint x: 630, endPoint y: 313, distance: 152.7
click at [630, 313] on div ".deletable-edge-delete-btn { width: 20px; height: 20px; border: 0px solid #ffff…" at bounding box center [485, 247] width 367 height 355
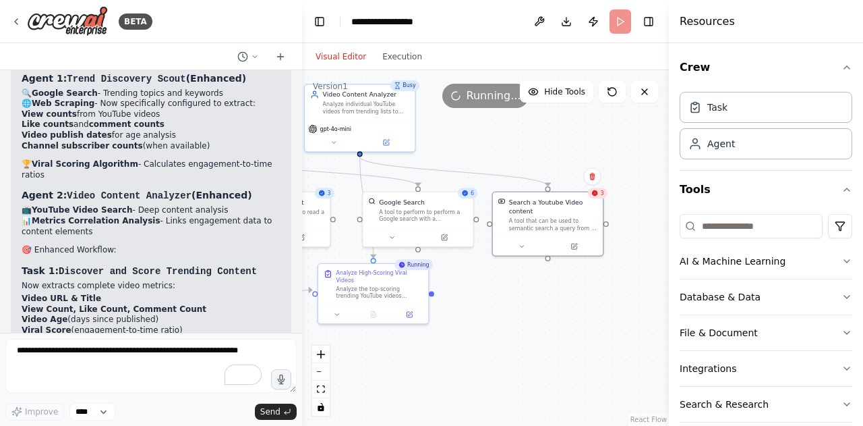
drag, startPoint x: 630, startPoint y: 313, endPoint x: 510, endPoint y: 320, distance: 120.3
click at [510, 320] on div ".deletable-edge-delete-btn { width: 20px; height: 20px; border: 0px solid #ffff…" at bounding box center [485, 247] width 367 height 355
click at [599, 195] on div "3" at bounding box center [598, 193] width 20 height 11
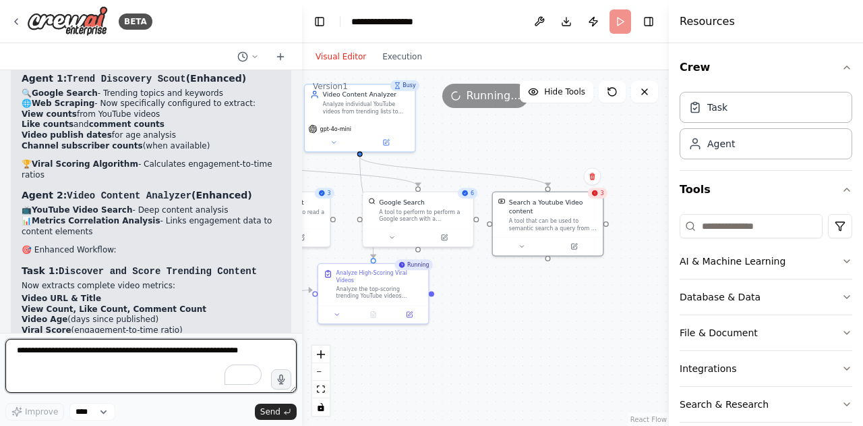
click at [135, 355] on textarea "To enrich screen reader interactions, please activate Accessibility in Grammarl…" at bounding box center [150, 366] width 291 height 54
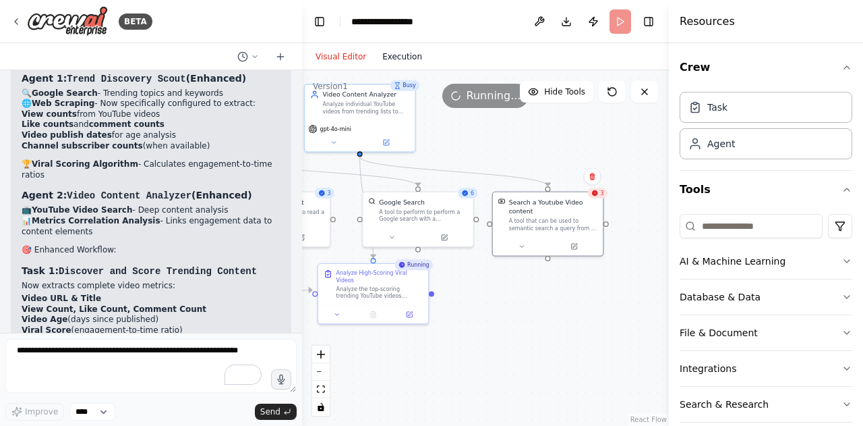
click at [374, 59] on button "Execution" at bounding box center [402, 57] width 56 height 16
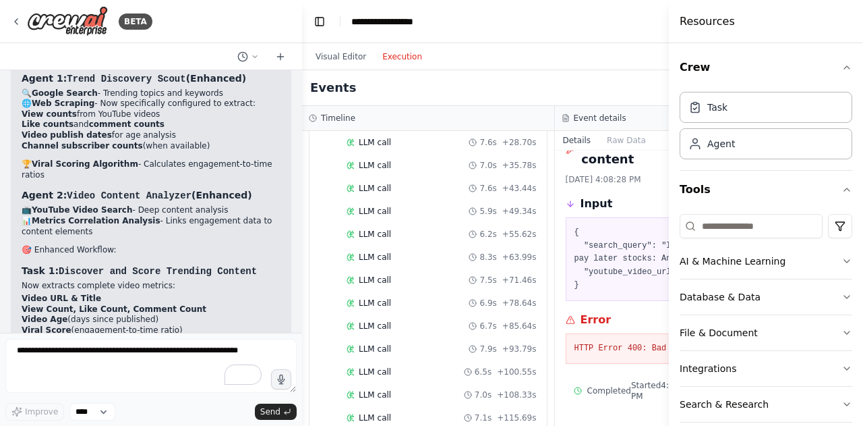
scroll to position [869, 0]
click at [575, 342] on pre "HTTP Error 400: Bad Request" at bounding box center [682, 348] width 214 height 13
copy div "HTTP Error 400: Bad Request"
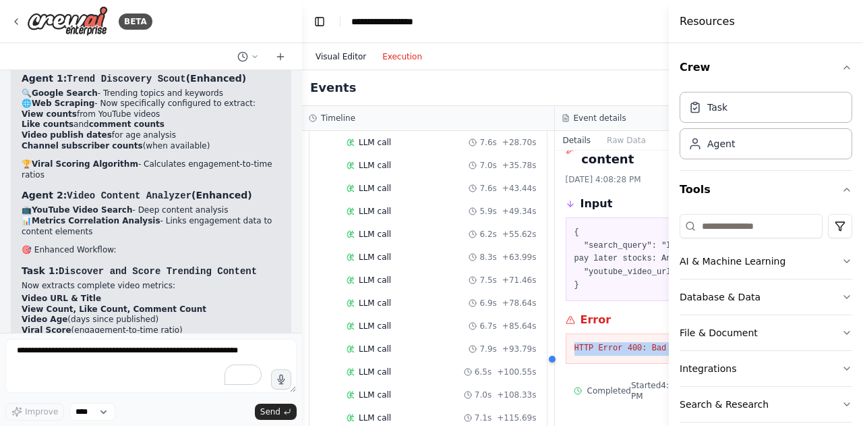
click at [345, 63] on button "Visual Editor" at bounding box center [341, 57] width 67 height 16
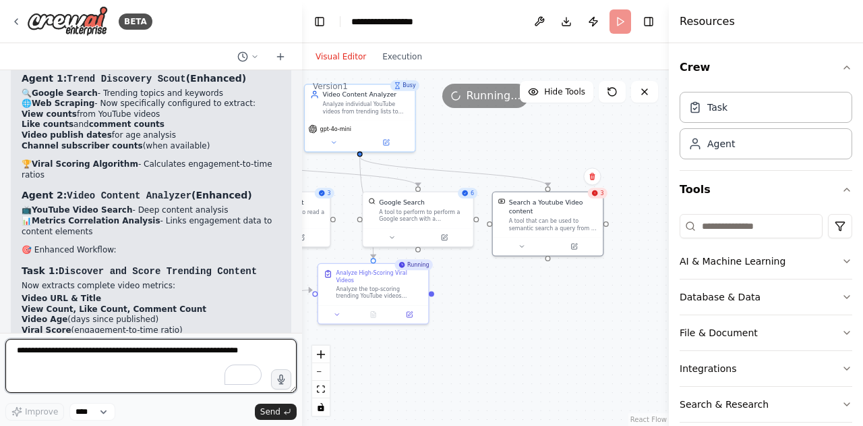
click at [154, 347] on textarea "To enrich screen reader interactions, please activate Accessibility in Grammarl…" at bounding box center [150, 366] width 291 height 54
paste textarea "**********"
type textarea "**********"
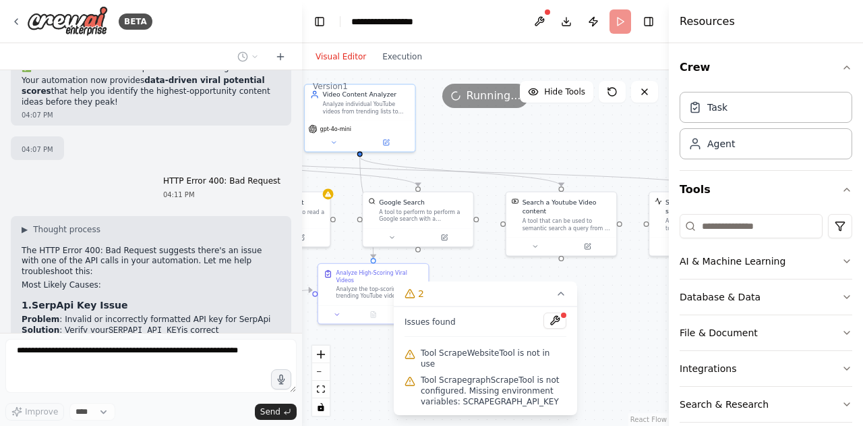
scroll to position [9998, 0]
click at [548, 328] on button at bounding box center [555, 320] width 23 height 16
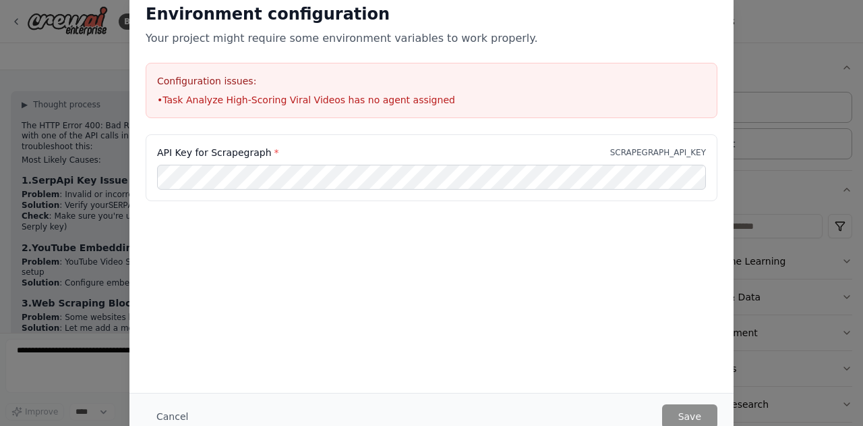
scroll to position [10163, 0]
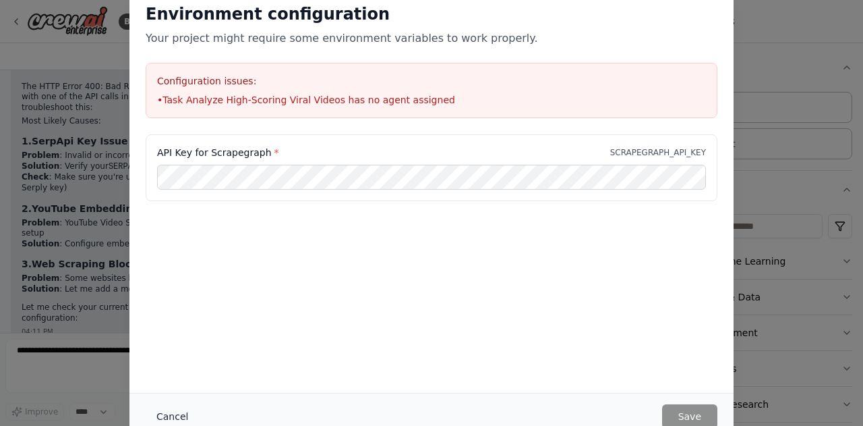
click at [167, 409] on button "Cancel" at bounding box center [172, 416] width 53 height 24
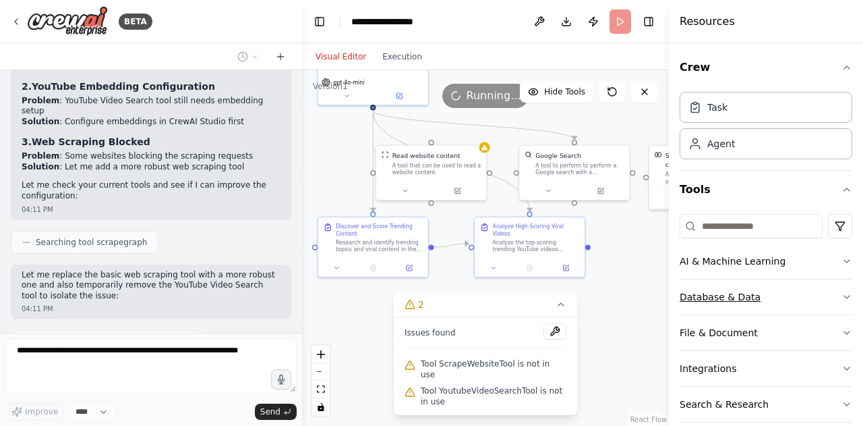
scroll to position [10319, 0]
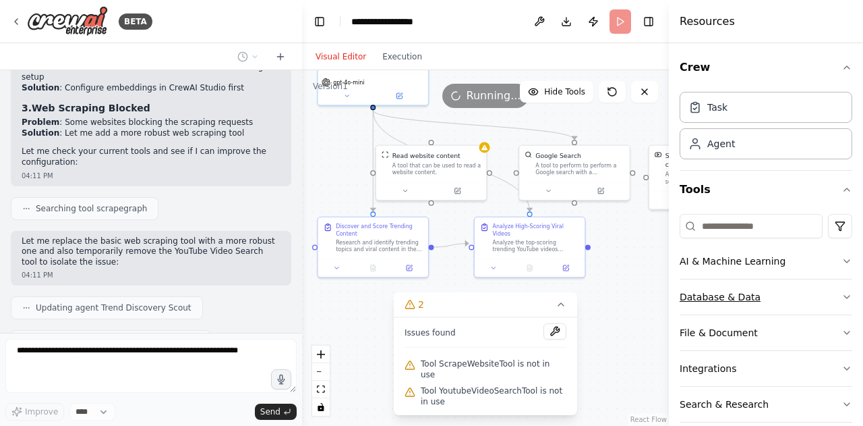
drag, startPoint x: 604, startPoint y: 334, endPoint x: 761, endPoint y: 287, distance: 163.2
click at [761, 287] on div "BETA A trend scout agent that scouts yotube, google, reddit for viral trends/vi…" at bounding box center [431, 213] width 863 height 426
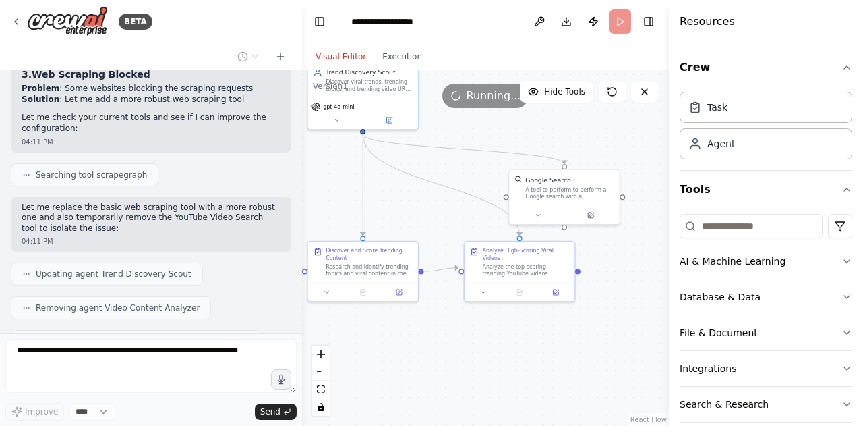
scroll to position [10386, 0]
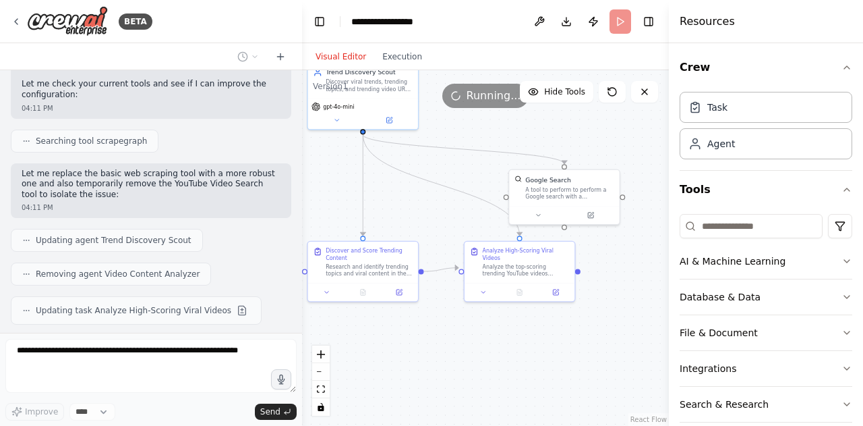
drag, startPoint x: 631, startPoint y: 320, endPoint x: 621, endPoint y: 345, distance: 26.3
click at [621, 345] on div ".deletable-edge-delete-btn { width: 20px; height: 20px; border: 0px solid #ffff…" at bounding box center [485, 247] width 367 height 355
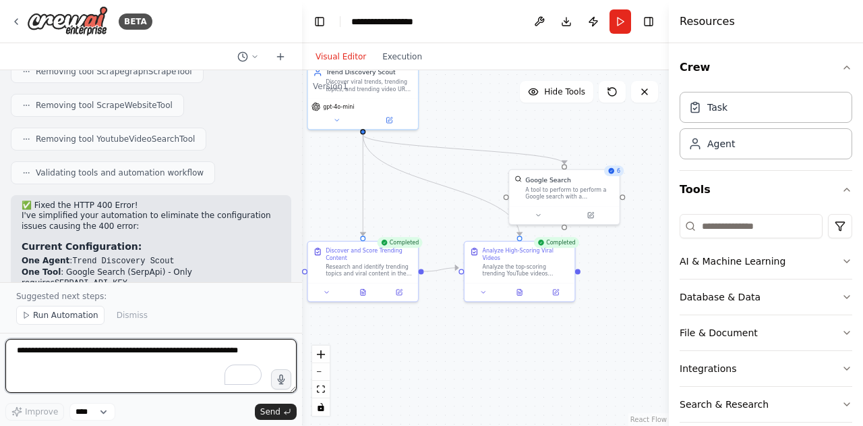
scroll to position [10787, 0]
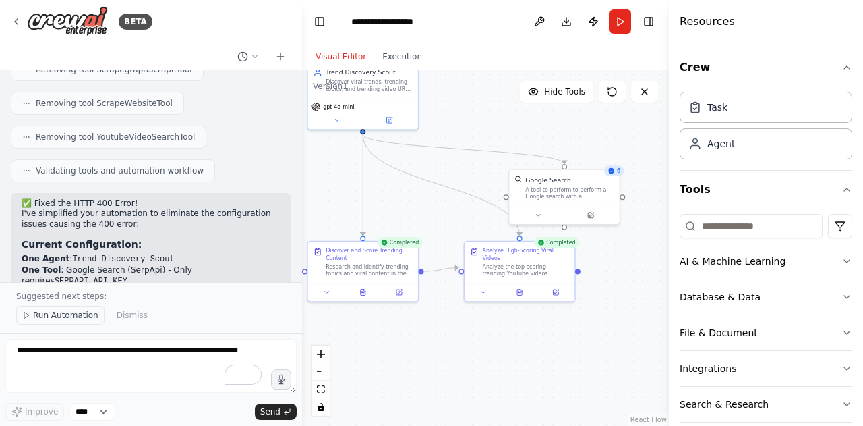
click at [89, 312] on span "Run Automation" at bounding box center [65, 315] width 65 height 11
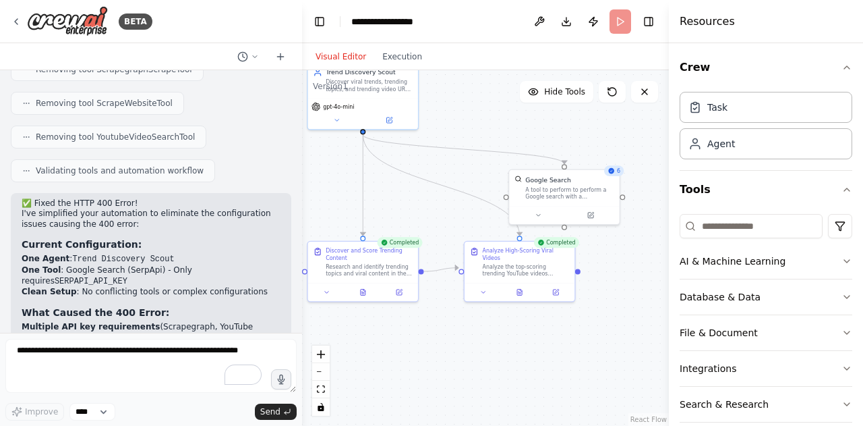
scroll to position [10736, 0]
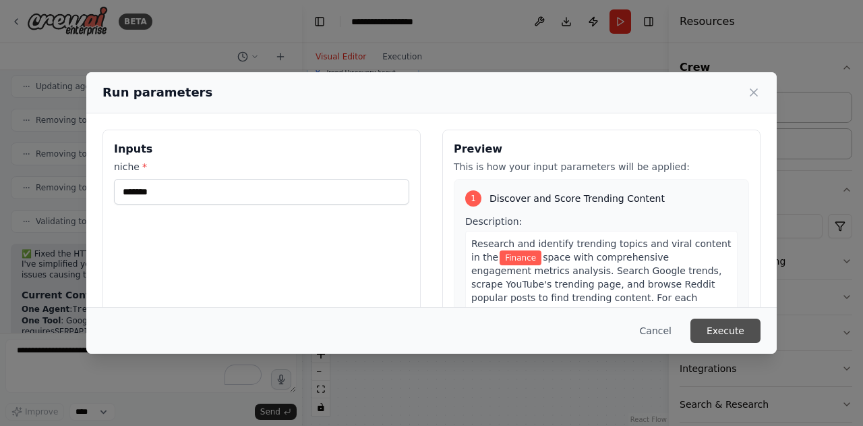
click at [730, 335] on button "Execute" at bounding box center [726, 330] width 70 height 24
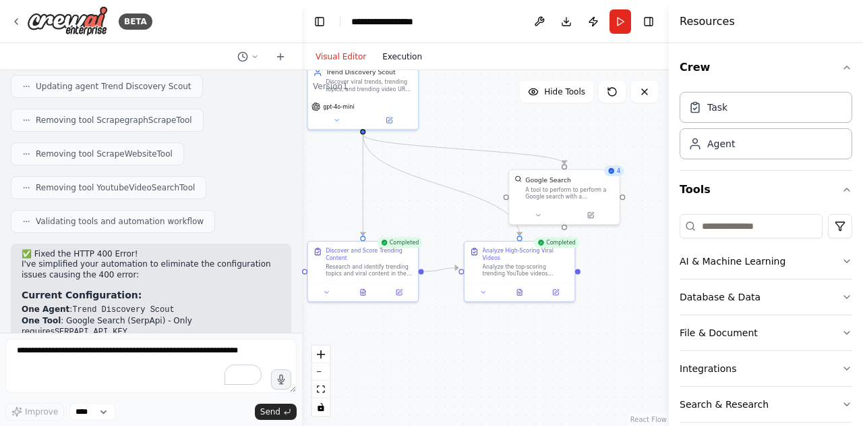
click at [382, 57] on button "Execution" at bounding box center [402, 57] width 56 height 16
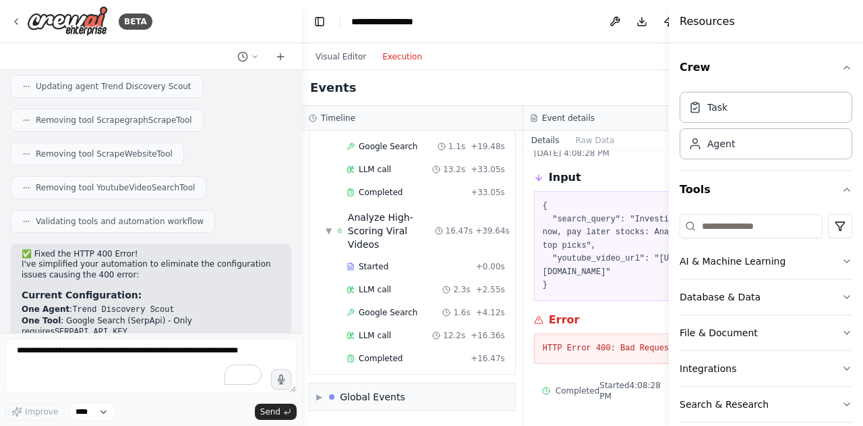
scroll to position [299, 0]
click at [685, 24] on button "Run" at bounding box center [696, 21] width 22 height 24
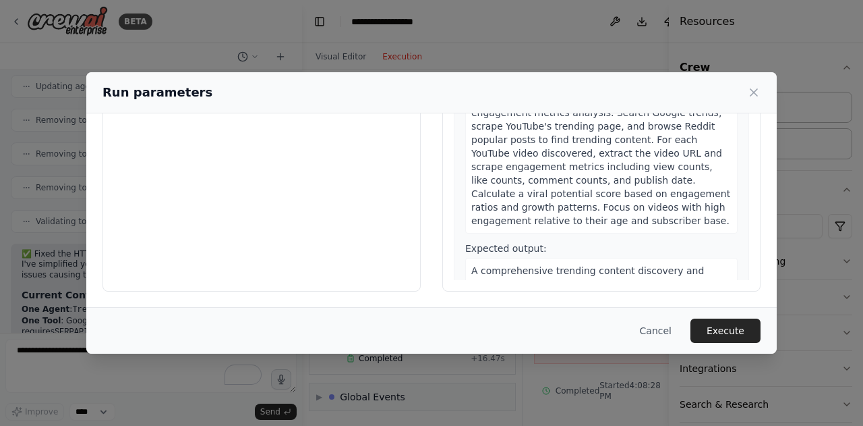
scroll to position [0, 0]
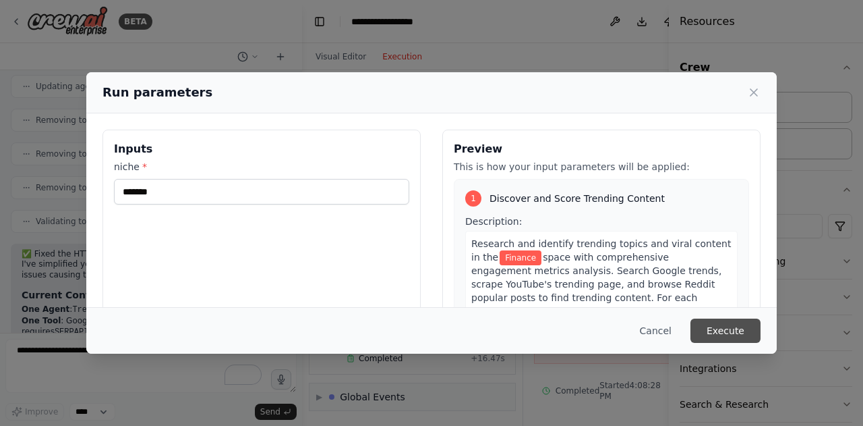
click at [705, 328] on button "Execute" at bounding box center [726, 330] width 70 height 24
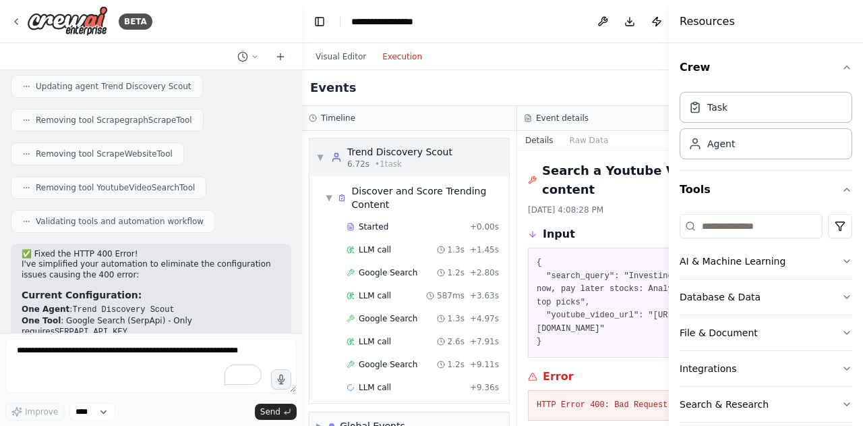
click at [390, 154] on div "Trend Discovery Scout" at bounding box center [399, 151] width 105 height 13
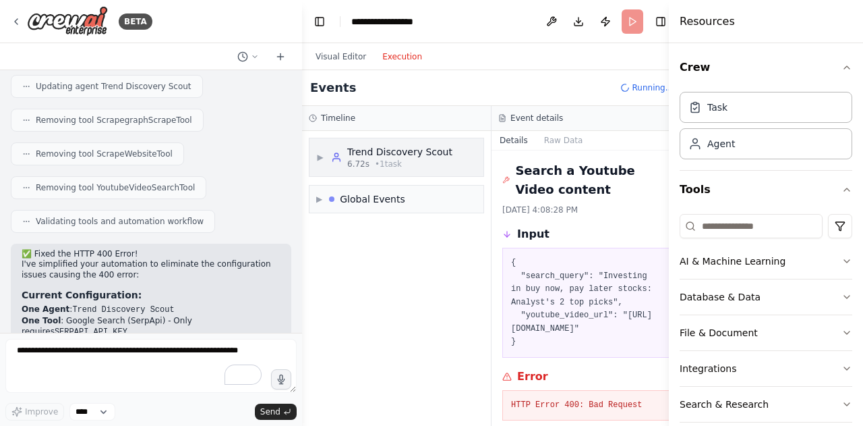
click at [390, 153] on div "Trend Discovery Scout" at bounding box center [399, 151] width 105 height 13
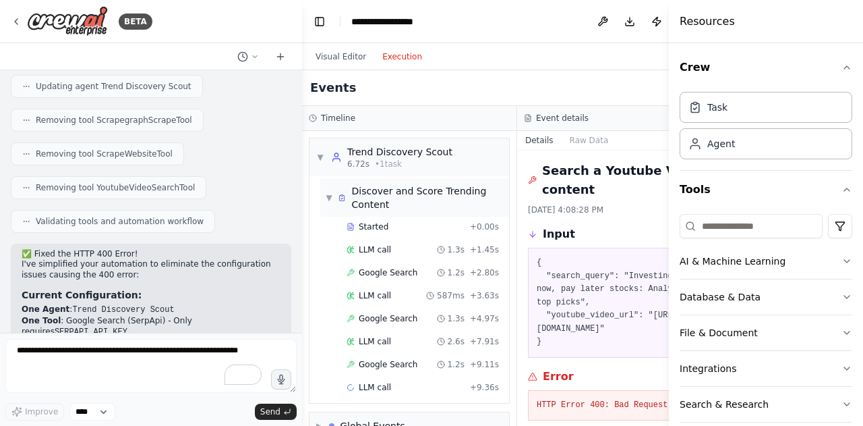
click at [370, 199] on div "Discover and Score Trending Content" at bounding box center [428, 197] width 152 height 27
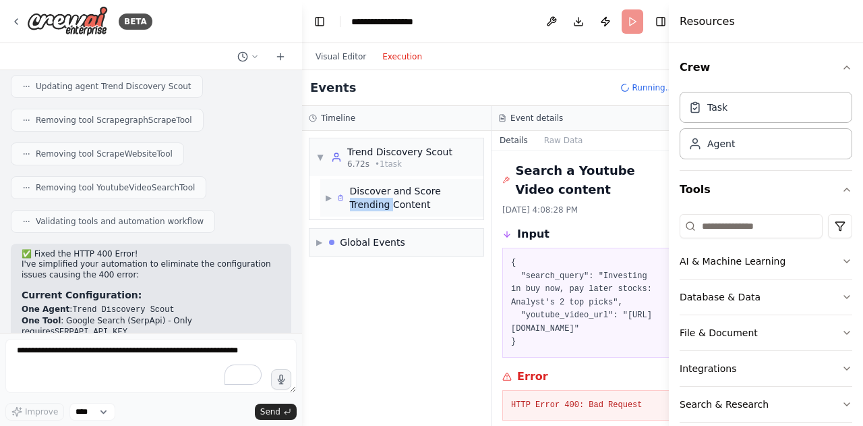
click at [370, 199] on div "Discover and Score Trending Content" at bounding box center [414, 197] width 129 height 27
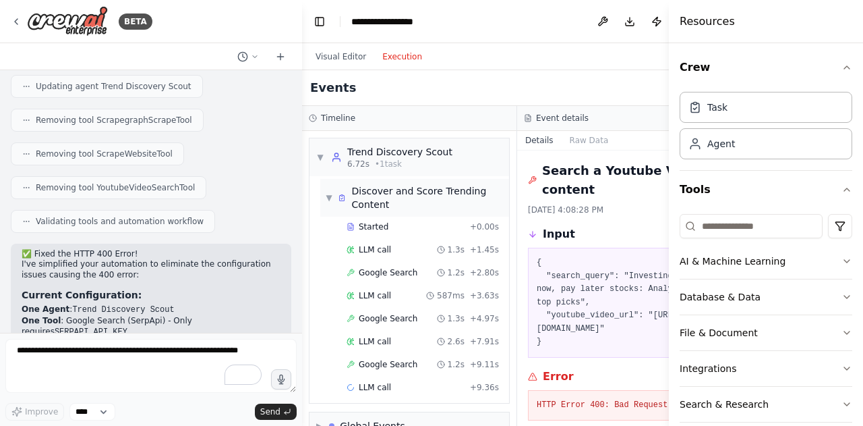
click at [422, 188] on div "Discover and Score Trending Content" at bounding box center [428, 197] width 152 height 27
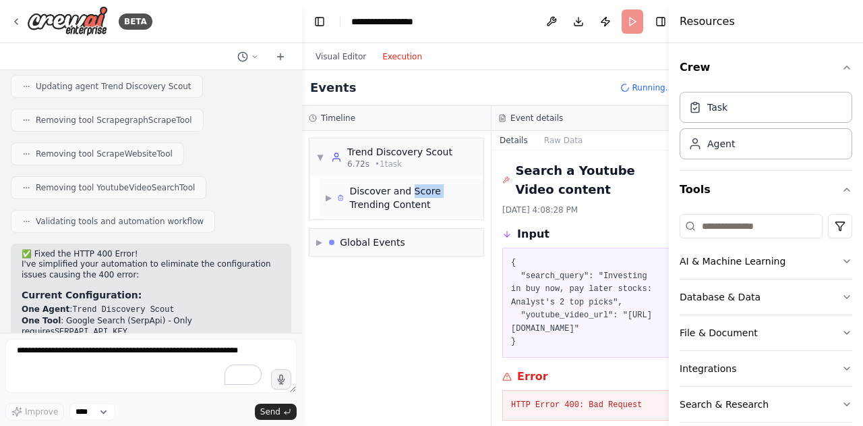
click at [422, 188] on div "Discover and Score Trending Content" at bounding box center [414, 197] width 129 height 27
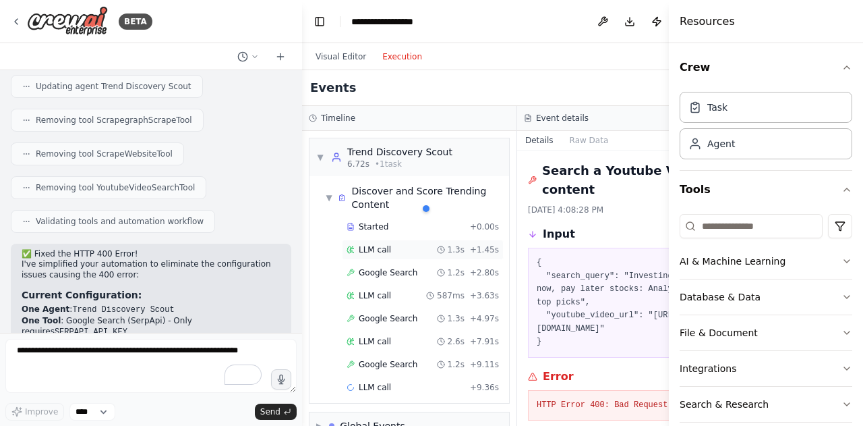
click at [381, 248] on span "LLM call" at bounding box center [375, 249] width 32 height 11
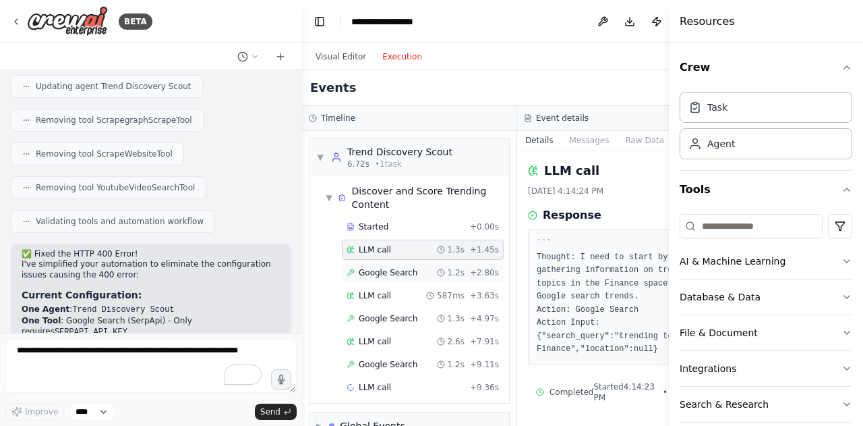
click at [381, 276] on span "Google Search" at bounding box center [388, 272] width 59 height 11
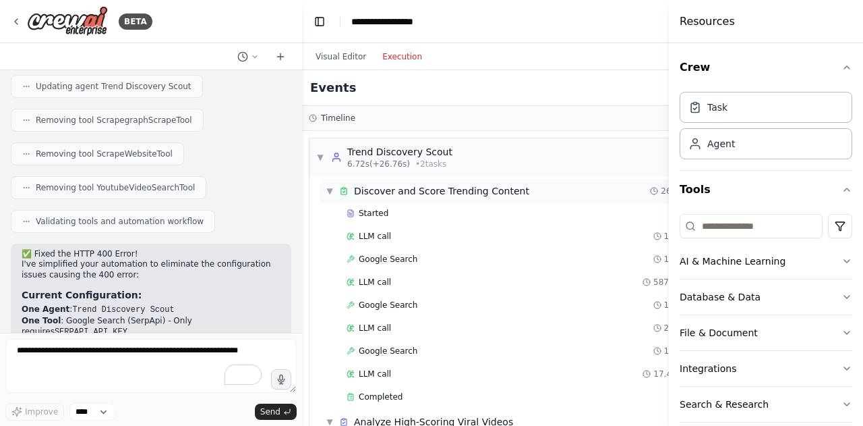
click at [514, 179] on div "▼ Discover and Score Trending Content 26.76s + 6.72s" at bounding box center [522, 191] width 405 height 24
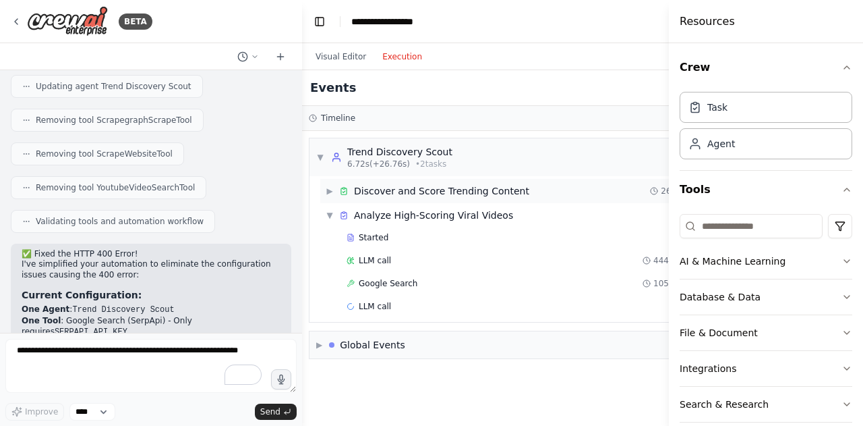
click at [514, 180] on div "▶ Discover and Score Trending Content 26.76s + 6.72s" at bounding box center [522, 191] width 405 height 24
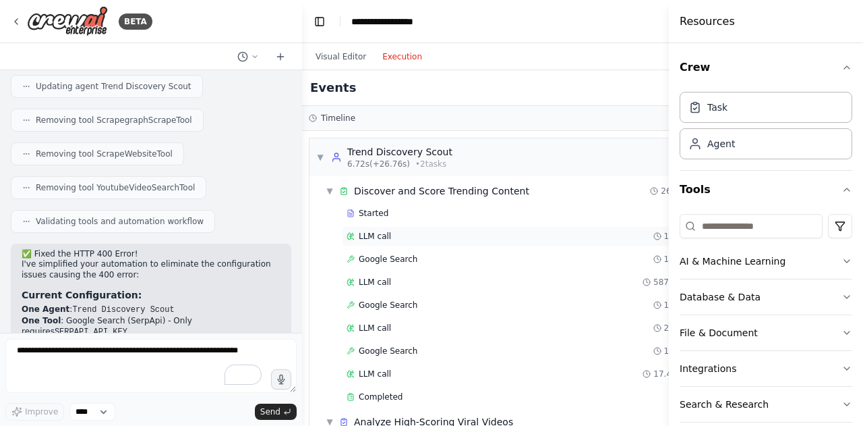
click at [392, 245] on div "LLM call 1.3s + 1.45s" at bounding box center [531, 236] width 378 height 20
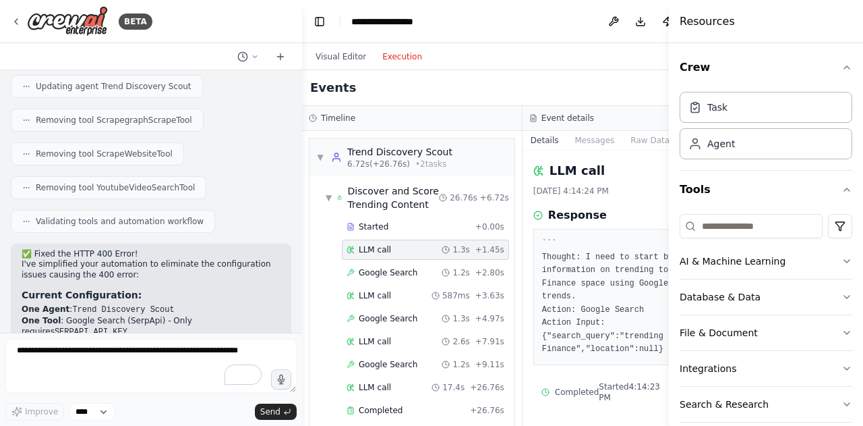
scroll to position [38, 0]
click at [377, 278] on span "Google Search" at bounding box center [388, 272] width 59 height 11
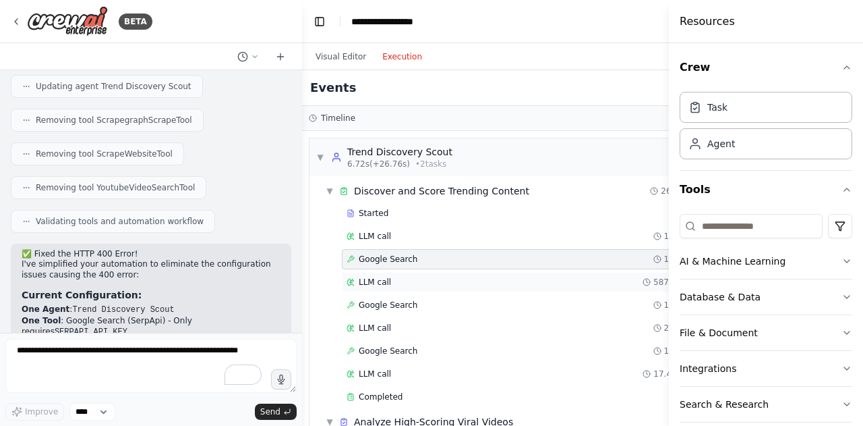
click at [486, 290] on div "LLM call 587ms + 3.63s" at bounding box center [531, 282] width 378 height 20
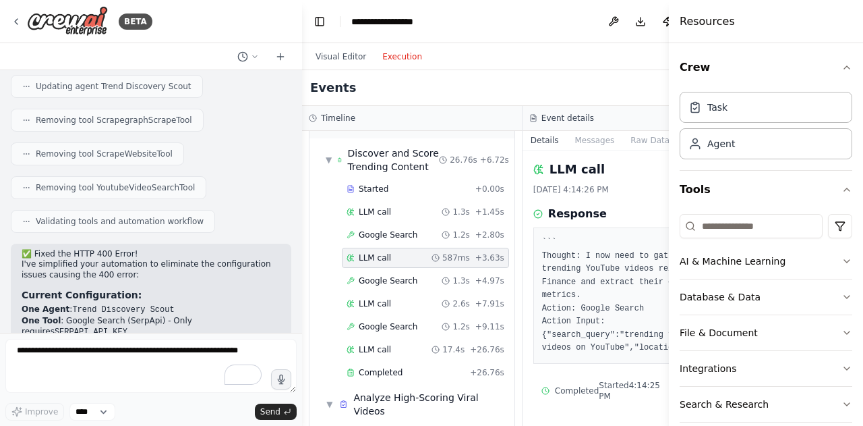
scroll to position [249, 0]
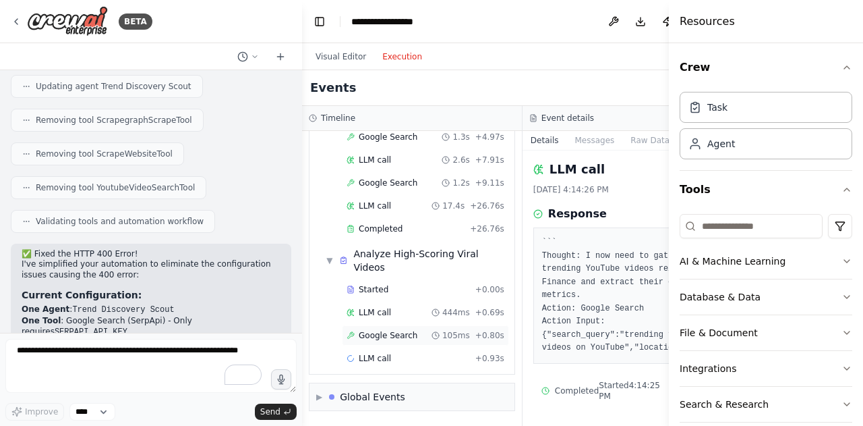
click at [389, 335] on span "Google Search" at bounding box center [388, 335] width 59 height 11
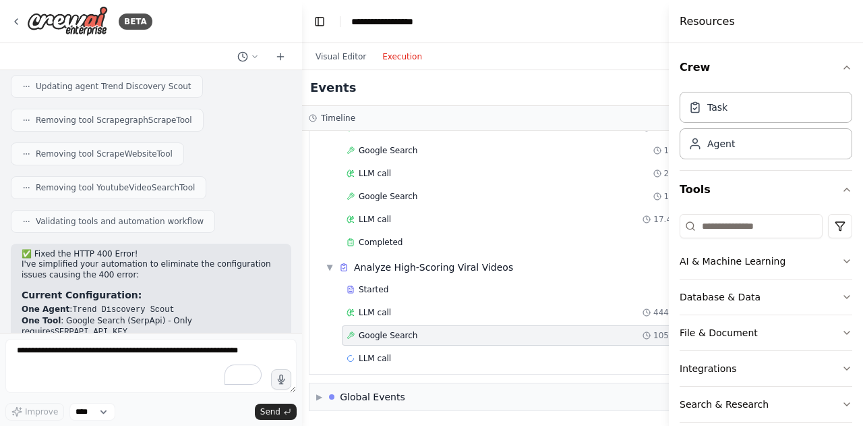
scroll to position [152, 0]
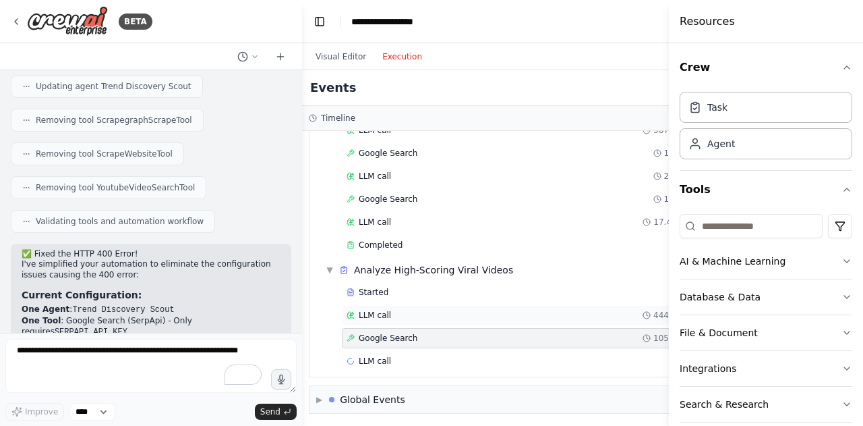
click at [407, 310] on div "LLM call 444ms + 0.69s" at bounding box center [531, 315] width 369 height 11
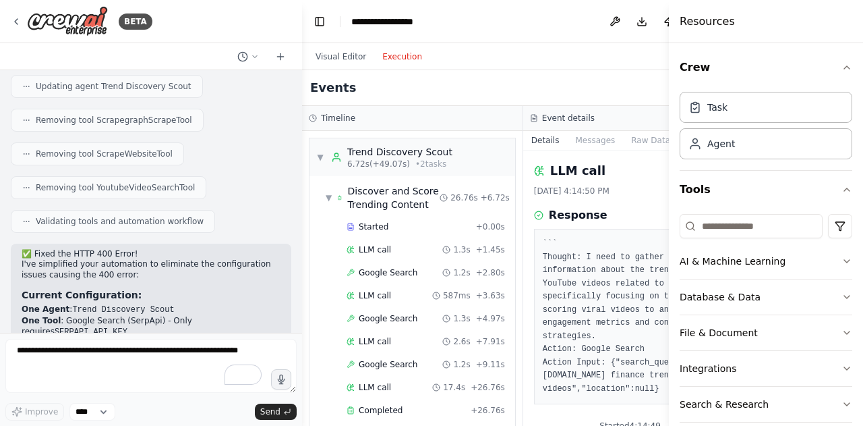
scroll to position [299, 0]
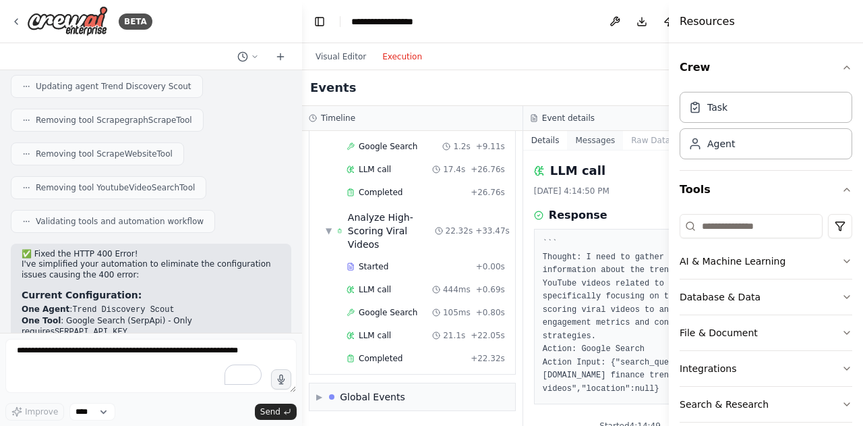
click at [567, 141] on button "Messages" at bounding box center [595, 140] width 56 height 19
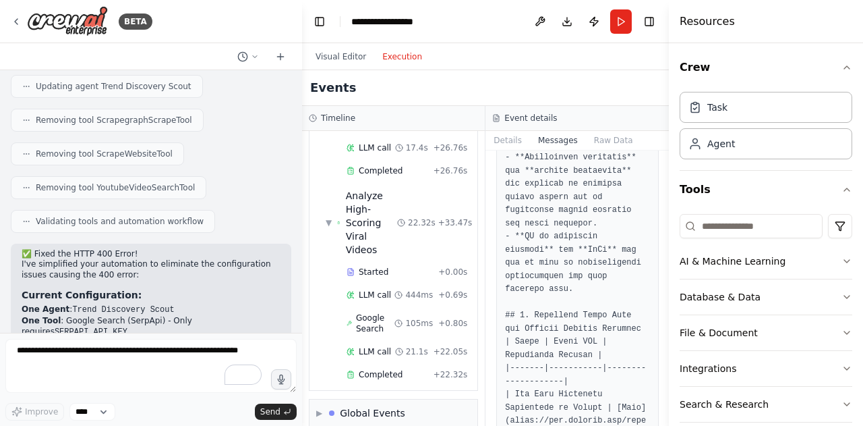
scroll to position [3989, 0]
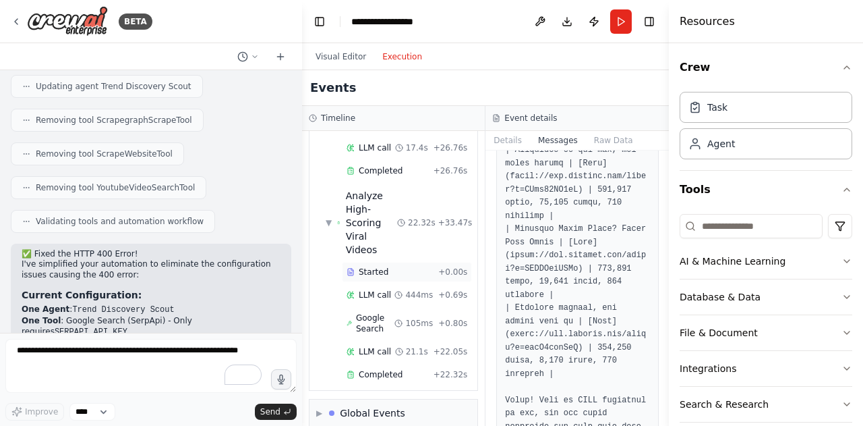
click at [368, 266] on span "Started" at bounding box center [374, 271] width 30 height 11
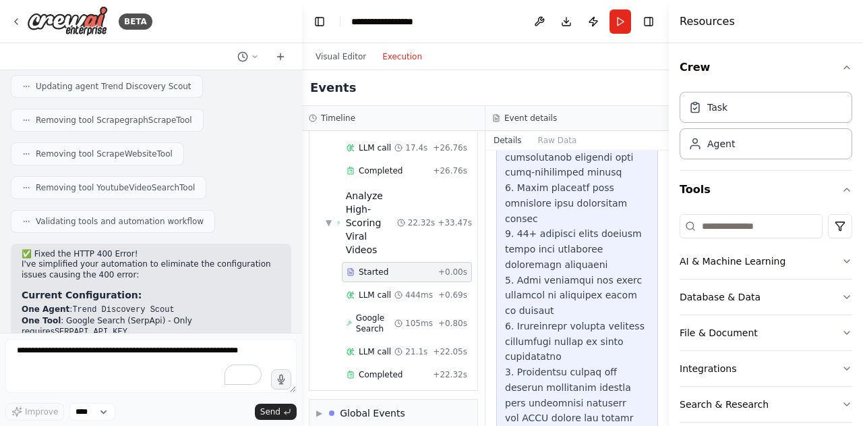
scroll to position [685, 0]
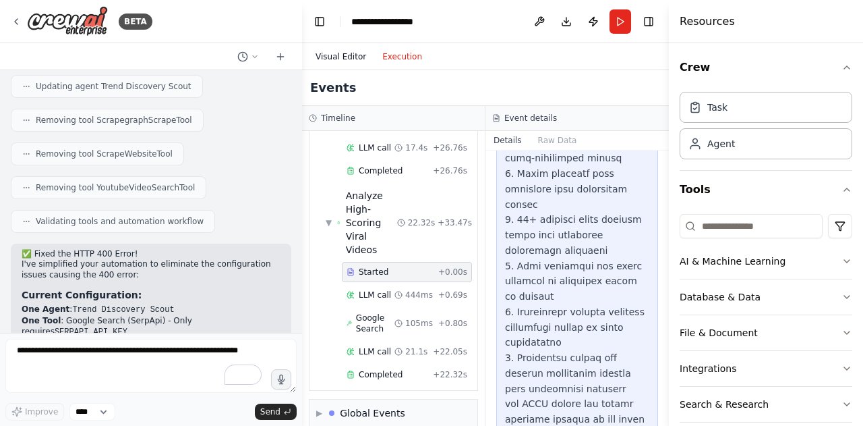
click at [356, 57] on button "Visual Editor" at bounding box center [341, 57] width 67 height 16
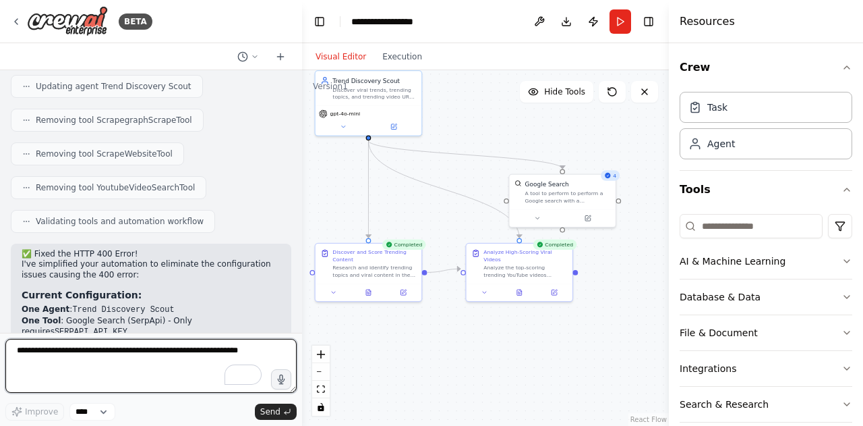
click at [107, 366] on textarea "To enrich screen reader interactions, please activate Accessibility in Grammarl…" at bounding box center [150, 366] width 291 height 54
type textarea "****"
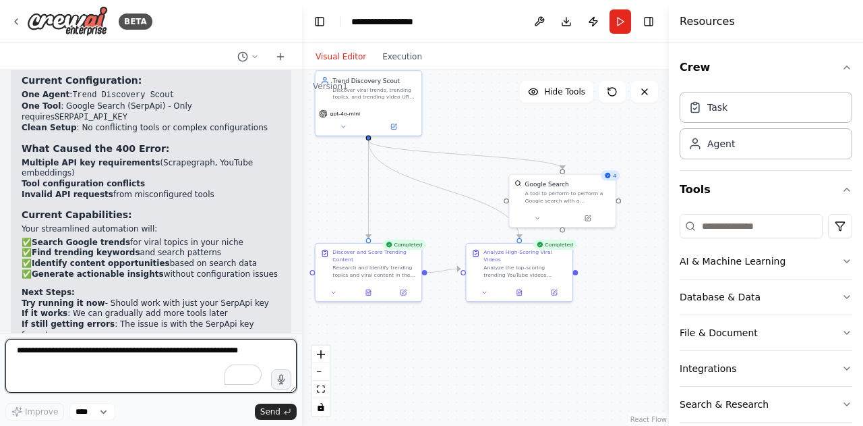
scroll to position [10961, 0]
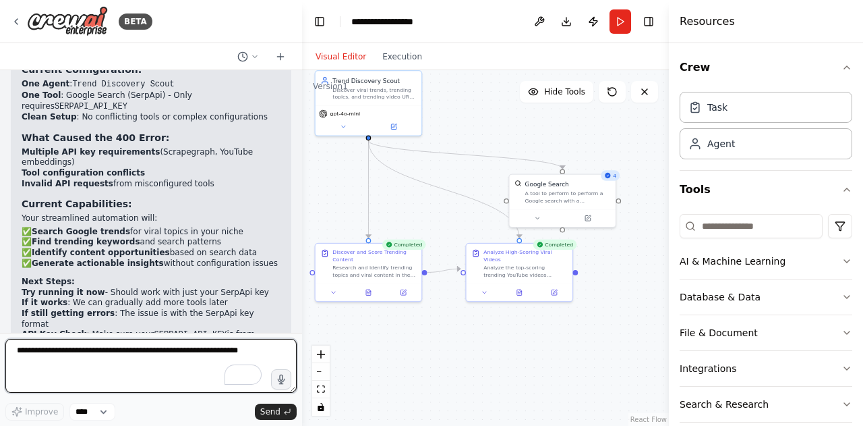
click at [102, 360] on textarea "To enrich screen reader interactions, please activate Accessibility in Grammarl…" at bounding box center [150, 366] width 291 height 54
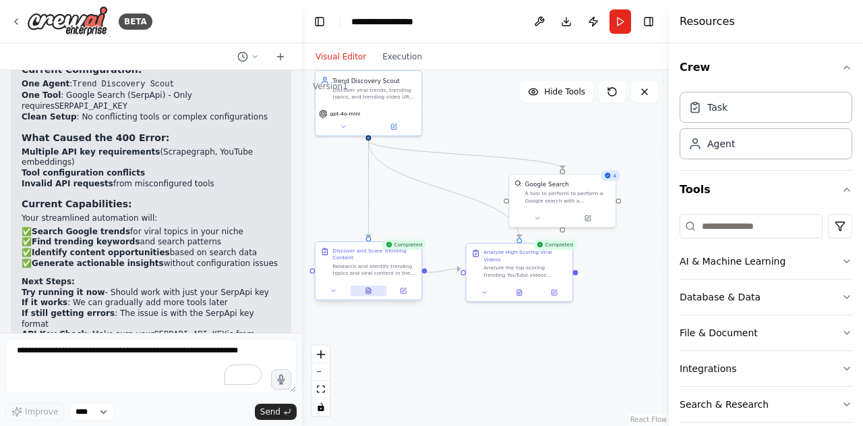
click at [374, 291] on button at bounding box center [368, 290] width 36 height 10
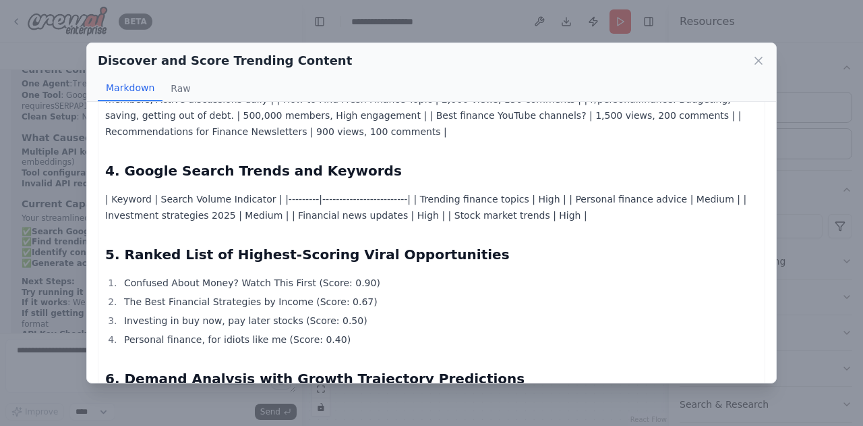
scroll to position [505, 0]
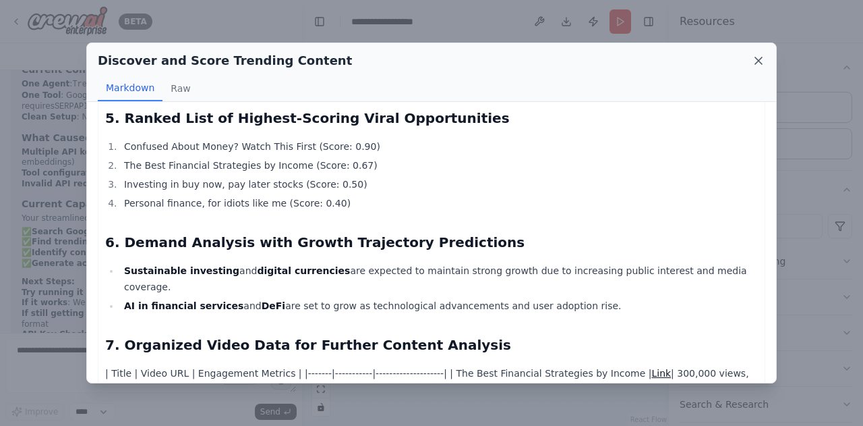
click at [761, 56] on icon at bounding box center [758, 60] width 13 height 13
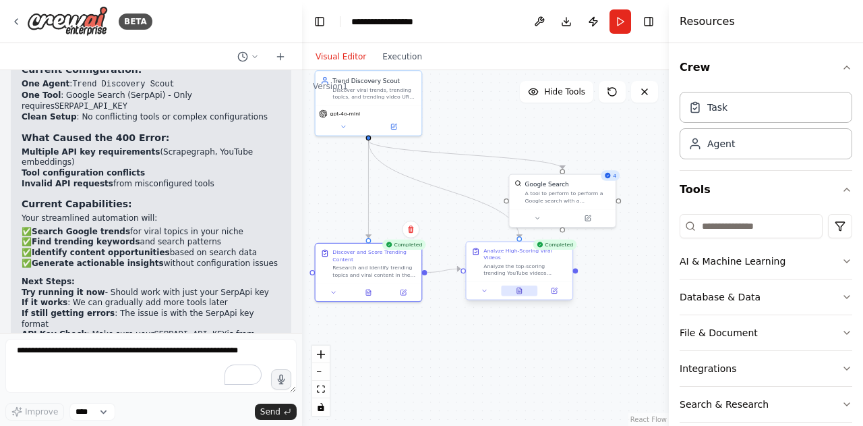
click at [518, 287] on icon at bounding box center [519, 290] width 5 height 6
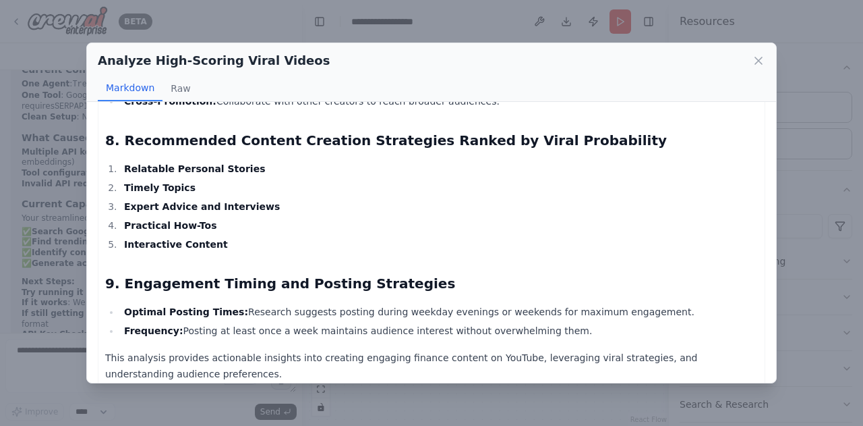
scroll to position [1781, 0]
click at [761, 63] on icon at bounding box center [758, 60] width 7 height 7
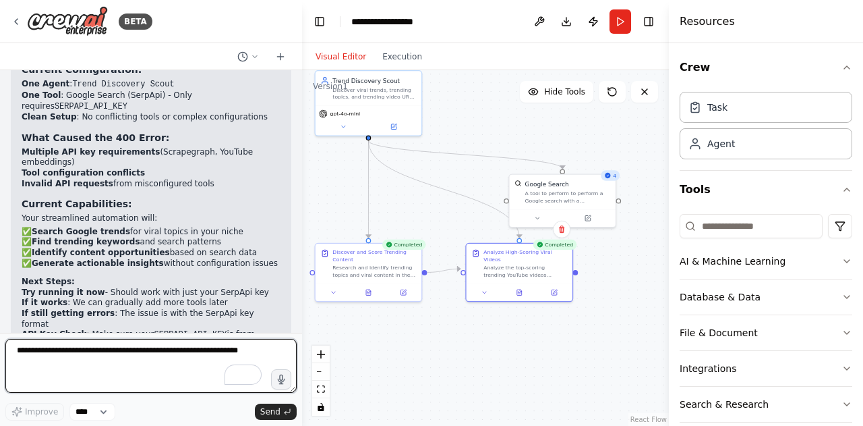
click at [120, 353] on textarea "To enrich screen reader interactions, please activate Accessibility in Grammarl…" at bounding box center [150, 366] width 291 height 54
type textarea "*********"
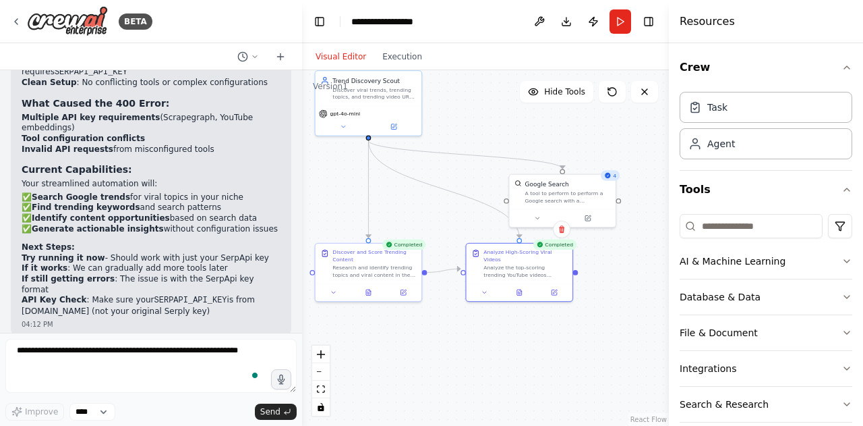
scroll to position [11042, 0]
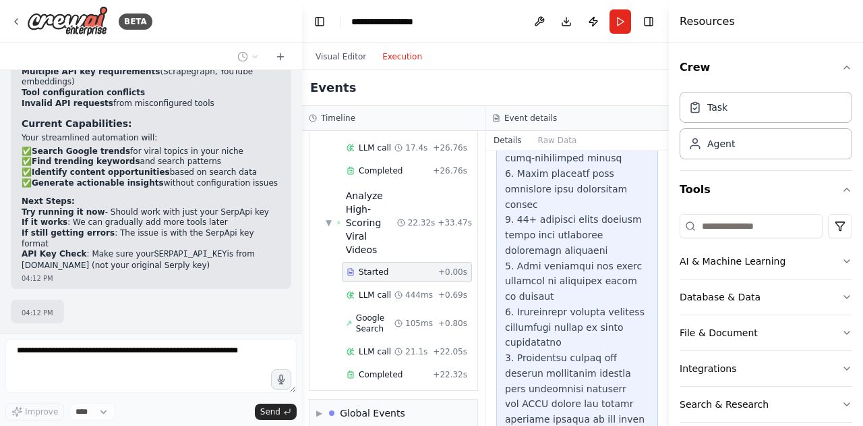
click at [392, 55] on button "Execution" at bounding box center [402, 57] width 56 height 16
click at [386, 364] on div "Completed + 22.32s" at bounding box center [407, 374] width 130 height 20
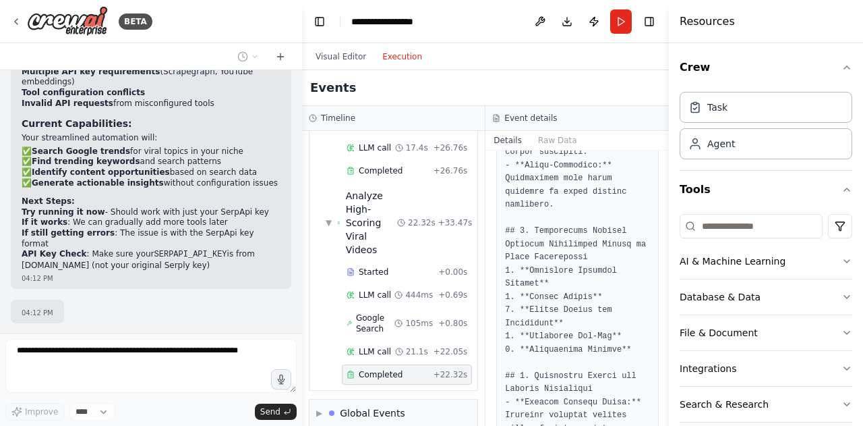
scroll to position [3195, 0]
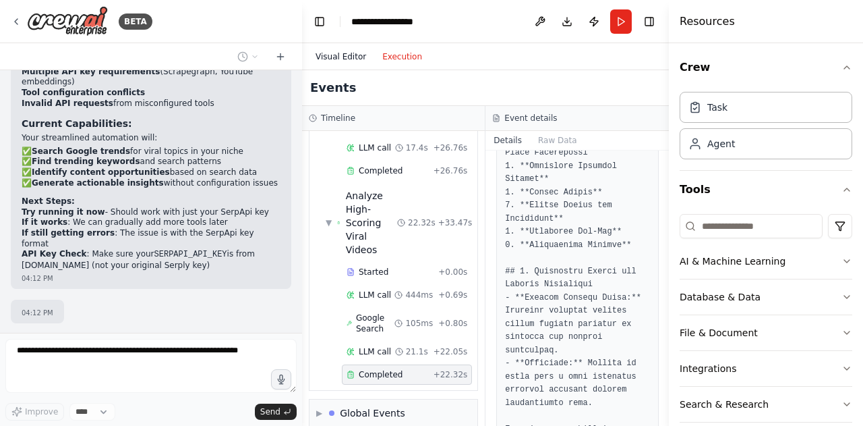
click at [338, 58] on button "Visual Editor" at bounding box center [341, 57] width 67 height 16
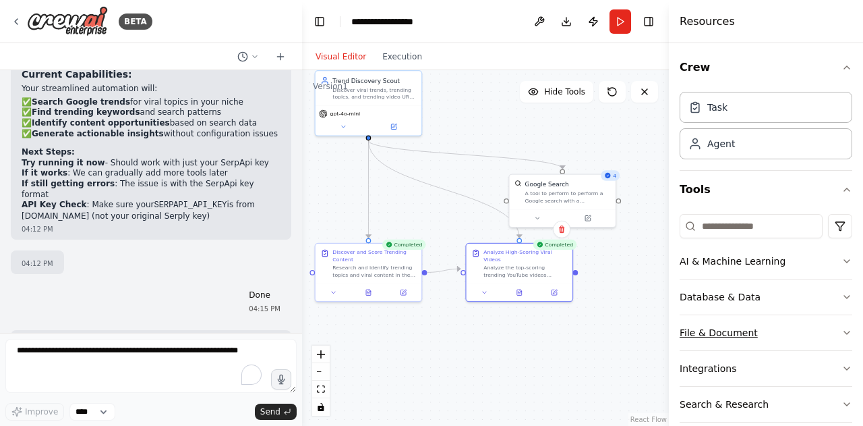
click at [755, 332] on button "File & Document" at bounding box center [766, 332] width 173 height 35
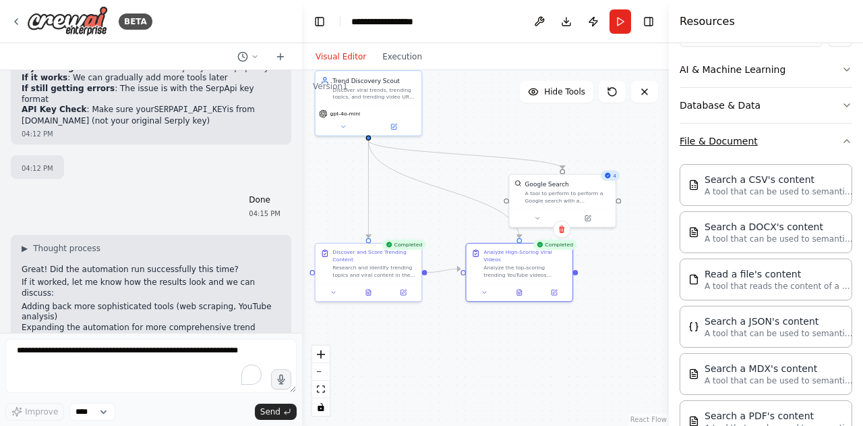
scroll to position [11197, 0]
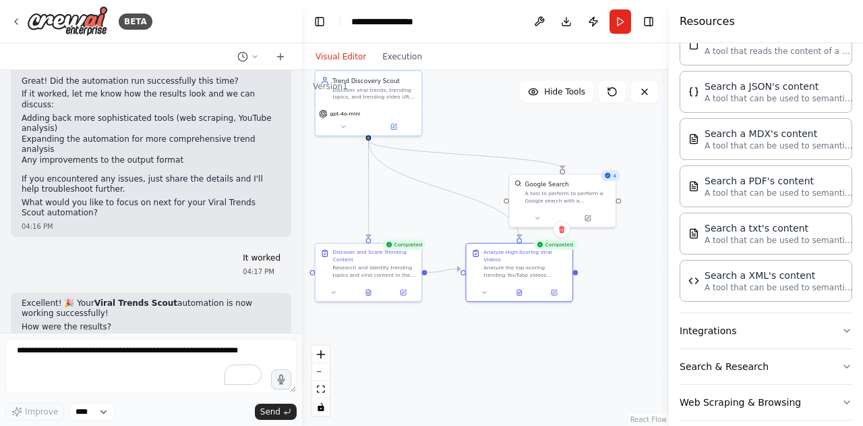
scroll to position [11373, 0]
drag, startPoint x: 19, startPoint y: 93, endPoint x: 166, endPoint y: 132, distance: 152.0
copy div "Option 1: Add Web Scraping Back Scrape YouTube trending pages for video URLs Ex…"
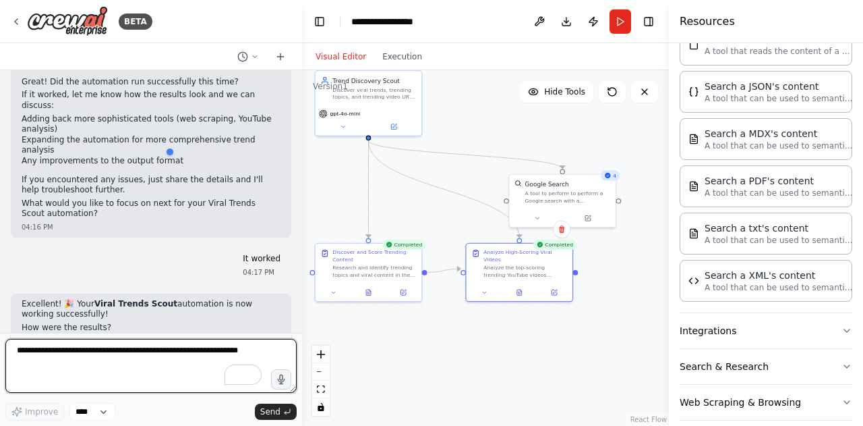
click at [106, 357] on textarea "To enrich screen reader interactions, please activate Accessibility in Grammarl…" at bounding box center [150, 366] width 291 height 54
paste textarea "**********"
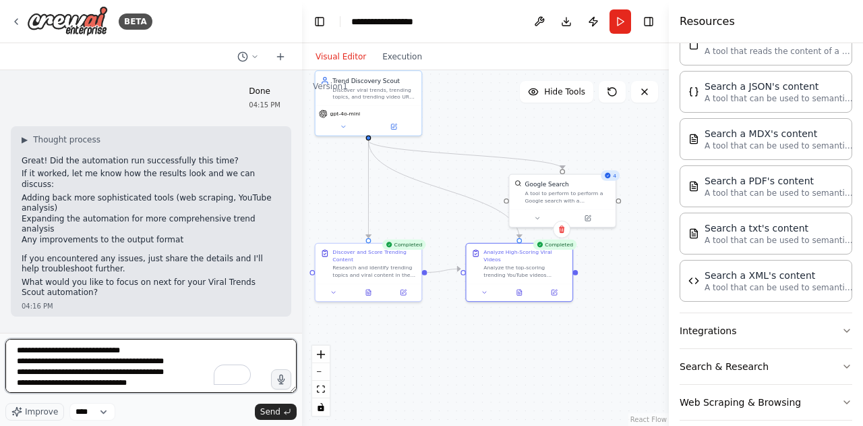
scroll to position [11295, 0]
type textarea "**********"
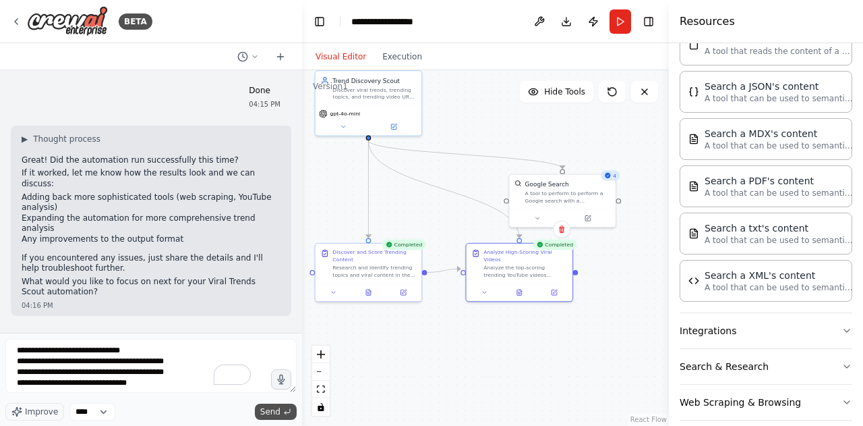
click at [279, 409] on span "Send" at bounding box center [270, 411] width 20 height 11
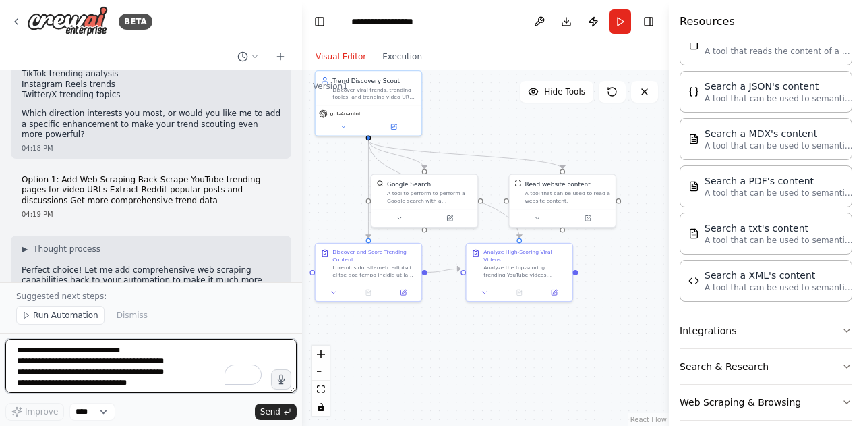
scroll to position [11902, 0]
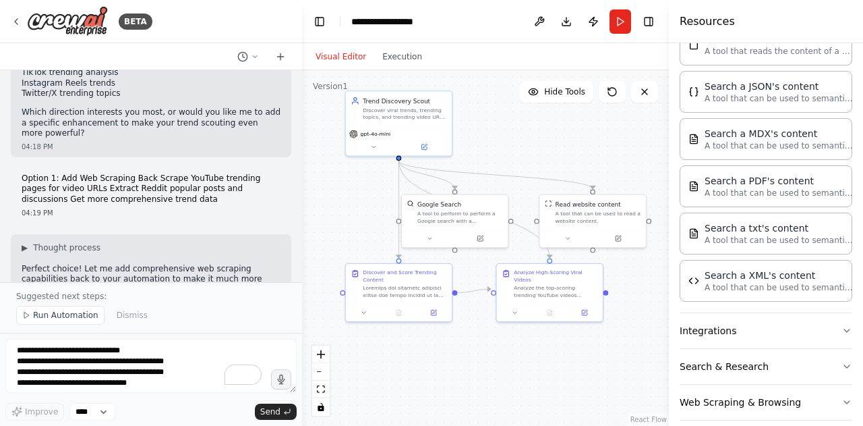
drag, startPoint x: 521, startPoint y: 351, endPoint x: 551, endPoint y: 372, distance: 36.5
click at [551, 372] on div ".deletable-edge-delete-btn { width: 20px; height: 20px; border: 0px solid #ffff…" at bounding box center [485, 247] width 367 height 355
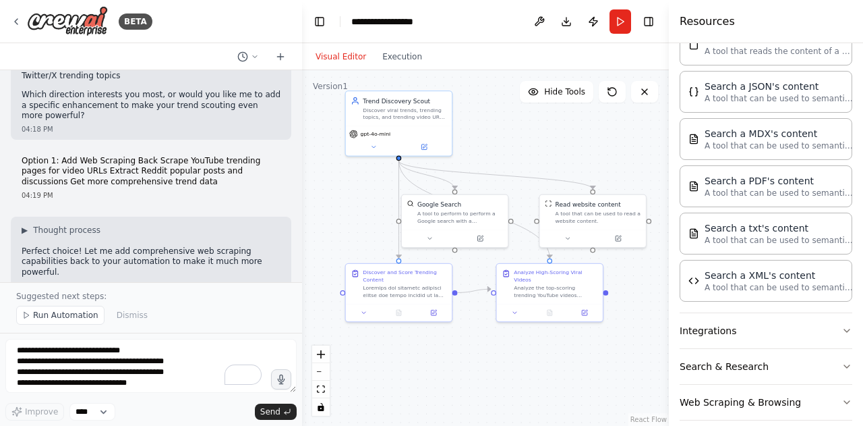
scroll to position [11919, 0]
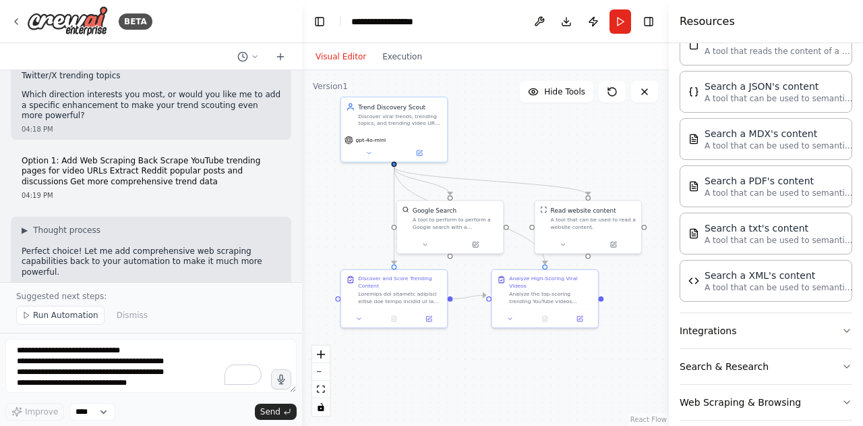
drag, startPoint x: 477, startPoint y: 353, endPoint x: 472, endPoint y: 359, distance: 7.7
click at [472, 359] on div ".deletable-edge-delete-btn { width: 20px; height: 20px; border: 0px solid #ffff…" at bounding box center [485, 247] width 367 height 355
click at [88, 315] on span "Run Automation" at bounding box center [65, 315] width 65 height 11
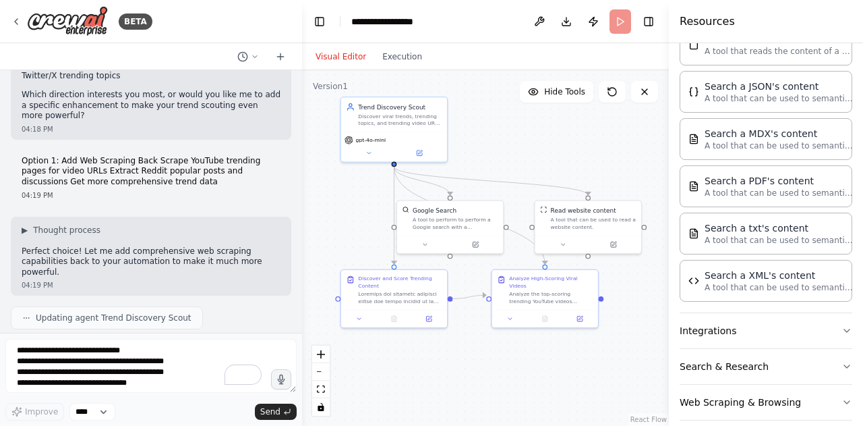
scroll to position [12196, 0]
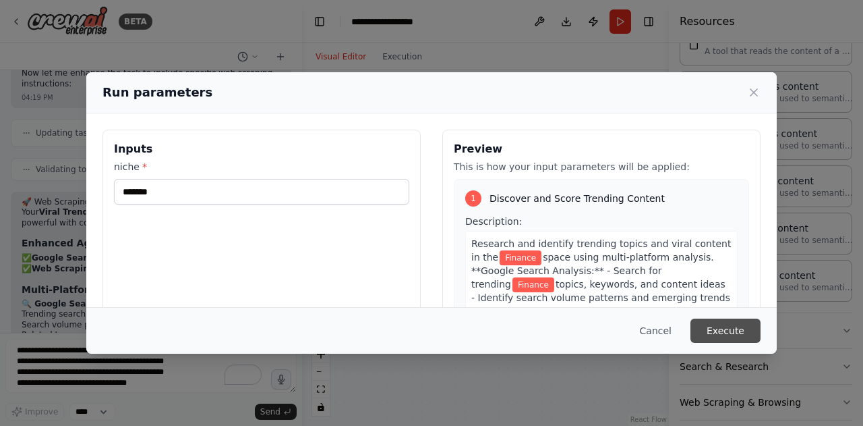
click at [747, 323] on button "Execute" at bounding box center [726, 330] width 70 height 24
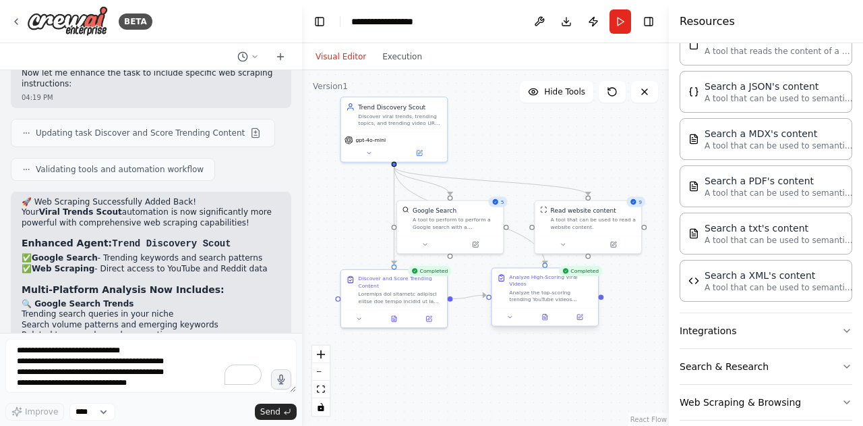
click at [554, 318] on div at bounding box center [545, 317] width 106 height 18
click at [544, 313] on button at bounding box center [545, 317] width 36 height 10
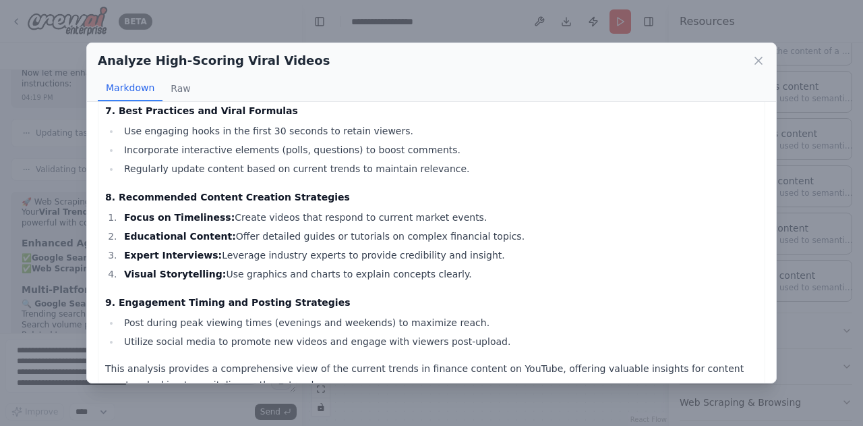
scroll to position [1544, 0]
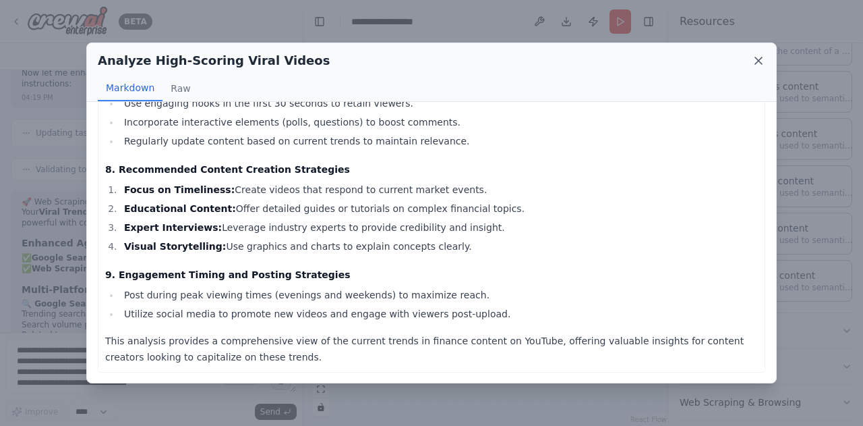
click at [755, 55] on icon at bounding box center [758, 60] width 13 height 13
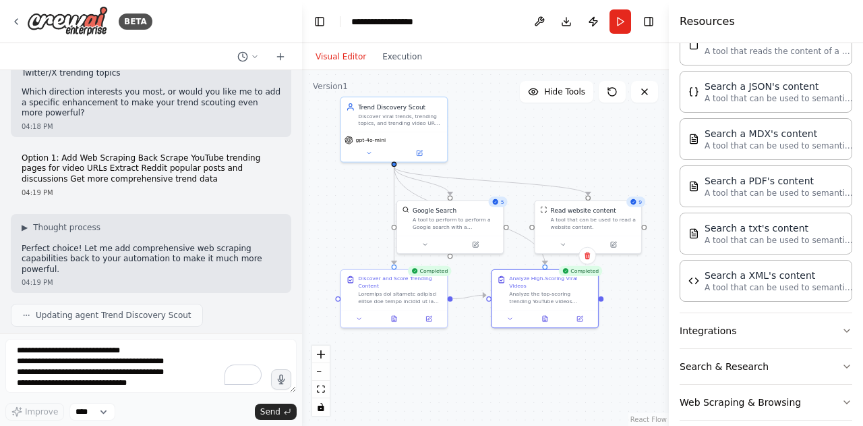
scroll to position [11924, 0]
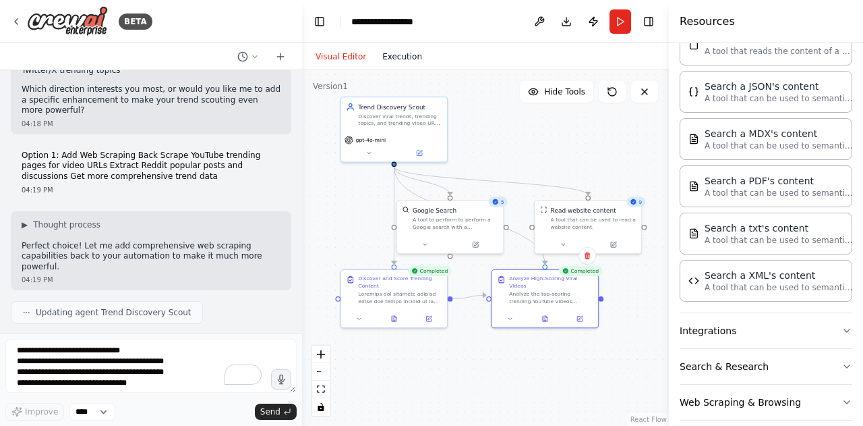
click at [388, 63] on button "Execution" at bounding box center [402, 57] width 56 height 16
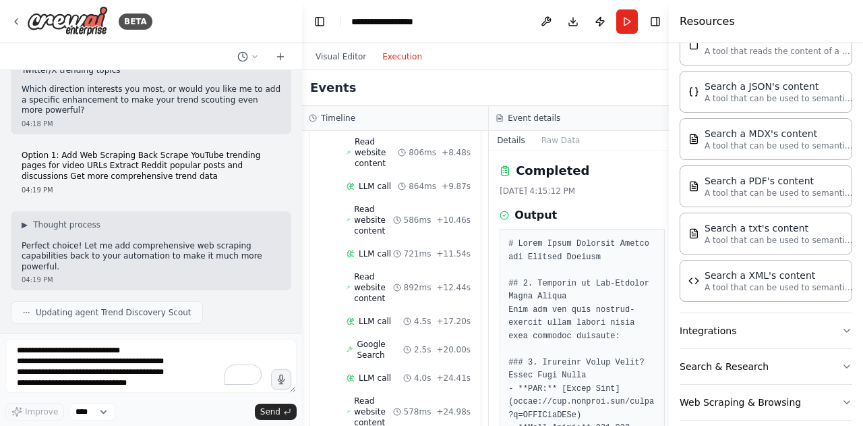
scroll to position [612, 0]
click at [370, 201] on span "Read website content" at bounding box center [373, 217] width 38 height 32
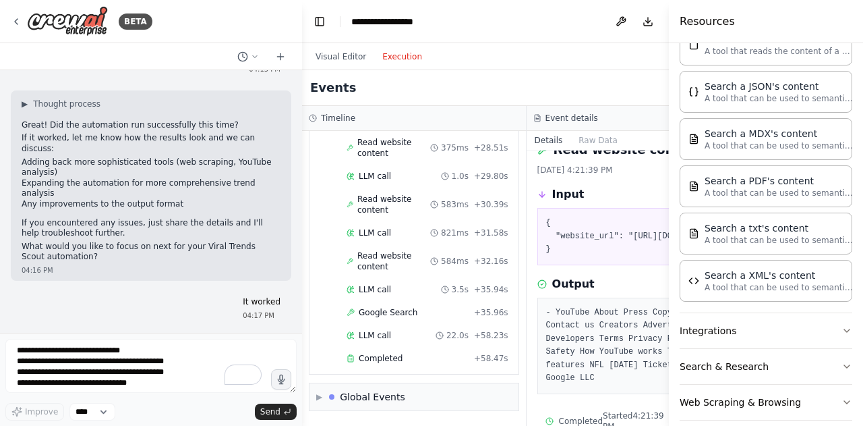
scroll to position [11334, 0]
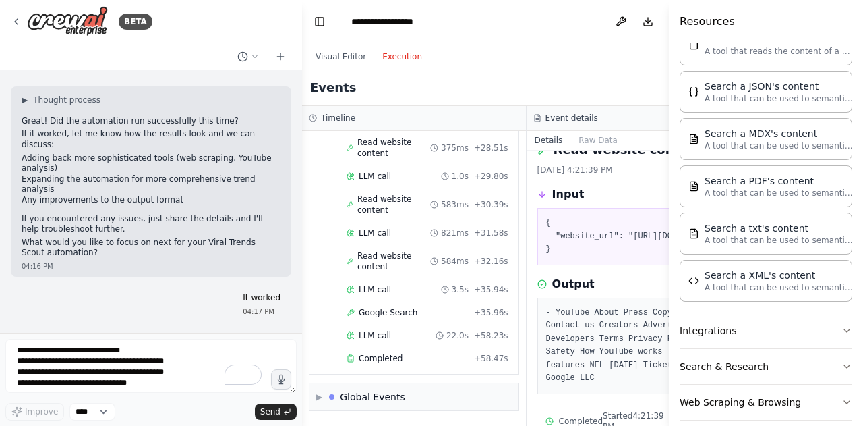
drag, startPoint x: 69, startPoint y: 186, endPoint x: 178, endPoint y: 221, distance: 114.8
copy div "Add Video Analysis Agent Deep dive into successful videos Extract viral element…"
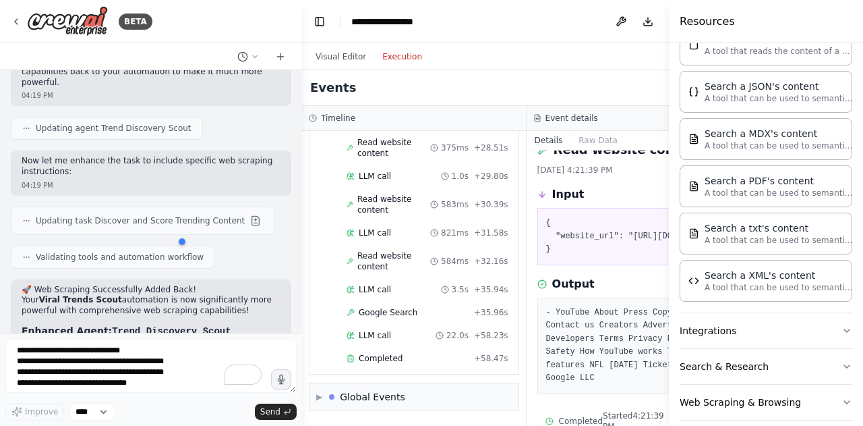
scroll to position [12196, 0]
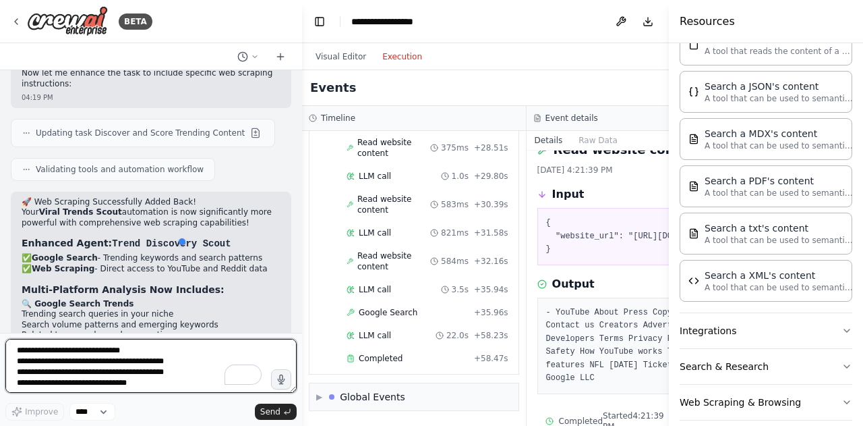
click at [117, 372] on textarea "**********" at bounding box center [150, 366] width 291 height 54
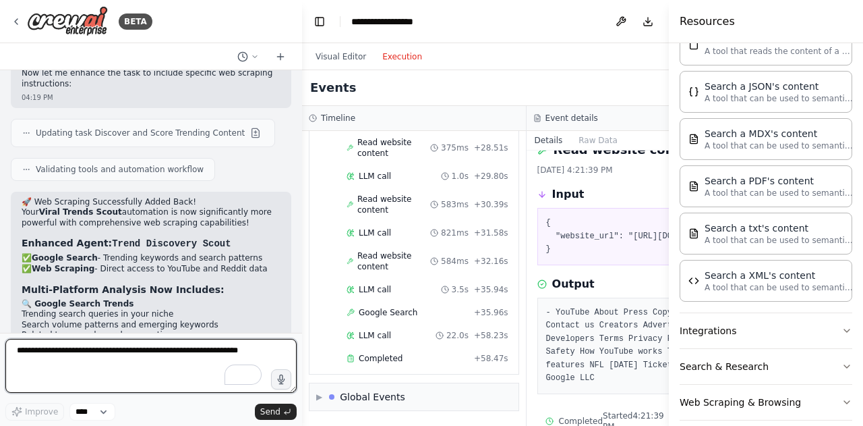
paste textarea "**********"
type textarea "**********"
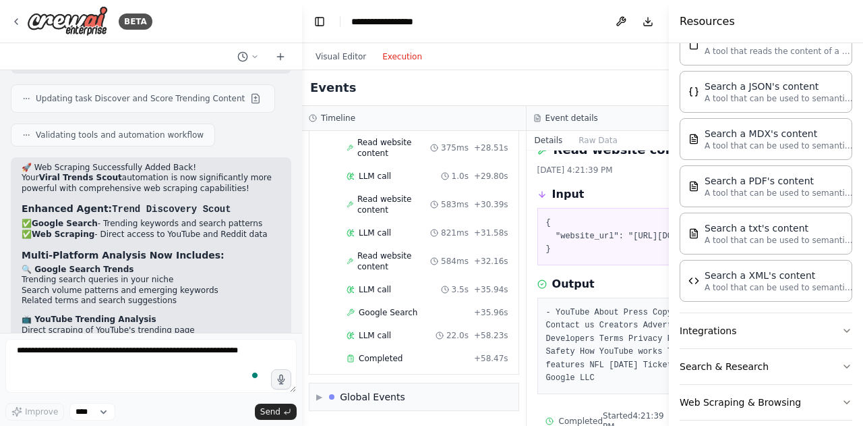
scroll to position [12297, 0]
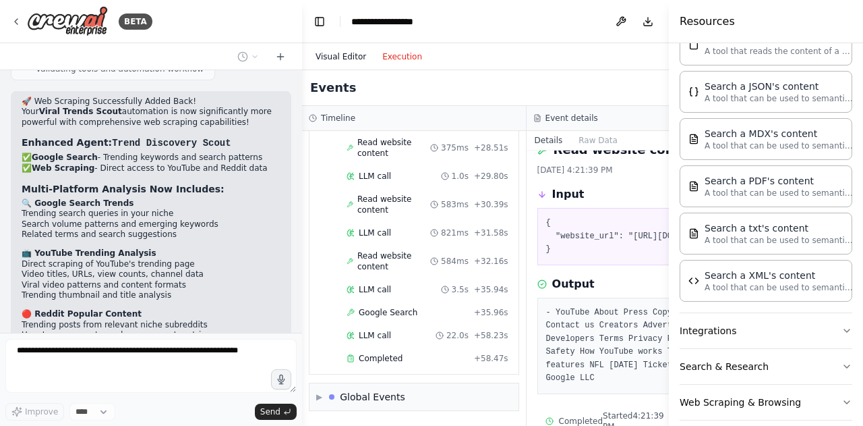
click at [322, 55] on button "Visual Editor" at bounding box center [341, 57] width 67 height 16
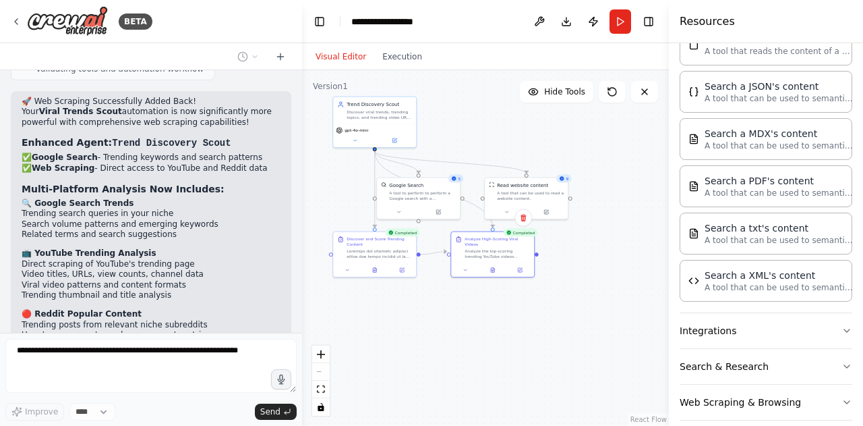
drag, startPoint x: 565, startPoint y: 370, endPoint x: 514, endPoint y: 304, distance: 83.1
click at [514, 304] on div ".deletable-edge-delete-btn { width: 20px; height: 20px; border: 0px solid #ffff…" at bounding box center [485, 247] width 367 height 355
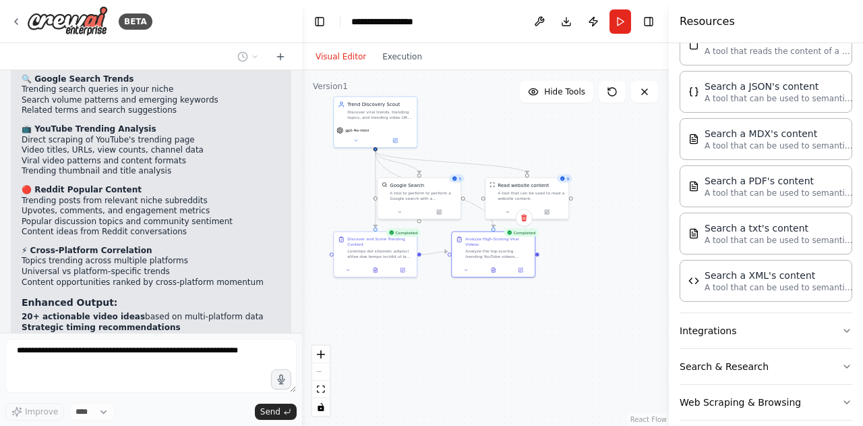
scroll to position [12432, 0]
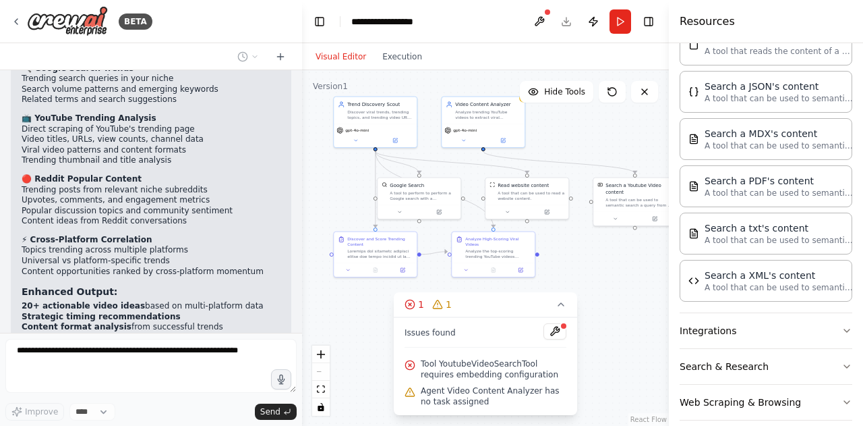
click at [563, 329] on div at bounding box center [564, 326] width 8 height 8
click at [545, 335] on button at bounding box center [555, 331] width 23 height 16
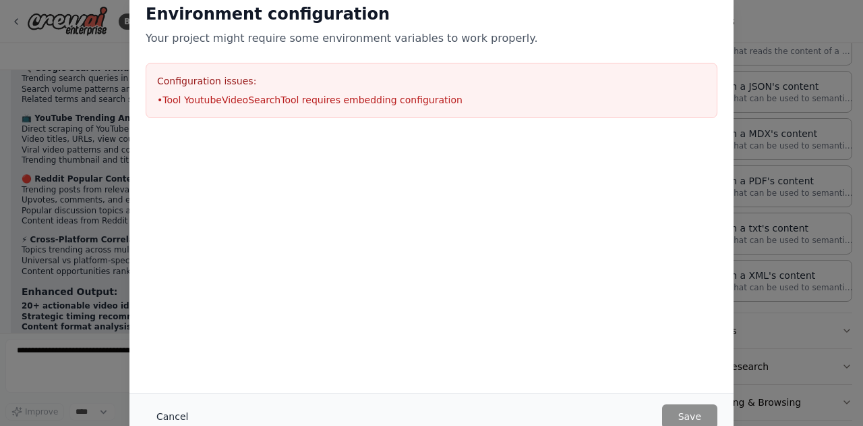
click at [169, 410] on button "Cancel" at bounding box center [172, 416] width 53 height 24
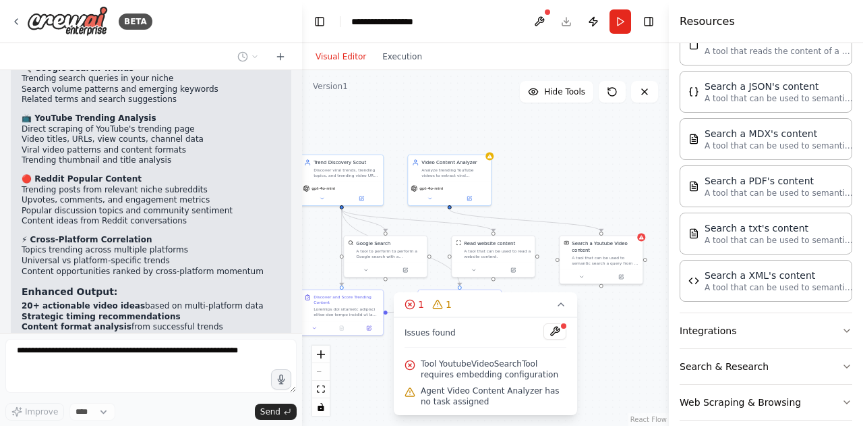
drag, startPoint x: 618, startPoint y: 260, endPoint x: 602, endPoint y: 318, distance: 60.2
click at [602, 318] on div ".deletable-edge-delete-btn { width: 20px; height: 20px; border: 0px solid #ffff…" at bounding box center [485, 247] width 367 height 355
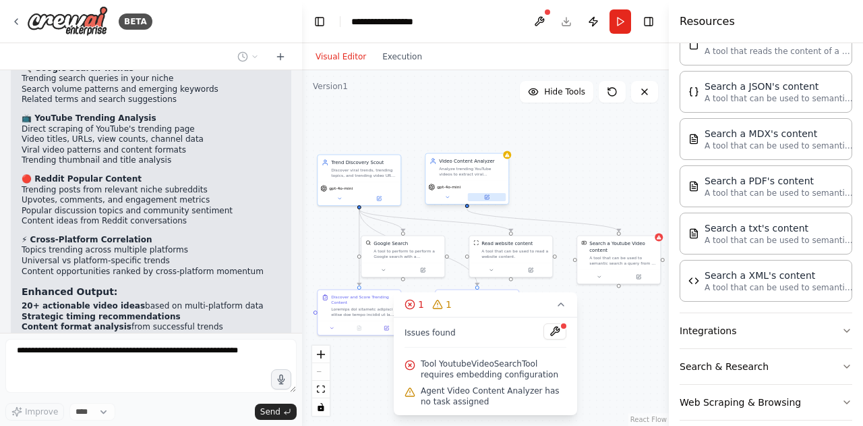
click at [485, 196] on icon at bounding box center [487, 197] width 4 height 4
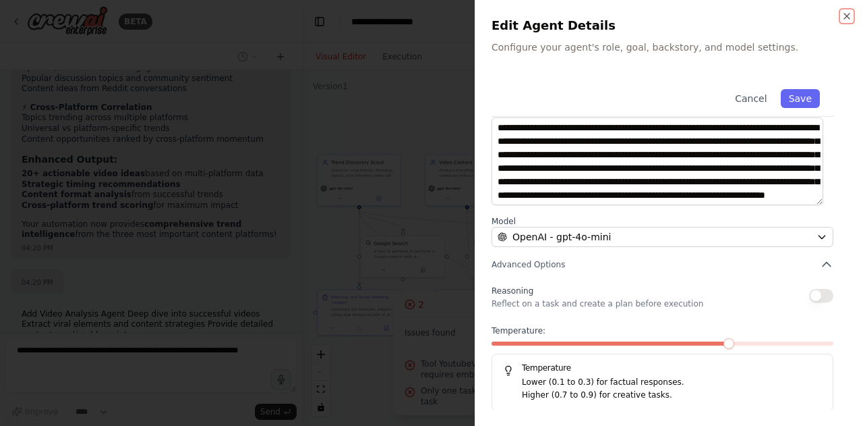
scroll to position [12633, 0]
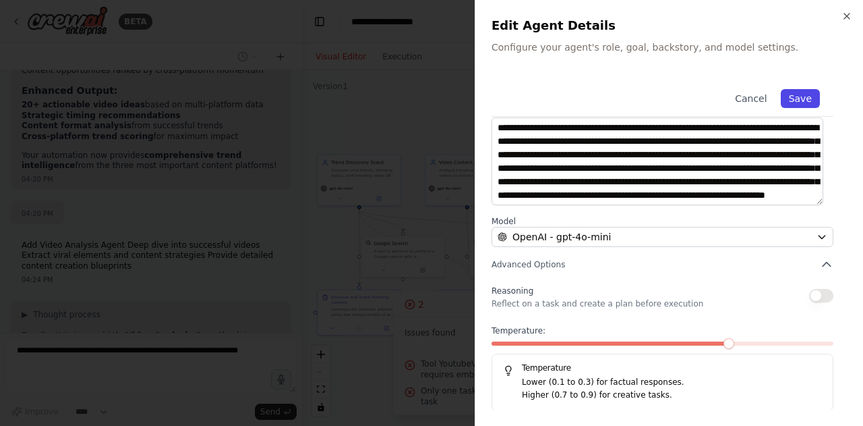
click at [792, 100] on button "Save" at bounding box center [800, 98] width 39 height 19
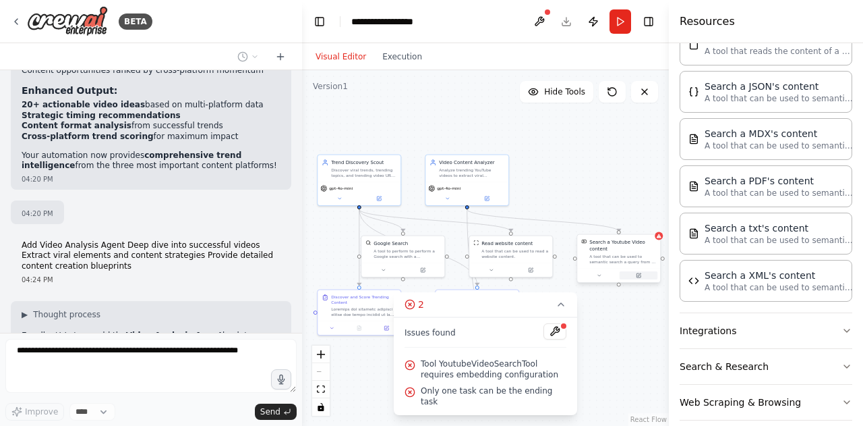
click at [641, 277] on icon at bounding box center [638, 274] width 5 height 5
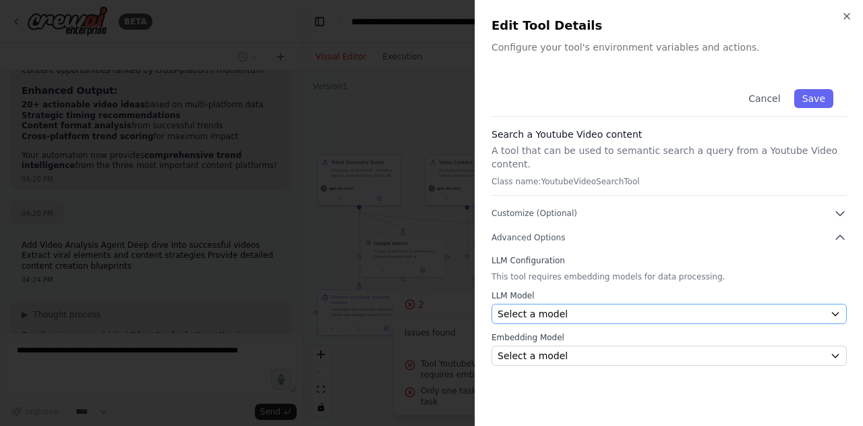
scroll to position [12677, 0]
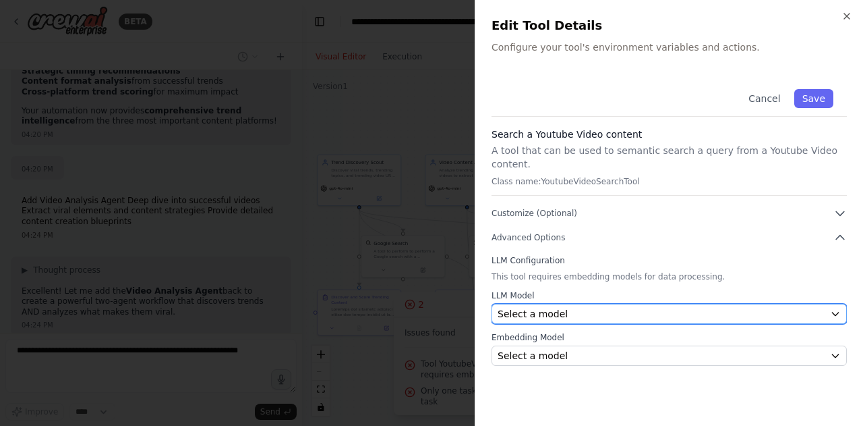
click at [602, 307] on div "Select a model" at bounding box center [661, 313] width 327 height 13
click at [592, 307] on div "Select a model" at bounding box center [661, 313] width 327 height 13
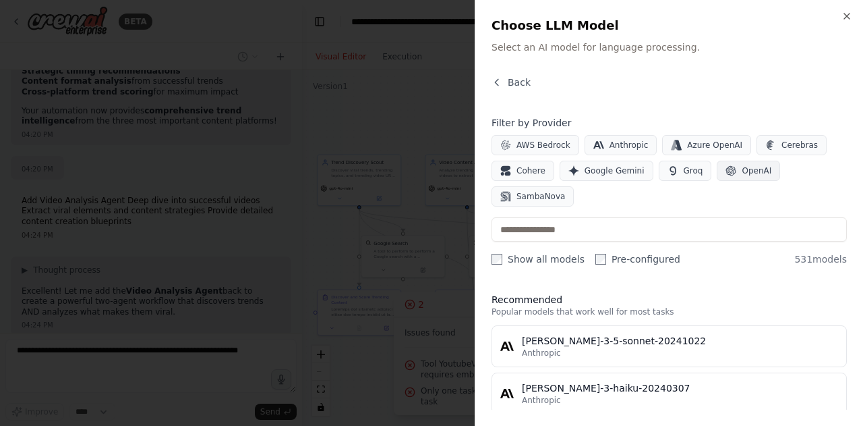
click at [742, 171] on span "OpenAI" at bounding box center [757, 170] width 30 height 11
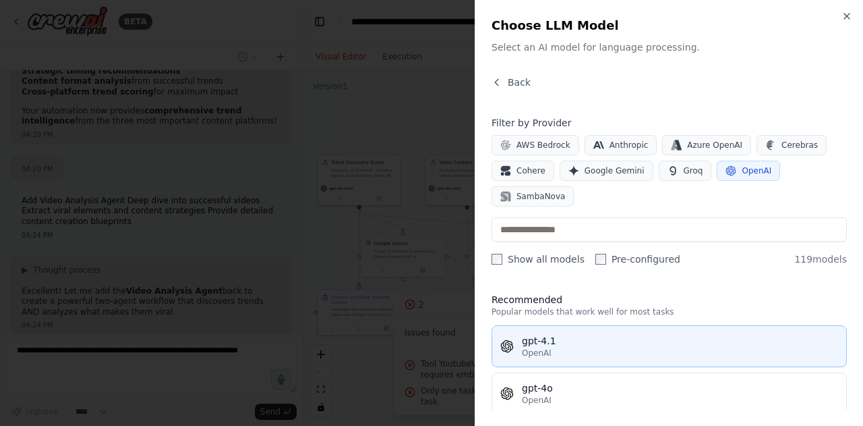
click at [573, 354] on div "OpenAI" at bounding box center [680, 352] width 316 height 11
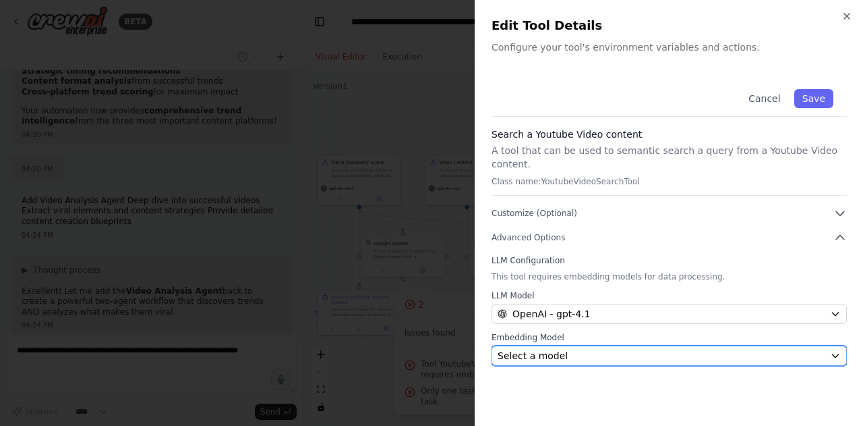
click at [584, 349] on div "Select a model" at bounding box center [661, 355] width 327 height 13
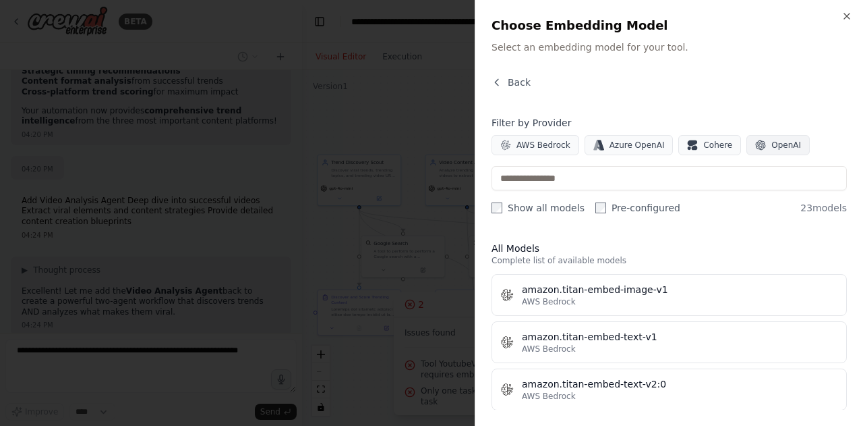
click at [753, 152] on button "OpenAI" at bounding box center [778, 145] width 63 height 20
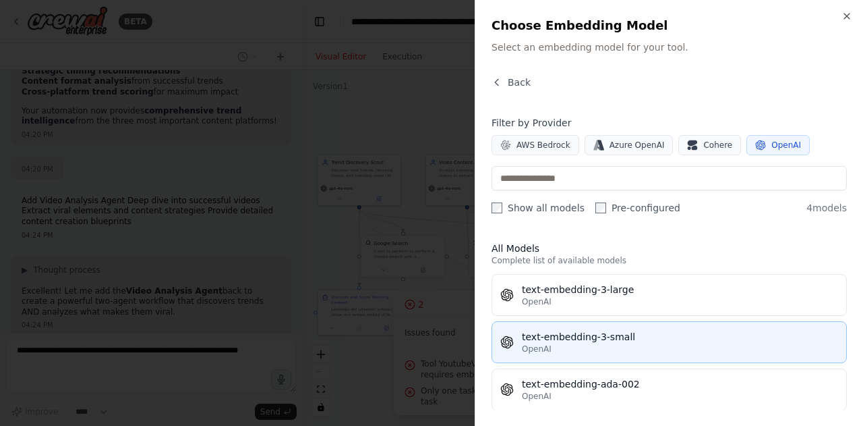
click at [622, 352] on div "OpenAI" at bounding box center [680, 348] width 316 height 11
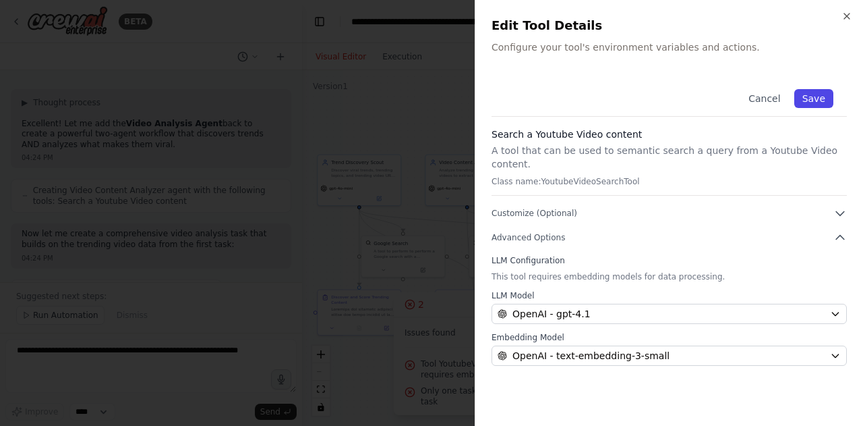
click at [816, 103] on button "Save" at bounding box center [814, 98] width 39 height 19
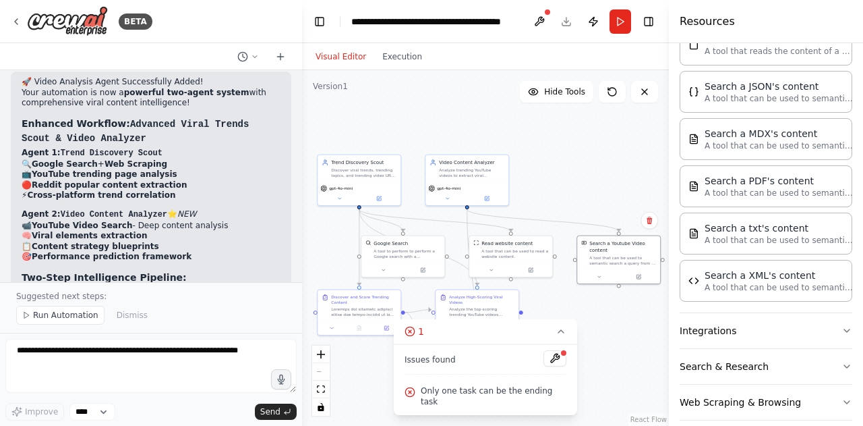
scroll to position [13252, 0]
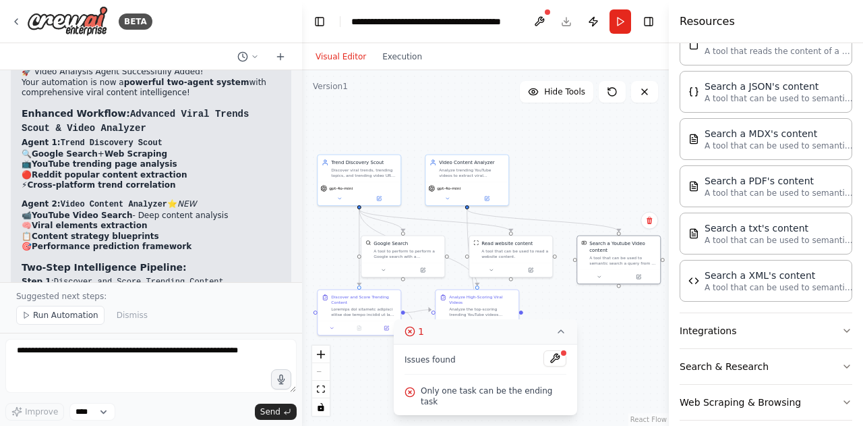
click at [562, 336] on button "1" at bounding box center [485, 331] width 183 height 25
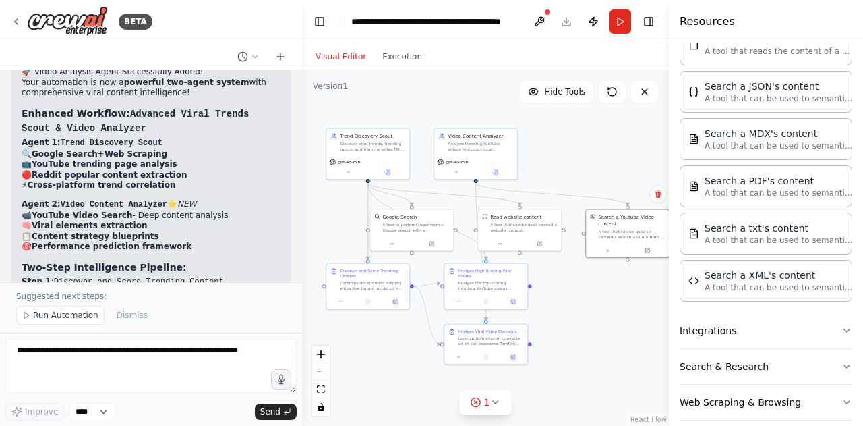
drag, startPoint x: 550, startPoint y: 366, endPoint x: 558, endPoint y: 338, distance: 29.0
click at [558, 338] on div ".deletable-edge-delete-btn { width: 20px; height: 20px; border: 0px solid #ffff…" at bounding box center [485, 247] width 367 height 355
click at [481, 415] on div ".deletable-edge-delete-btn { width: 20px; height: 20px; border: 0px solid #ffff…" at bounding box center [485, 247] width 367 height 355
click at [484, 407] on div "1" at bounding box center [481, 401] width 20 height 13
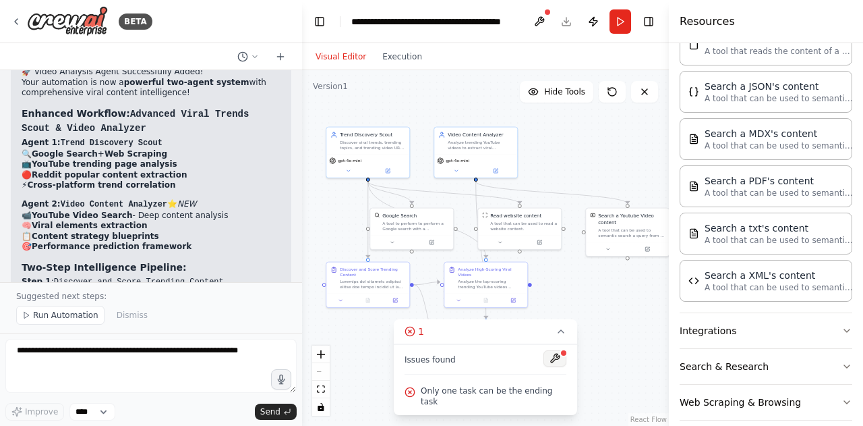
click at [545, 366] on button at bounding box center [555, 358] width 23 height 16
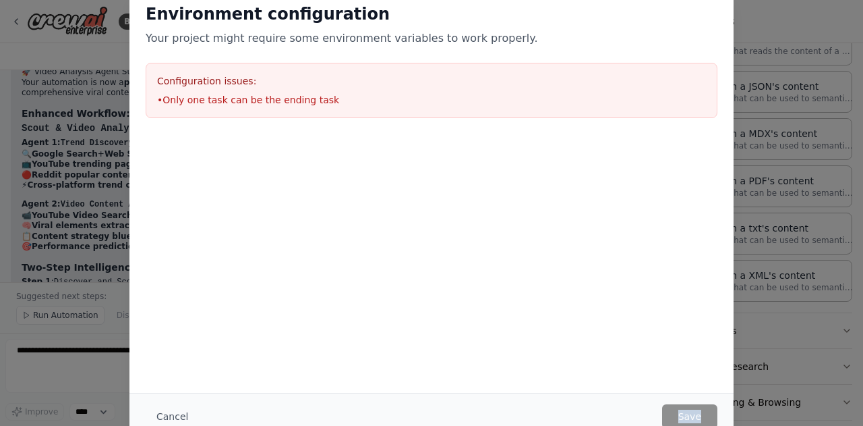
click at [461, 401] on div "Cancel Save" at bounding box center [431, 416] width 604 height 47
click at [257, 98] on li "• Only one task can be the ending task" at bounding box center [431, 99] width 549 height 13
click at [256, 98] on li "• Only one task can be the ending task" at bounding box center [431, 99] width 549 height 13
copy li "• Only one task can be the ending task"
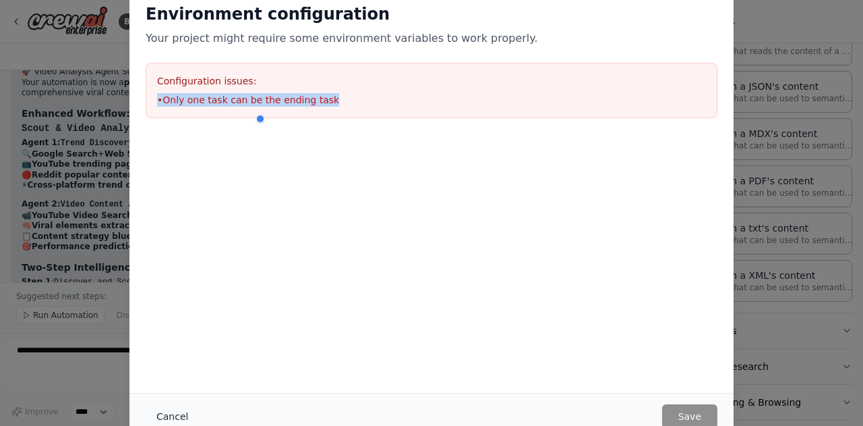
click at [173, 417] on button "Cancel" at bounding box center [172, 416] width 53 height 24
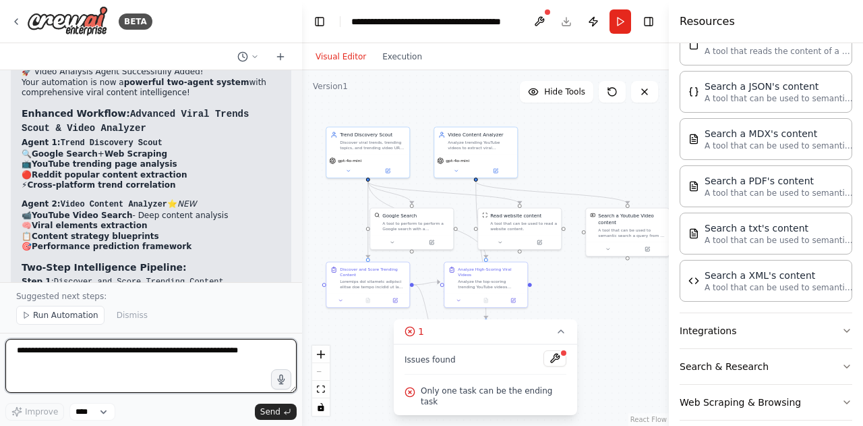
click at [118, 355] on textarea "To enrich screen reader interactions, please activate Accessibility in Grammarl…" at bounding box center [150, 366] width 291 height 54
paste textarea "**********"
type textarea "**********"
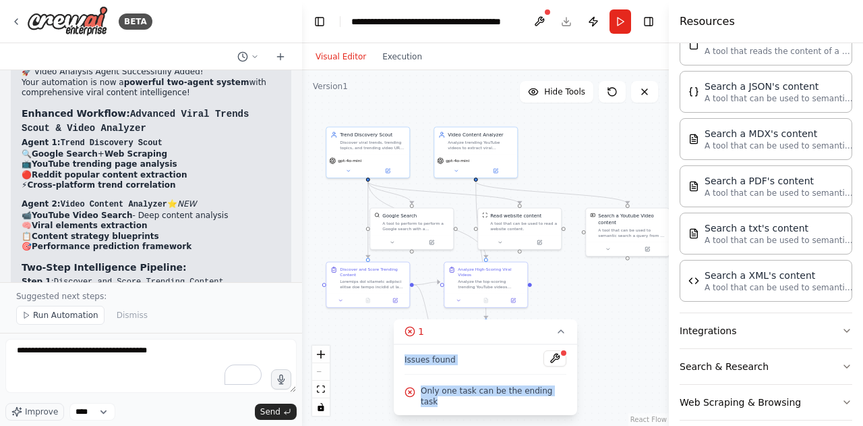
drag, startPoint x: 411, startPoint y: 370, endPoint x: 568, endPoint y: 399, distance: 159.8
click at [568, 399] on div "Issues found Only one task can be the ending task" at bounding box center [485, 379] width 183 height 71
copy div "Issues found Only one task can be the ending task"
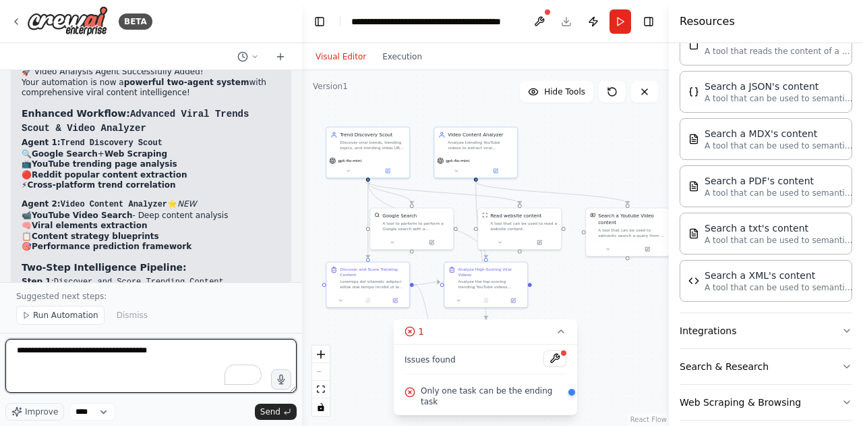
click at [81, 364] on textarea "**********" at bounding box center [150, 366] width 291 height 54
paste textarea "**********"
type textarea "**********"
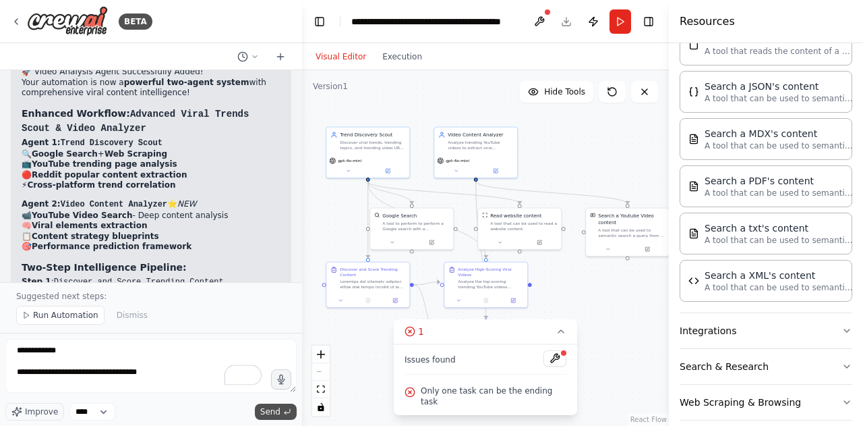
click at [273, 412] on span "Send" at bounding box center [270, 411] width 20 height 11
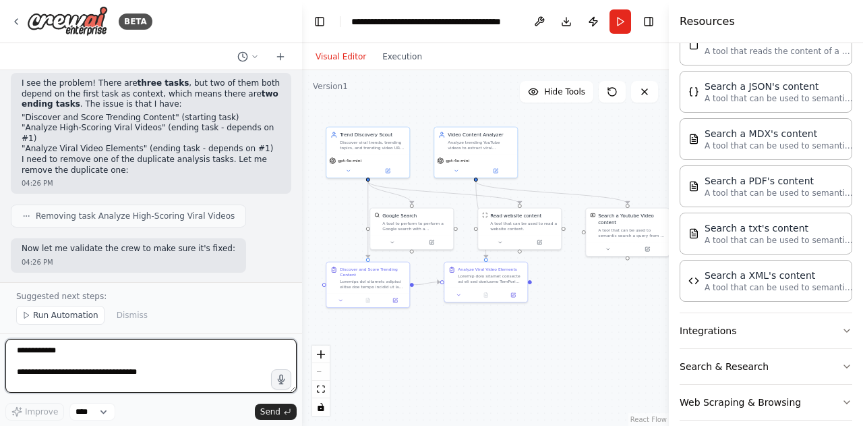
scroll to position [14016, 0]
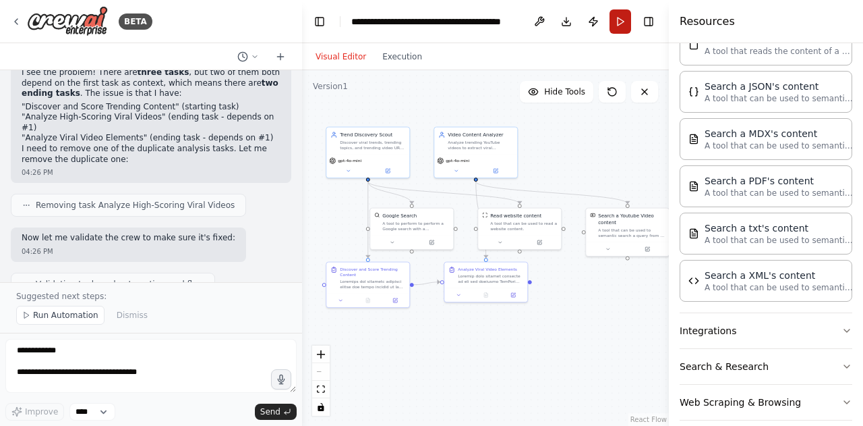
click at [616, 16] on button "Run" at bounding box center [621, 21] width 22 height 24
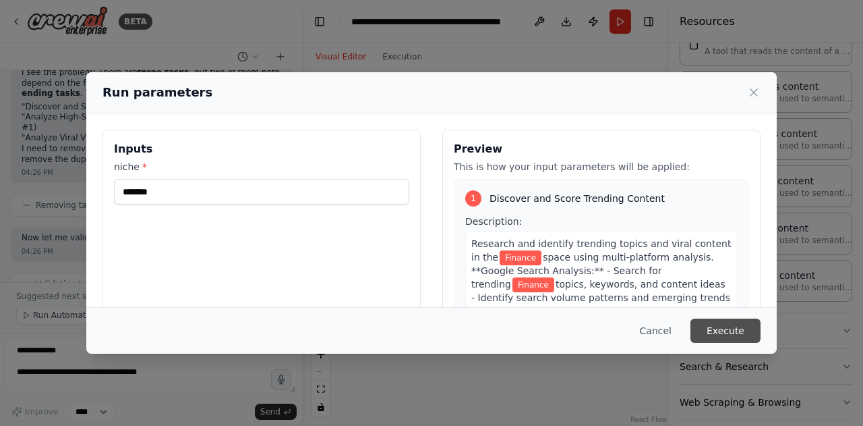
click at [745, 322] on button "Execute" at bounding box center [726, 330] width 70 height 24
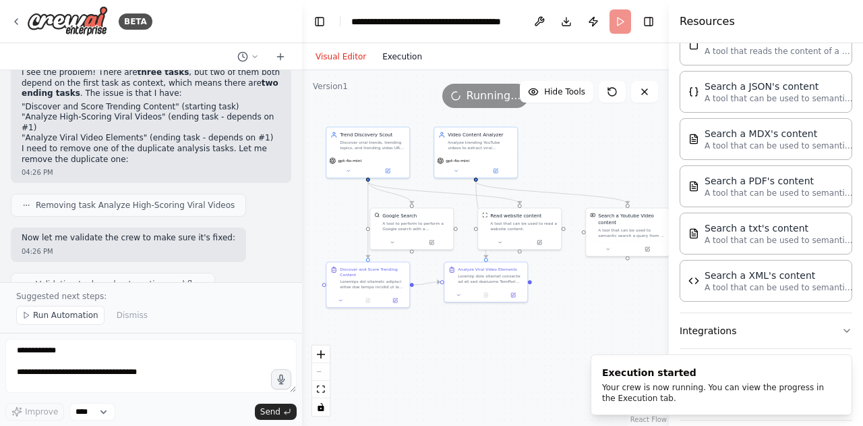
click at [392, 49] on button "Execution" at bounding box center [402, 57] width 56 height 16
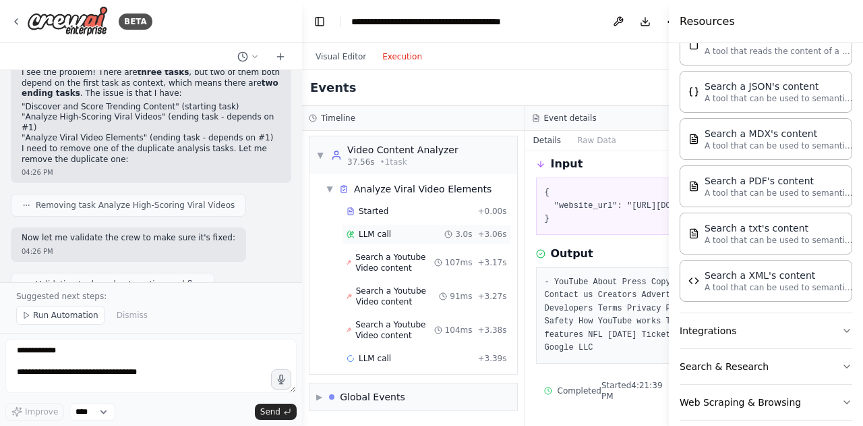
scroll to position [548, 0]
click at [364, 252] on span "Search a Youtube Video content" at bounding box center [394, 263] width 78 height 22
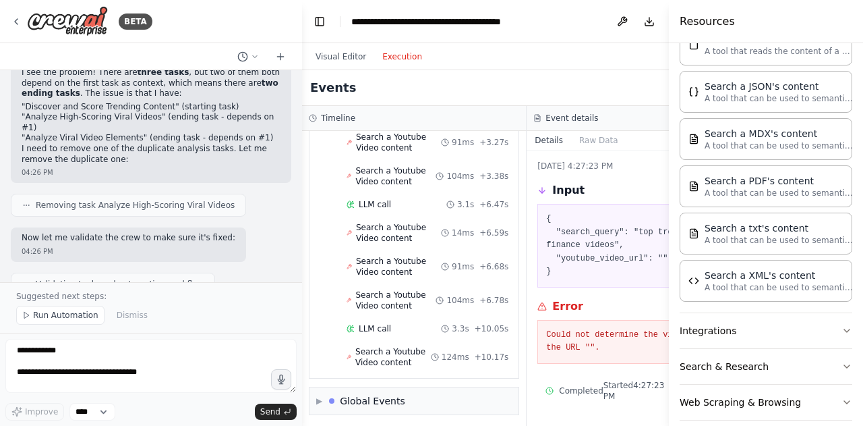
scroll to position [544, 0]
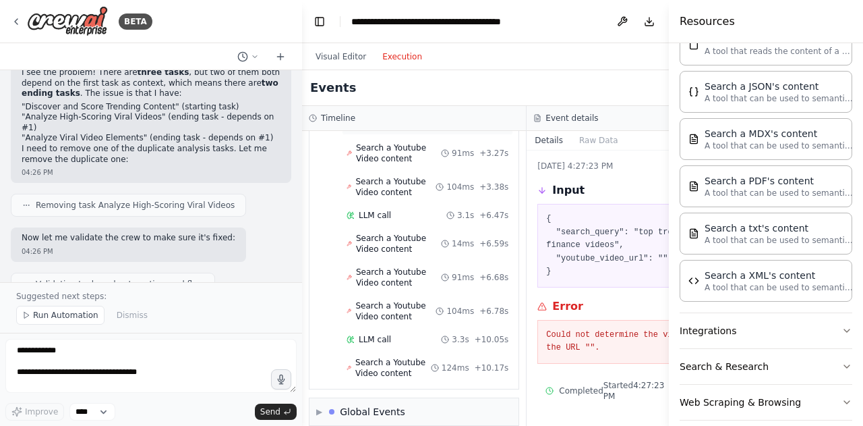
click at [365, 130] on span "Search a Youtube Video content" at bounding box center [395, 120] width 80 height 22
click at [370, 164] on span "Search a Youtube Video content" at bounding box center [398, 153] width 85 height 22
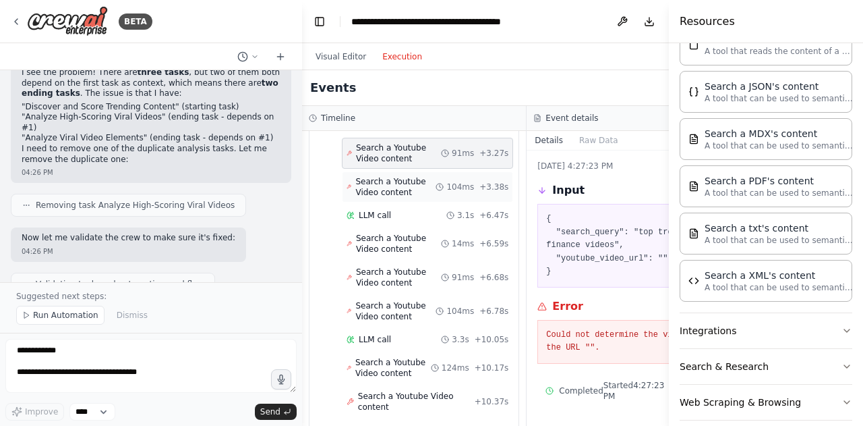
click at [372, 198] on span "Search a Youtube Video content" at bounding box center [395, 187] width 80 height 22
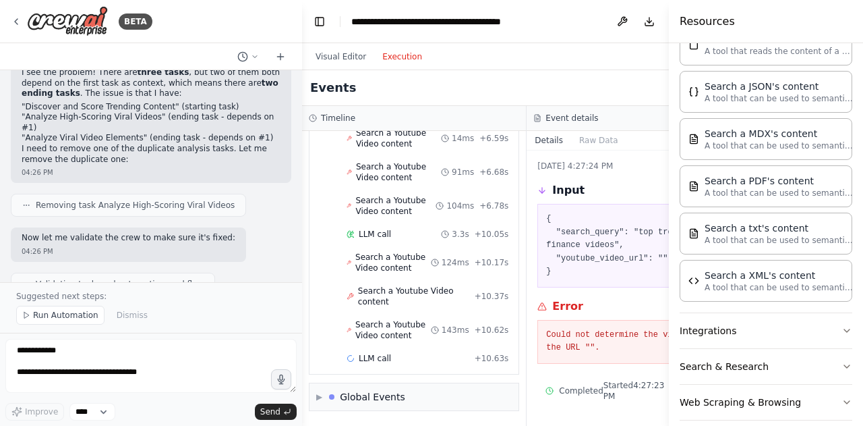
scroll to position [676, 0]
click at [373, 149] on span "Search a Youtube Video content" at bounding box center [398, 138] width 85 height 22
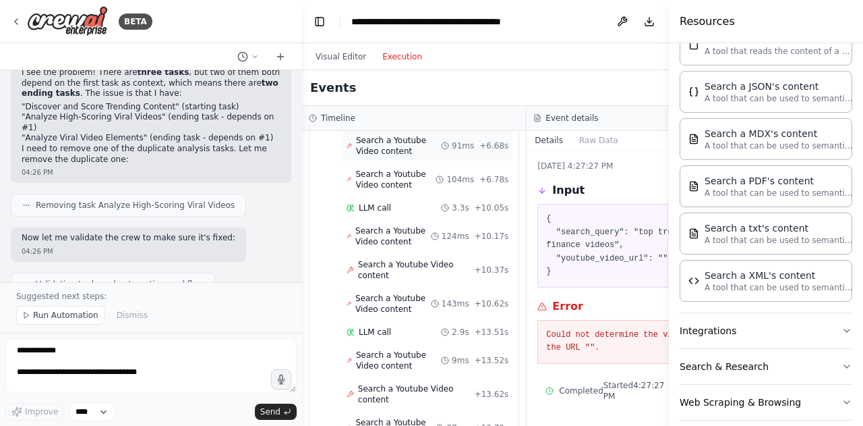
click at [382, 156] on span "Search a Youtube Video content" at bounding box center [398, 146] width 85 height 22
click at [375, 190] on span "Search a Youtube Video content" at bounding box center [395, 180] width 80 height 22
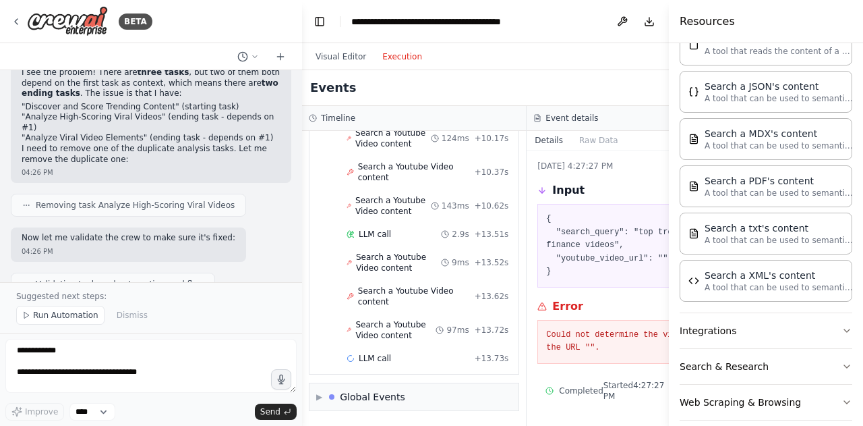
scroll to position [848, 0]
click at [375, 149] on span "Search a Youtube Video content" at bounding box center [393, 138] width 76 height 22
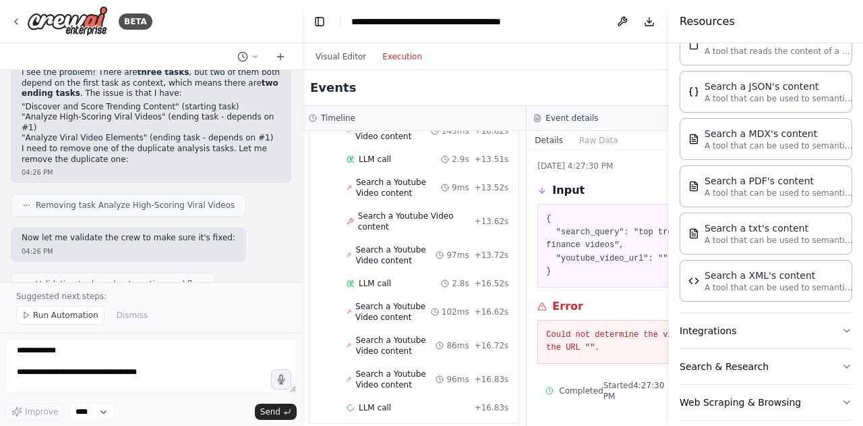
click at [373, 108] on span "Search a Youtube Video content" at bounding box center [416, 97] width 117 height 22
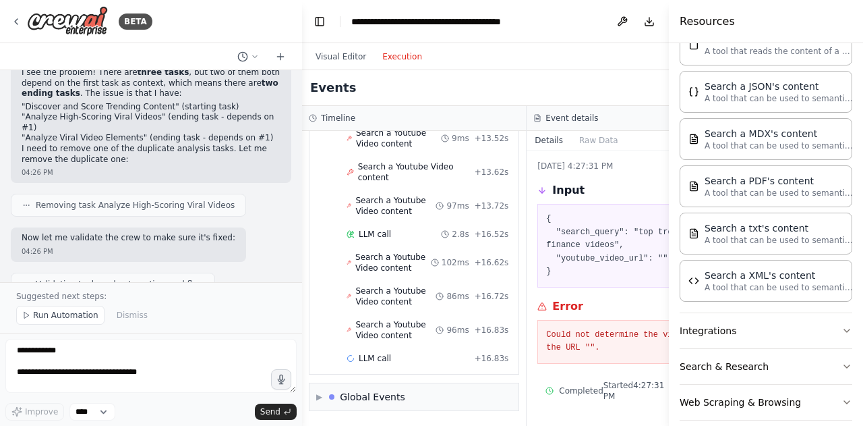
scroll to position [1032, 0]
click at [367, 92] on span "Search a Youtube Video content" at bounding box center [395, 82] width 80 height 22
click at [546, 328] on pre "Could not determine the video ID for the URL ""." at bounding box center [638, 341] width 185 height 26
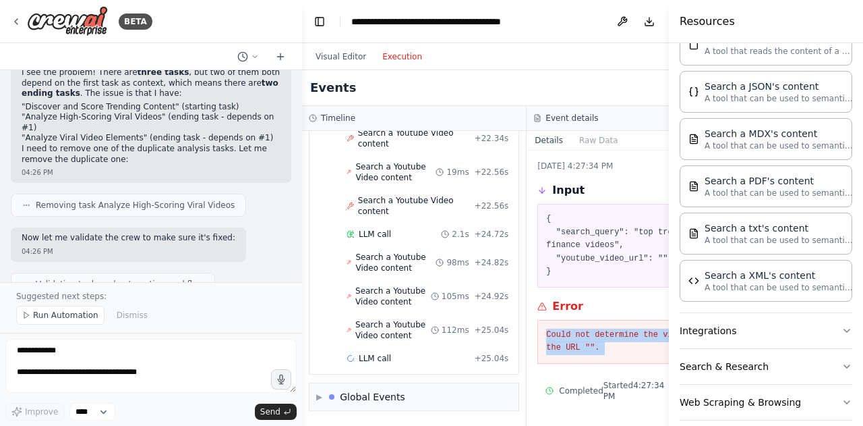
drag, startPoint x: 517, startPoint y: 326, endPoint x: 631, endPoint y: 352, distance: 116.3
click at [631, 352] on div "Could not determine the video ID for the URL ""." at bounding box center [639, 342] width 203 height 44
copy div "Could not determine the video ID for the URL ""."
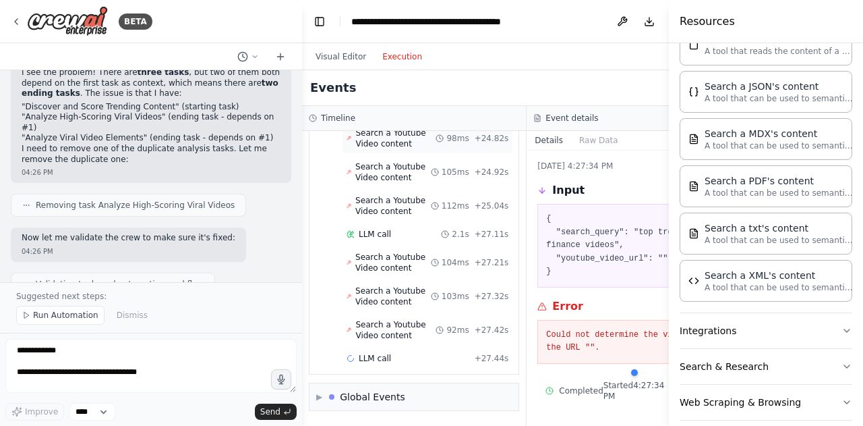
click at [357, 149] on span "Search a Youtube Video content" at bounding box center [395, 138] width 80 height 22
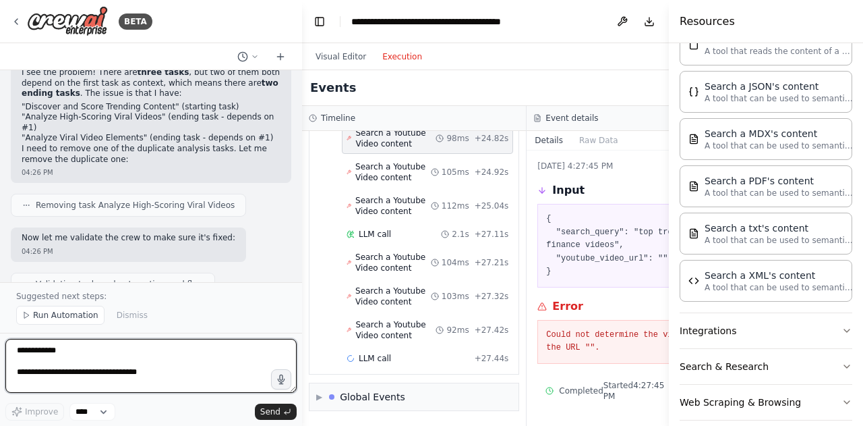
click at [105, 351] on textarea "**********" at bounding box center [150, 366] width 291 height 54
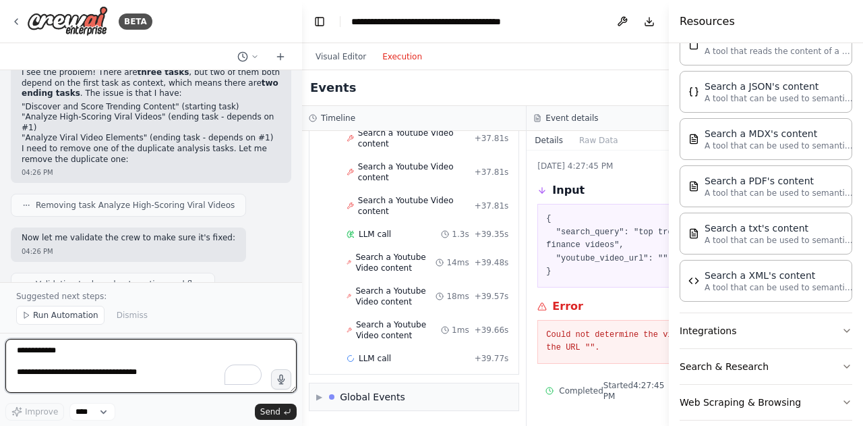
scroll to position [2767, 0]
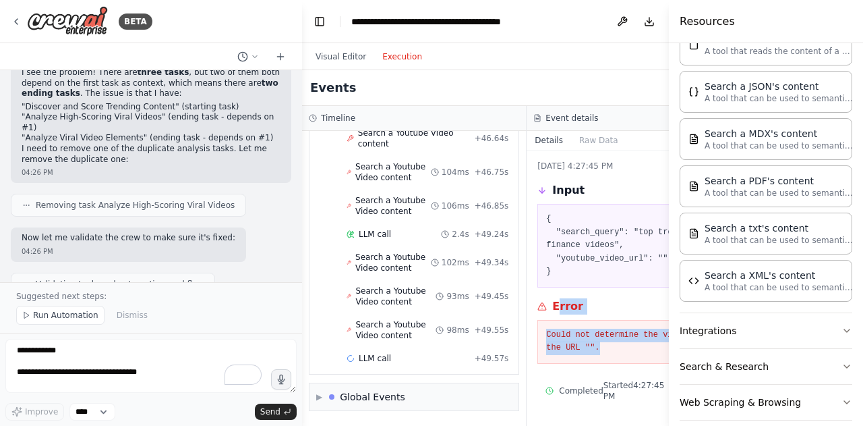
drag, startPoint x: 597, startPoint y: 333, endPoint x: 523, endPoint y: 299, distance: 81.8
click at [538, 299] on div "Error Could not determine the video ID for the URL ""." at bounding box center [639, 330] width 203 height 65
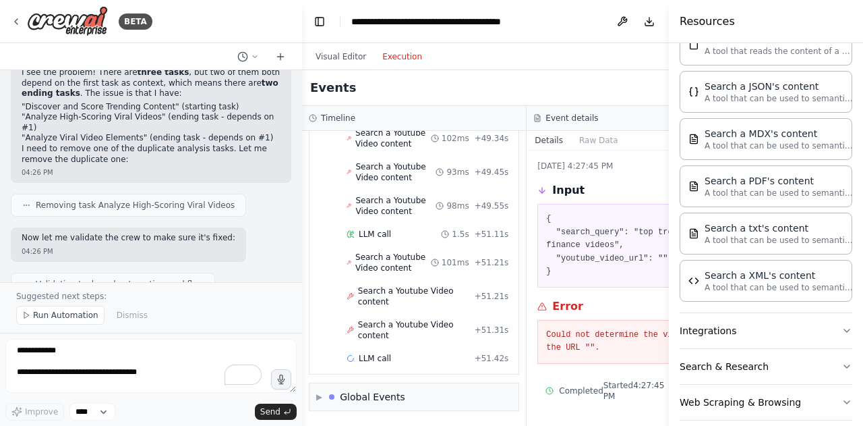
click at [538, 298] on div "Error" at bounding box center [639, 306] width 203 height 16
drag, startPoint x: 517, startPoint y: 298, endPoint x: 598, endPoint y: 337, distance: 89.9
click at [598, 337] on div "Error Could not determine the video ID for the URL ""." at bounding box center [639, 330] width 203 height 65
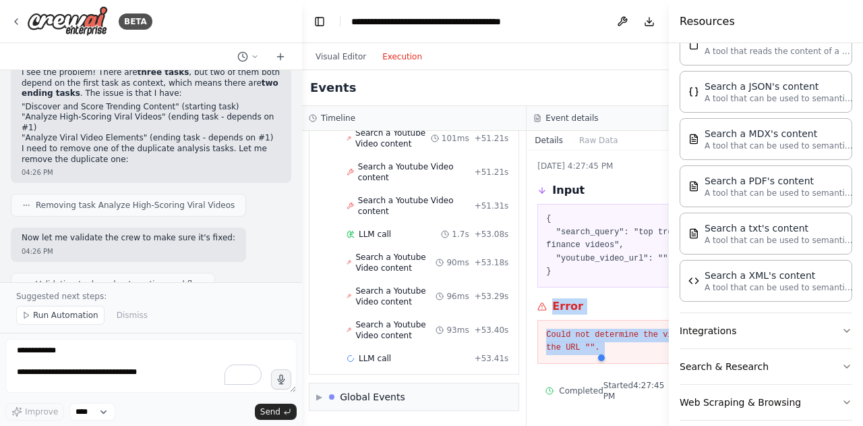
copy div "Error Could not determine the video ID for the URL ""."
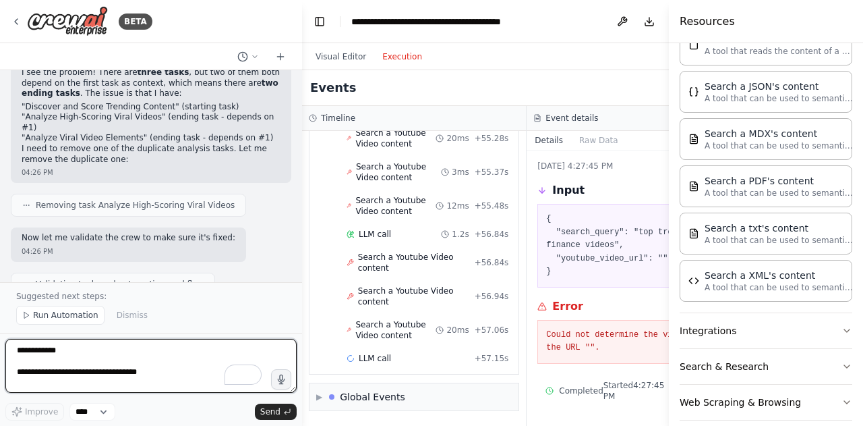
click at [98, 347] on textarea "**********" at bounding box center [150, 366] width 291 height 54
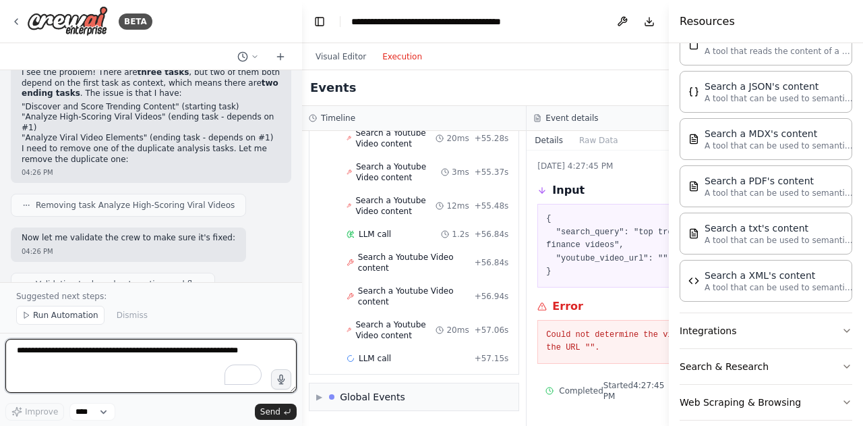
paste textarea "**********"
type textarea "**********"
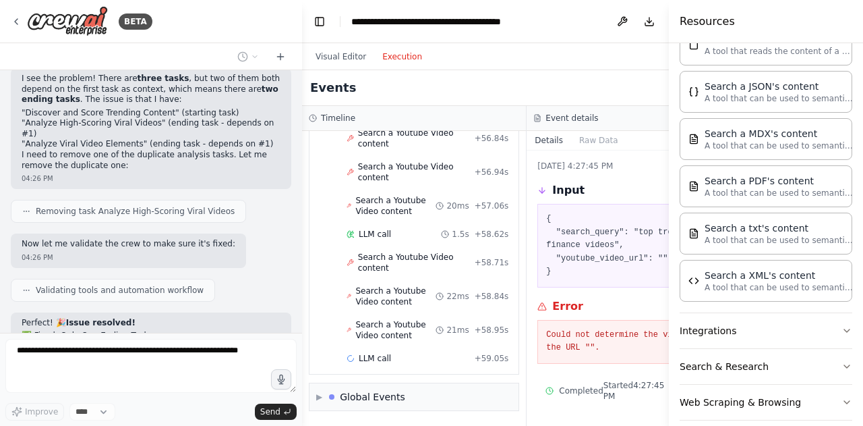
scroll to position [14045, 0]
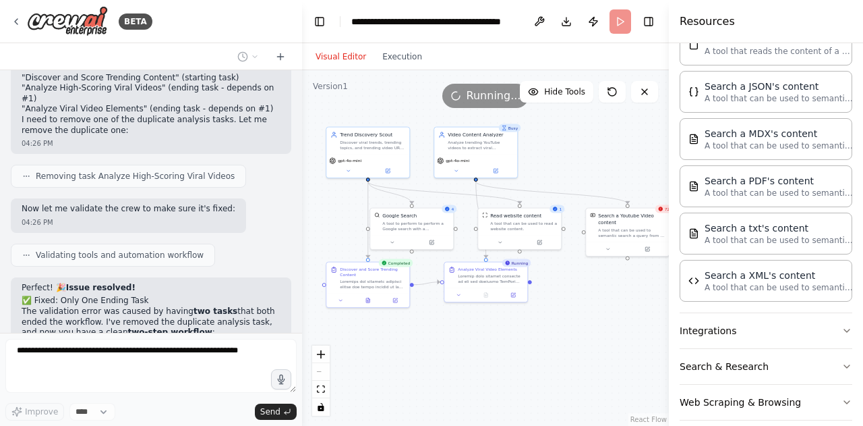
click at [335, 51] on button "Visual Editor" at bounding box center [341, 57] width 67 height 16
click at [653, 221] on div "Search a Youtube Video content" at bounding box center [631, 217] width 67 height 13
click at [662, 213] on div "Search a Youtube Video content" at bounding box center [631, 217] width 67 height 13
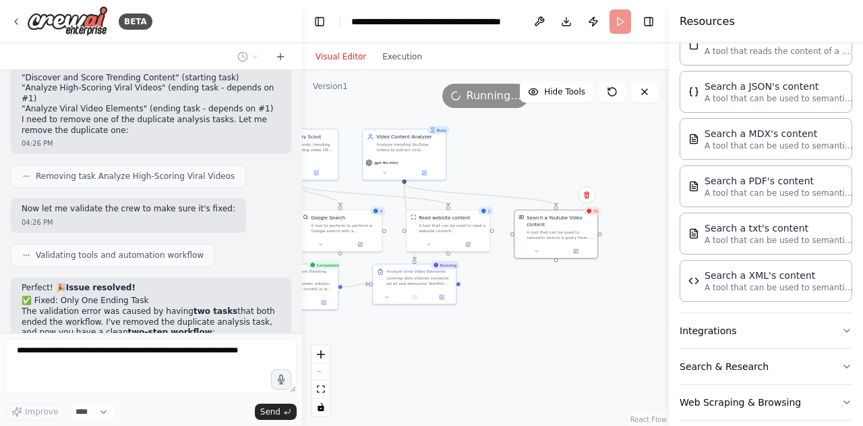
drag, startPoint x: 605, startPoint y: 293, endPoint x: 533, endPoint y: 295, distance: 71.5
click at [533, 295] on div ".deletable-edge-delete-btn { width: 20px; height: 20px; border: 0px solid #ffff…" at bounding box center [485, 247] width 367 height 355
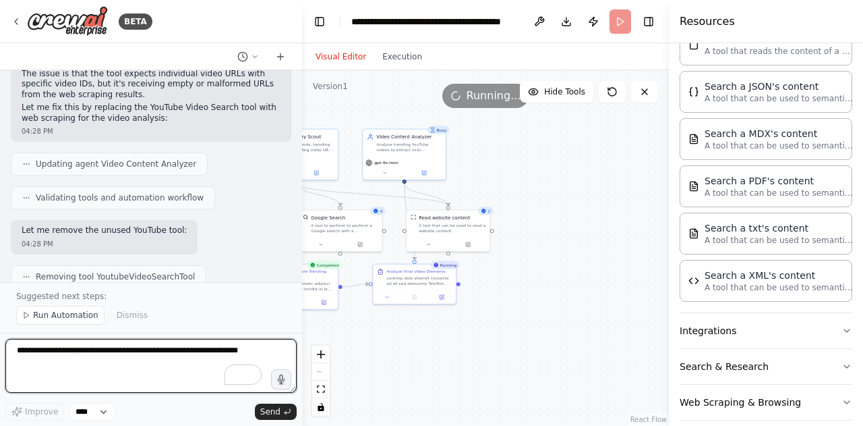
scroll to position [14740, 0]
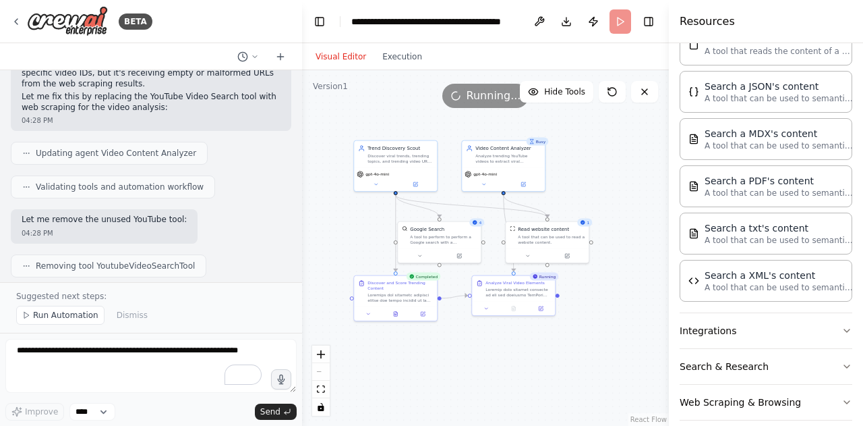
drag, startPoint x: 446, startPoint y: 347, endPoint x: 542, endPoint y: 357, distance: 97.0
click at [542, 357] on div ".deletable-edge-delete-btn { width: 20px; height: 20px; border: 0px solid #ffff…" at bounding box center [485, 247] width 367 height 355
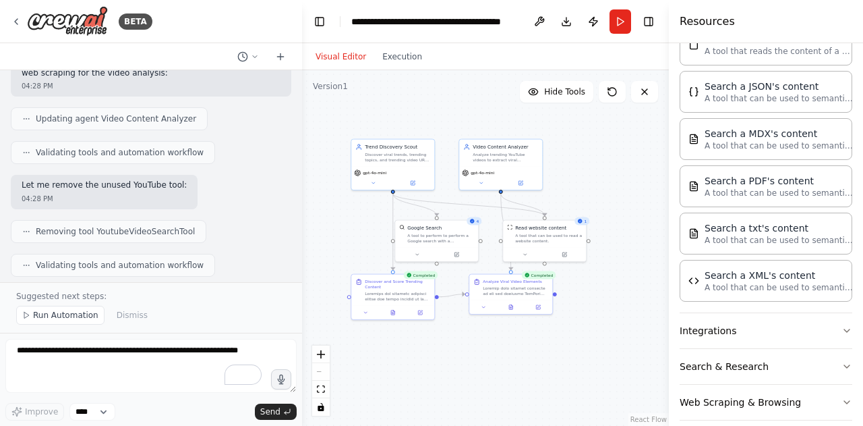
scroll to position [14773, 0]
click at [42, 320] on span "Run Automation" at bounding box center [65, 315] width 65 height 11
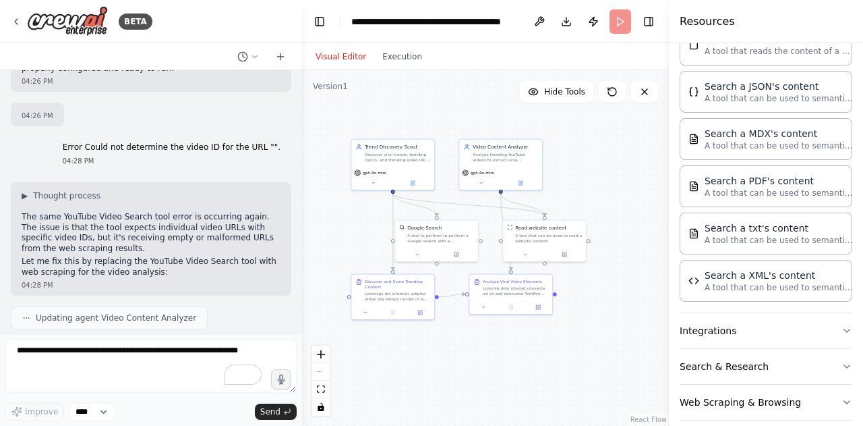
scroll to position [14568, 0]
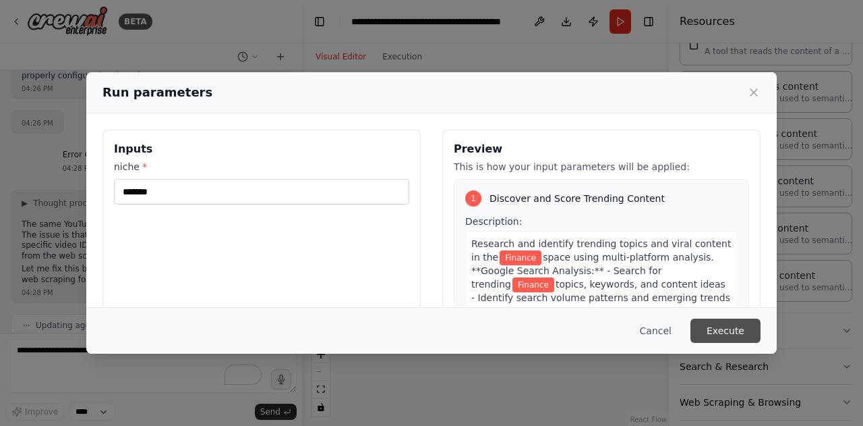
click at [707, 318] on button "Execute" at bounding box center [726, 330] width 70 height 24
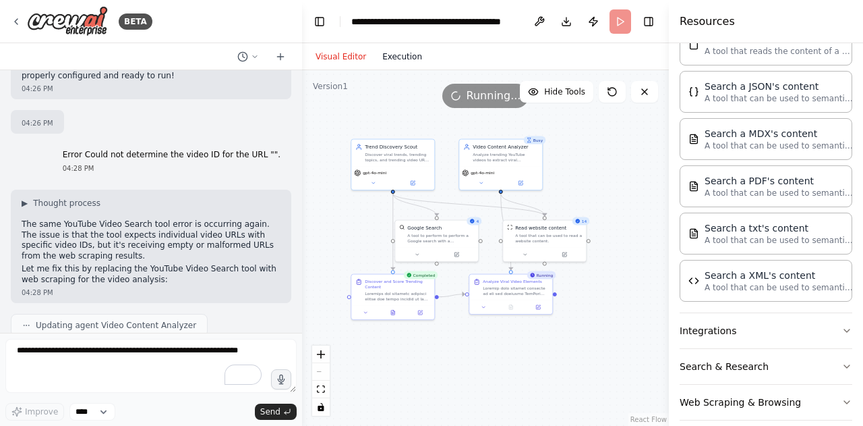
click at [384, 54] on button "Execution" at bounding box center [402, 57] width 56 height 16
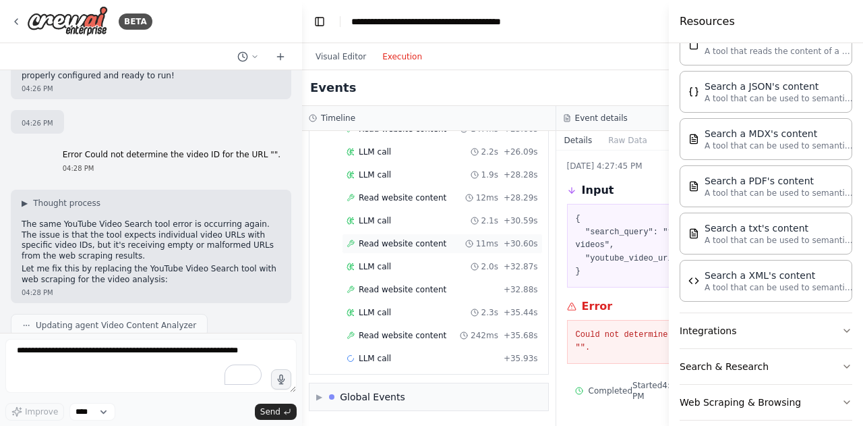
scroll to position [1199, 0]
click at [347, 61] on button "Visual Editor" at bounding box center [341, 57] width 67 height 16
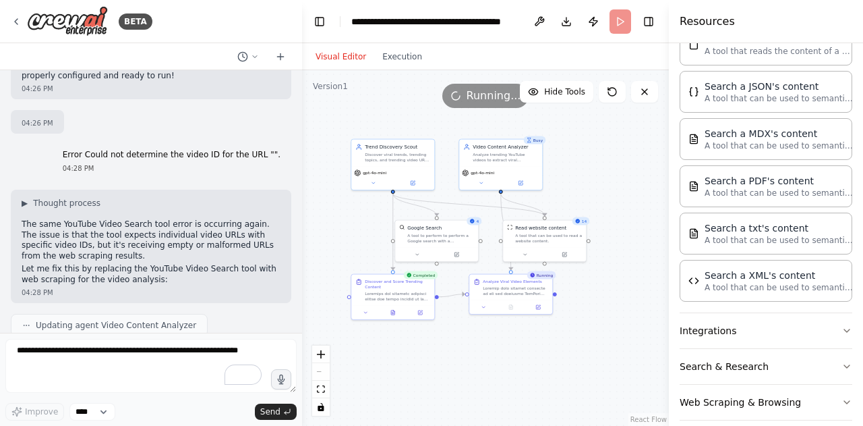
click at [347, 61] on button "Visual Editor" at bounding box center [341, 57] width 67 height 16
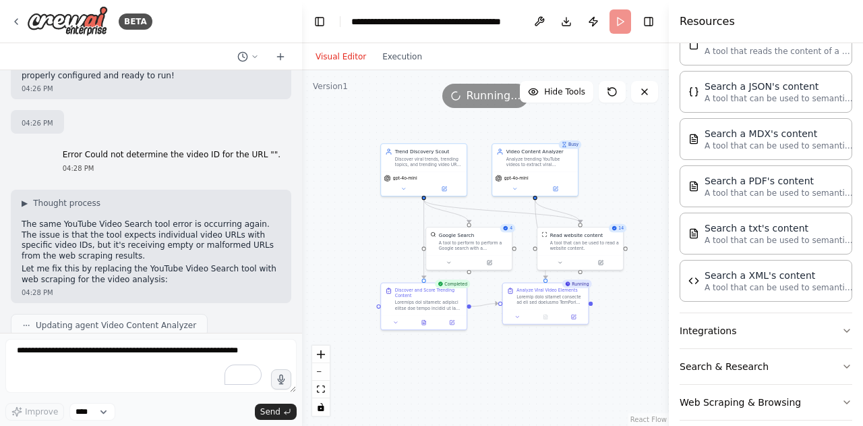
drag, startPoint x: 569, startPoint y: 341, endPoint x: 604, endPoint y: 352, distance: 37.3
click at [604, 352] on div ".deletable-edge-delete-btn { width: 20px; height: 20px; border: 0px solid #ffff…" at bounding box center [485, 247] width 367 height 355
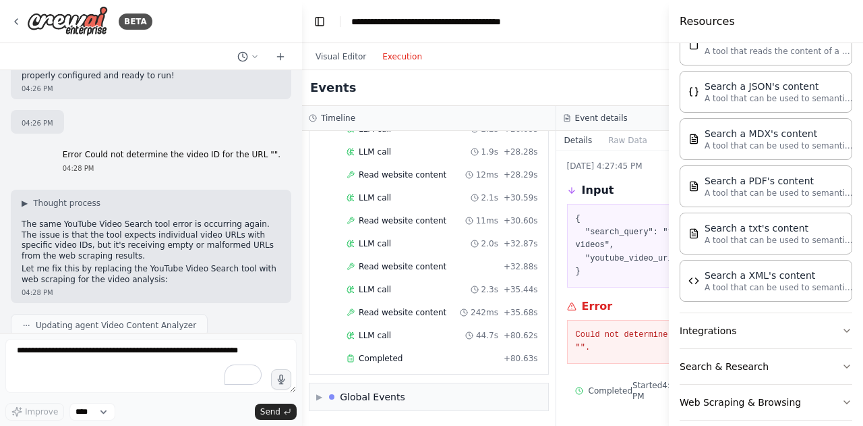
click at [396, 59] on button "Execution" at bounding box center [402, 57] width 56 height 16
click at [372, 180] on span "Read website content" at bounding box center [403, 174] width 88 height 11
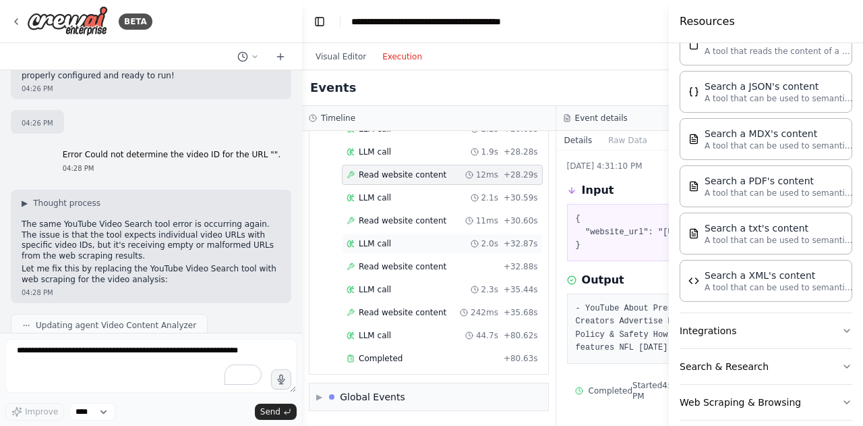
scroll to position [1236, 0]
click at [404, 359] on div "Completed" at bounding box center [423, 358] width 152 height 11
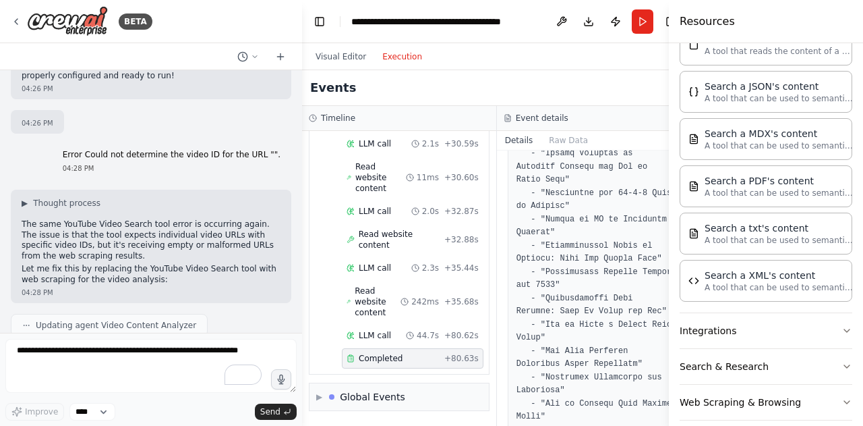
scroll to position [3747, 0]
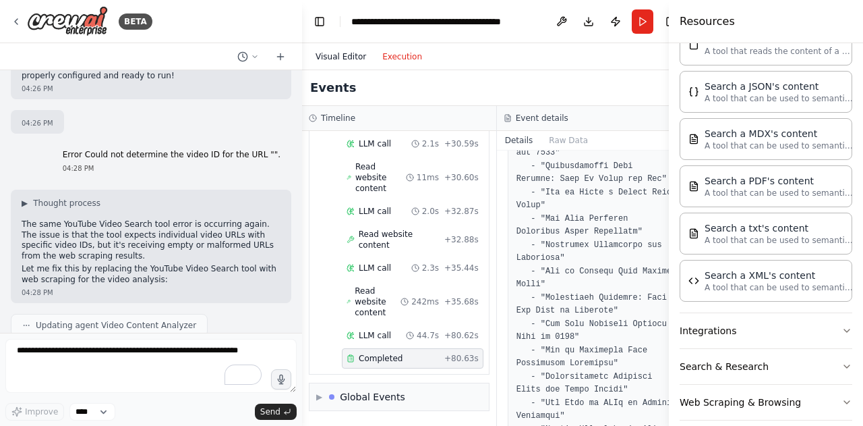
click at [320, 57] on button "Visual Editor" at bounding box center [341, 57] width 67 height 16
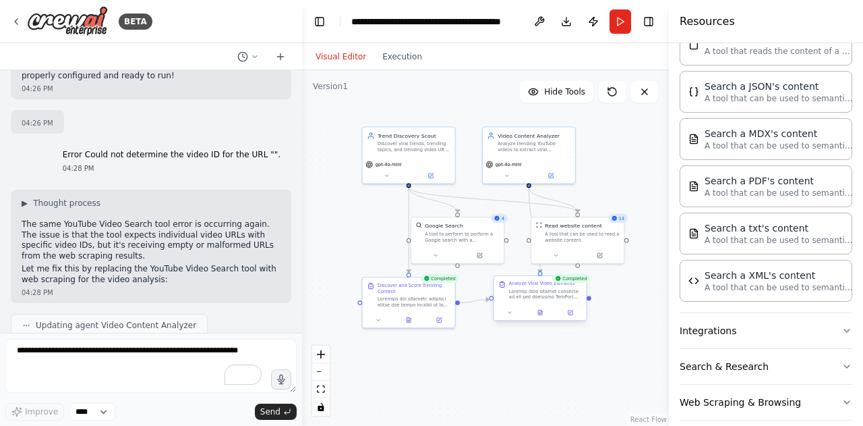
click at [541, 321] on div "Completed Analyze Viral Video Elements" at bounding box center [540, 299] width 94 height 45
click at [540, 315] on button at bounding box center [541, 312] width 32 height 9
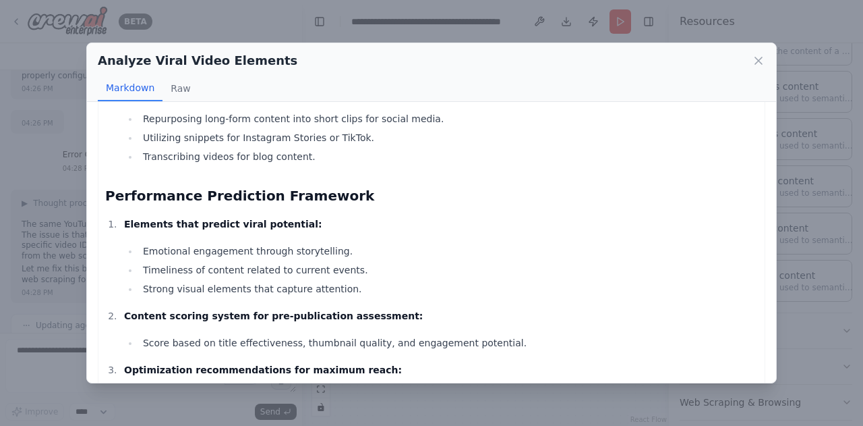
scroll to position [3335, 0]
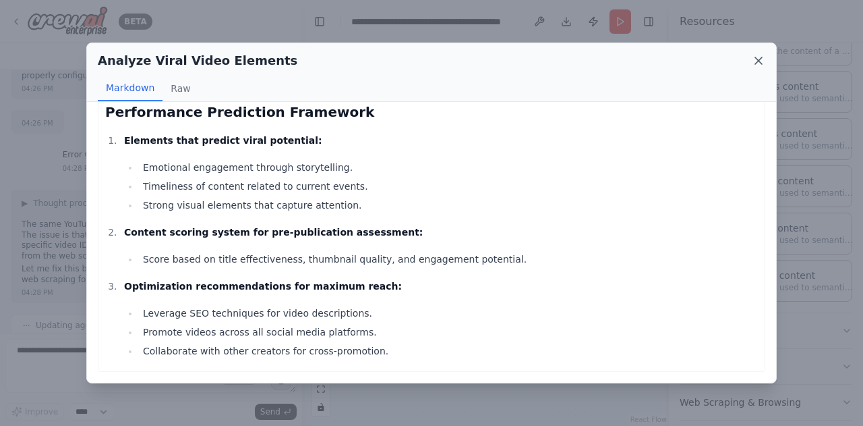
click at [762, 64] on icon at bounding box center [758, 60] width 13 height 13
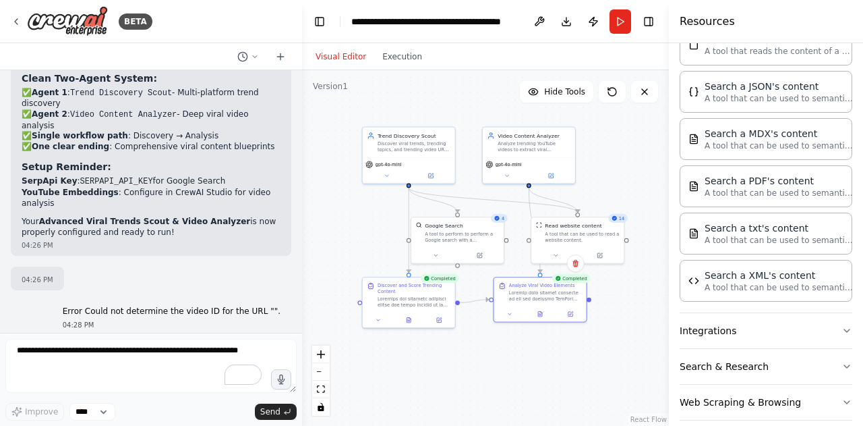
scroll to position [14723, 0]
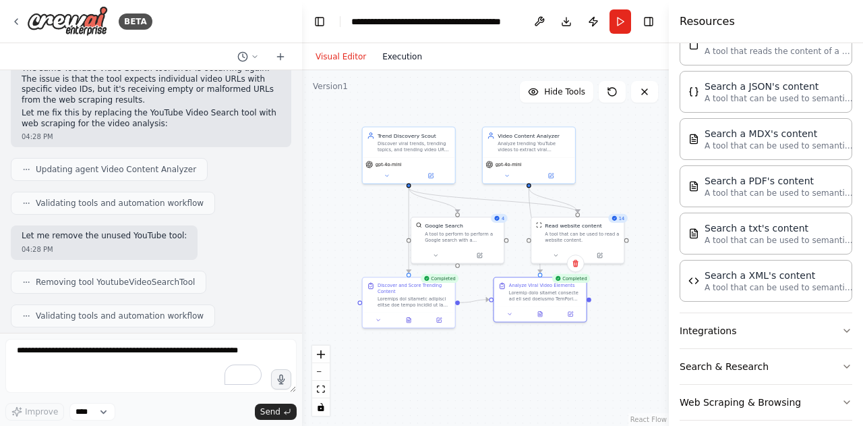
click at [397, 58] on button "Execution" at bounding box center [402, 57] width 56 height 16
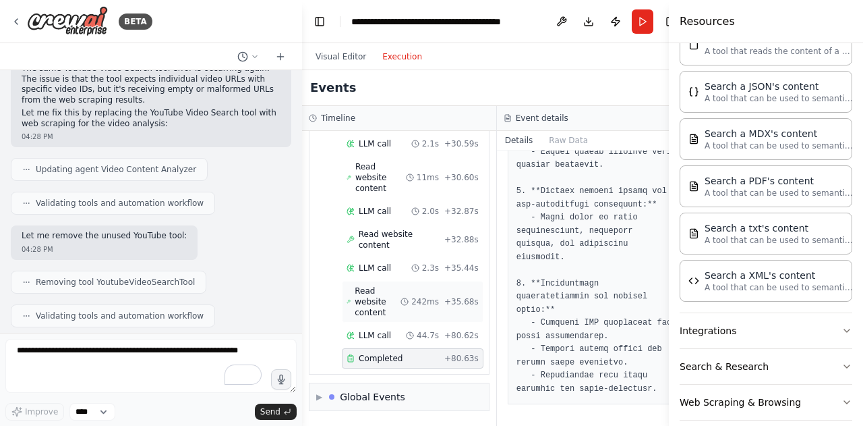
scroll to position [1268, 0]
click at [367, 410] on div "▶ Global Events" at bounding box center [399, 396] width 181 height 28
click at [372, 396] on div "Global Events" at bounding box center [372, 396] width 65 height 13
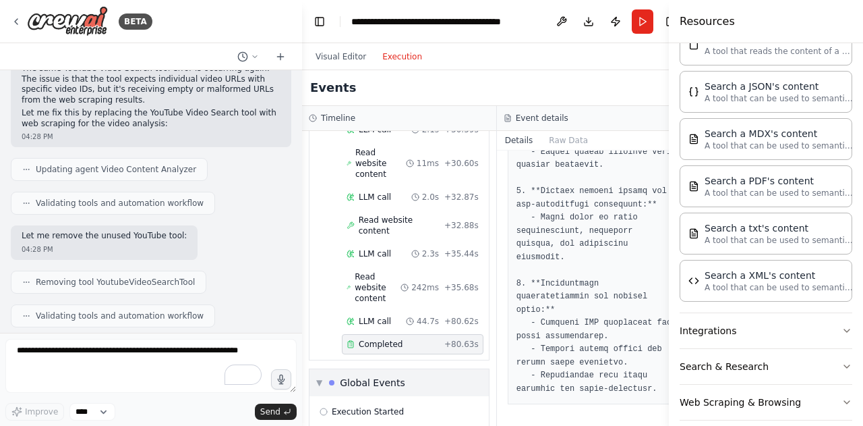
scroll to position [1367, 0]
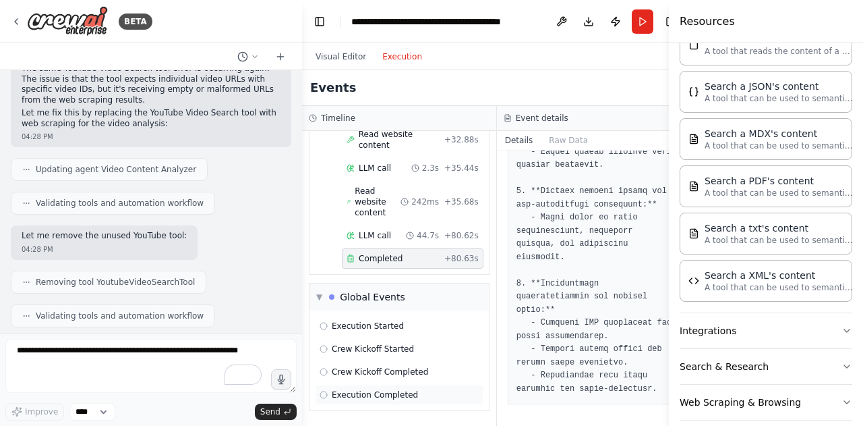
click at [370, 393] on span "Execution Completed" at bounding box center [375, 394] width 86 height 11
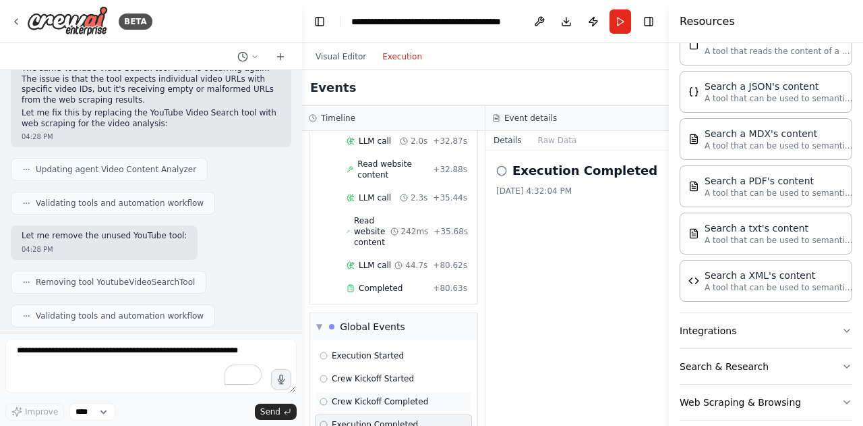
click at [364, 396] on span "Crew Kickoff Completed" at bounding box center [380, 401] width 96 height 11
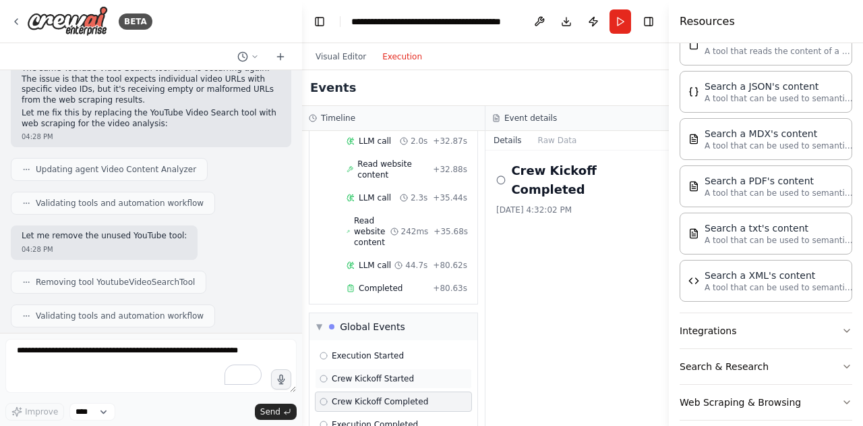
click at [359, 373] on span "Crew Kickoff Started" at bounding box center [373, 378] width 82 height 11
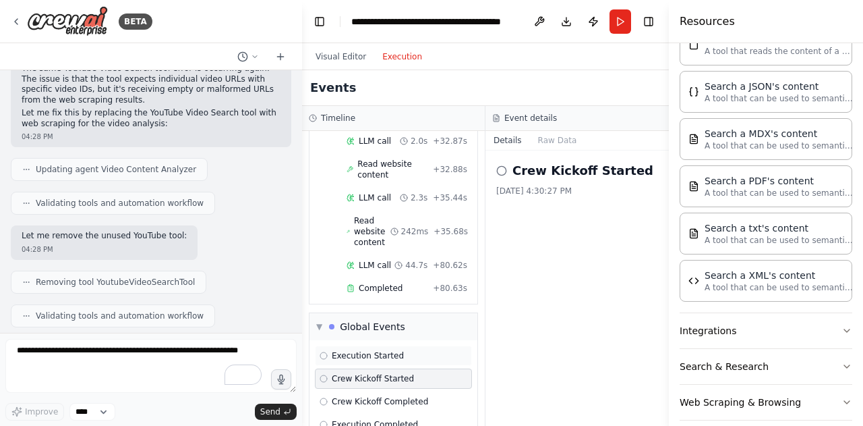
click at [351, 345] on div "Execution Started" at bounding box center [393, 355] width 157 height 20
click at [344, 313] on div "▼ Global Events" at bounding box center [394, 326] width 168 height 27
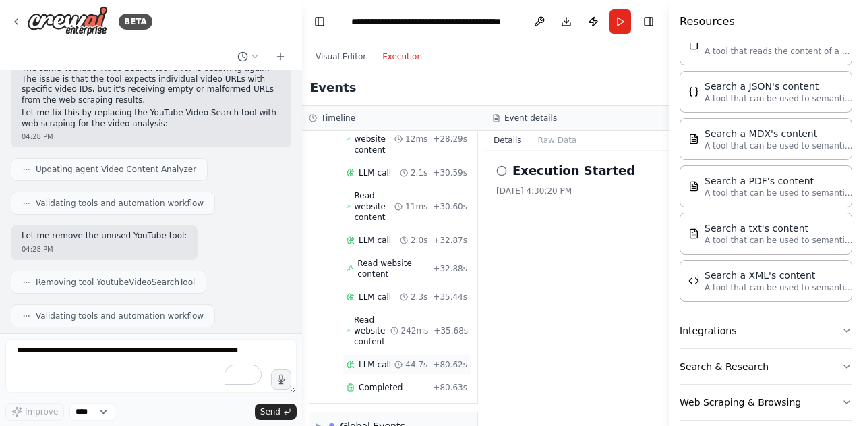
click at [368, 354] on div "LLM call 44.7s + 80.62s" at bounding box center [407, 364] width 130 height 20
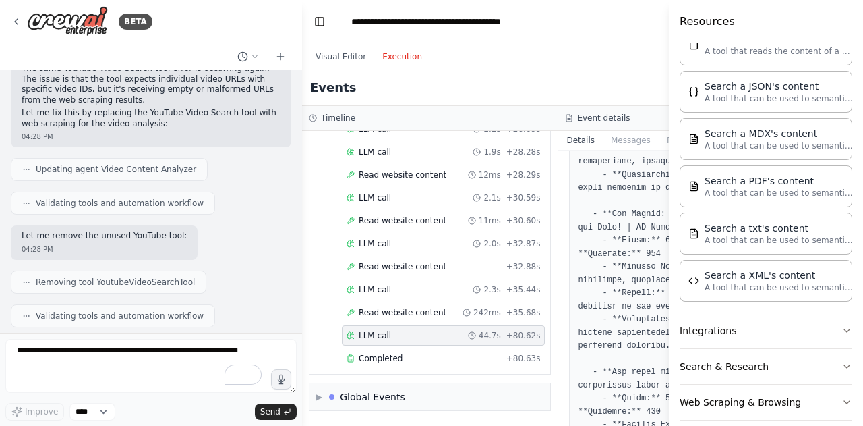
scroll to position [267, 0]
click at [339, 59] on button "Visual Editor" at bounding box center [341, 57] width 67 height 16
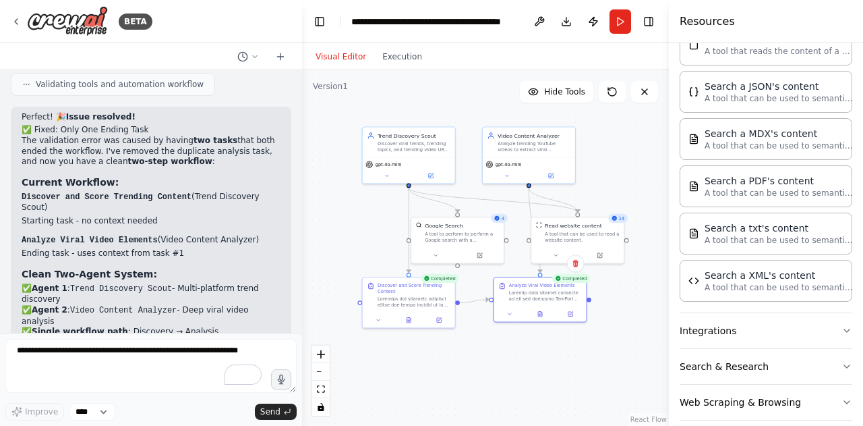
scroll to position [14723, 0]
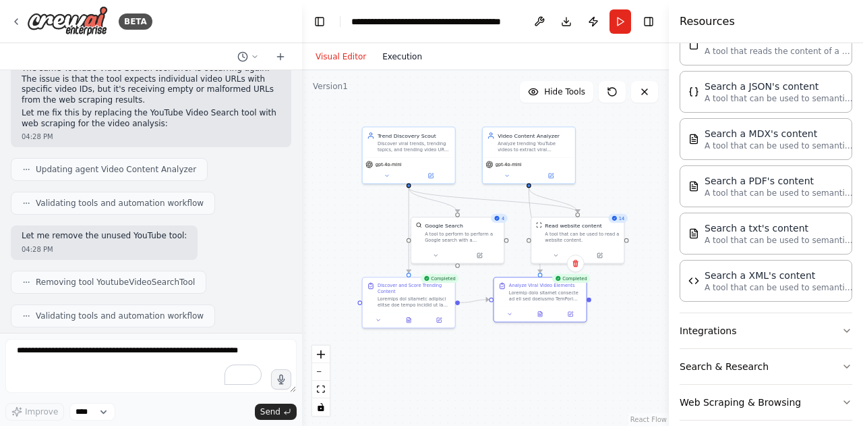
click at [387, 53] on button "Execution" at bounding box center [402, 57] width 56 height 16
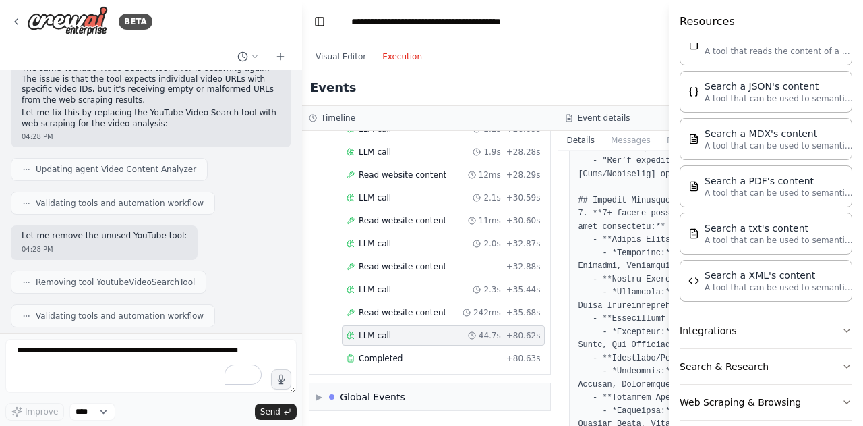
scroll to position [1605, 0]
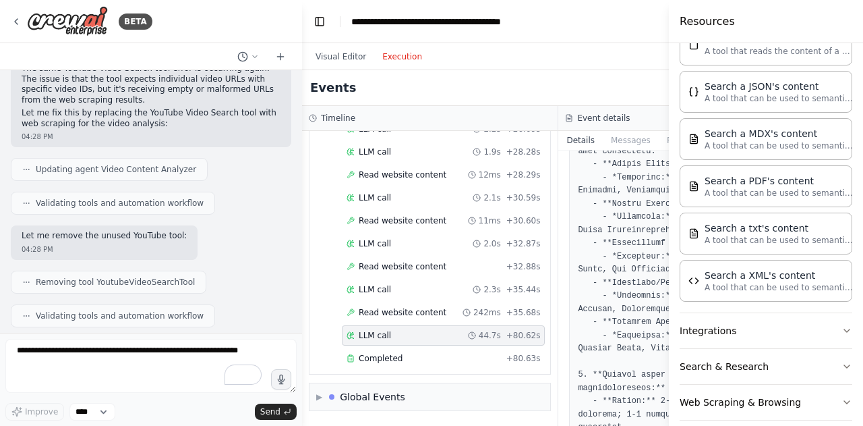
click at [332, 66] on div "Visual Editor Execution" at bounding box center [369, 56] width 123 height 27
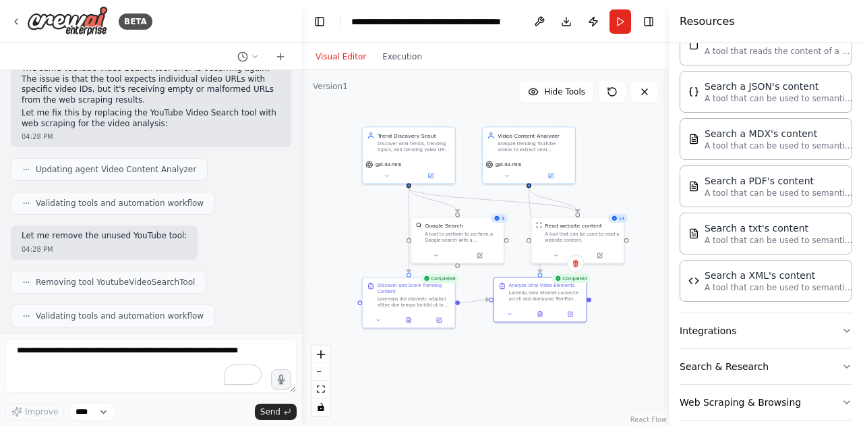
click at [335, 60] on button "Visual Editor" at bounding box center [341, 57] width 67 height 16
click at [538, 314] on icon at bounding box center [540, 312] width 4 height 5
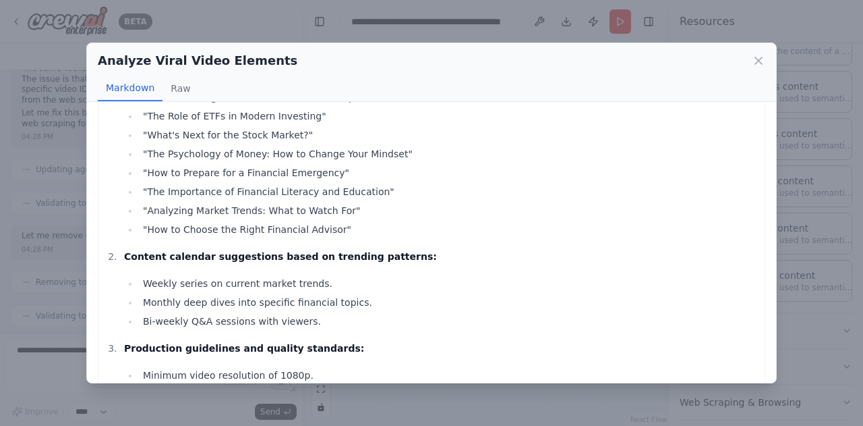
scroll to position [3335, 0]
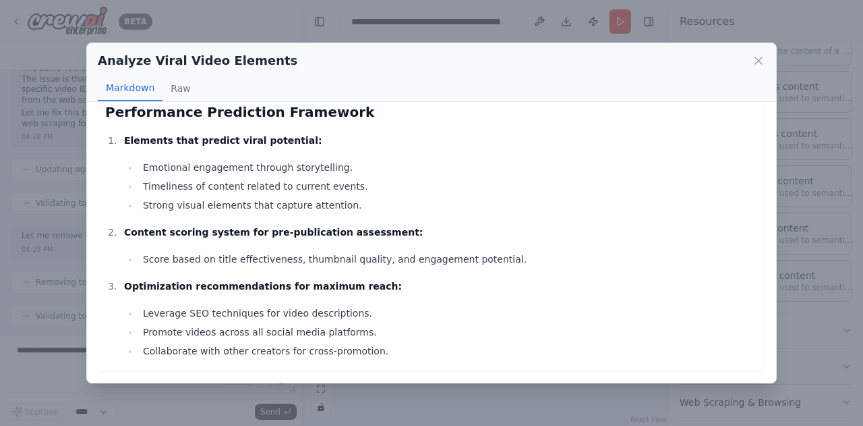
click at [757, 68] on div "Analyze Viral Video Elements" at bounding box center [432, 60] width 668 height 19
click at [757, 64] on icon at bounding box center [758, 60] width 13 height 13
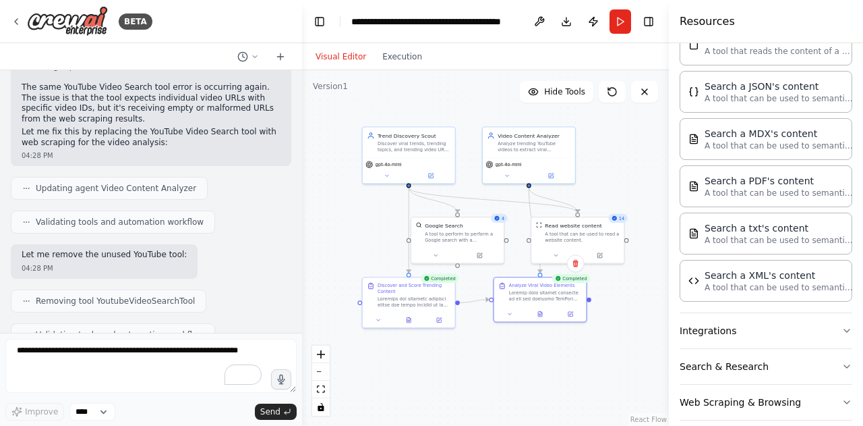
scroll to position [14723, 0]
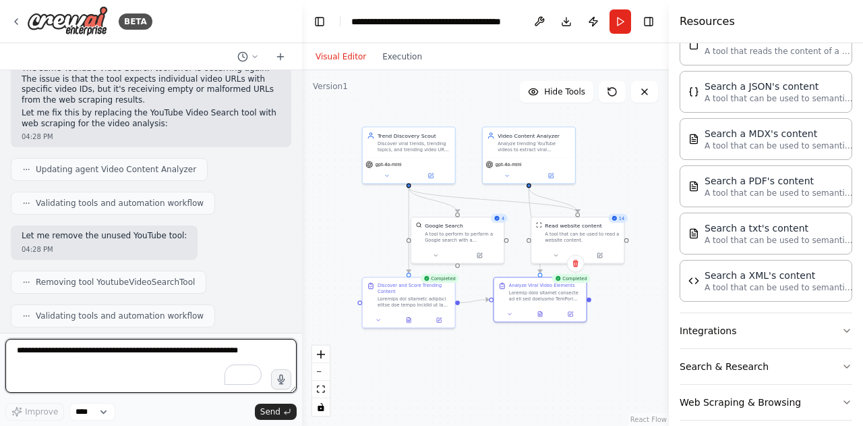
click at [161, 343] on textarea "To enrich screen reader interactions, please activate Accessibility in Grammarl…" at bounding box center [150, 366] width 291 height 54
type textarea "*********"
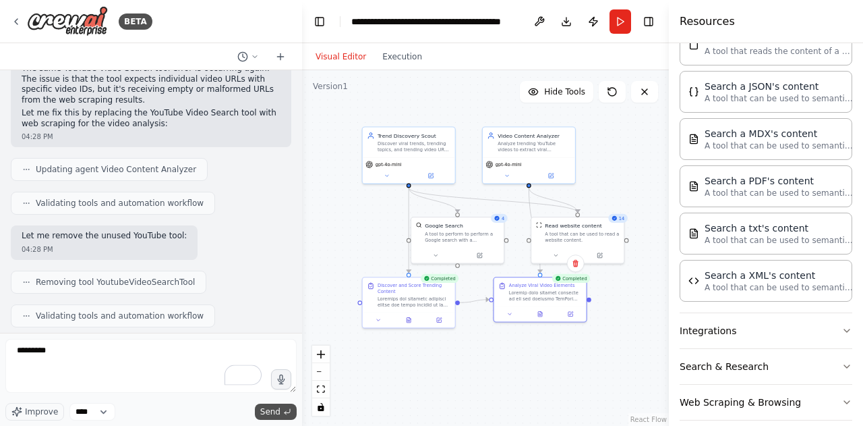
click at [286, 409] on icon "submit" at bounding box center [287, 411] width 8 height 8
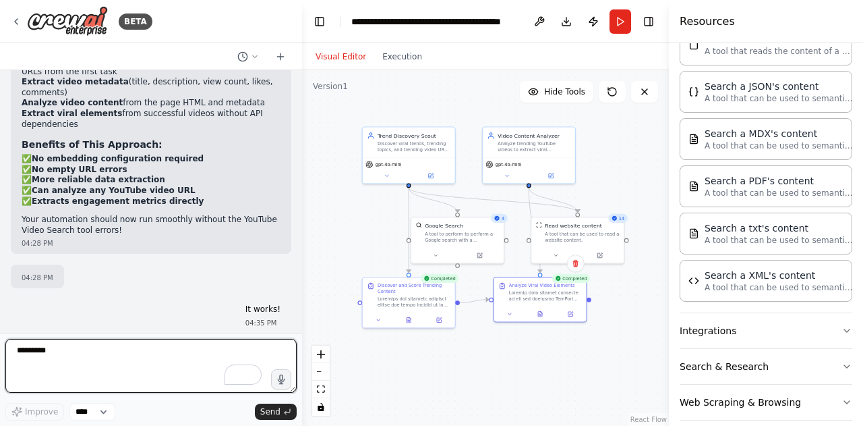
scroll to position [15193, 0]
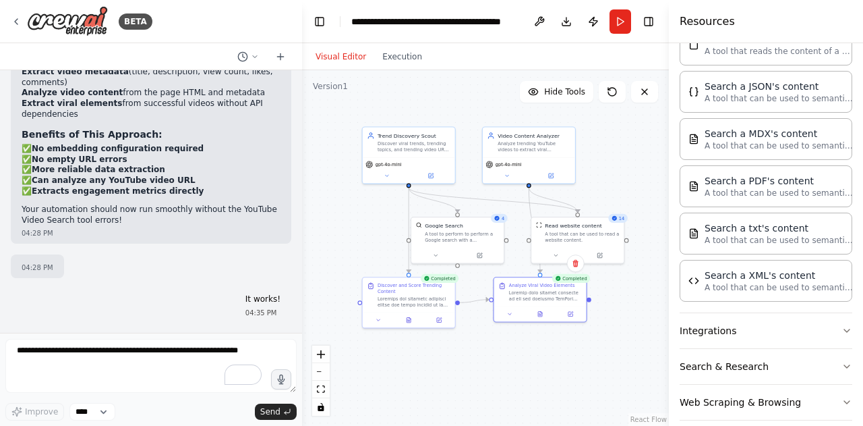
click at [132, 347] on textarea "To enrich screen reader interactions, please activate Accessibility in Grammarl…" at bounding box center [150, 366] width 291 height 54
click at [543, 310] on icon at bounding box center [541, 313] width 6 height 6
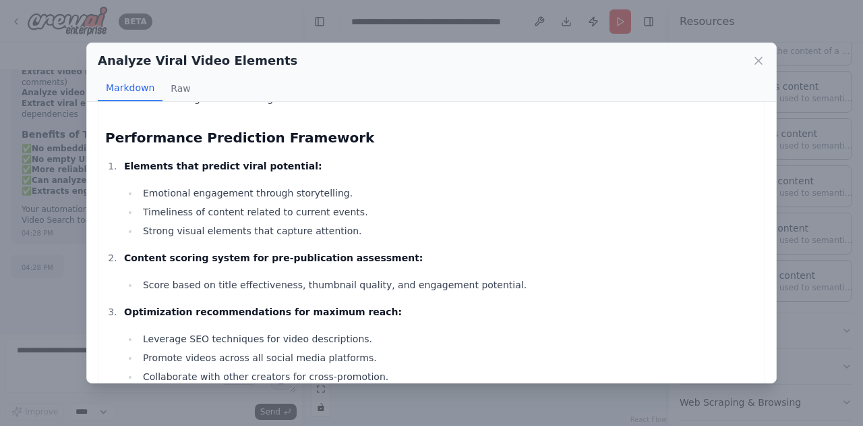
scroll to position [3335, 0]
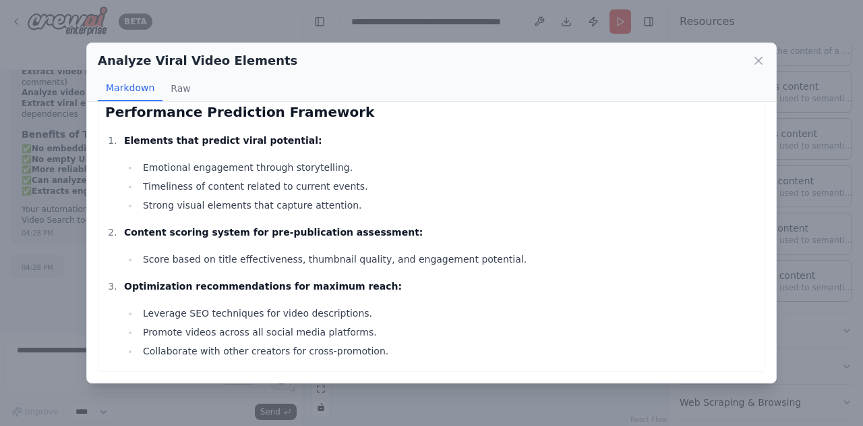
click at [766, 62] on div "Analyze Viral Video Elements Markdown Raw" at bounding box center [431, 72] width 689 height 59
click at [759, 61] on icon at bounding box center [758, 60] width 7 height 7
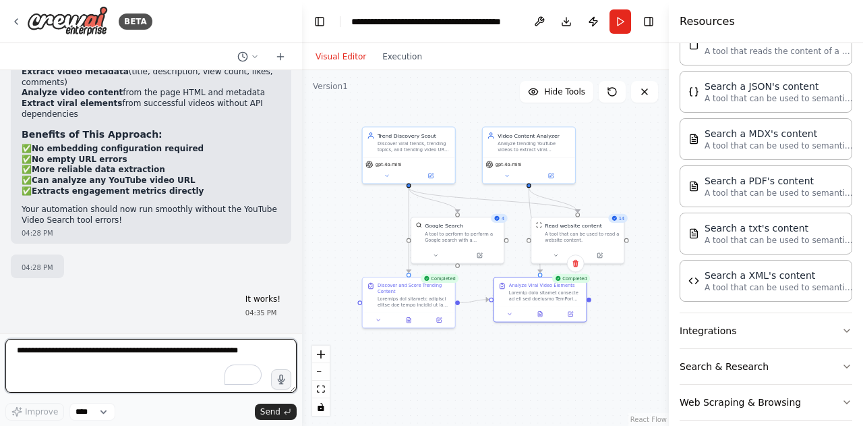
click at [117, 365] on textarea "To enrich screen reader interactions, please activate Accessibility in Grammarl…" at bounding box center [150, 366] width 291 height 54
click at [39, 356] on textarea "**********" at bounding box center [150, 366] width 291 height 54
click at [160, 351] on textarea "**********" at bounding box center [150, 366] width 291 height 54
click at [167, 367] on textarea "**********" at bounding box center [150, 366] width 291 height 54
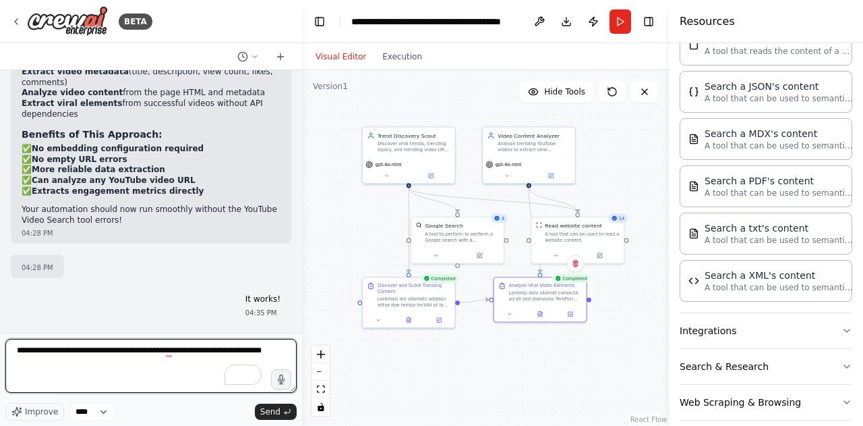
click at [167, 367] on textarea "**********" at bounding box center [150, 366] width 291 height 54
paste textarea "**********"
type textarea "**********"
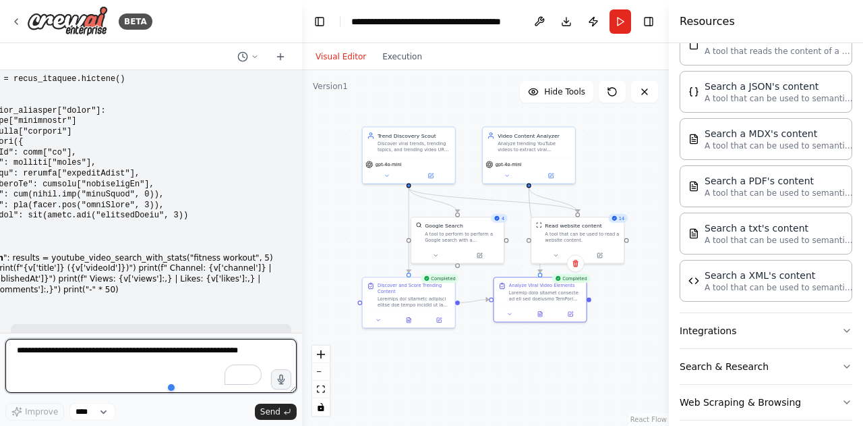
scroll to position [16255, 0]
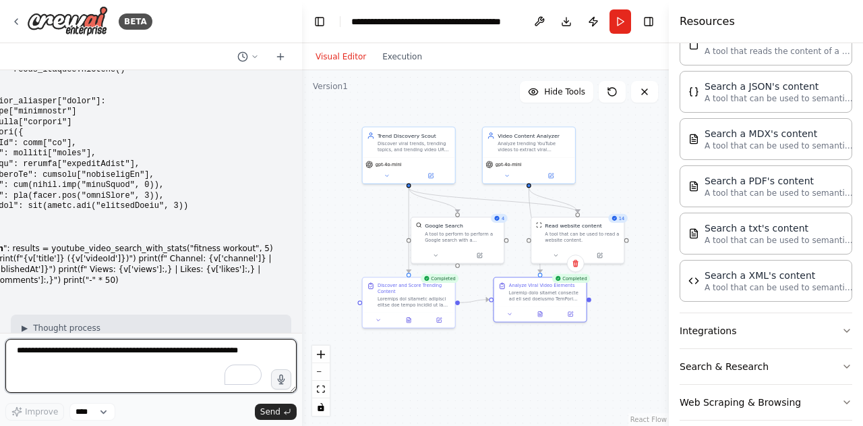
click at [139, 349] on textarea "To enrich screen reader interactions, please activate Accessibility in Grammarl…" at bounding box center [150, 366] width 291 height 54
type textarea "***"
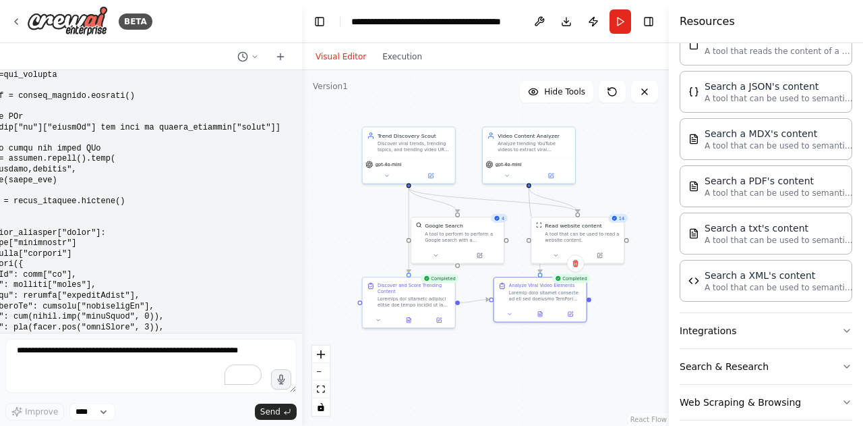
drag, startPoint x: 32, startPoint y: 117, endPoint x: 167, endPoint y: 117, distance: 135.6
copy div "Option 1: Custom Tool Creation"
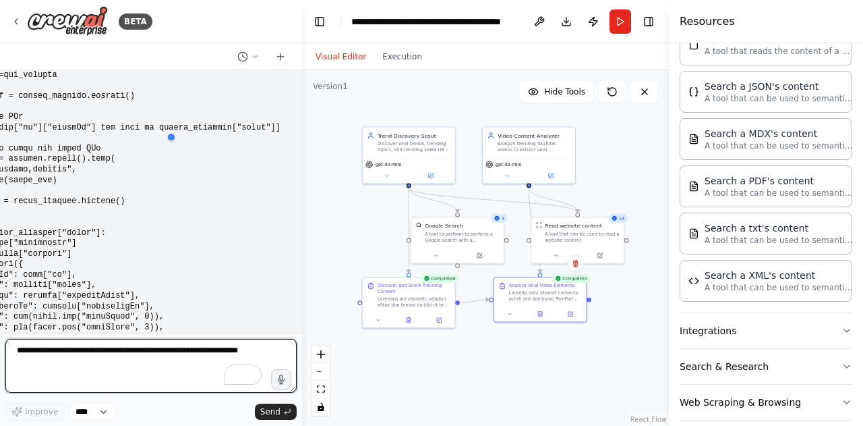
click at [127, 355] on textarea "To enrich screen reader interactions, please activate Accessibility in Grammarl…" at bounding box center [150, 366] width 291 height 54
paste textarea "**********"
type textarea "**********"
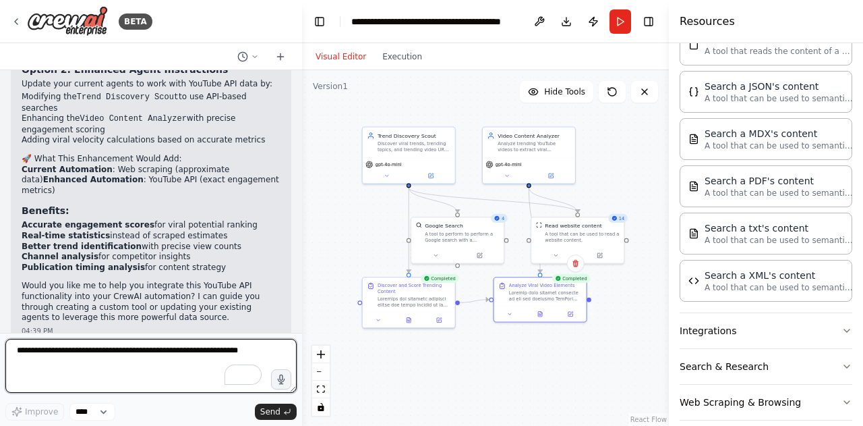
scroll to position [16730, 0]
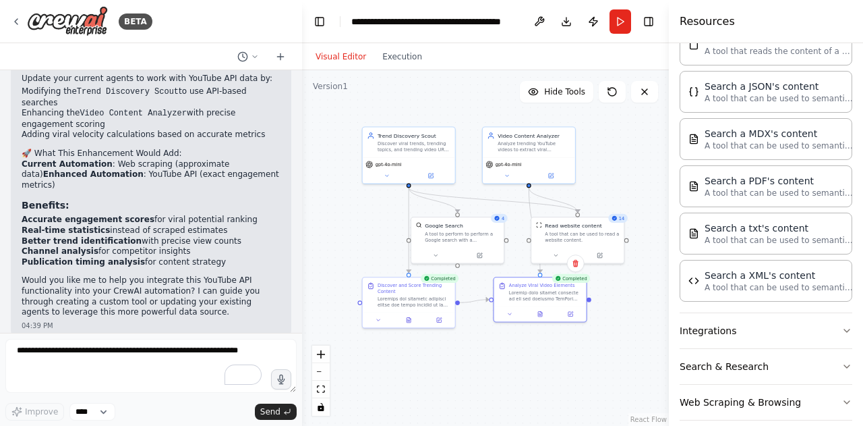
drag, startPoint x: 41, startPoint y: 134, endPoint x: 235, endPoint y: 138, distance: 193.6
copy strong "Option C: Enhanced Web Scraping Instructions"
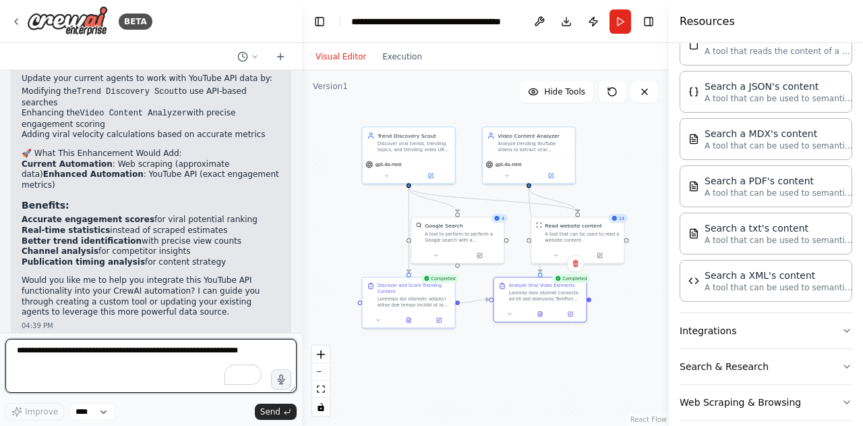
click at [129, 346] on textarea "To enrich screen reader interactions, please activate Accessibility in Grammarl…" at bounding box center [150, 366] width 291 height 54
paste textarea "**********"
type textarea "**********"
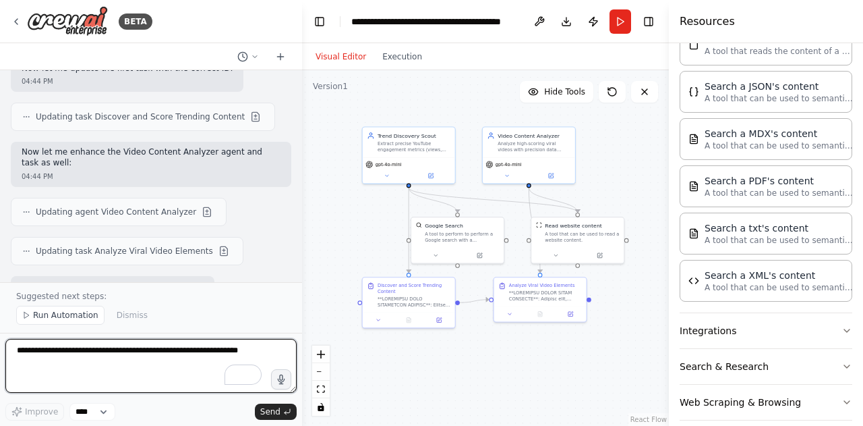
scroll to position [17935, 0]
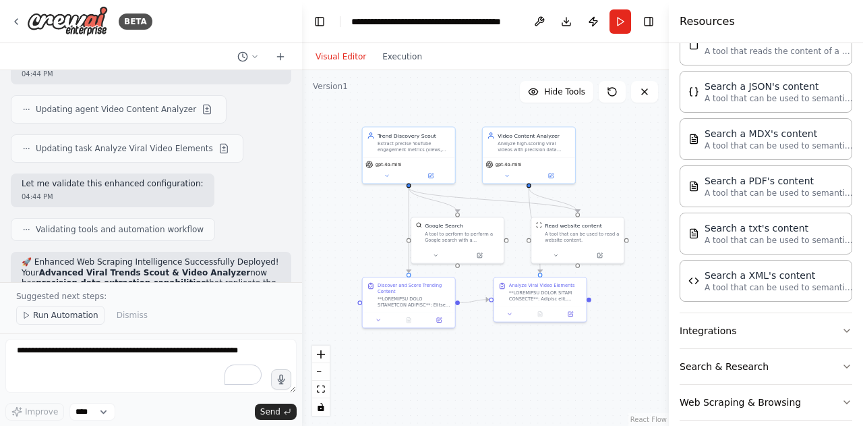
click at [24, 312] on icon at bounding box center [26, 315] width 8 height 8
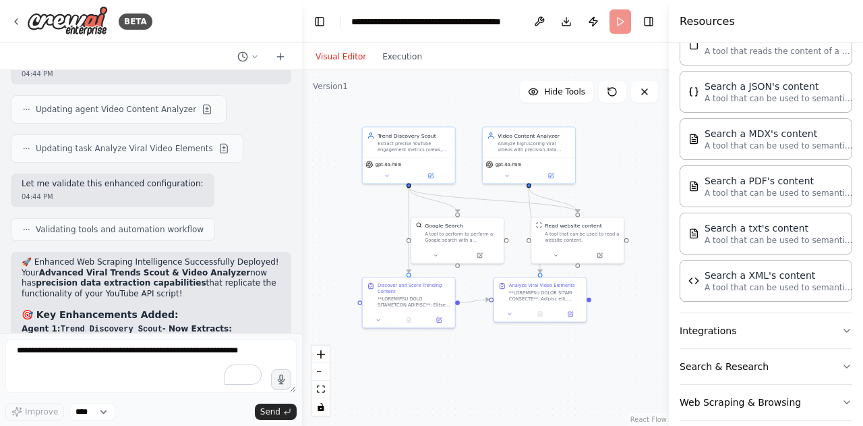
scroll to position [17885, 0]
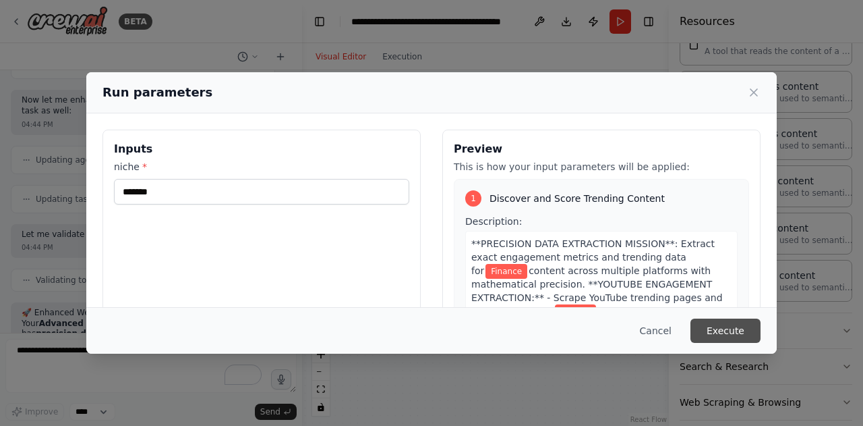
click at [725, 328] on button "Execute" at bounding box center [726, 330] width 70 height 24
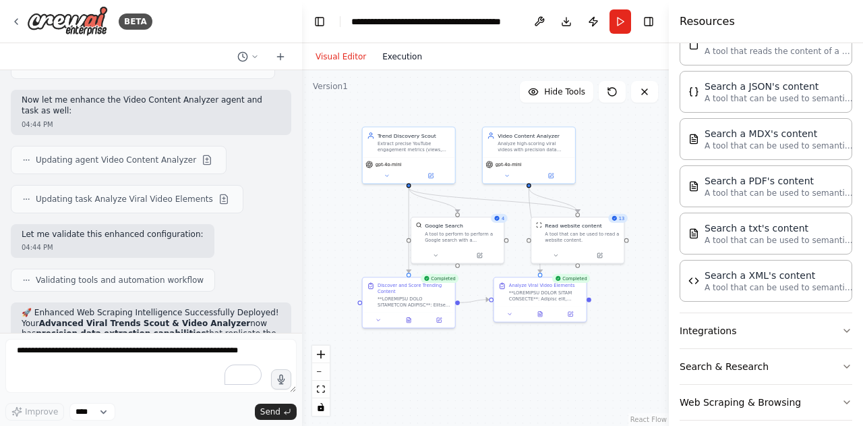
click at [407, 53] on button "Execution" at bounding box center [402, 57] width 56 height 16
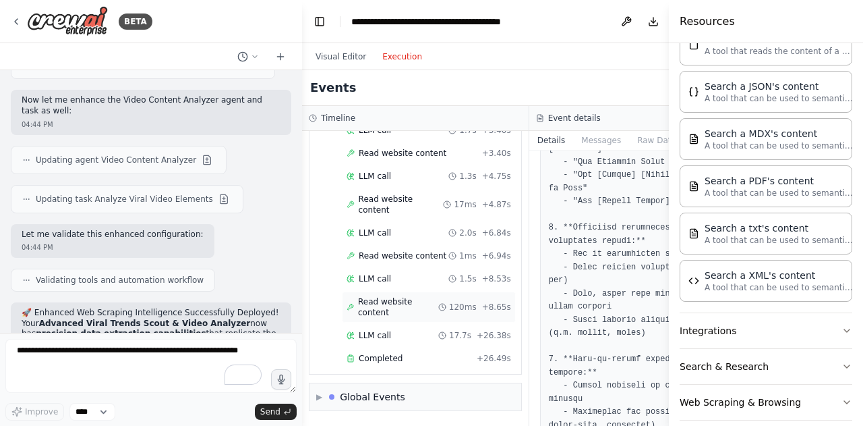
scroll to position [2667, 0]
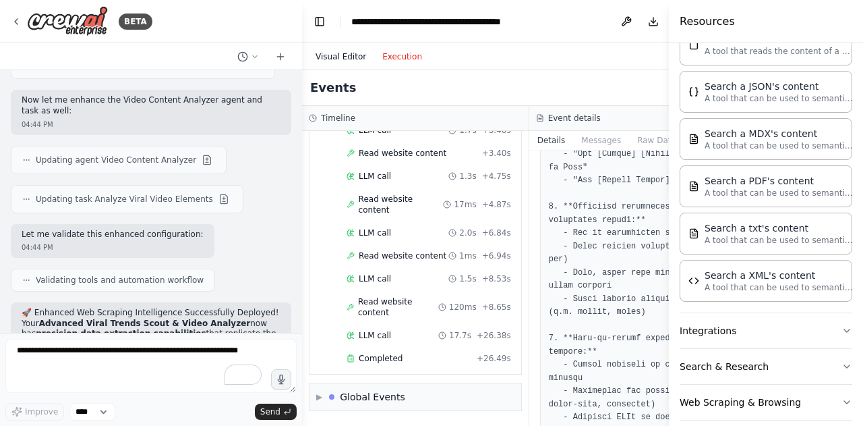
click at [338, 56] on button "Visual Editor" at bounding box center [341, 57] width 67 height 16
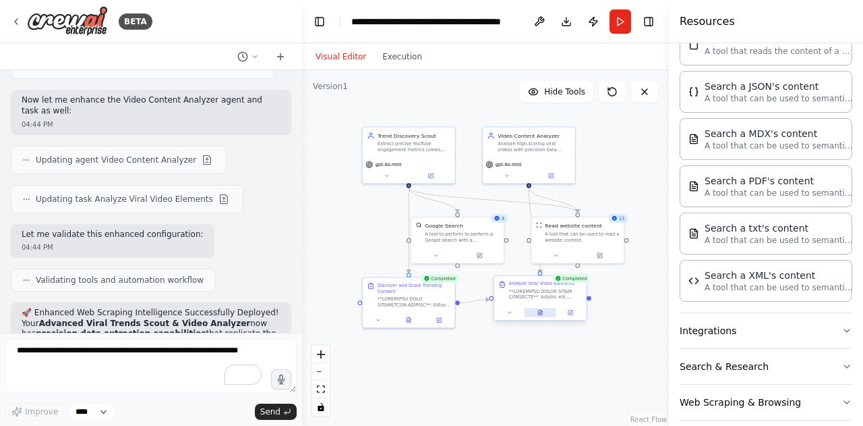
click at [545, 315] on button at bounding box center [541, 312] width 32 height 9
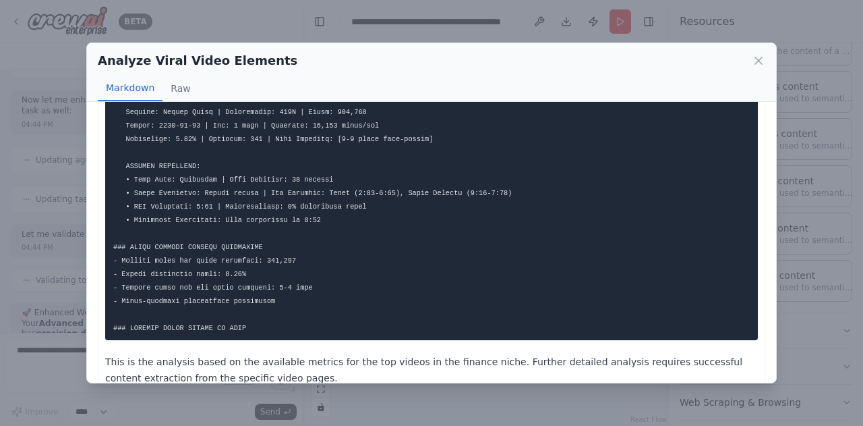
scroll to position [545, 0]
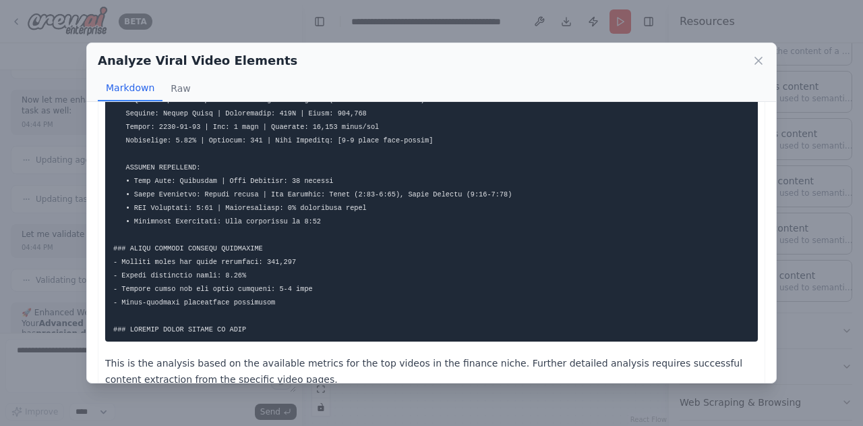
click at [750, 59] on div "Analyze Viral Video Elements" at bounding box center [432, 60] width 668 height 19
click at [753, 59] on icon at bounding box center [758, 60] width 13 height 13
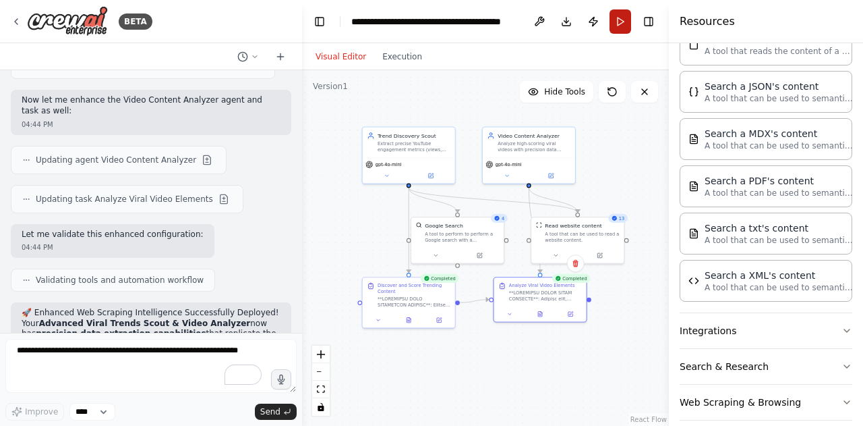
click at [615, 26] on button "Run" at bounding box center [621, 21] width 22 height 24
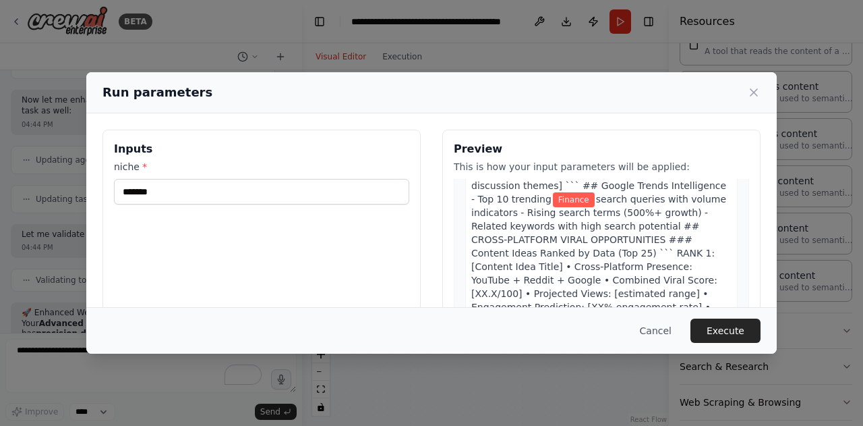
scroll to position [850, 0]
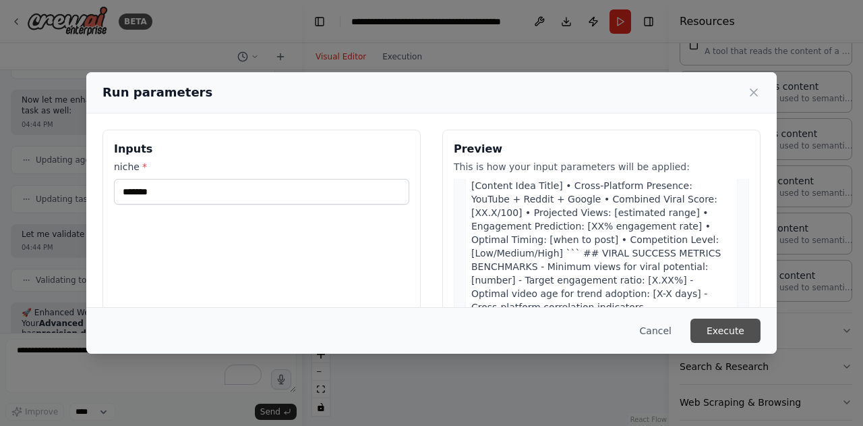
click at [728, 320] on button "Execute" at bounding box center [726, 330] width 70 height 24
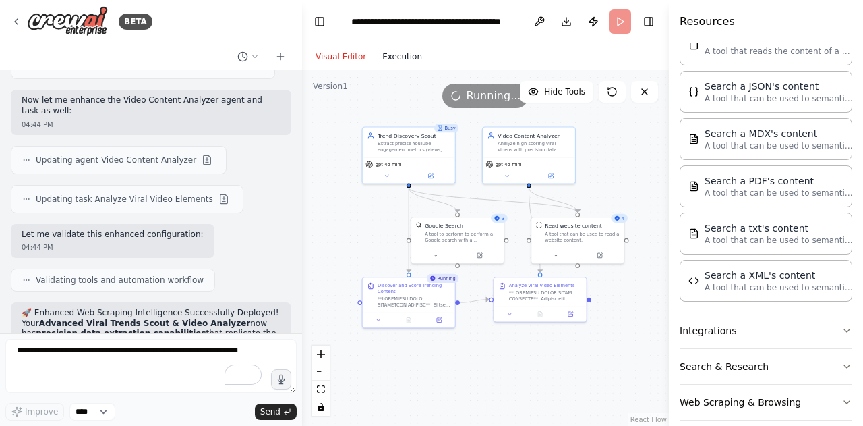
click at [391, 59] on button "Execution" at bounding box center [402, 57] width 56 height 16
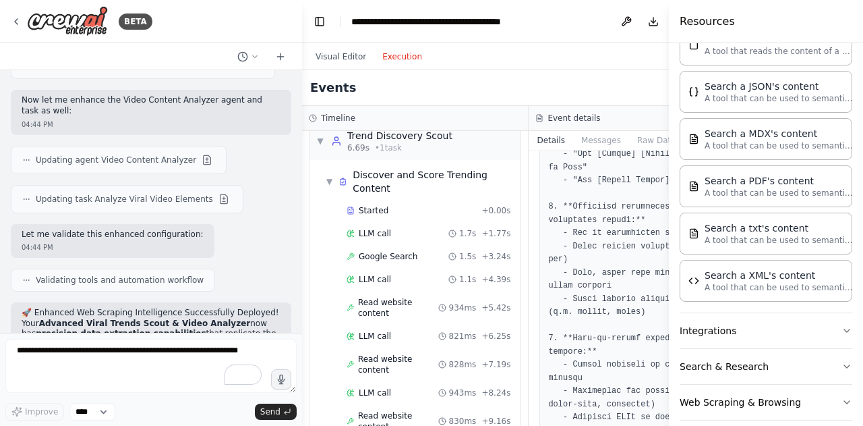
scroll to position [18, 0]
click at [382, 213] on span "Started" at bounding box center [374, 209] width 30 height 11
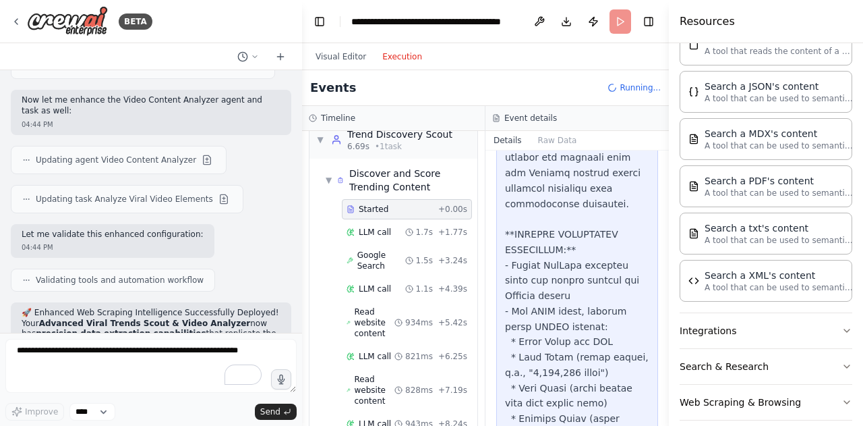
scroll to position [134, 0]
click at [384, 233] on span "LLM call" at bounding box center [375, 232] width 32 height 11
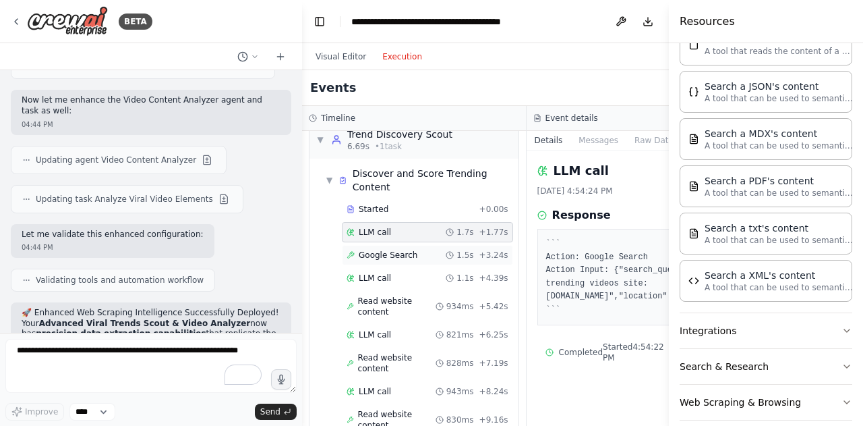
click at [390, 254] on span "Google Search" at bounding box center [388, 255] width 59 height 11
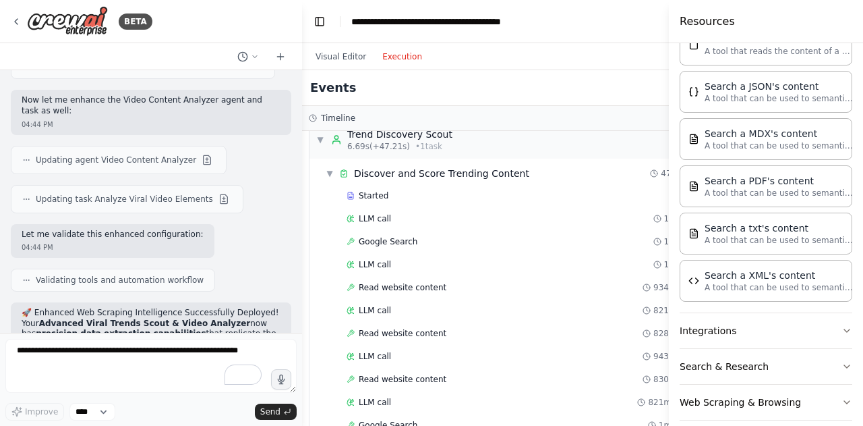
click at [344, 65] on div "Visual Editor Execution" at bounding box center [369, 56] width 123 height 27
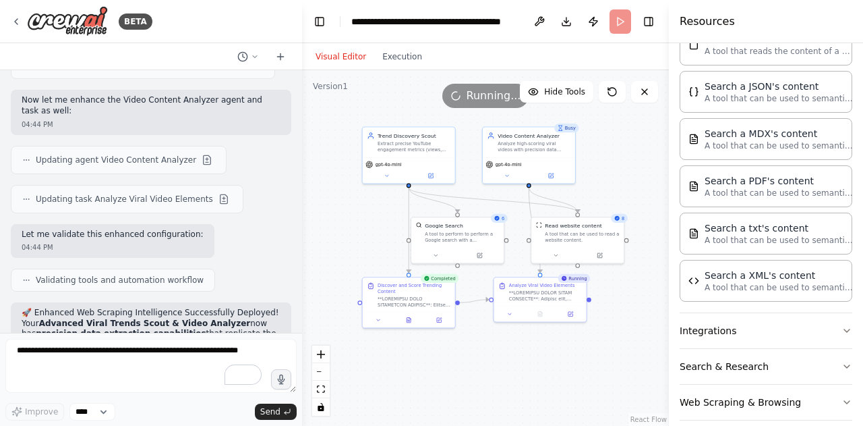
click at [341, 62] on button "Visual Editor" at bounding box center [341, 57] width 67 height 16
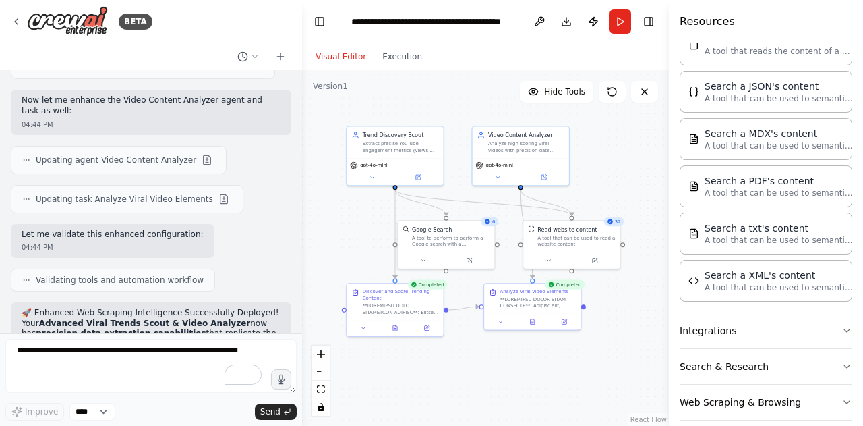
drag, startPoint x: 643, startPoint y: 186, endPoint x: 635, endPoint y: 188, distance: 7.5
click at [635, 188] on div ".deletable-edge-delete-btn { width: 20px; height: 20px; border: 0px solid #ffff…" at bounding box center [485, 247] width 367 height 355
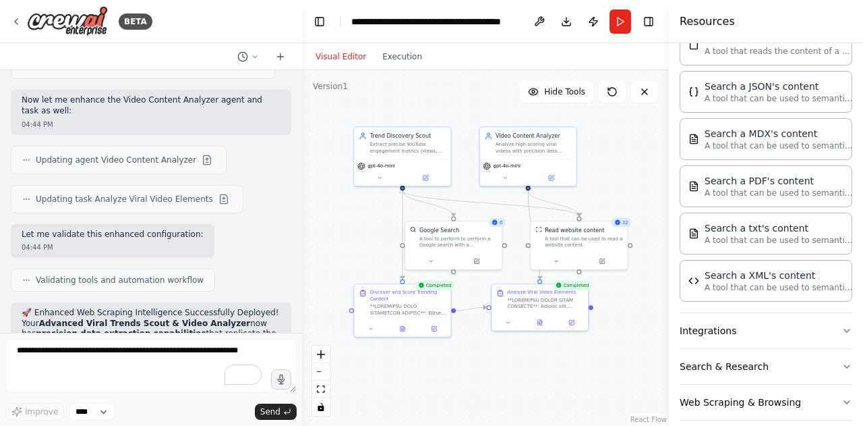
drag, startPoint x: 635, startPoint y: 188, endPoint x: 643, endPoint y: 188, distance: 7.4
click at [643, 188] on div ".deletable-edge-delete-btn { width: 20px; height: 20px; border: 0px solid #ffff…" at bounding box center [485, 247] width 367 height 355
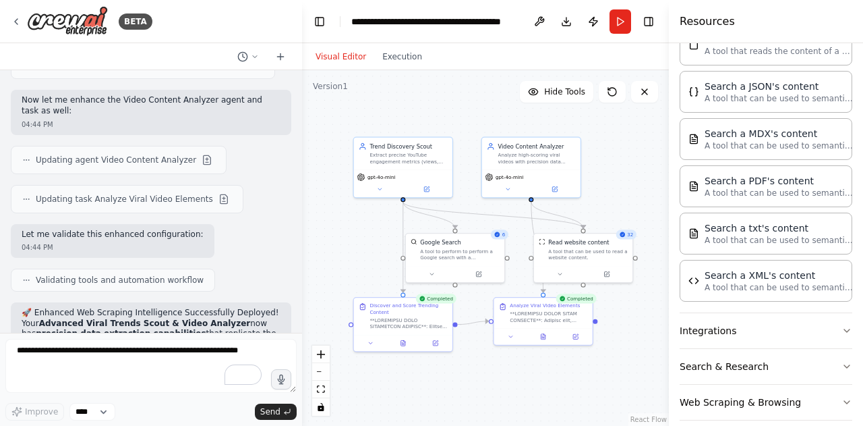
drag, startPoint x: 636, startPoint y: 191, endPoint x: 641, endPoint y: 202, distance: 12.7
click at [641, 202] on div ".deletable-edge-delete-btn { width: 20px; height: 20px; border: 0px solid #ffff…" at bounding box center [485, 247] width 367 height 355
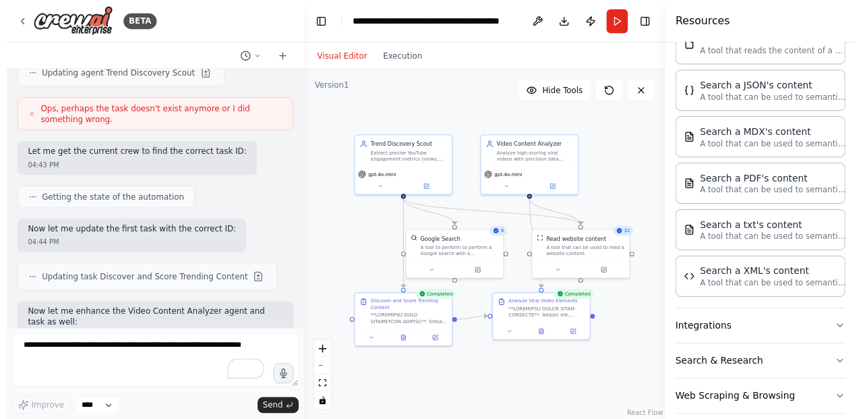
scroll to position [17885, 0]
